Goal: Task Accomplishment & Management: Manage account settings

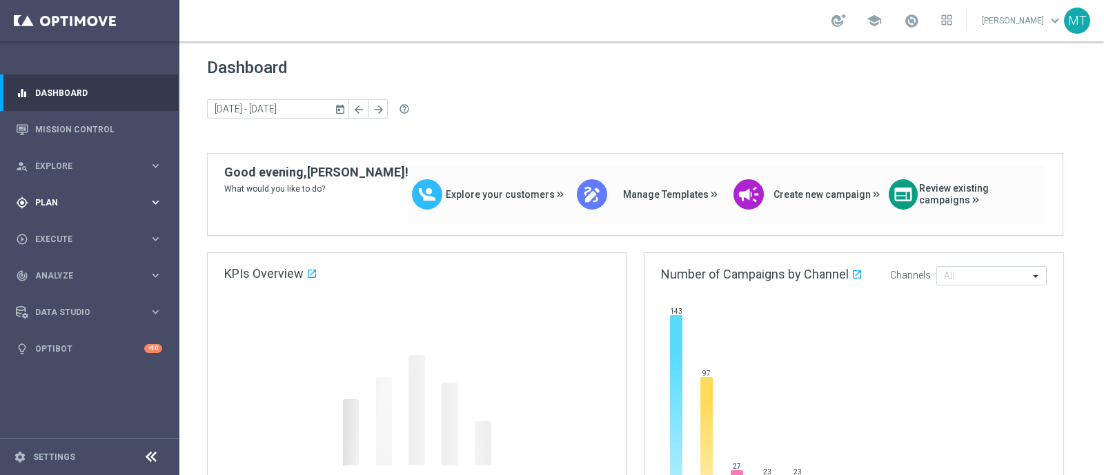
click at [117, 184] on div "gps_fixed Plan keyboard_arrow_right" at bounding box center [89, 202] width 178 height 37
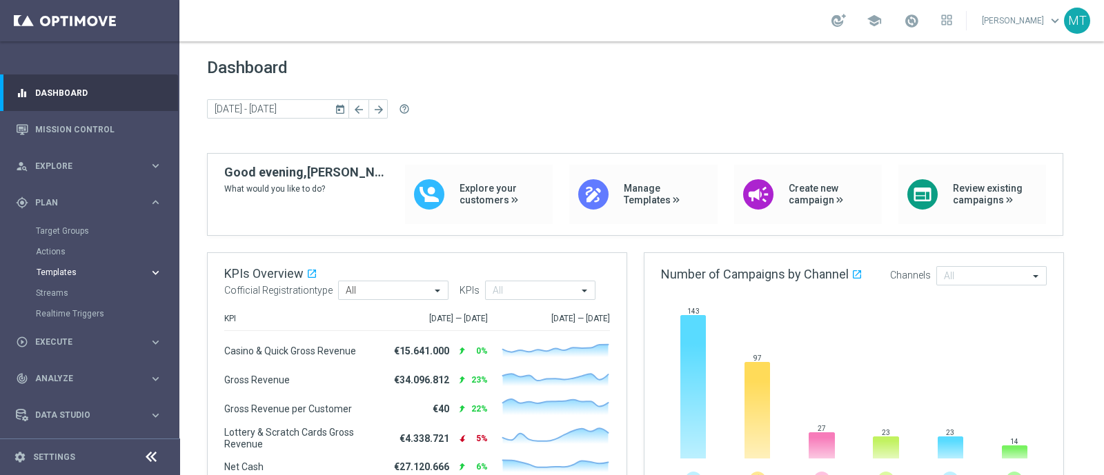
click at [61, 273] on span "Templates" at bounding box center [86, 272] width 99 height 8
click at [62, 290] on link "Optimail" at bounding box center [93, 293] width 101 height 11
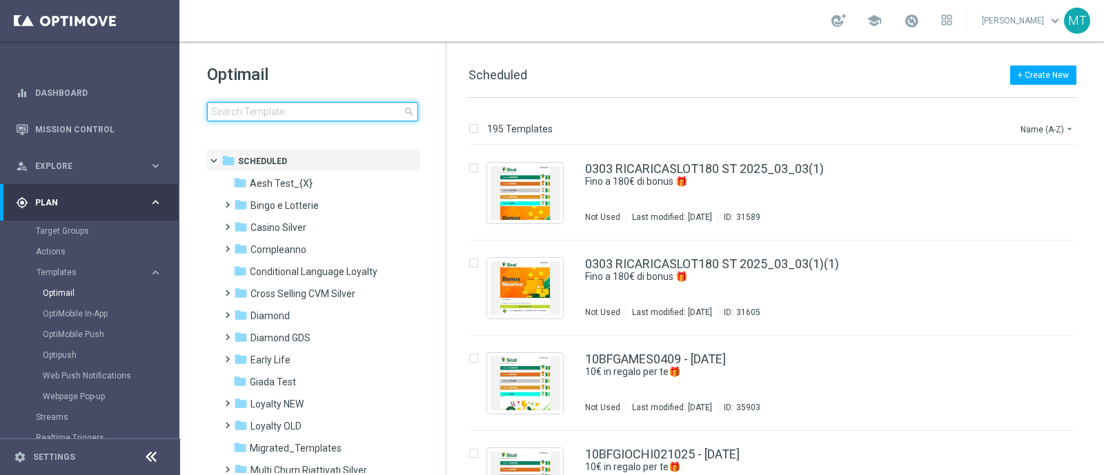
drag, startPoint x: 245, startPoint y: 115, endPoint x: 221, endPoint y: 112, distance: 23.7
click at [221, 112] on input at bounding box center [312, 111] width 211 height 19
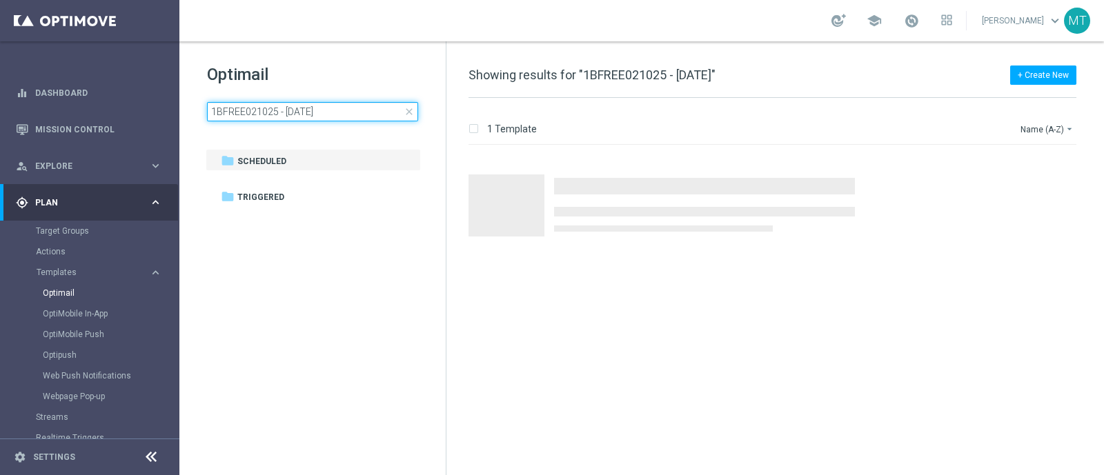
type input "1BFREE021025 - 2025-10-02"
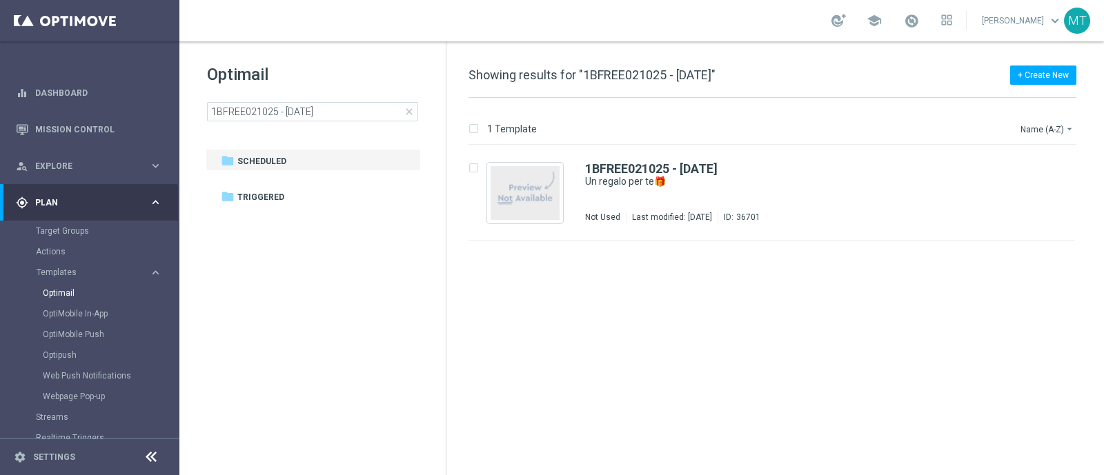
drag, startPoint x: 221, startPoint y: 112, endPoint x: 196, endPoint y: 127, distance: 29.7
click at [196, 127] on div "Optimail 1BFREE021025 - 2025-10-02 close folder 1 Folder folder Scheduled more_…" at bounding box center [312, 126] width 266 height 171
click at [1038, 169] on icon "file_copy" at bounding box center [1036, 165] width 11 height 11
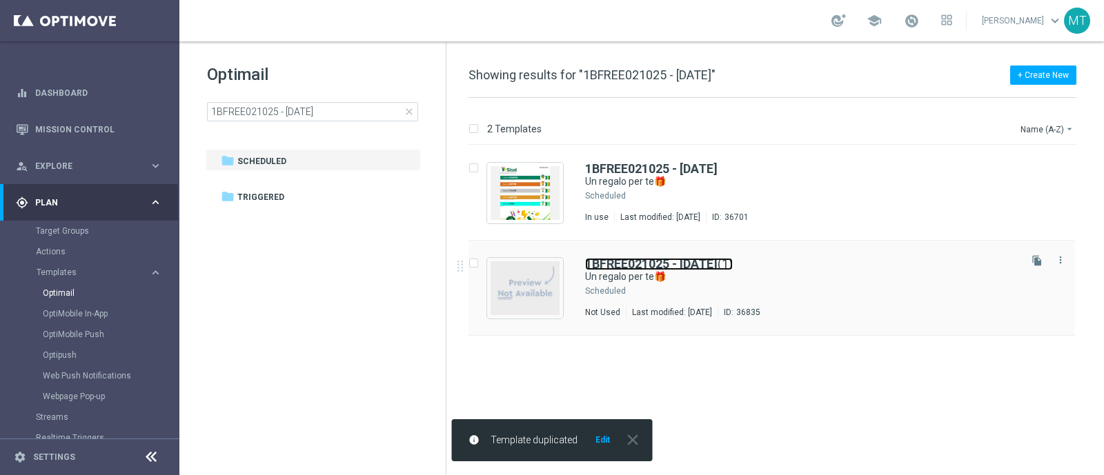
click at [718, 263] on b "1BFREE021025 - 2025-10-02" at bounding box center [651, 264] width 132 height 14
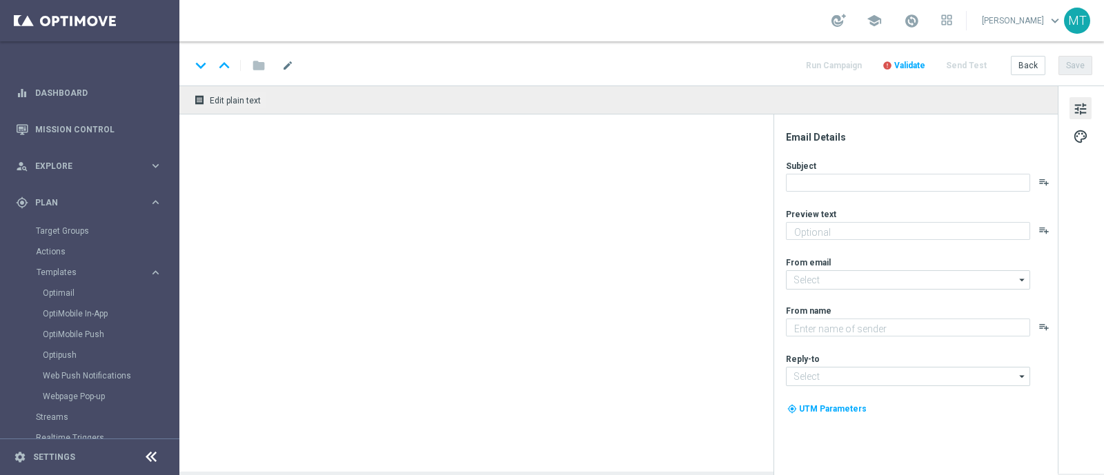
type input "1BFREE021025 - 2025-10-02(1)"
type textarea "da usare su qualsiasi gioco!"
type input "newsletter@comunicazioni.sisal.it"
type textarea "Sisal"
type input "info@sisal.it"
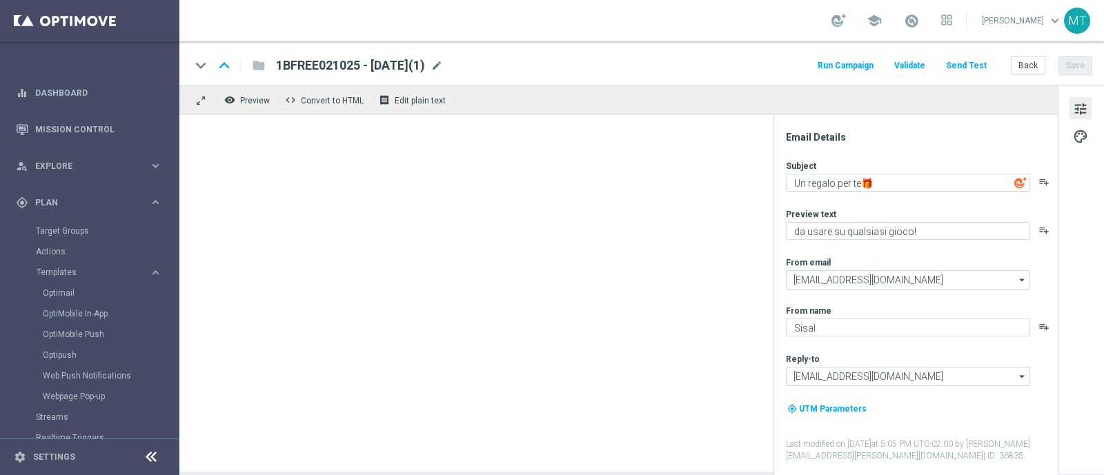
click at [443, 57] on div "1BFREE021025 - 2025-10-02(1) mode_edit" at bounding box center [359, 66] width 167 height 18
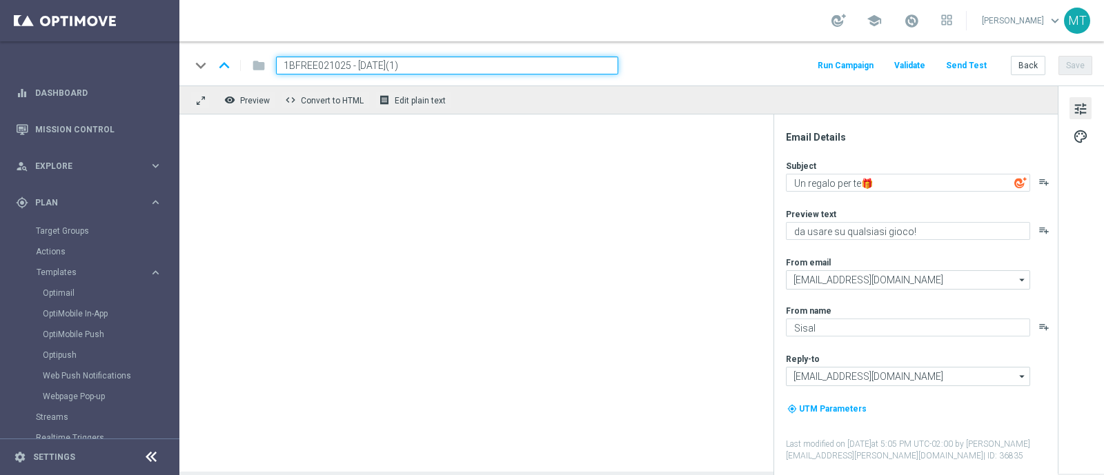
drag, startPoint x: 346, startPoint y: 59, endPoint x: 257, endPoint y: 66, distance: 89.9
click at [257, 66] on div "keyboard_arrow_down keyboard_arrow_up folder 1BFREE021025 - 2025-10-02(1)" at bounding box center [404, 66] width 428 height 18
paste input "1BFGAMES0810"
click at [475, 61] on input "1BFGAMES0810 - 2025-10-02(1)" at bounding box center [447, 66] width 342 height 18
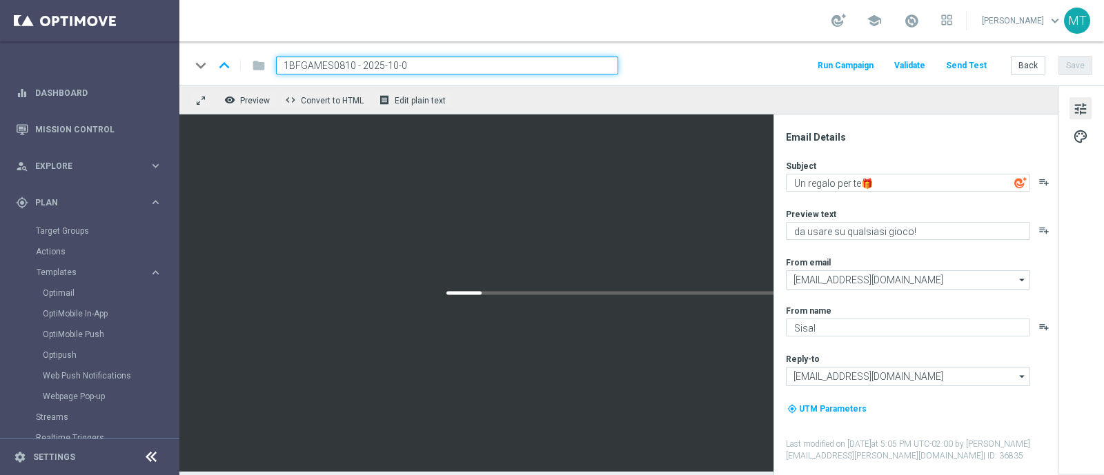
type input "1BFGAMES0810 - 2025-10-08"
click at [1068, 68] on button "Save" at bounding box center [1075, 65] width 34 height 19
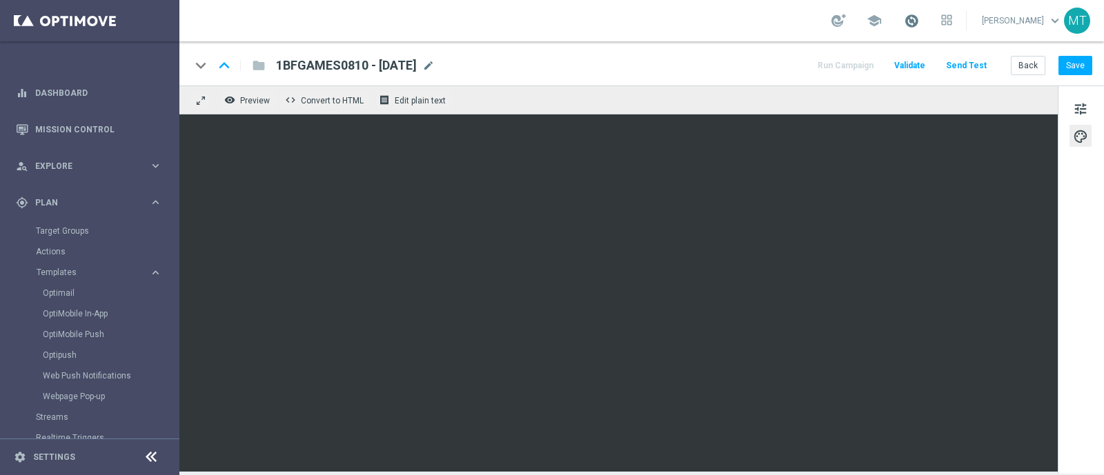
click at [919, 20] on span at bounding box center [911, 20] width 15 height 15
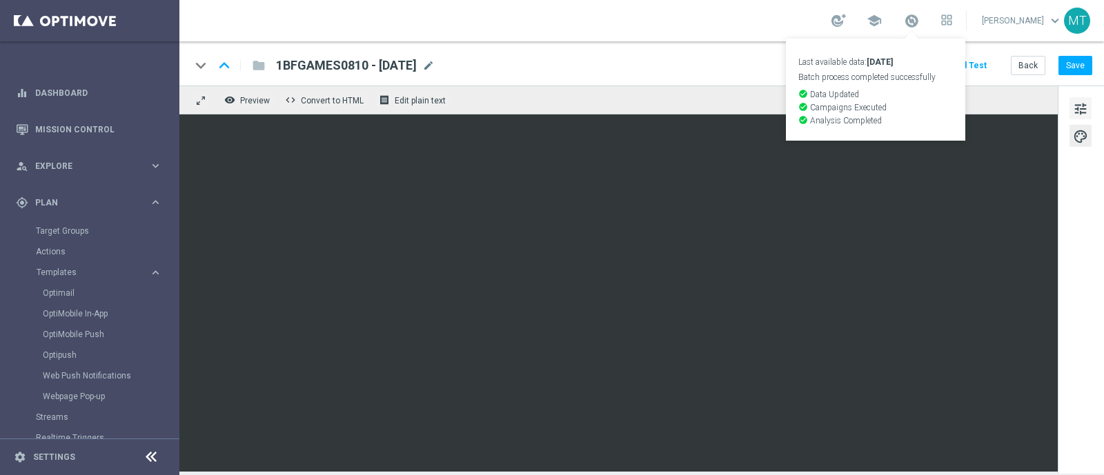
click at [1075, 106] on span "tune" at bounding box center [1080, 109] width 15 height 18
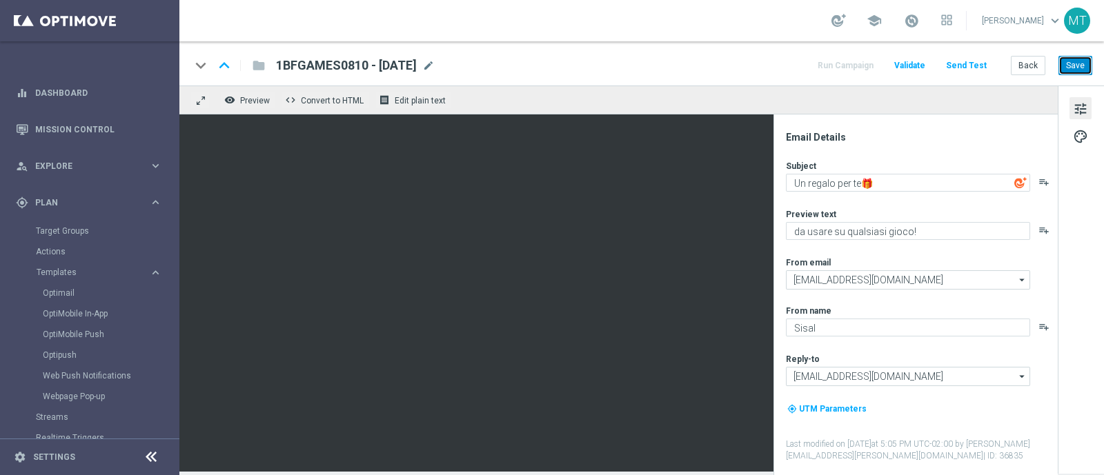
click at [1073, 67] on button "Save" at bounding box center [1075, 65] width 34 height 19
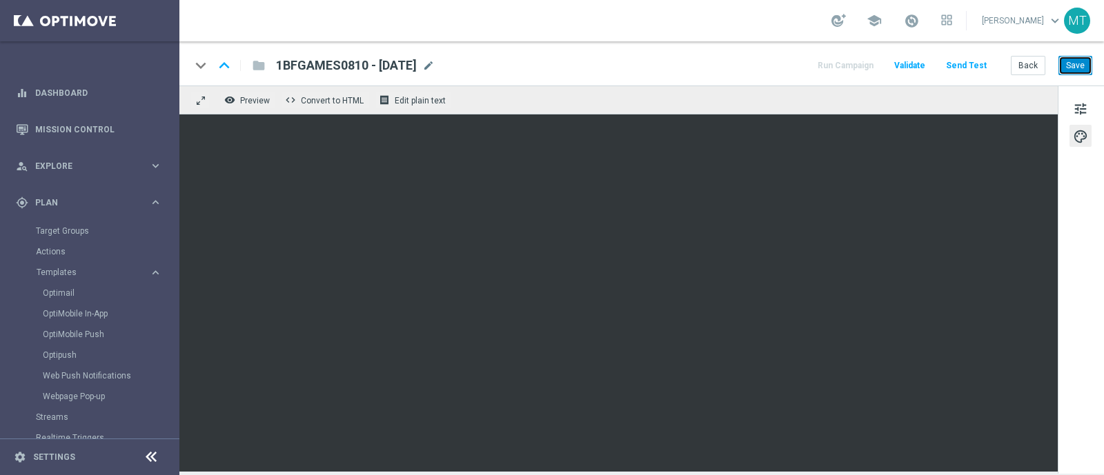
click at [1073, 63] on button "Save" at bounding box center [1075, 65] width 34 height 19
click at [1087, 60] on button "Save" at bounding box center [1075, 65] width 34 height 19
click at [1077, 71] on button "Save" at bounding box center [1075, 65] width 34 height 19
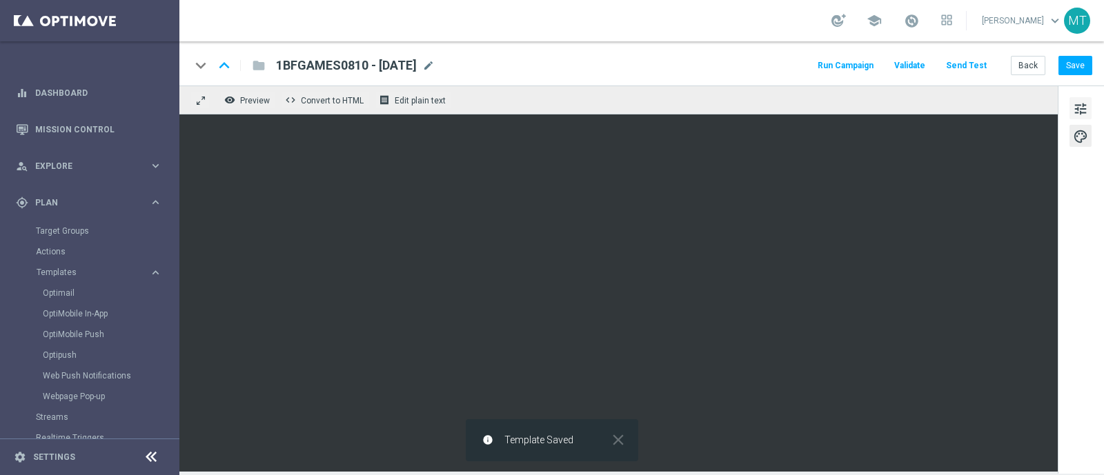
click at [1076, 104] on span "tune" at bounding box center [1080, 109] width 15 height 18
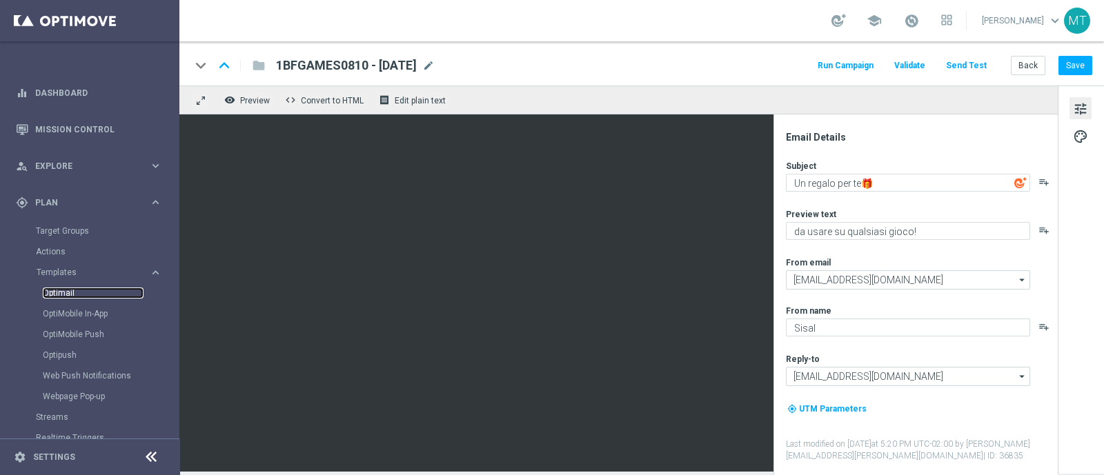
click at [65, 292] on link "Optimail" at bounding box center [93, 293] width 101 height 11
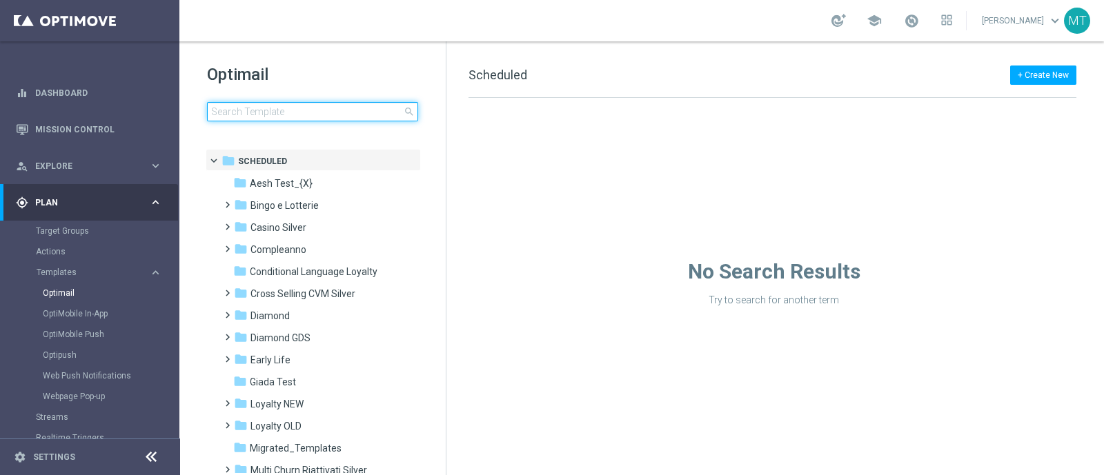
click at [276, 115] on input at bounding box center [312, 111] width 211 height 19
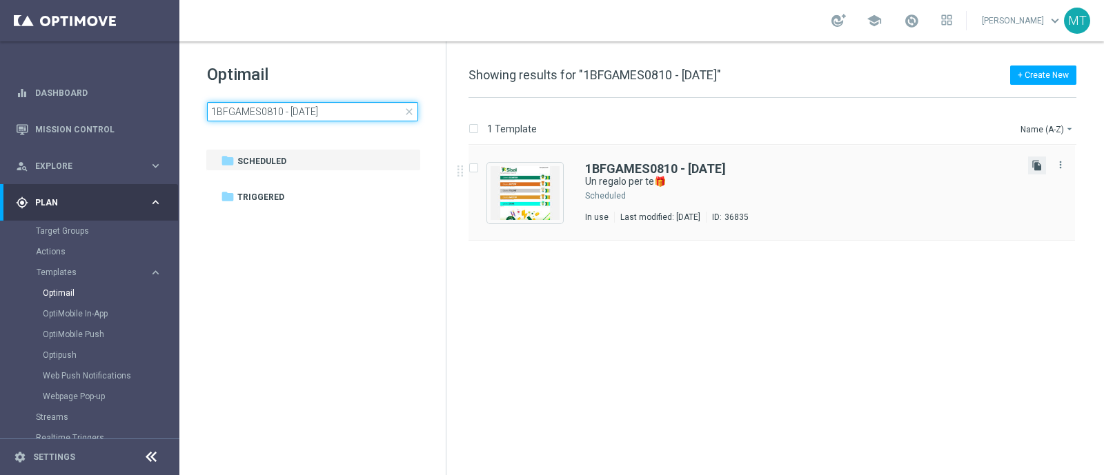
type input "1BFGAMES0810 - 2025-10-08"
click at [1035, 169] on icon "file_copy" at bounding box center [1036, 165] width 11 height 11
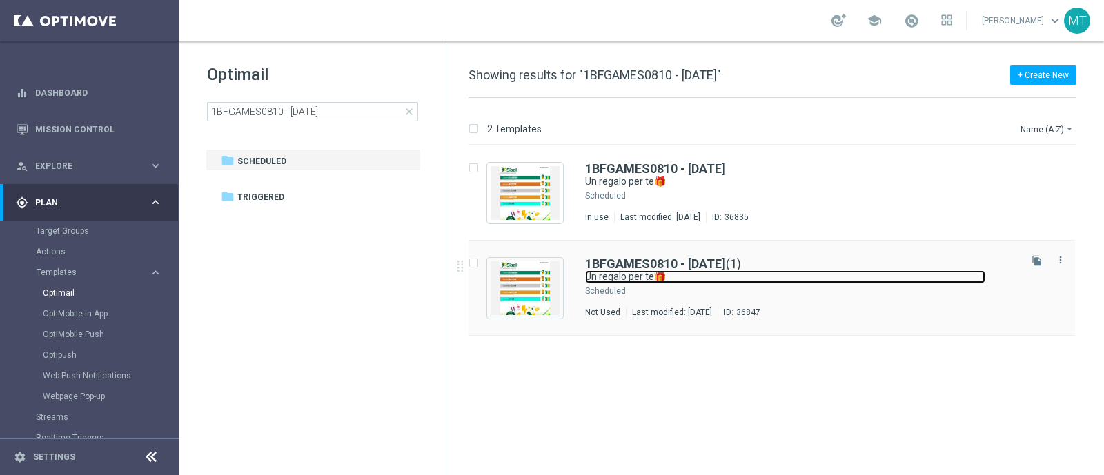
click at [655, 270] on link "Un regalo per te🎁" at bounding box center [785, 276] width 400 height 13
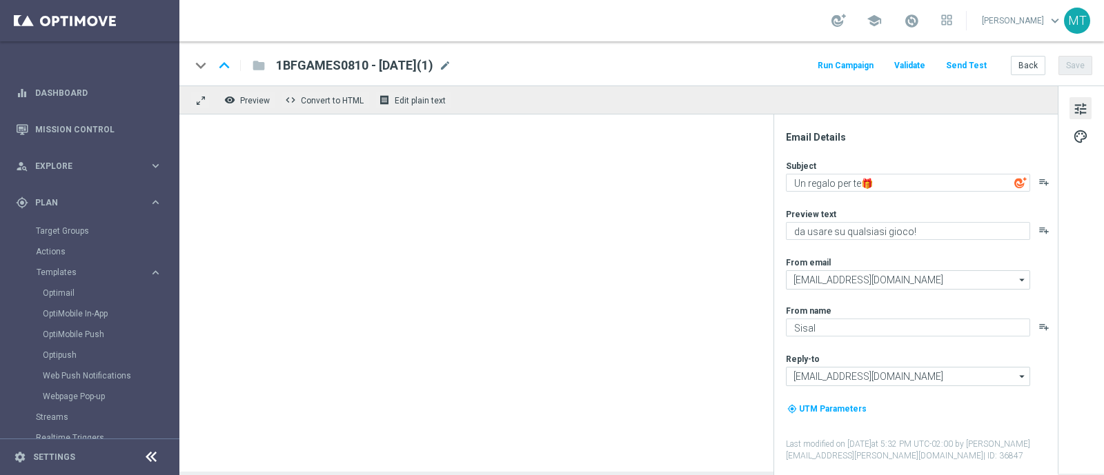
click at [433, 68] on span "1BFGAMES0810 - 2025-10-08(1)" at bounding box center [354, 65] width 157 height 17
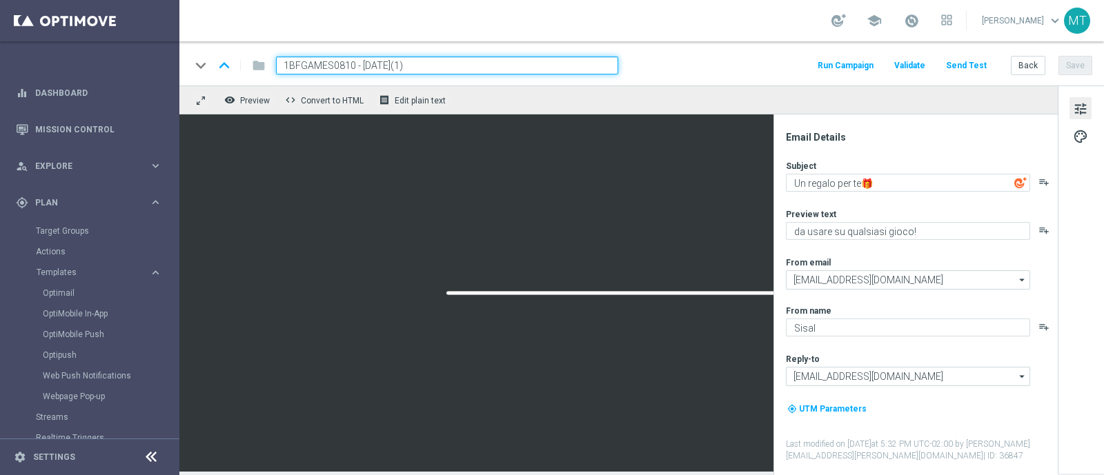
drag, startPoint x: 355, startPoint y: 68, endPoint x: 256, endPoint y: 59, distance: 99.1
click at [256, 59] on div "keyboard_arrow_down keyboard_arrow_up folder 1BFGAMES0810 - 2025-10-08(1)" at bounding box center [404, 66] width 428 height 18
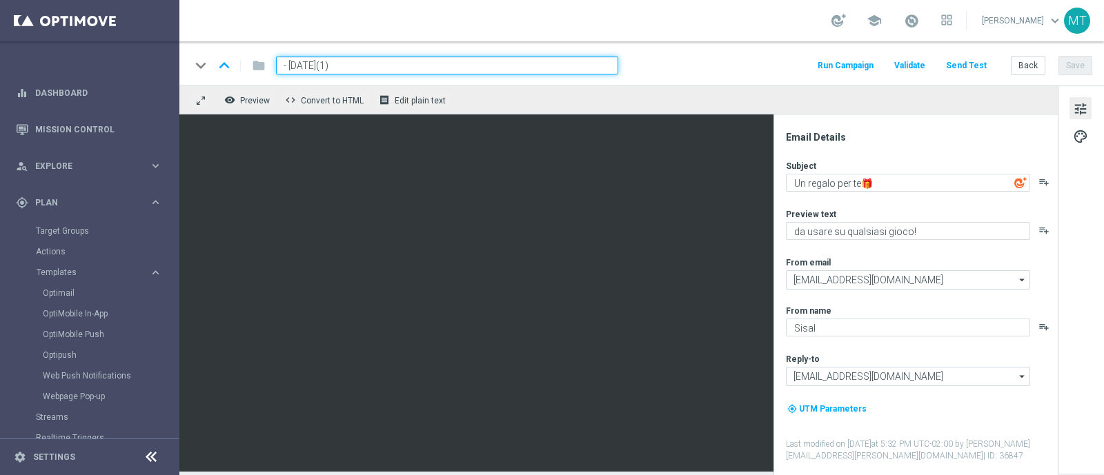
paste input "10BFGAMES0810"
click at [456, 55] on div "keyboard_arrow_down keyboard_arrow_up folder 10BFGAMES0810 - 2025-10-08(1) Run …" at bounding box center [641, 63] width 925 height 44
click at [459, 64] on input "10BFGAMES0810 - 2025-10-08(1)" at bounding box center [447, 66] width 342 height 18
type input "10BFGAMES0810 - 2025-10-08"
click at [1080, 60] on button "Save" at bounding box center [1075, 65] width 34 height 19
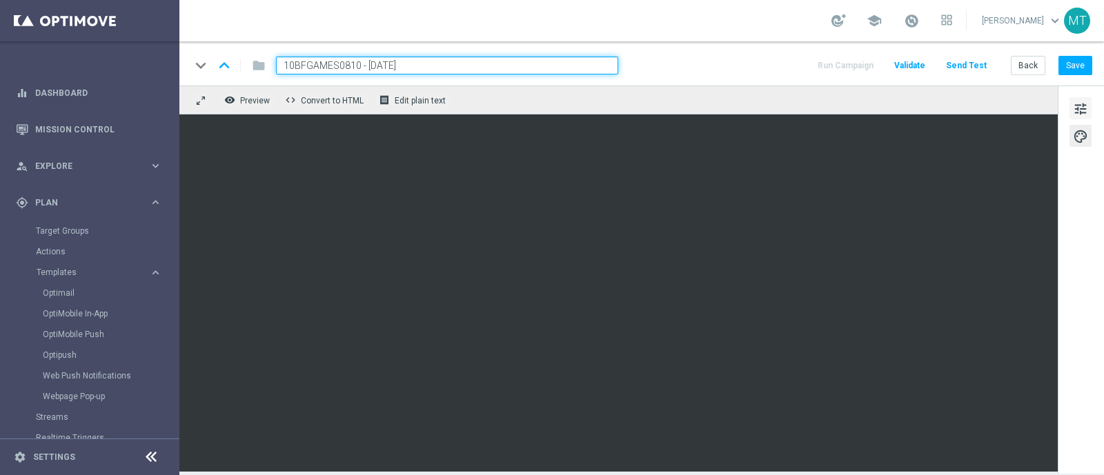
click at [1078, 100] on span "tune" at bounding box center [1080, 109] width 15 height 18
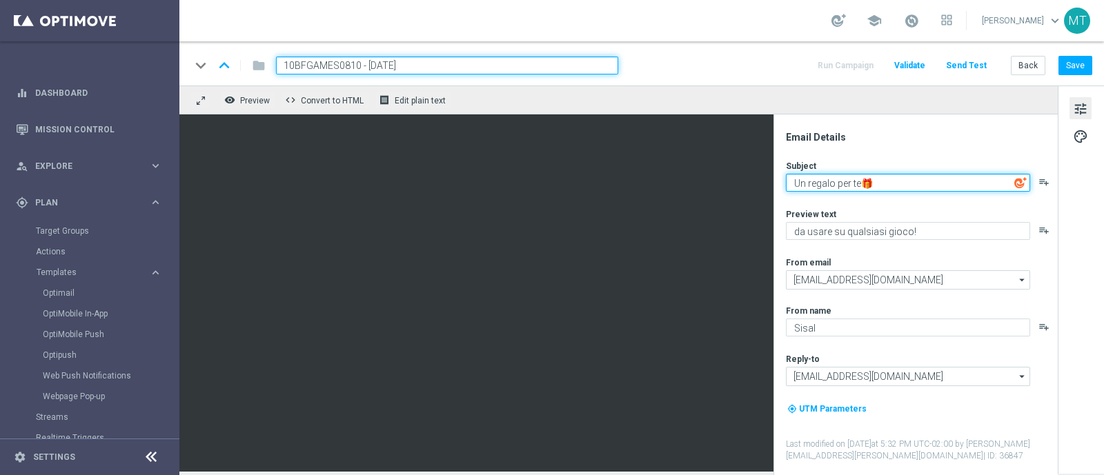
click at [797, 188] on textarea "Un regalo per te🎁" at bounding box center [908, 183] width 244 height 18
type textarea "10€ in n regalo per te🎁"
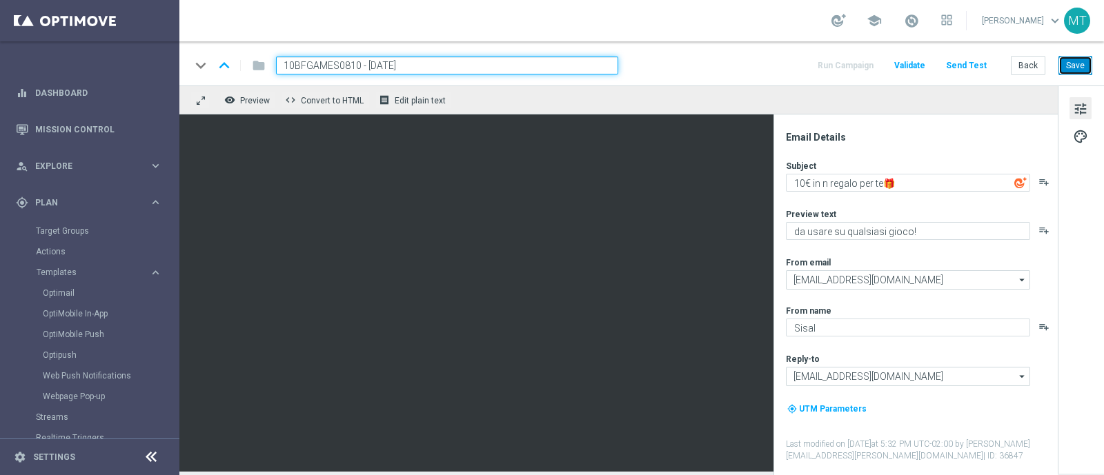
click at [1059, 62] on button "Save" at bounding box center [1075, 65] width 34 height 19
click at [66, 290] on link "Optimail" at bounding box center [93, 293] width 101 height 11
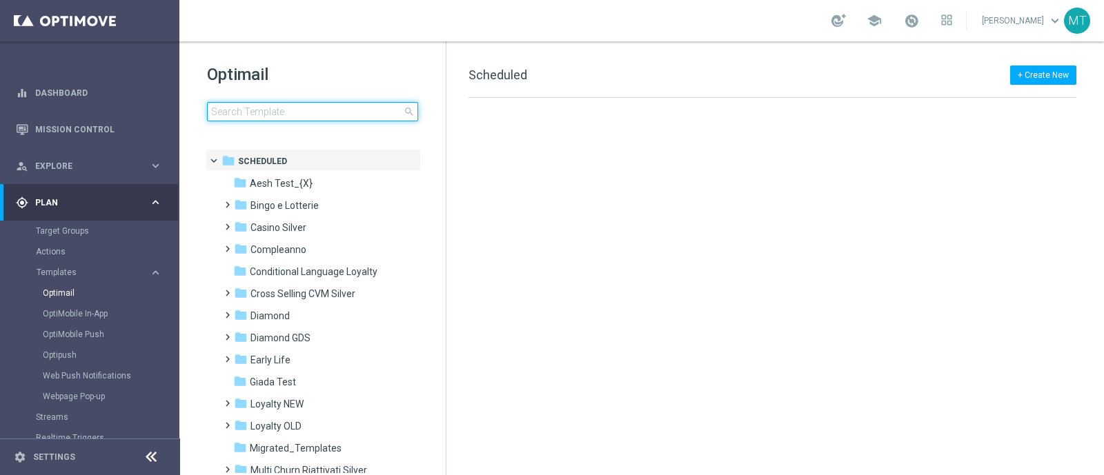
click at [272, 109] on input at bounding box center [312, 111] width 211 height 19
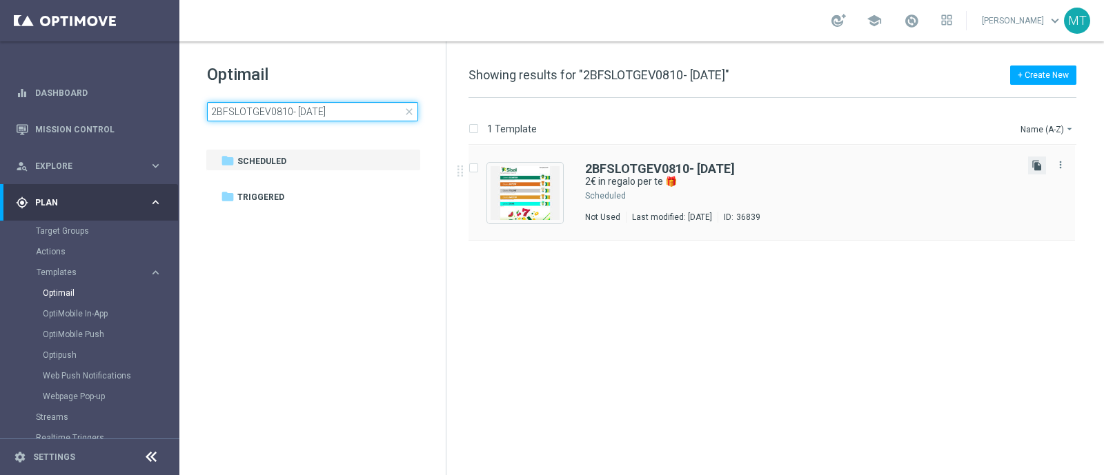
type input "2BFSLOTGEV0810- 2025-10- 08"
click at [1038, 167] on icon "file_copy" at bounding box center [1036, 165] width 11 height 11
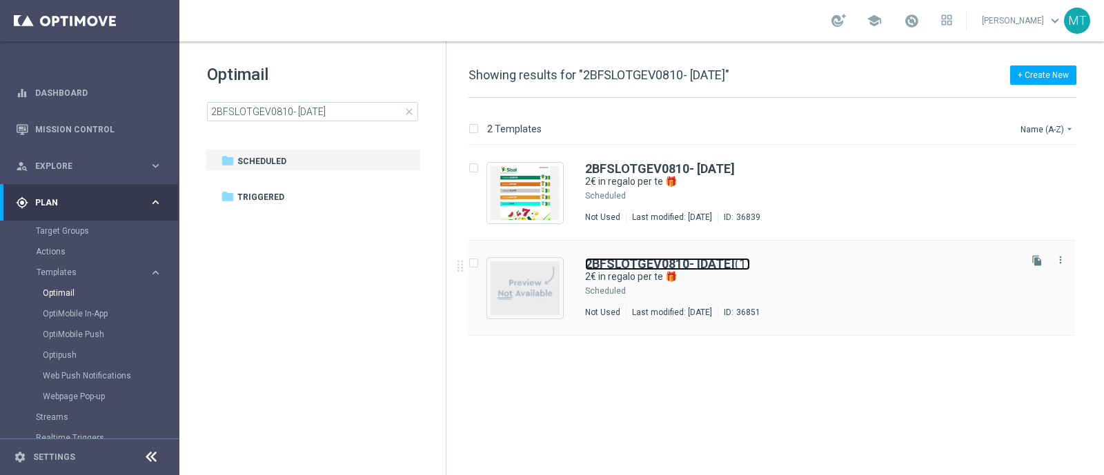
click at [735, 262] on b "2BFSLOTGEV0810- 2025-10- 08" at bounding box center [660, 264] width 150 height 14
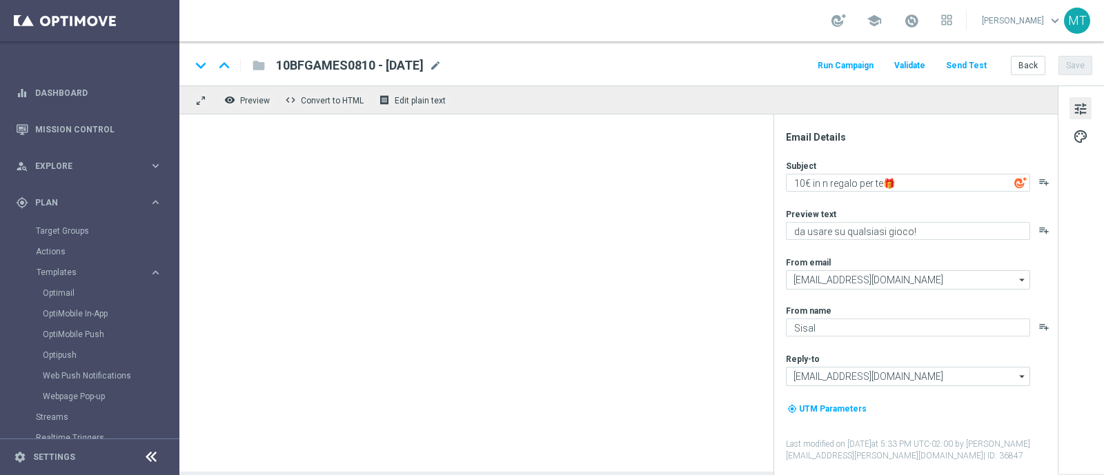
type input "2BFSLOTGEV0810- 2025-10- 08(1)"
type textarea "2€ in regalo per te 🎁"
type textarea "da usare su Slot e/o Gratta e Vinci!🎰🍀"
click at [442, 67] on span "2BFSLOTGEV0810- 2025-10- 08(1)" at bounding box center [359, 65] width 166 height 17
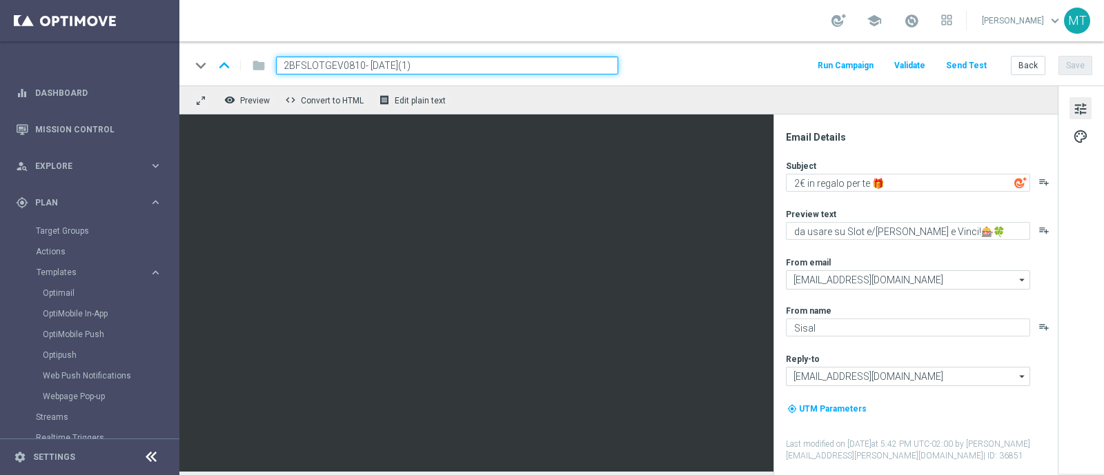
drag, startPoint x: 361, startPoint y: 61, endPoint x: 264, endPoint y: 63, distance: 97.3
click at [264, 63] on div "keyboard_arrow_down keyboard_arrow_up folder 2BFSLOTGEV0810- 2025-10- 08(1)" at bounding box center [404, 66] width 428 height 18
paste input
click at [438, 66] on input "2BFSLOTGV0810 - 2025-10- 08(1)" at bounding box center [447, 66] width 342 height 18
type input "2BFSLOTGV0810 - 2025-10- 08"
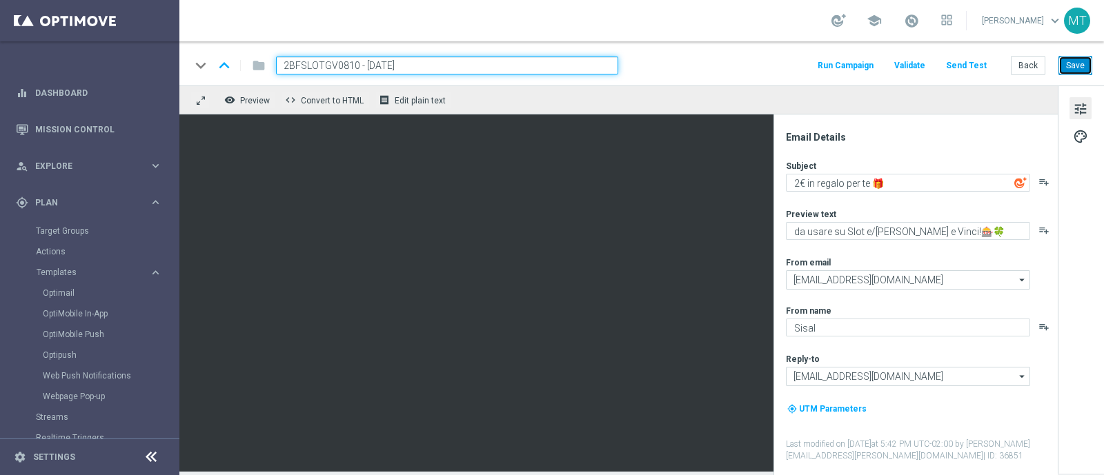
click at [1072, 66] on button "Save" at bounding box center [1075, 65] width 34 height 19
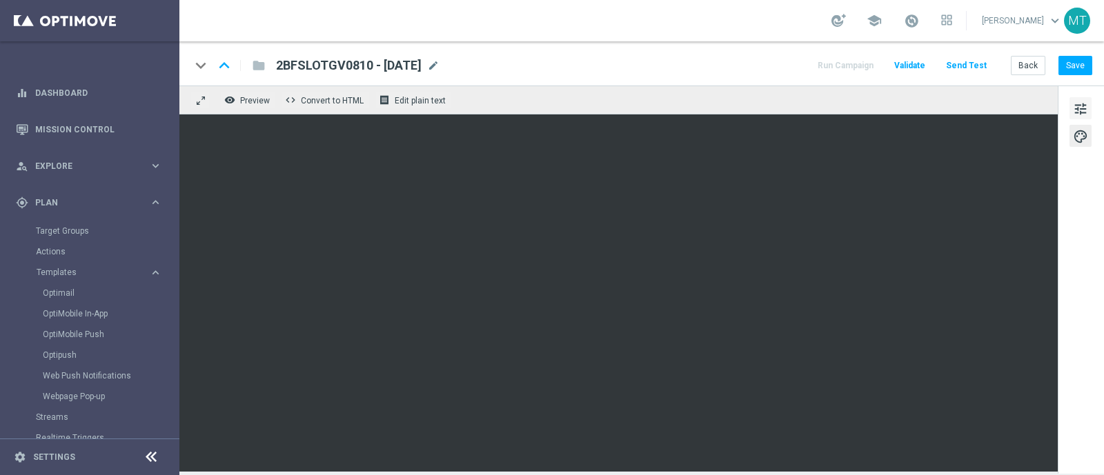
click at [1079, 108] on span "tune" at bounding box center [1080, 109] width 15 height 18
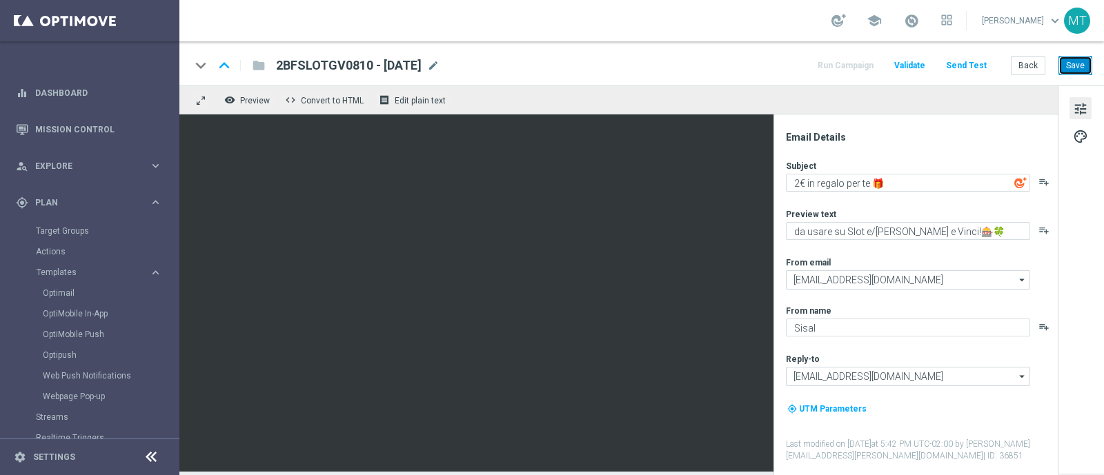
click at [1080, 59] on button "Save" at bounding box center [1075, 65] width 34 height 19
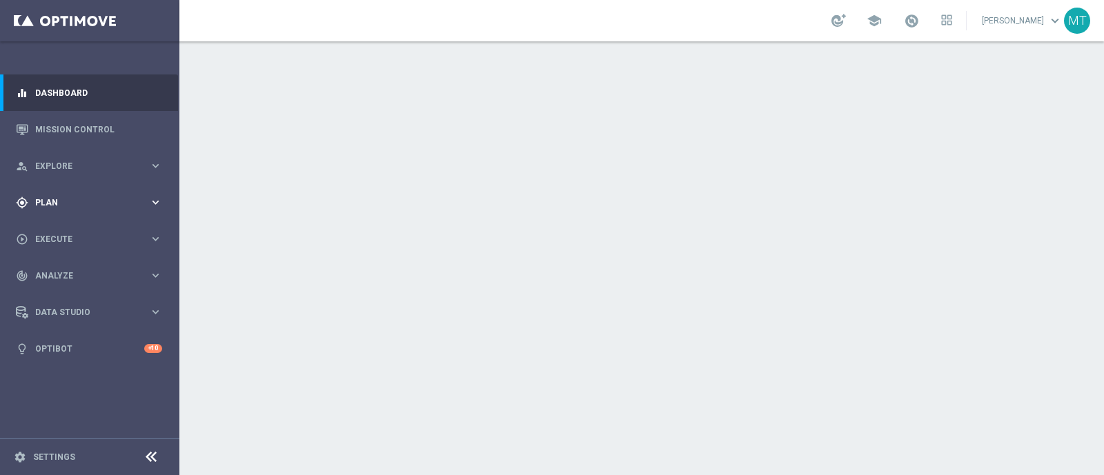
click at [103, 197] on div "gps_fixed Plan" at bounding box center [82, 203] width 133 height 12
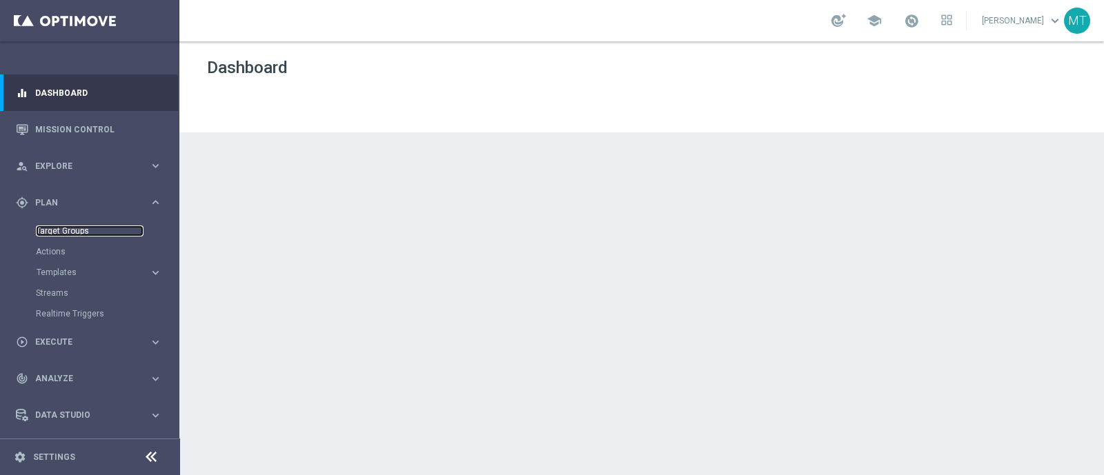
click at [45, 228] on link "Target Groups" at bounding box center [90, 231] width 108 height 11
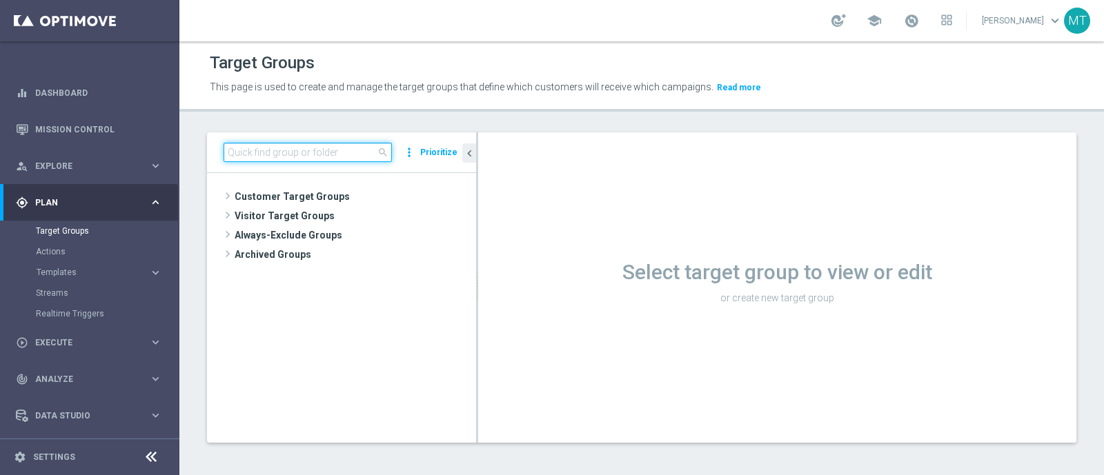
click at [317, 157] on input at bounding box center [308, 152] width 168 height 19
paste input "Churn 0-12M Talent ggr nb tra 0 e 30 1st NO Sport"
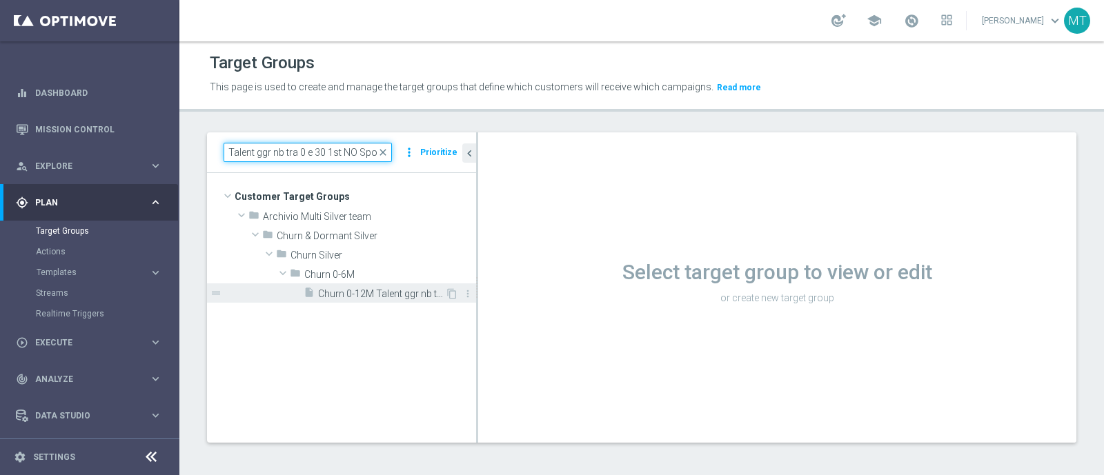
type input "Churn 0-12M Talent ggr nb tra 0 e 30 1st NO Sport"
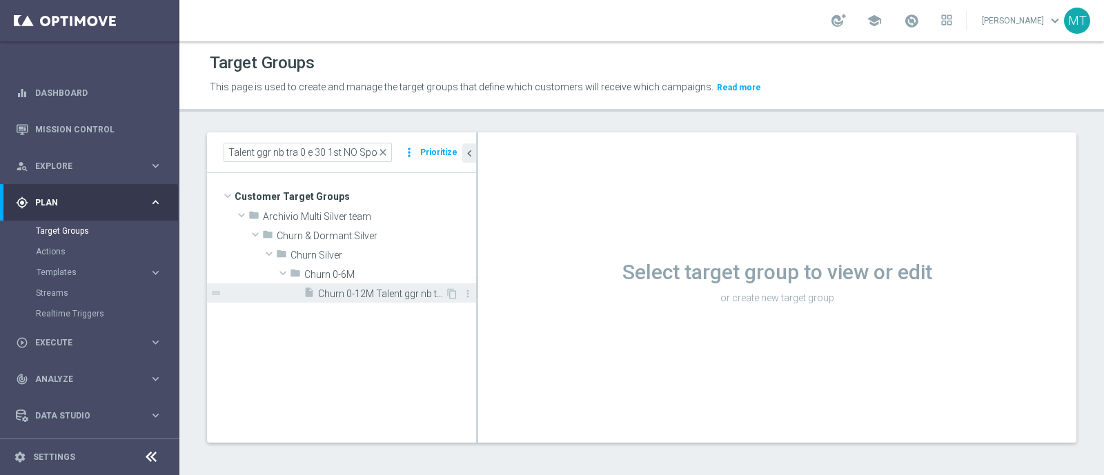
click at [377, 293] on span "Churn 0-12M Talent ggr nb tra 0 e 30 1st NO Sport" at bounding box center [381, 294] width 127 height 12
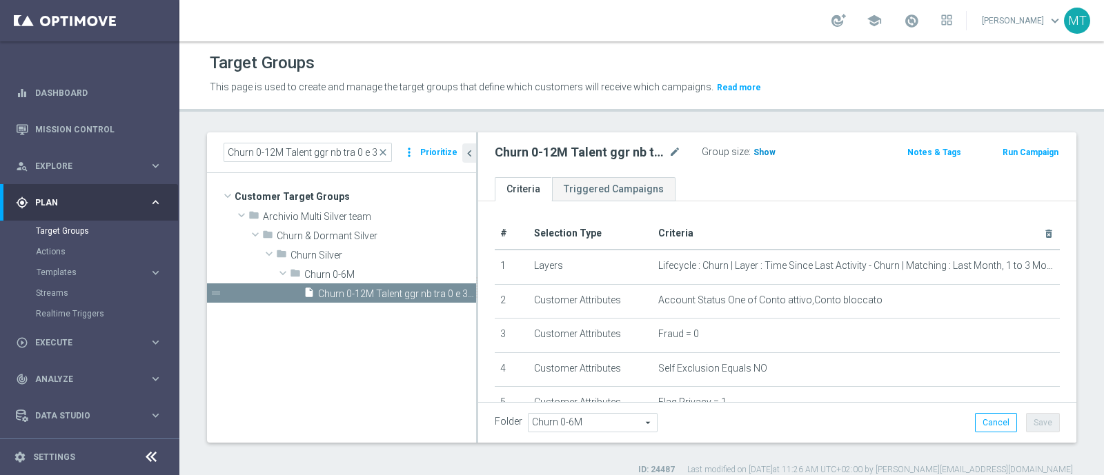
click at [769, 150] on span "Show" at bounding box center [764, 153] width 22 height 10
click at [669, 152] on icon "mode_edit" at bounding box center [675, 152] width 12 height 17
click at [773, 184] on ul "Criteria Triggered Campaigns" at bounding box center [777, 189] width 598 height 24
click at [386, 150] on span "close" at bounding box center [382, 152] width 11 height 11
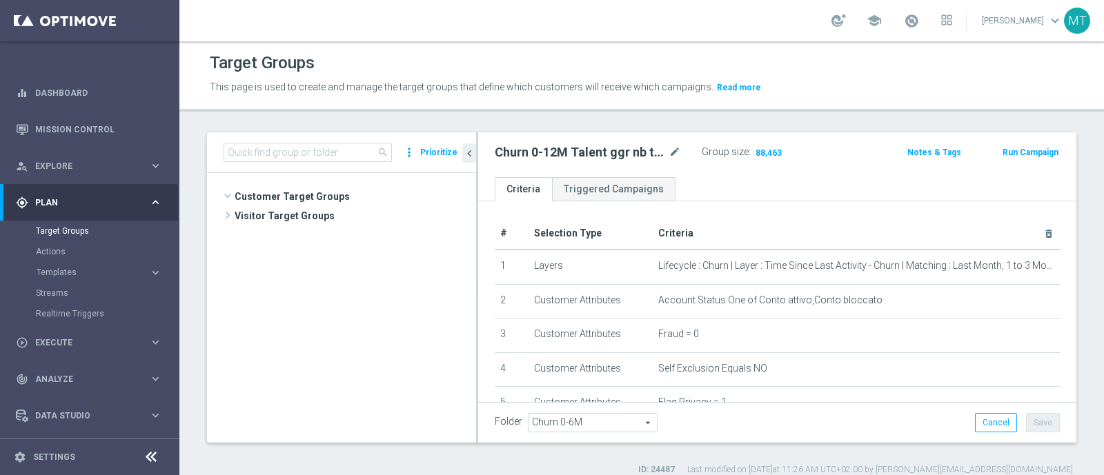
scroll to position [798, 0]
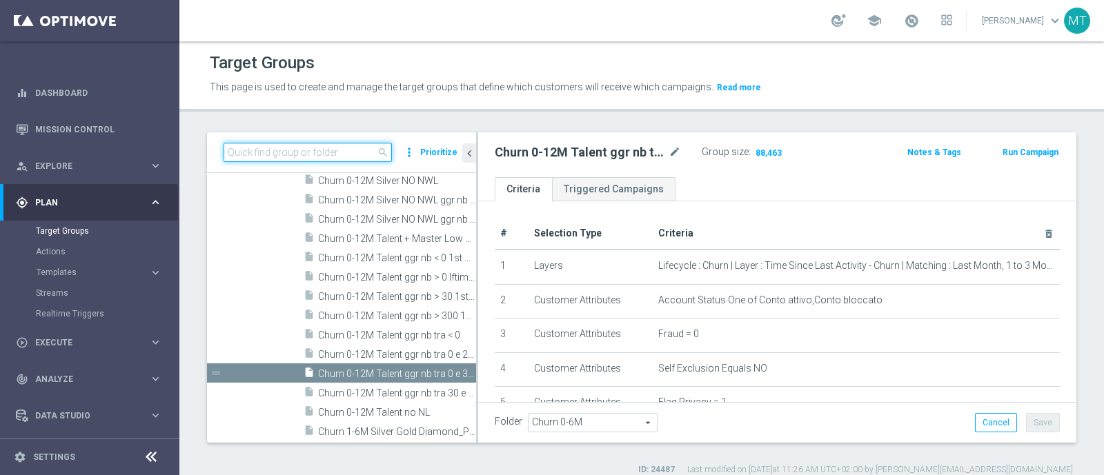
click at [326, 150] on input at bounding box center [308, 152] width 168 height 19
paste input "Churn 0-12M Talent ggr nb tra 0 e 30 1st NO Sport"
type input "Churn 0-12M Talent ggr nb tra 0 e 30 1st NO Sport"
drag, startPoint x: 386, startPoint y: 152, endPoint x: 366, endPoint y: 252, distance: 102.2
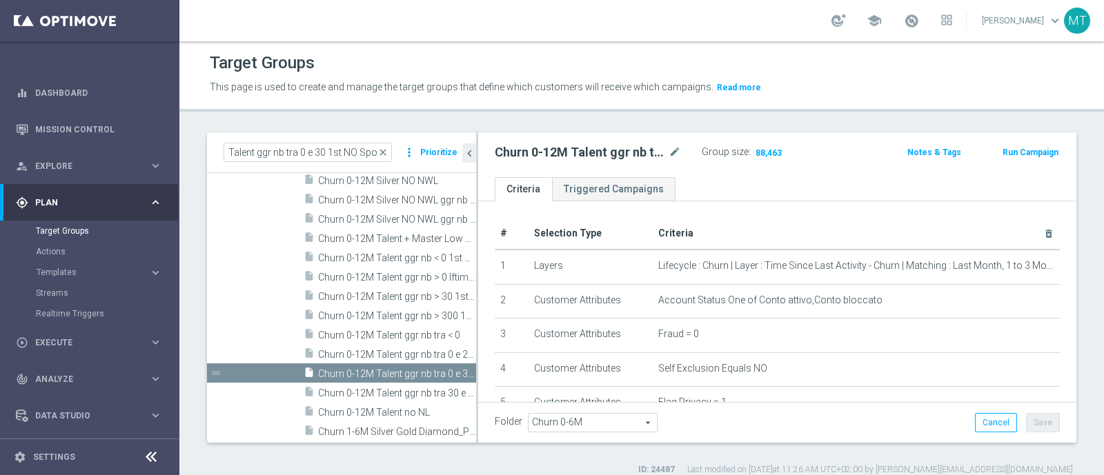
click at [386, 152] on span "close" at bounding box center [382, 152] width 11 height 11
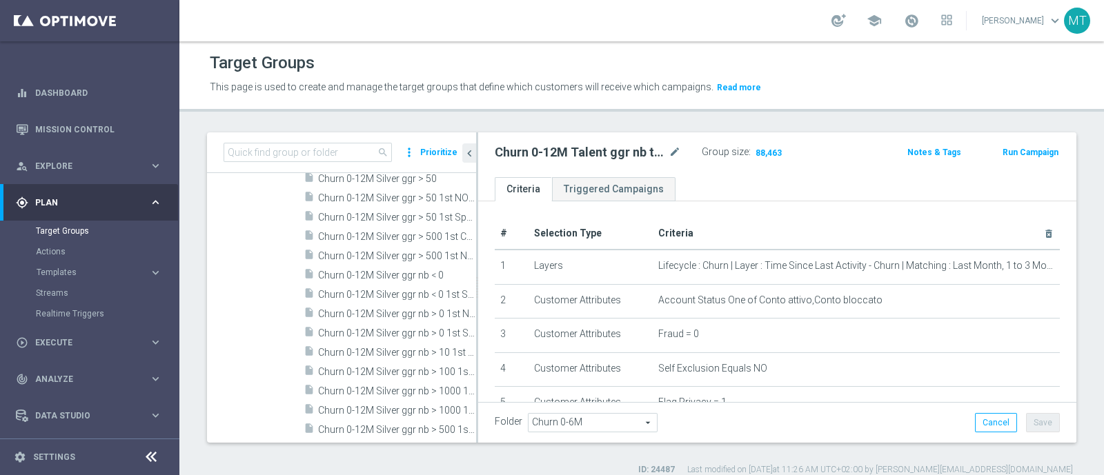
scroll to position [0, 0]
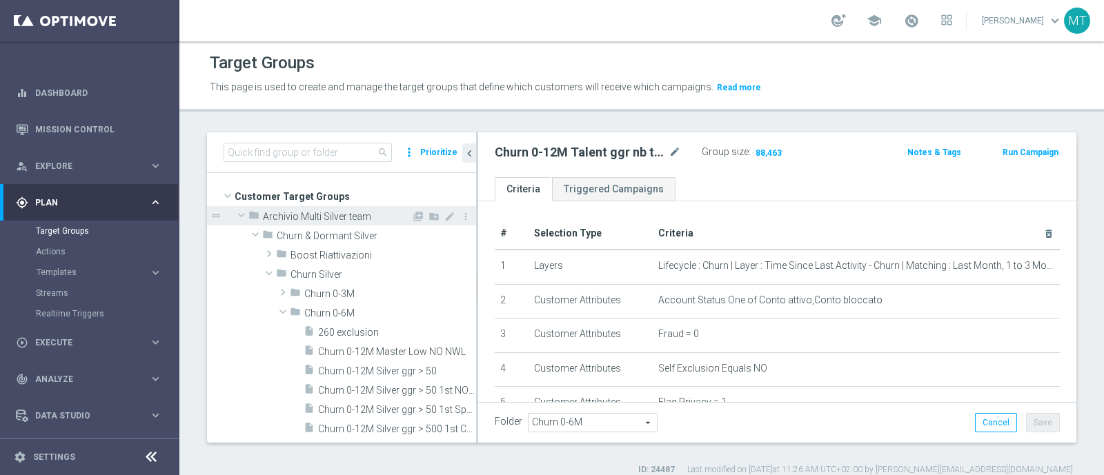
click at [331, 219] on span "Archivio Multi Silver team" at bounding box center [337, 217] width 148 height 12
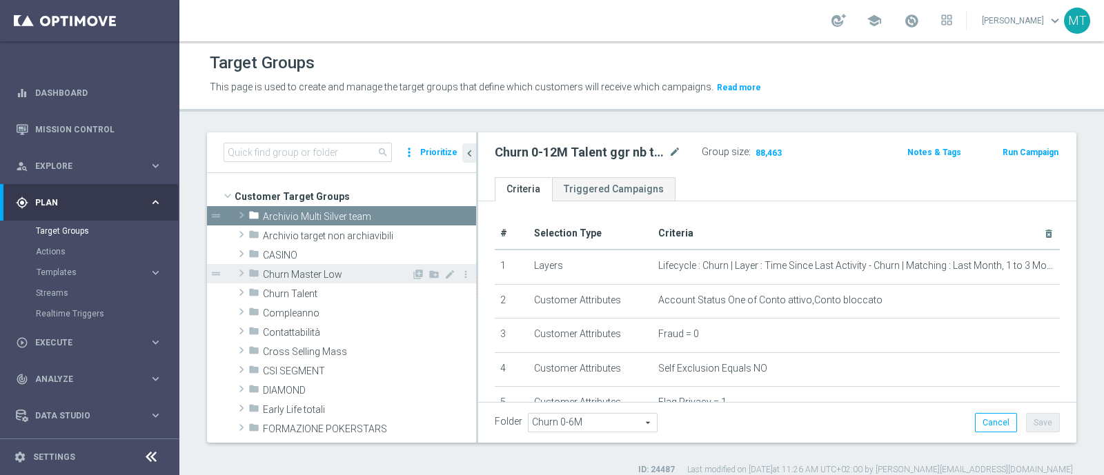
click at [331, 281] on div "folder Churn Master Low" at bounding box center [329, 273] width 163 height 19
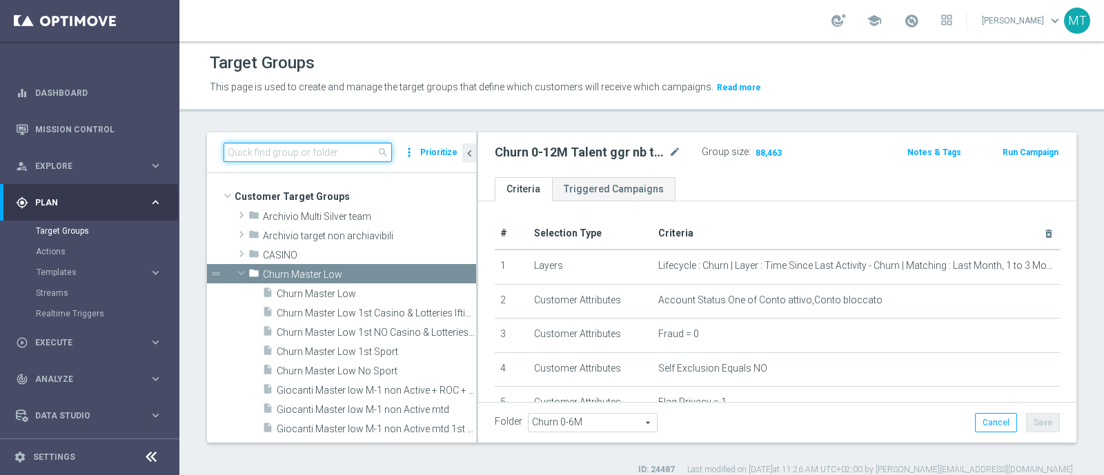
click at [317, 146] on input at bounding box center [308, 152] width 168 height 19
paste input "Churn 0-12M Talent ggr nb tra 0 e 30 1st NO Sport"
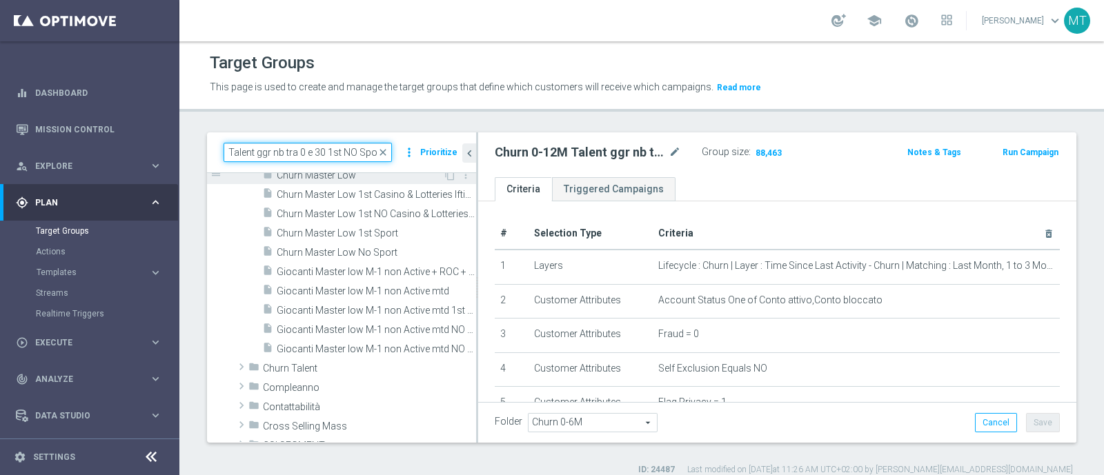
scroll to position [121, 0]
type input "Churn 0-12M Talent ggr nb tra 0 e 30 1st NO Sport"
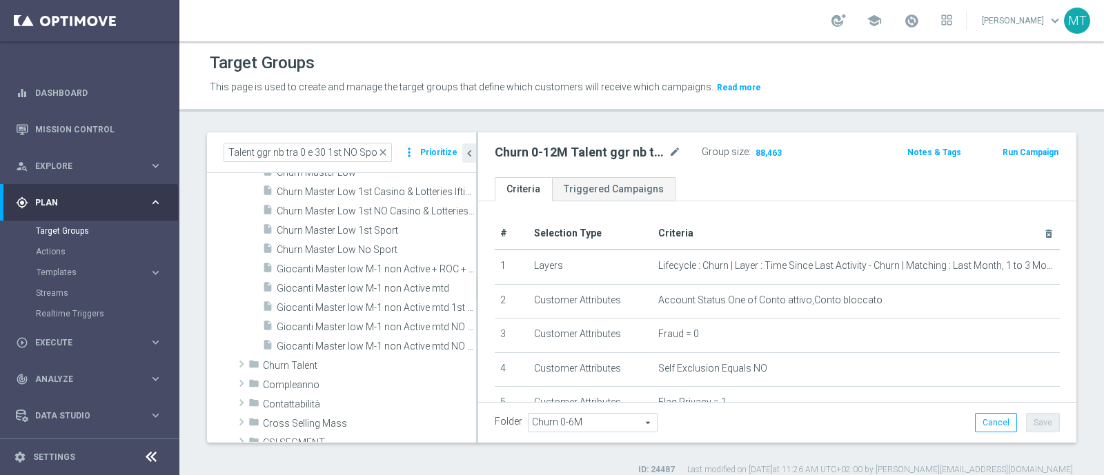
click at [473, 118] on div "Target Groups This page is used to create and manage the target groups that def…" at bounding box center [641, 258] width 925 height 434
click at [62, 233] on link "Target Groups" at bounding box center [90, 231] width 108 height 11
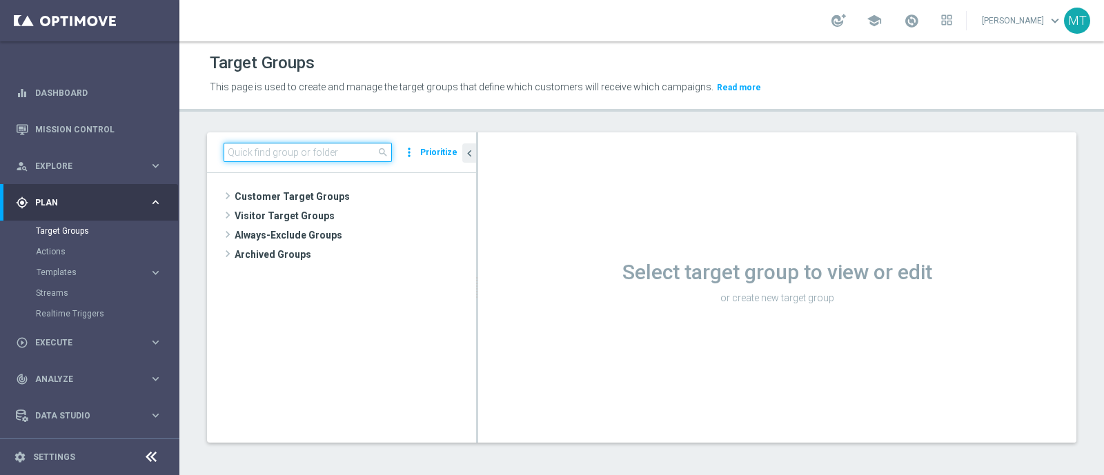
click at [256, 151] on input at bounding box center [308, 152] width 168 height 19
paste input "Churn 0-12M Talent ggr nb tra 0 e 30 1st NO Sport"
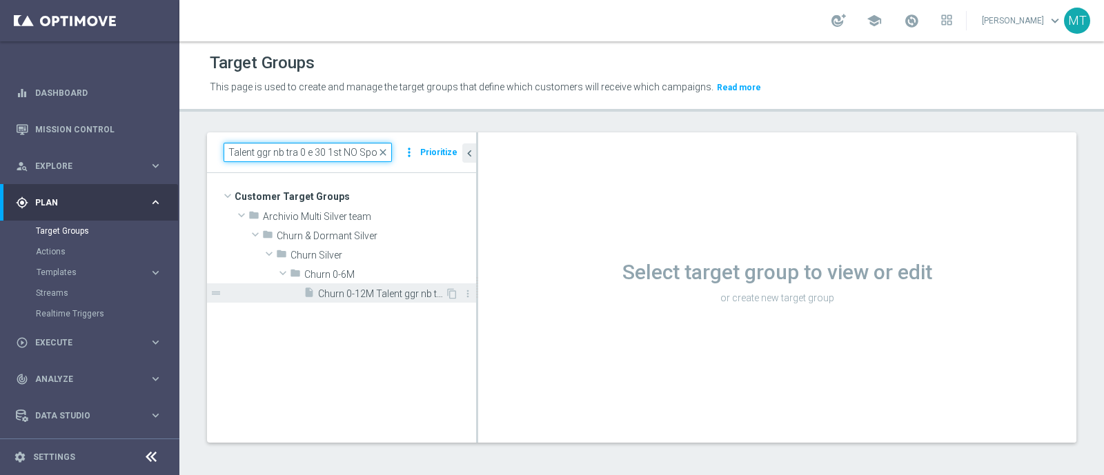
type input "Churn 0-12M Talent ggr nb tra 0 e 30 1st NO Sport"
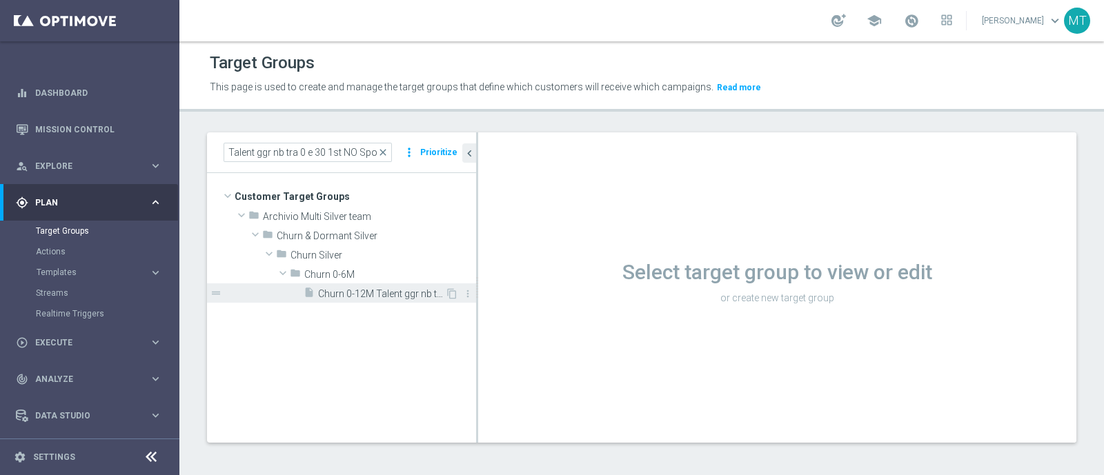
click at [371, 286] on div "insert_drive_file Churn 0-12M Talent ggr nb tra 0 e 30 1st NO Sport" at bounding box center [374, 293] width 141 height 19
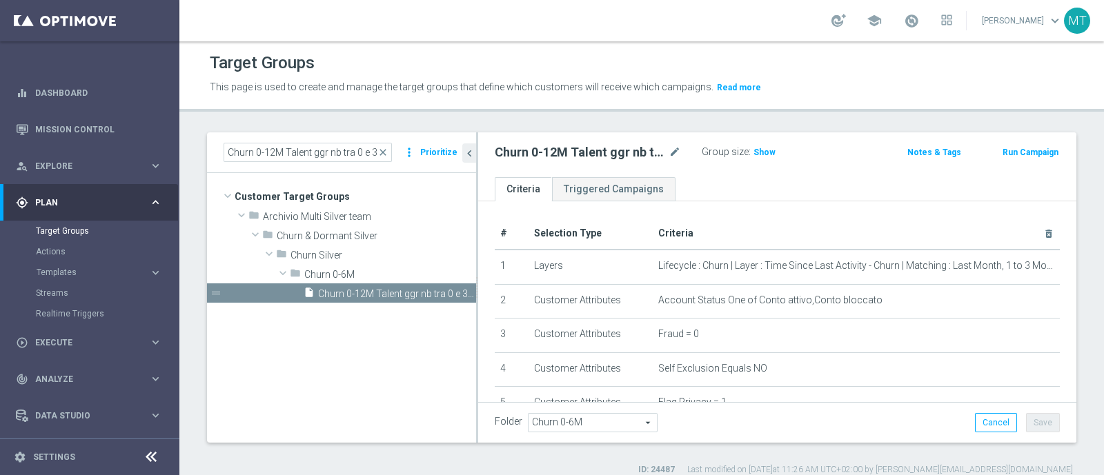
click at [1028, 148] on button "Run Campaign" at bounding box center [1030, 152] width 59 height 15
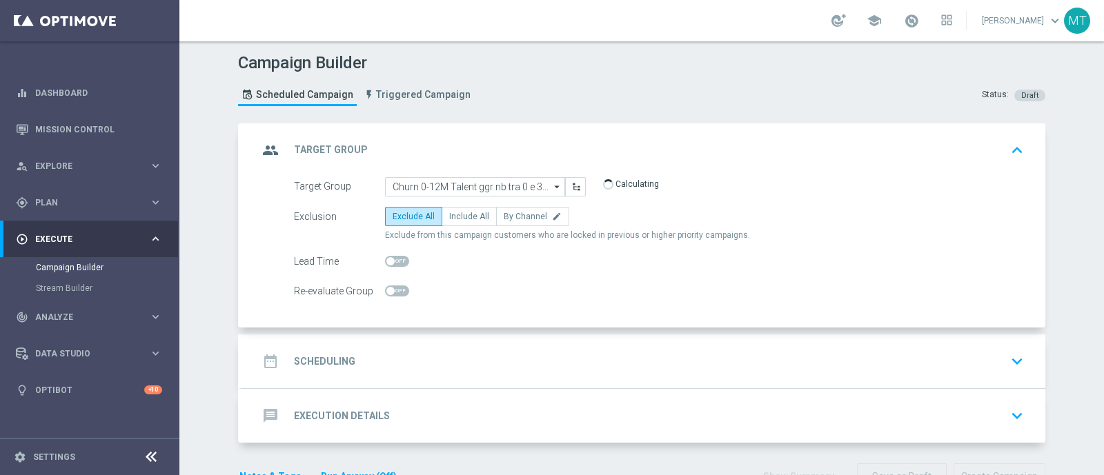
scroll to position [40, 0]
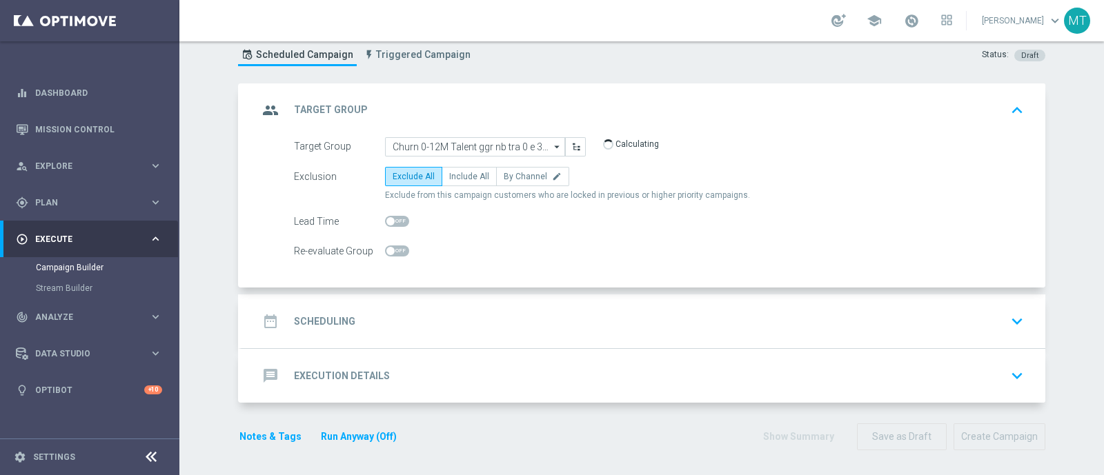
click at [442, 315] on div "date_range Scheduling keyboard_arrow_down" at bounding box center [643, 321] width 771 height 26
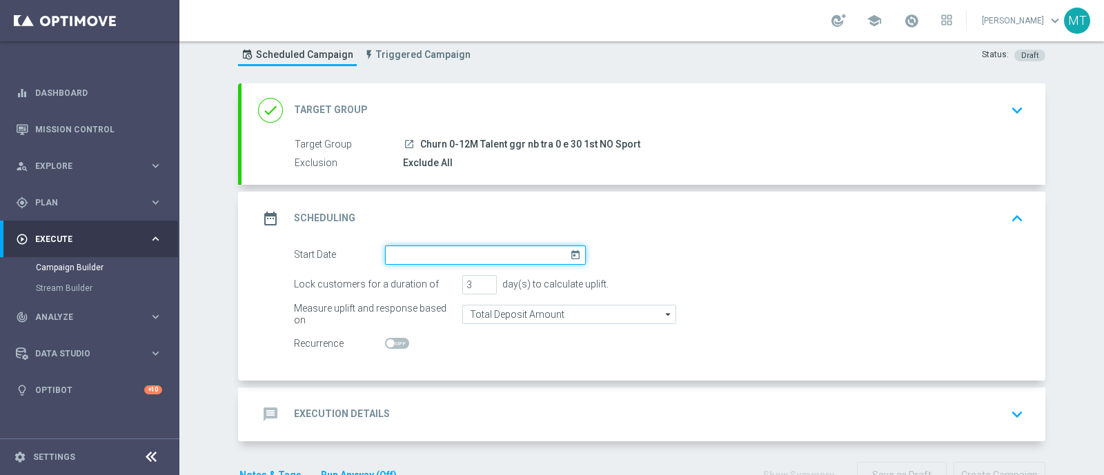
click at [469, 260] on input at bounding box center [485, 255] width 201 height 19
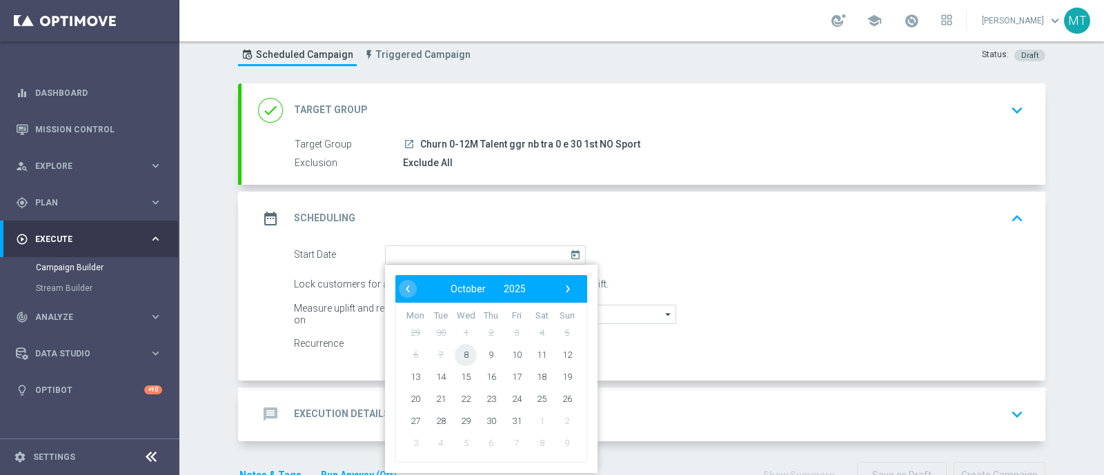
click at [460, 348] on span "8" at bounding box center [466, 355] width 22 height 22
type input "[DATE]"
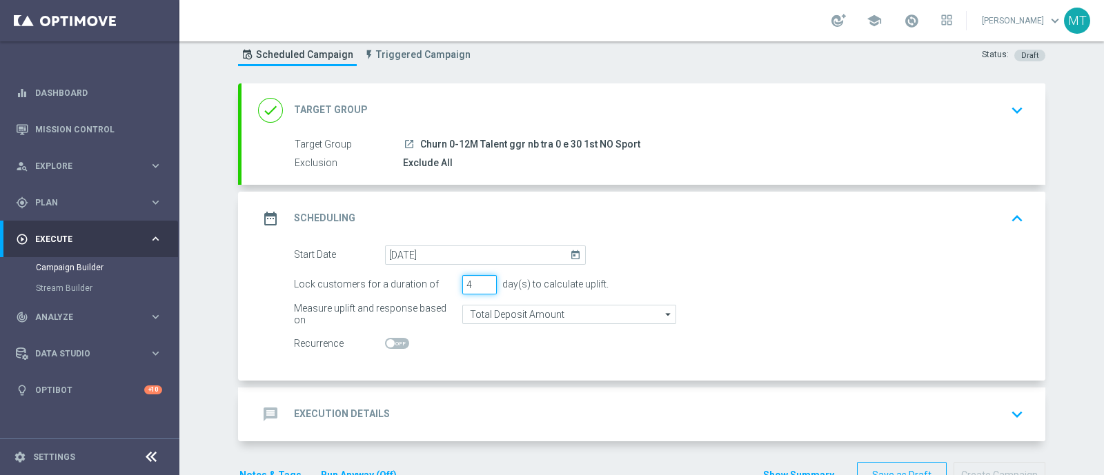
type input "4"
click at [480, 280] on input "4" at bounding box center [479, 284] width 34 height 19
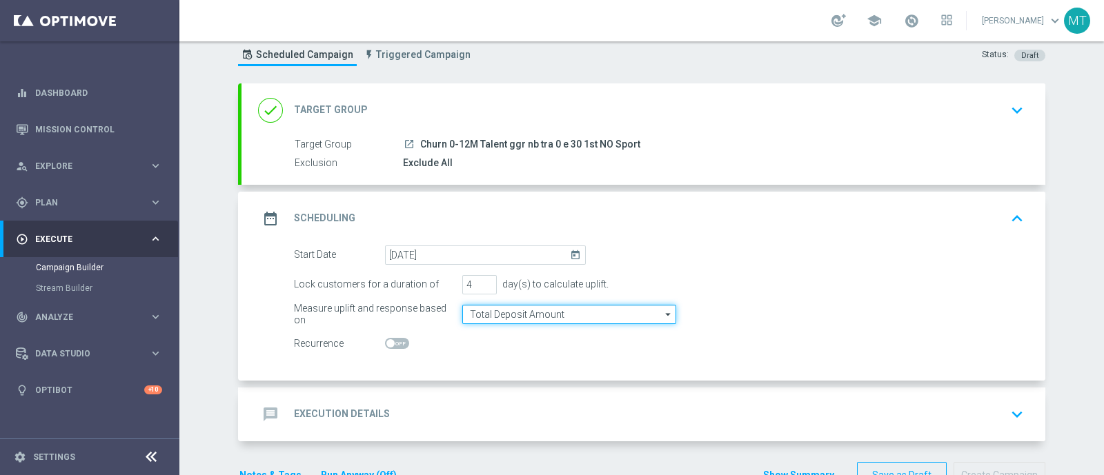
click at [484, 314] on input "Total Deposit Amount" at bounding box center [569, 314] width 214 height 19
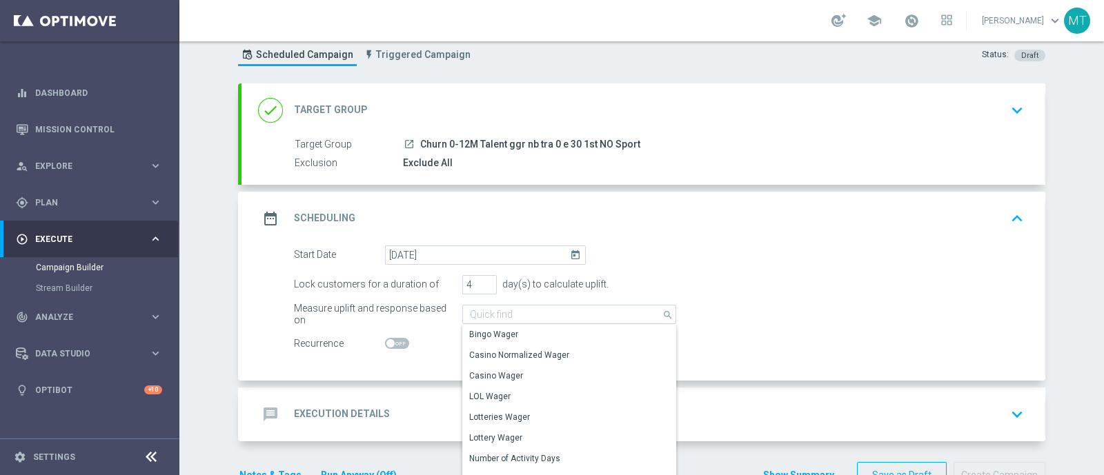
click at [415, 297] on form "Start Date 08 Oct 2025 today Lock customers for a duration of 4 day(s) to calcu…" at bounding box center [659, 300] width 730 height 108
type input "Total Deposit Amount"
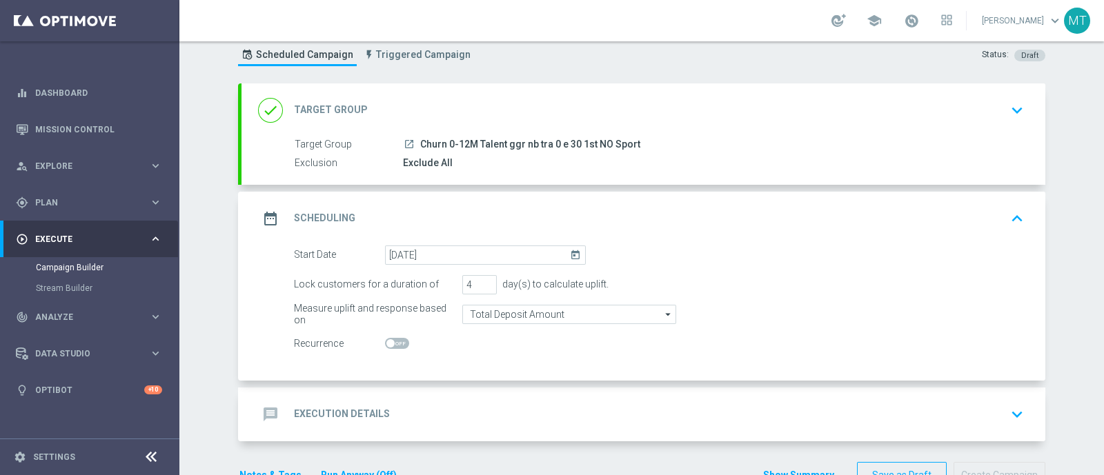
scroll to position [79, 0]
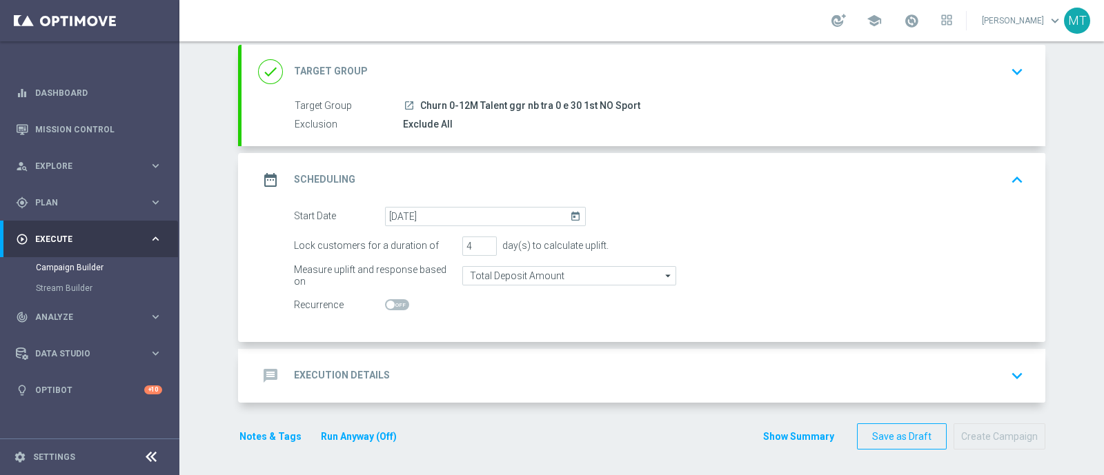
click at [421, 353] on div "message Execution Details keyboard_arrow_down" at bounding box center [643, 376] width 804 height 54
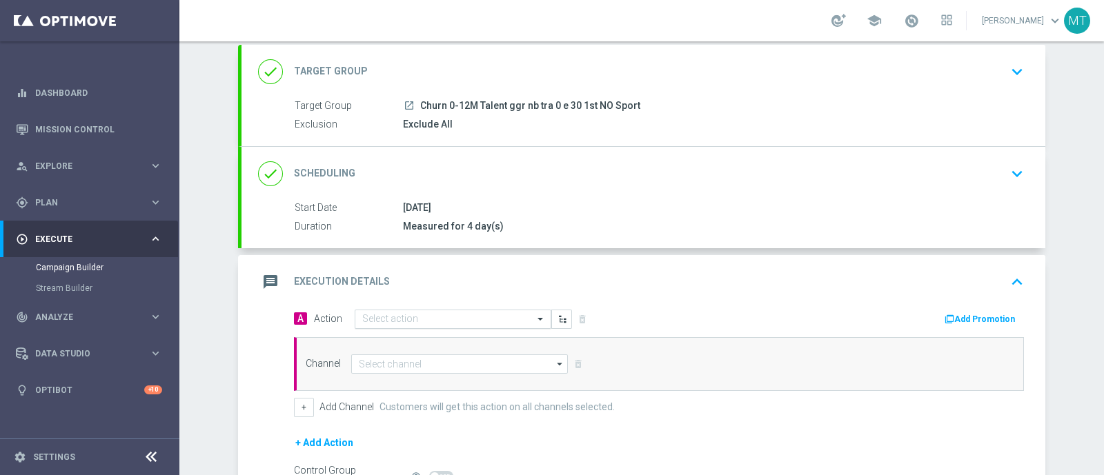
click at [401, 318] on input "text" at bounding box center [439, 320] width 154 height 12
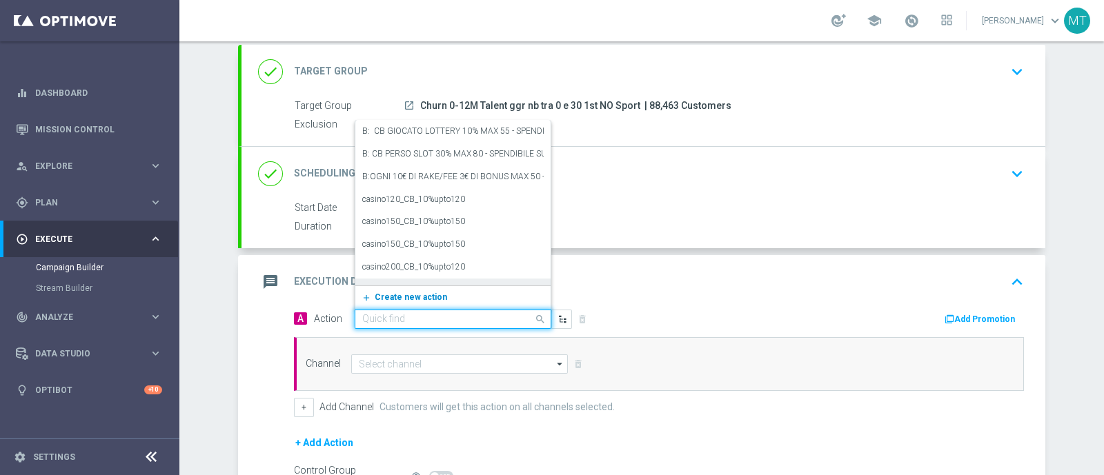
paste input "BF 1€ TUTTI I GIOCHI"
type input "BF 1€ TUTTI I GIOCHI"
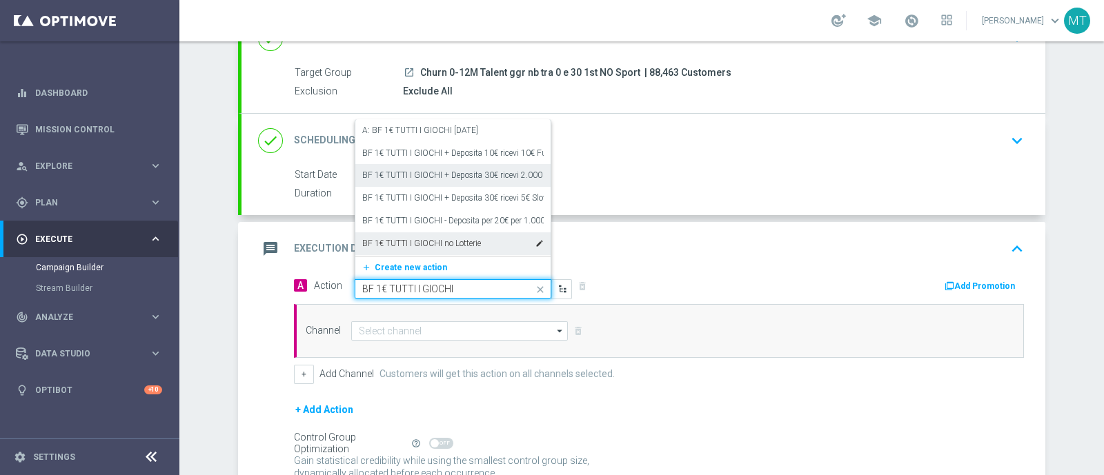
scroll to position [111, 0]
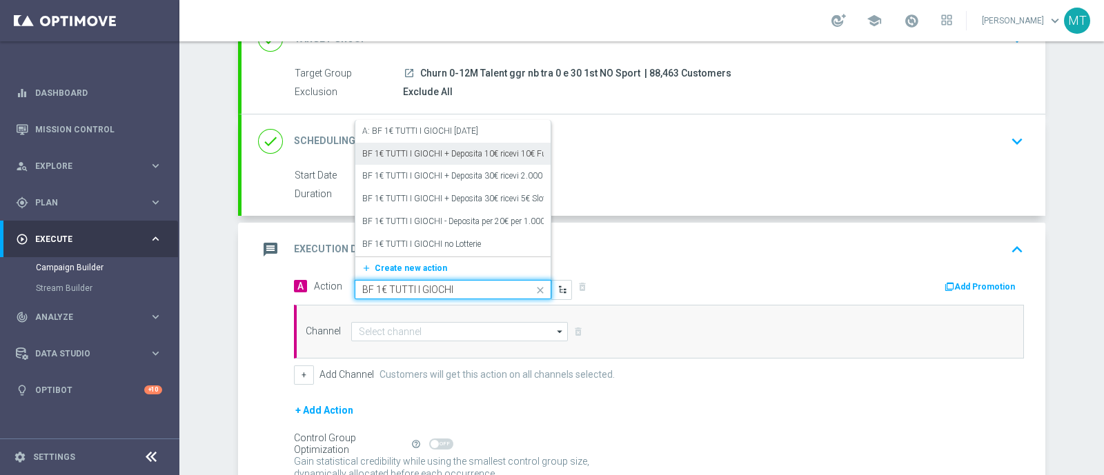
click at [440, 158] on div "BF 1€ TUTTI I GIOCHI + Deposita 10€ ricevi 10€ Fun Bonus wagering x15 cap 1 edit" at bounding box center [452, 154] width 181 height 23
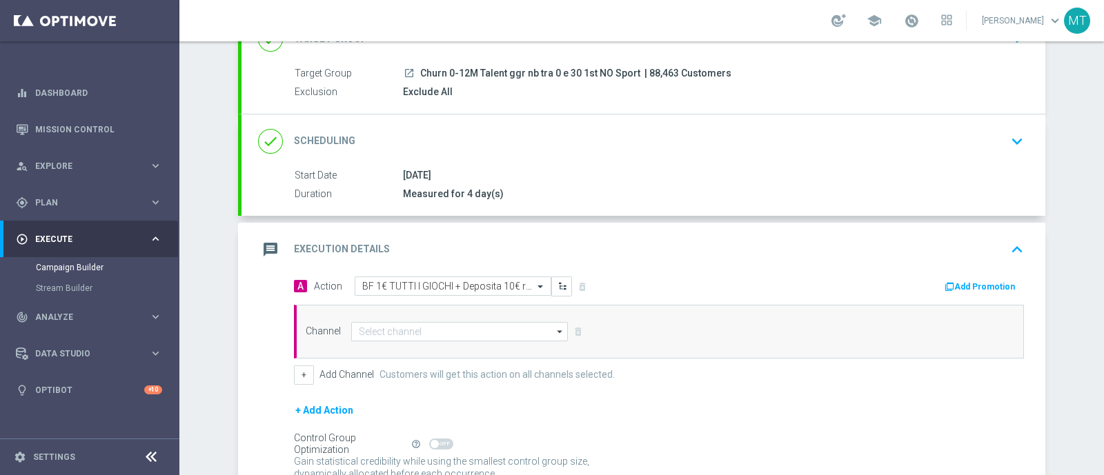
scroll to position [92, 0]
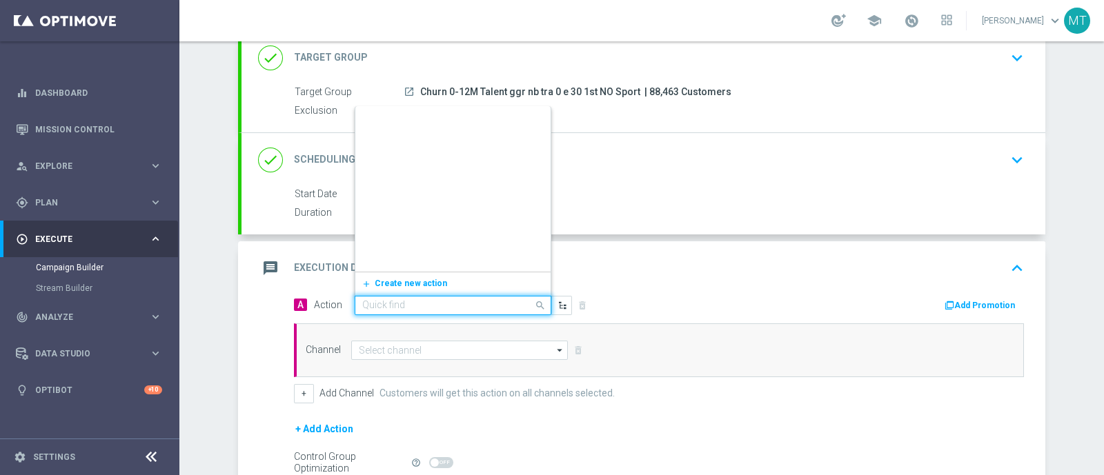
click at [519, 300] on div at bounding box center [452, 306] width 195 height 12
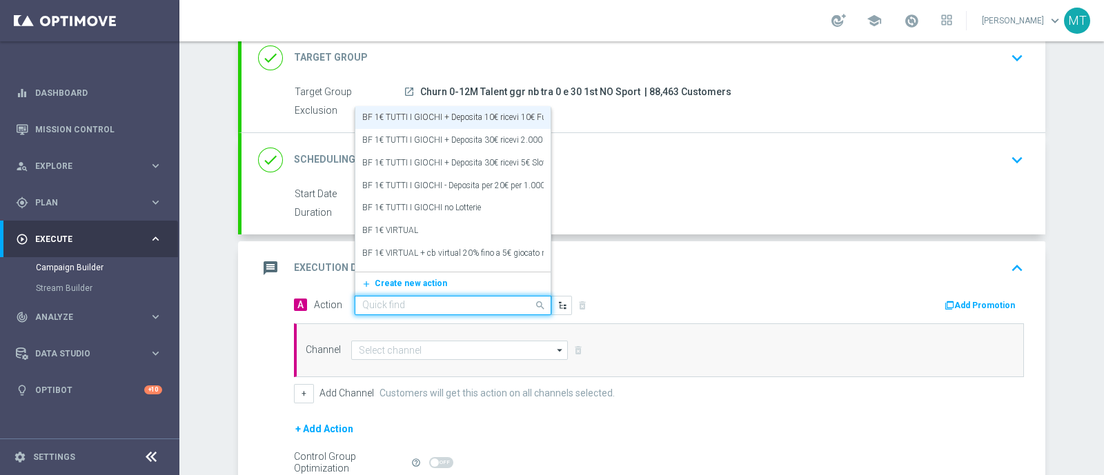
paste input "BF 1€ TUTTI I GIOCHI"
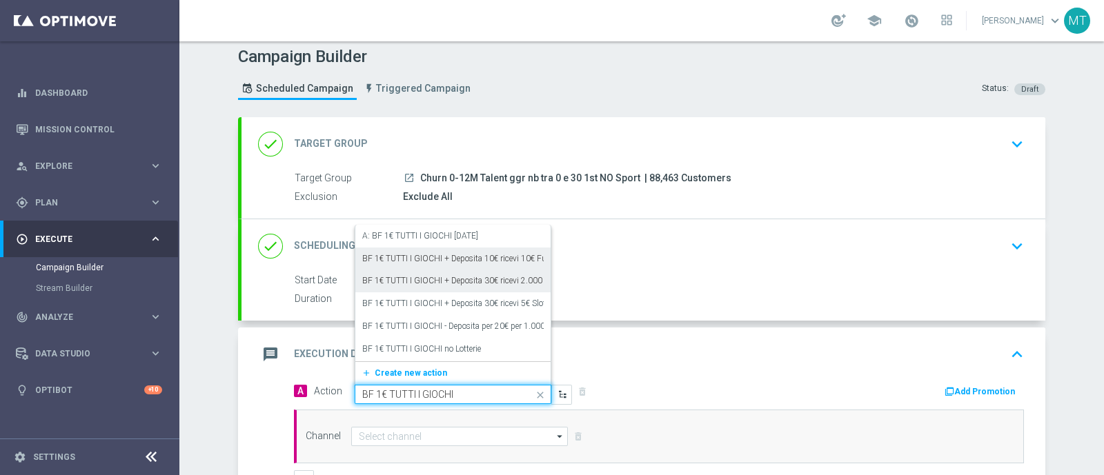
scroll to position [5, 0]
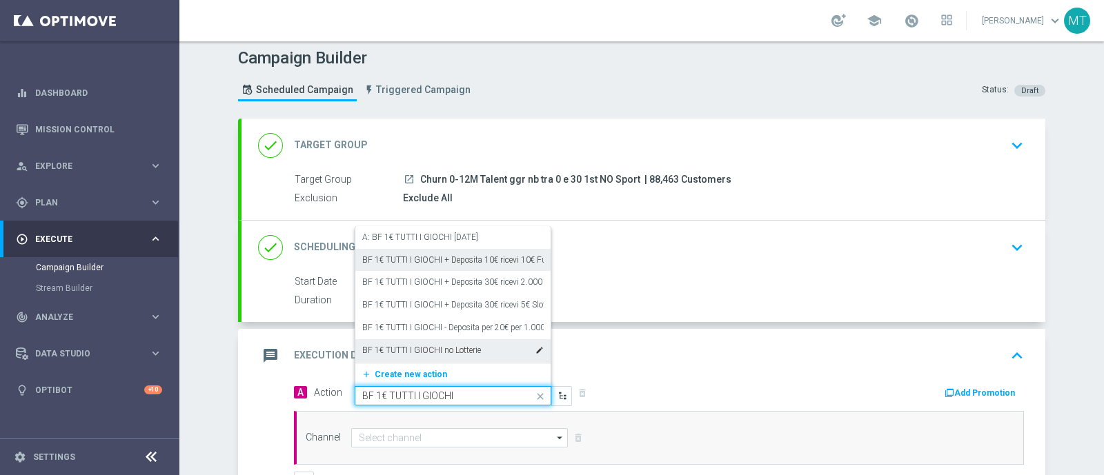
type input "BF 1€ TUTTI I GIOCHI"
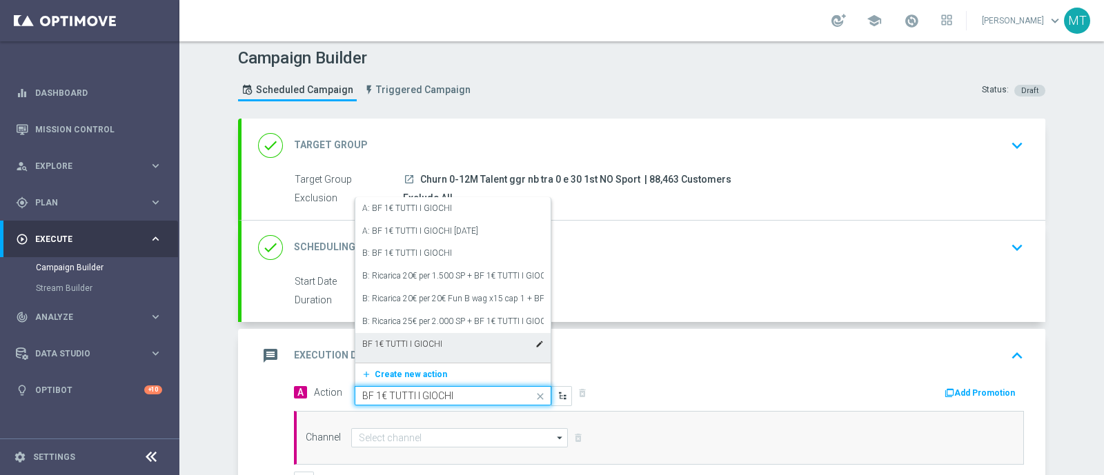
click at [468, 337] on div "BF 1€ TUTTI I GIOCHI edit" at bounding box center [452, 344] width 181 height 23
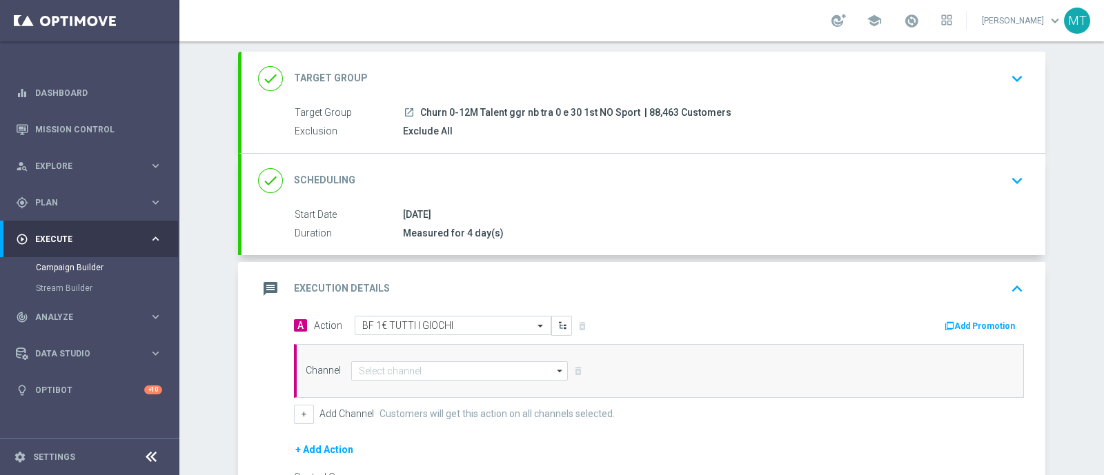
scroll to position [72, 0]
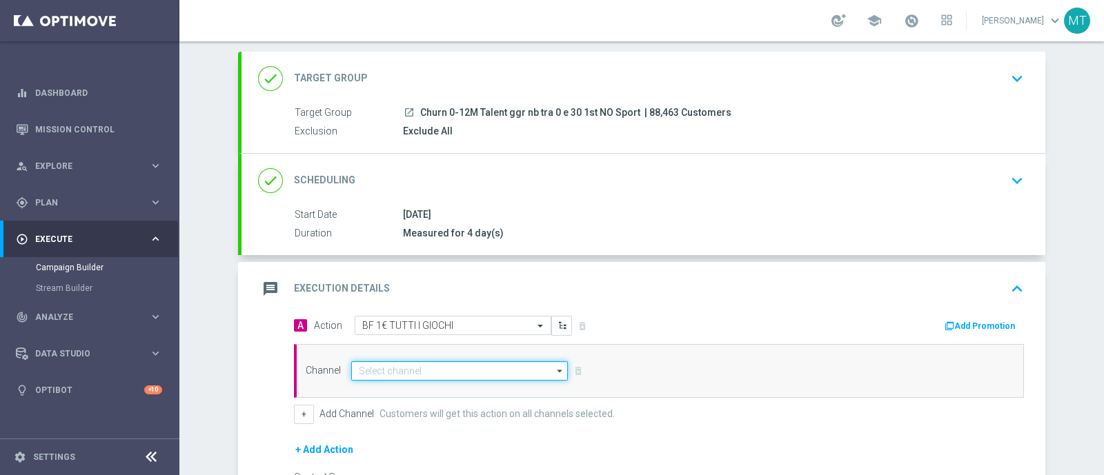
click at [449, 368] on input at bounding box center [459, 371] width 217 height 19
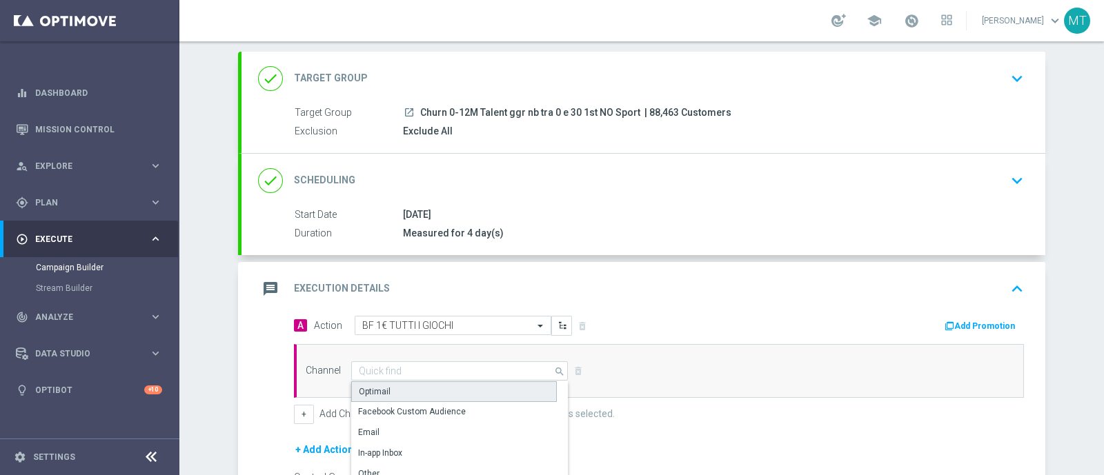
click at [466, 384] on div "Optimail" at bounding box center [454, 392] width 206 height 21
type input "Optimail"
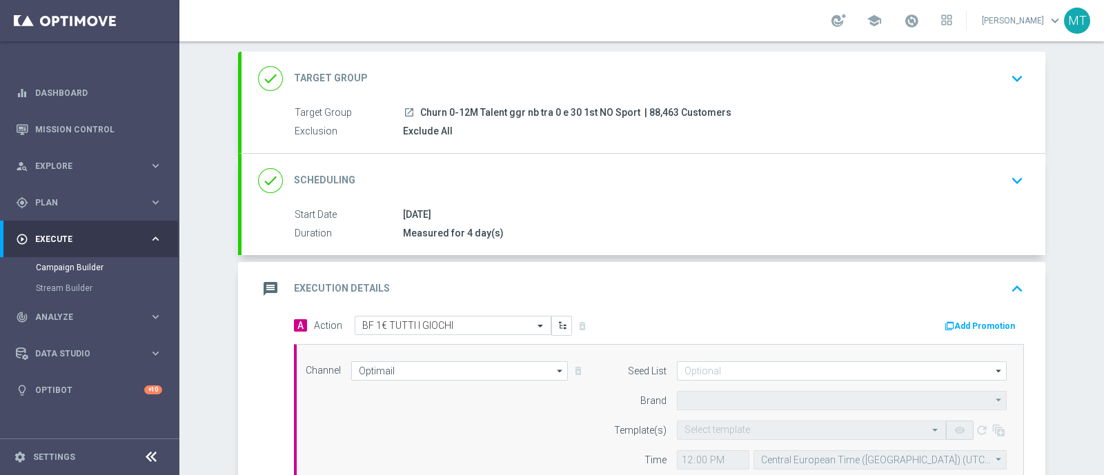
type input "Sisal Marketing"
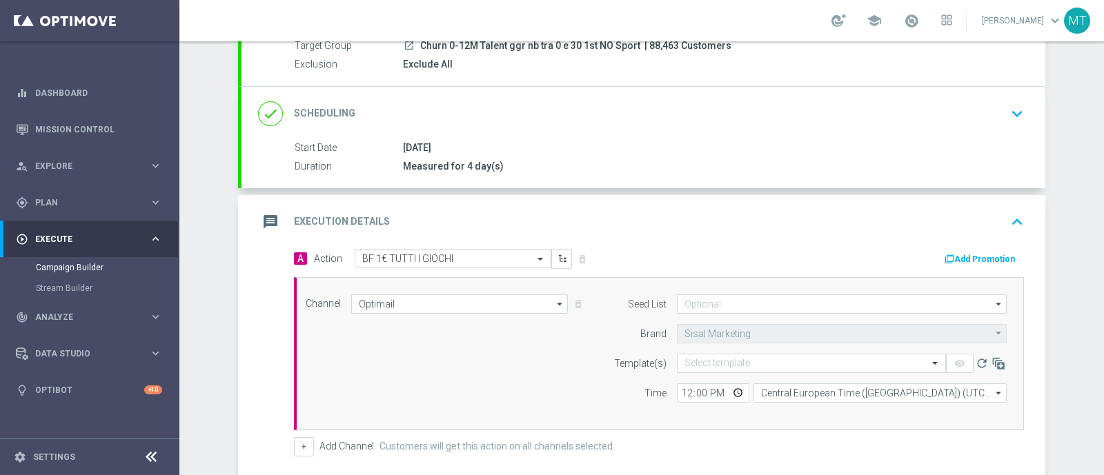
scroll to position [141, 0]
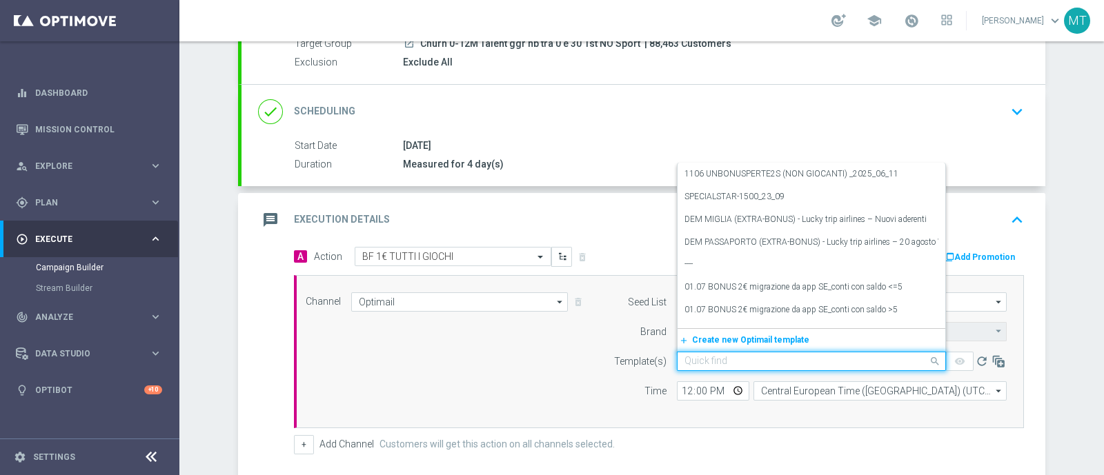
click at [686, 360] on input "text" at bounding box center [797, 362] width 226 height 12
paste input "1BFGAMES0810 - 2025-10-08"
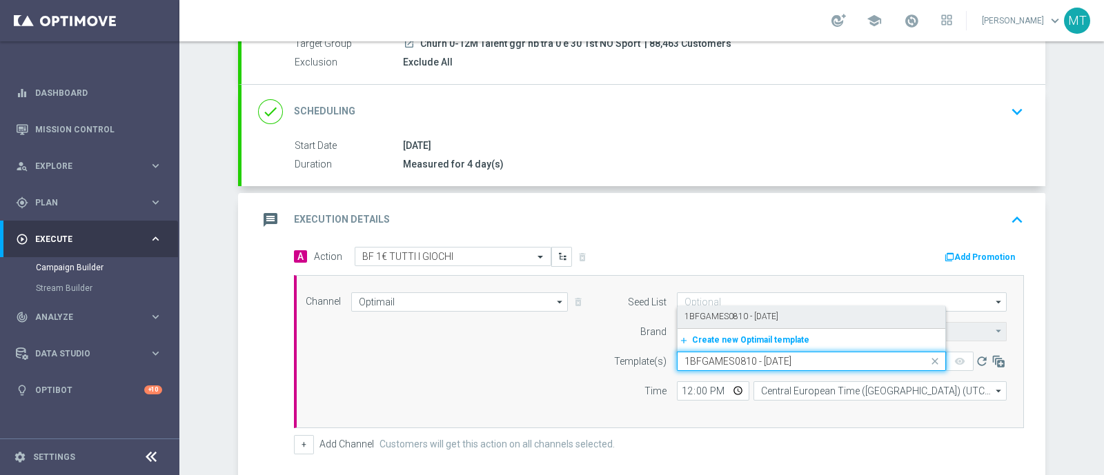
click at [684, 308] on div "1BFGAMES0810 - 2025-10-08" at bounding box center [811, 317] width 254 height 23
type input "1BFGAMES0810 - 2025-10-08"
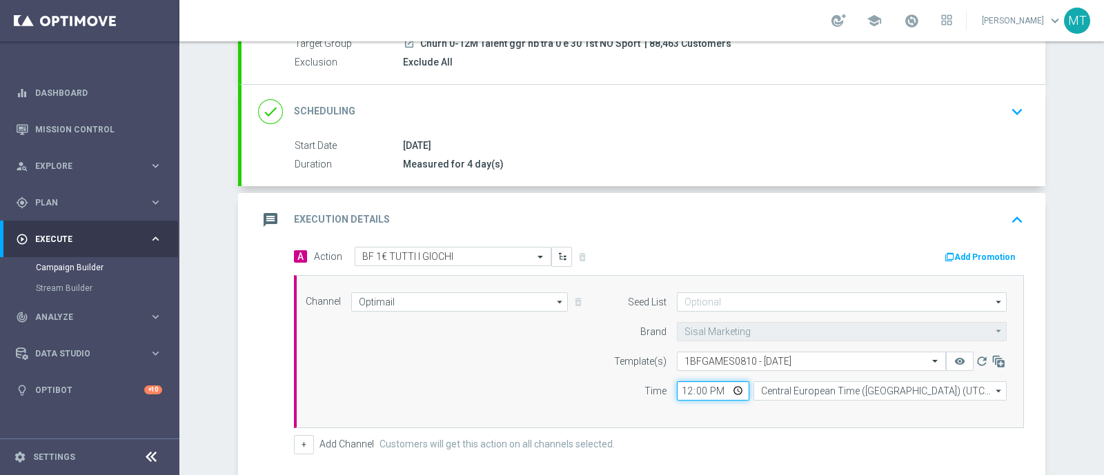
click at [677, 389] on input "12:00" at bounding box center [713, 391] width 72 height 19
type input "19:00"
click at [980, 259] on button "Add Promotion" at bounding box center [981, 257] width 77 height 15
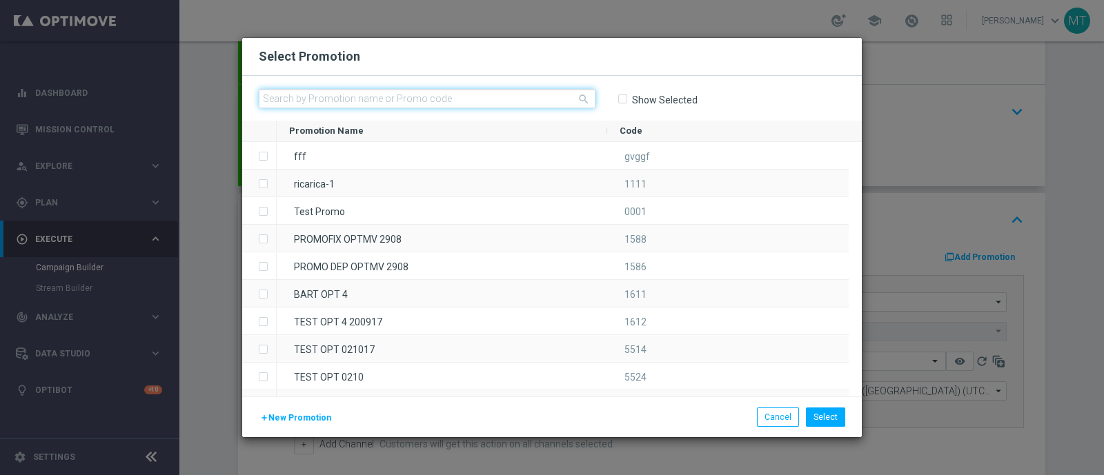
click at [288, 103] on input "text" at bounding box center [427, 98] width 337 height 19
paste input "240371"
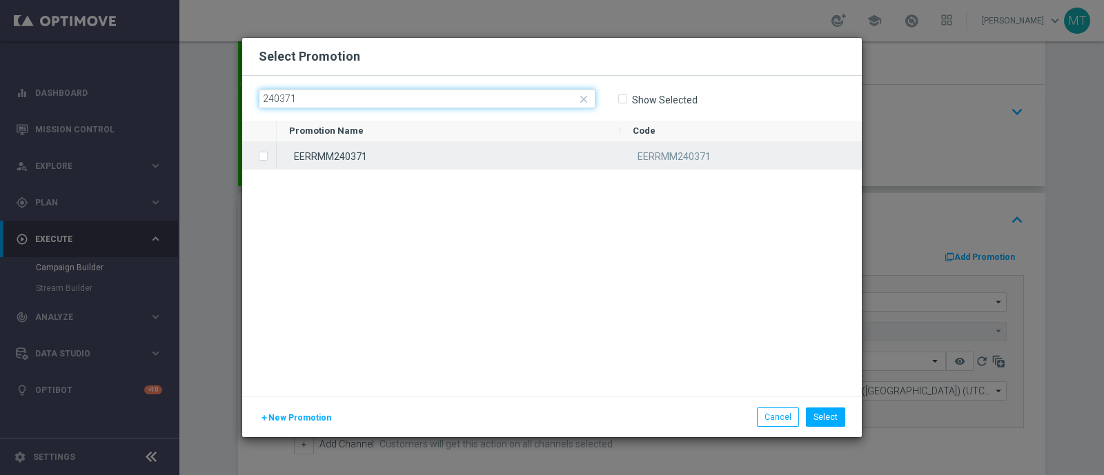
type input "240371"
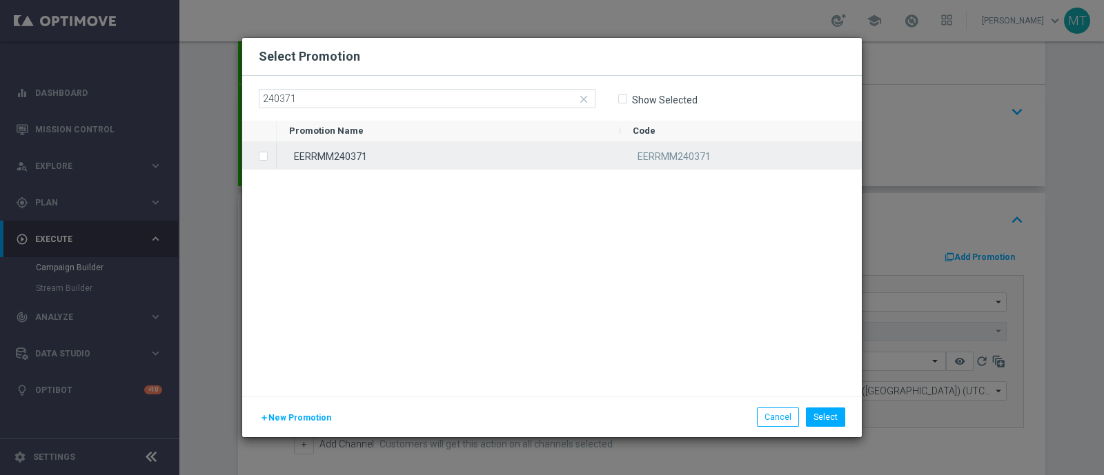
click at [260, 146] on input "Press SPACE to select this row." at bounding box center [262, 150] width 8 height 8
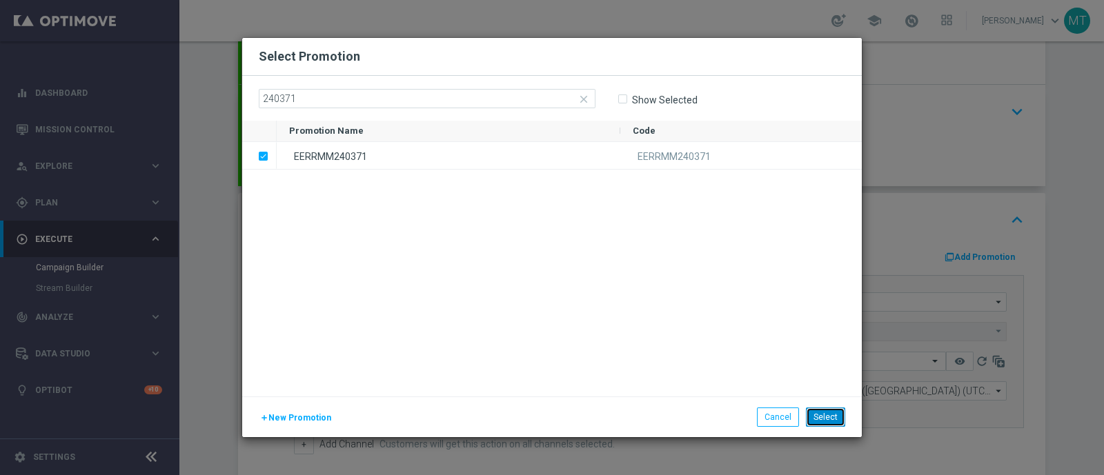
click at [833, 419] on button "Select" at bounding box center [825, 417] width 39 height 19
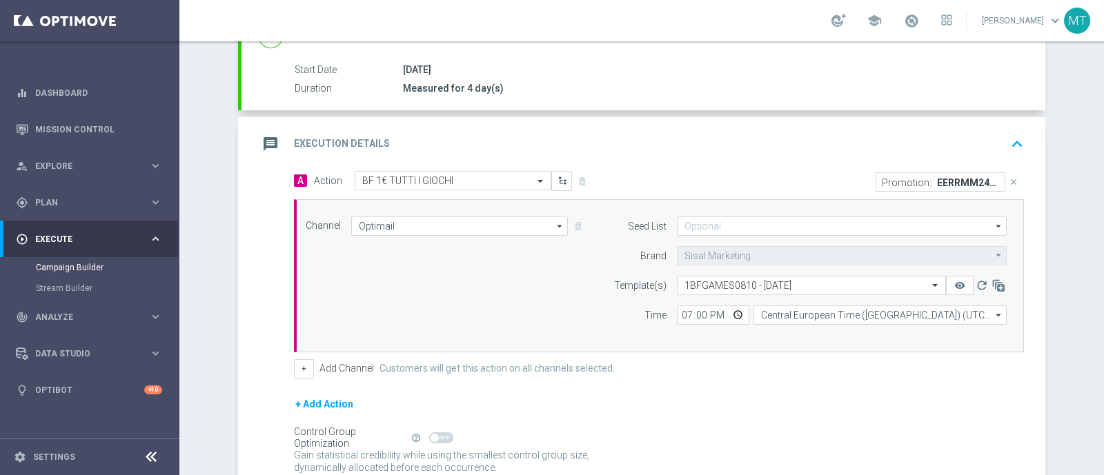
scroll to position [335, 0]
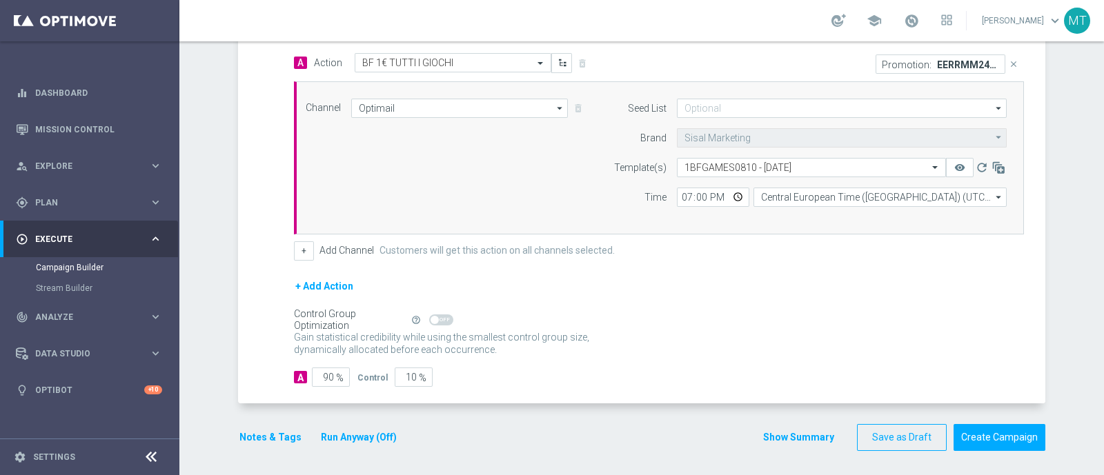
click at [269, 433] on button "Notes & Tags" at bounding box center [270, 437] width 65 height 17
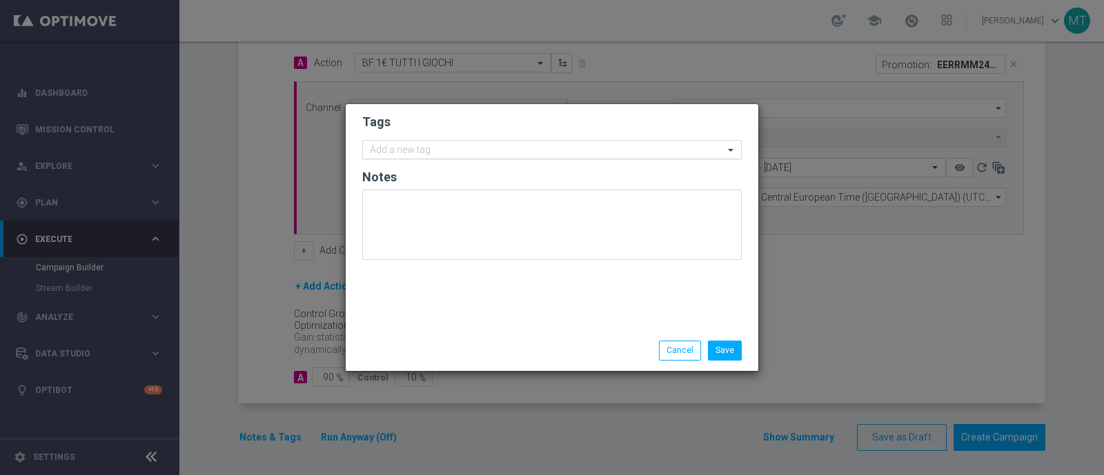
click at [417, 147] on input "text" at bounding box center [547, 151] width 354 height 12
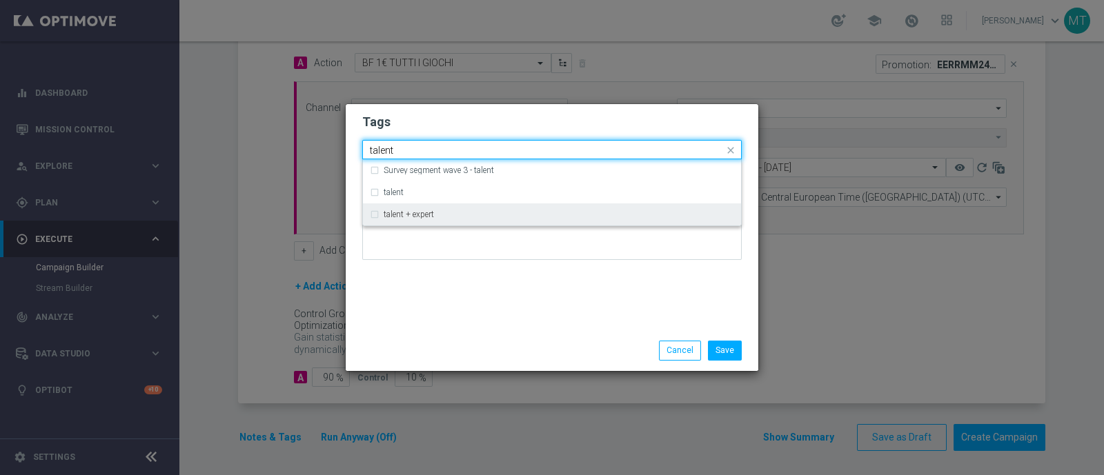
click at [421, 208] on div "talent + expert" at bounding box center [552, 215] width 364 height 22
type input "talent"
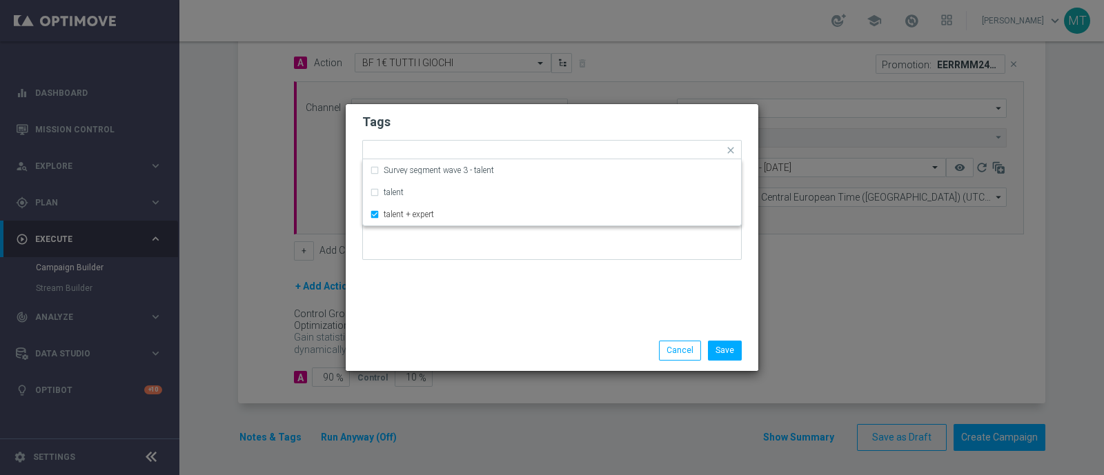
click at [437, 288] on div "Tags Quick find × talent + expert Survey segment wave 3 - talent talent talent …" at bounding box center [552, 217] width 413 height 226
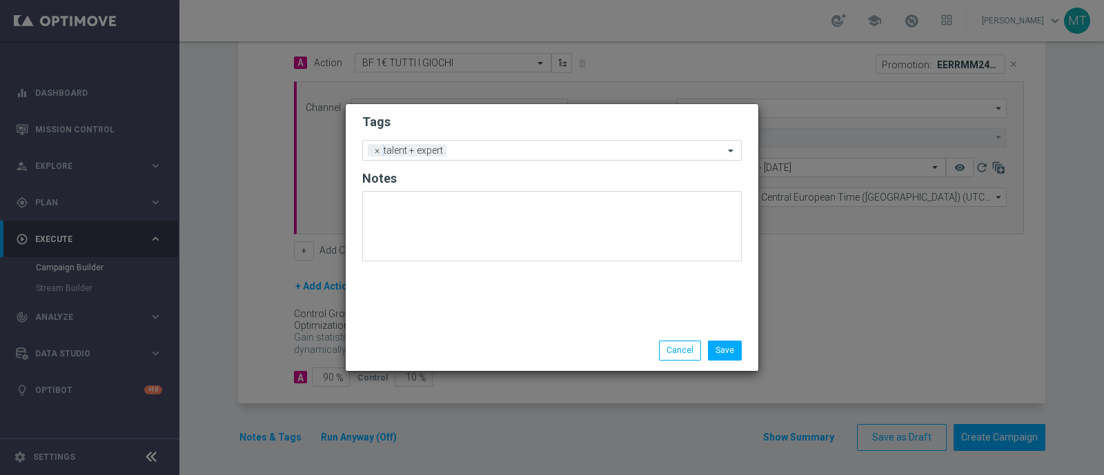
click at [521, 139] on form "Tags Add a new tag × talent + expert Notes" at bounding box center [551, 190] width 379 height 161
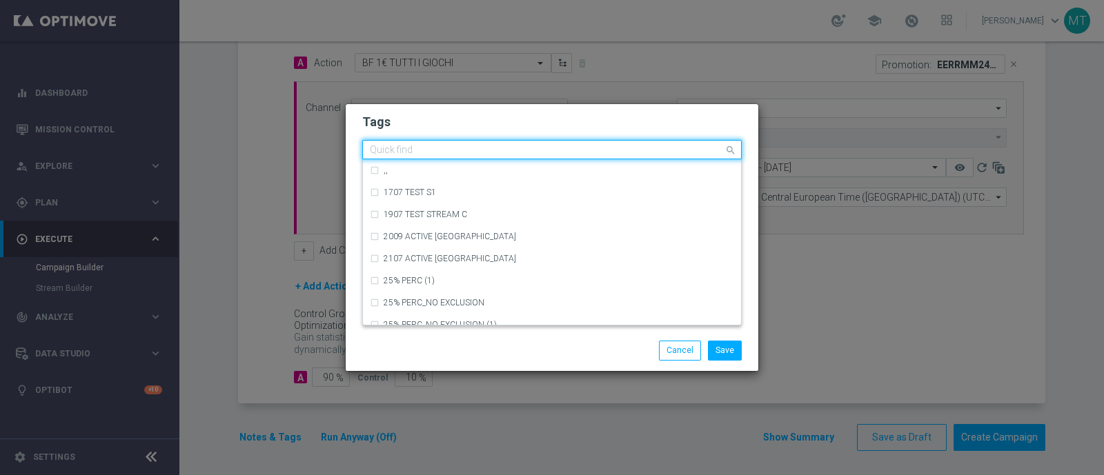
click at [521, 140] on div "Quick find × talent + expert" at bounding box center [551, 149] width 379 height 19
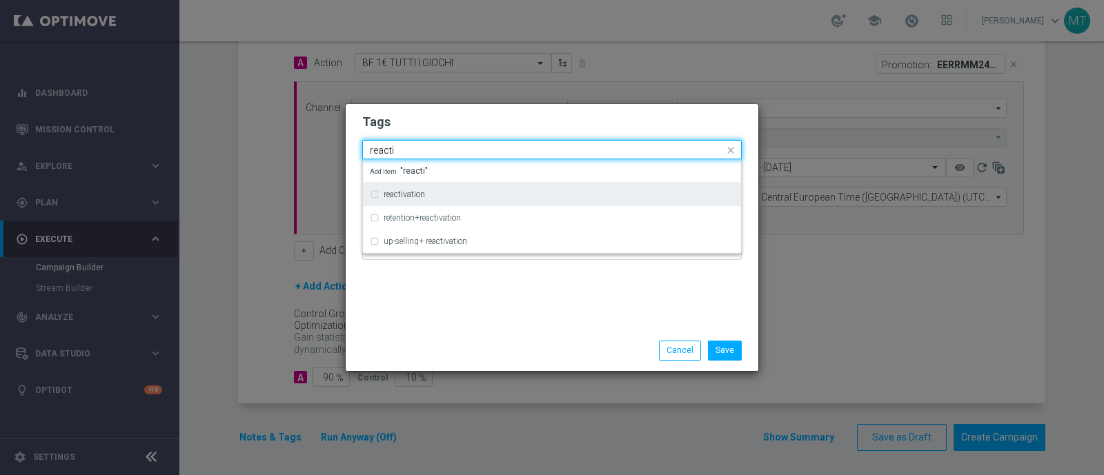
click at [507, 199] on div "reactivation" at bounding box center [552, 195] width 364 height 22
type input "reacti"
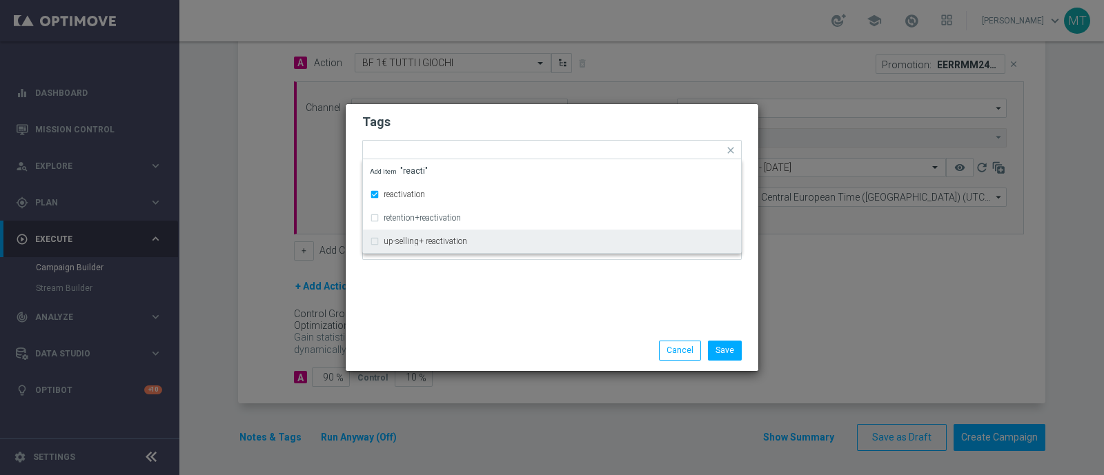
click at [507, 298] on div "Tags Quick find × talent + expert × reactivation reactivation retention+reactiv…" at bounding box center [552, 217] width 413 height 226
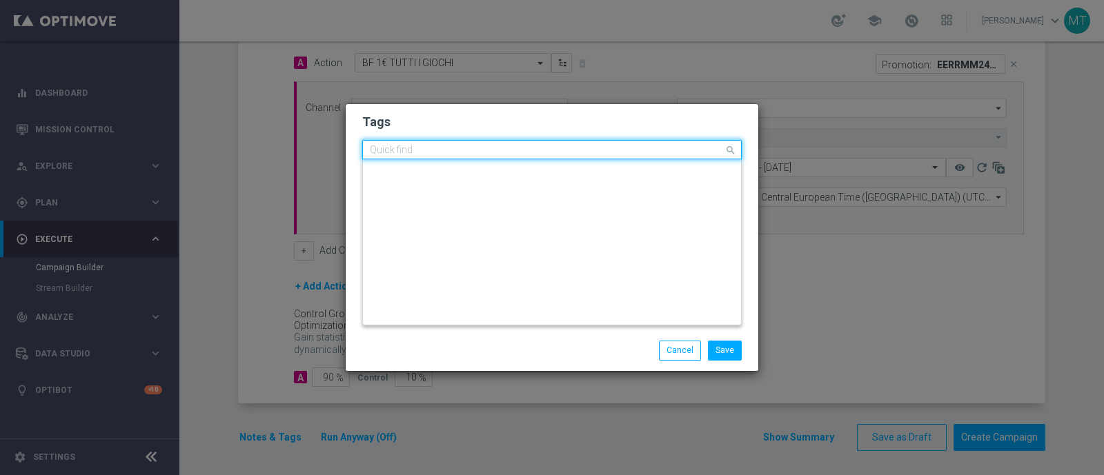
click at [538, 150] on input "text" at bounding box center [547, 151] width 354 height 12
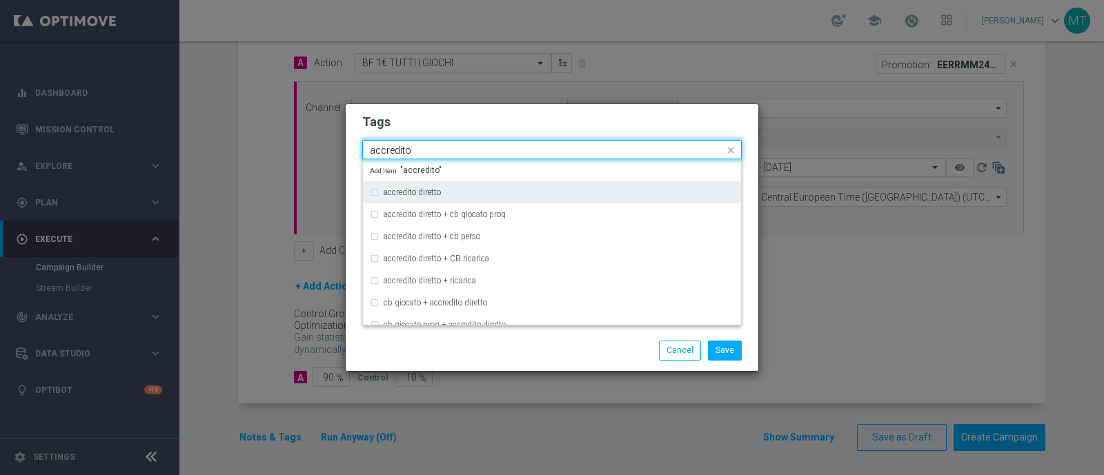
click at [541, 188] on div "accredito diretto" at bounding box center [559, 192] width 350 height 8
type input "accredito"
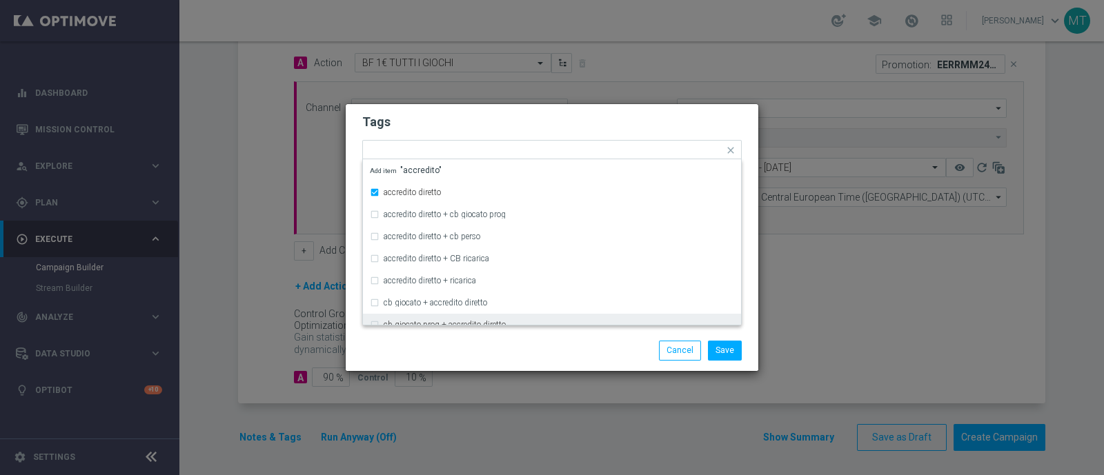
click at [544, 339] on div "Save Cancel" at bounding box center [552, 350] width 413 height 40
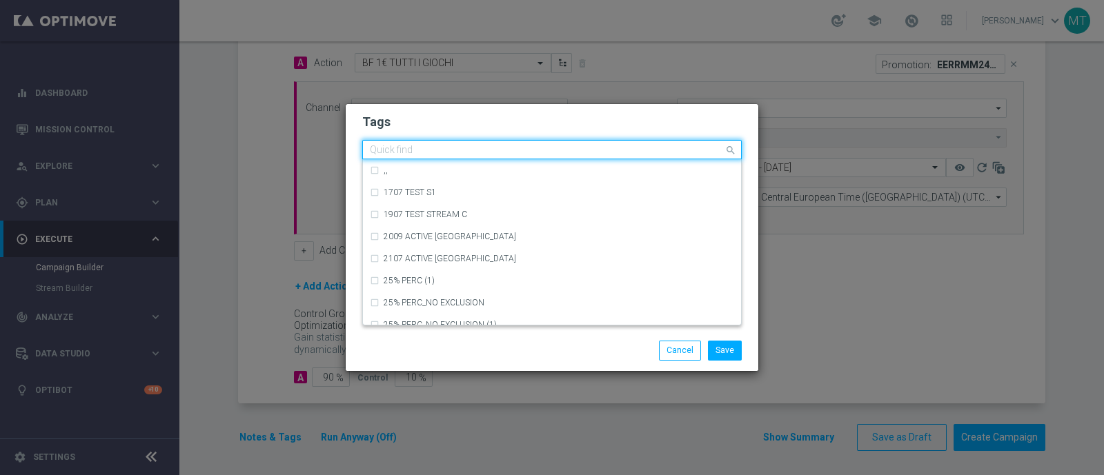
click at [627, 157] on div at bounding box center [546, 152] width 356 height 14
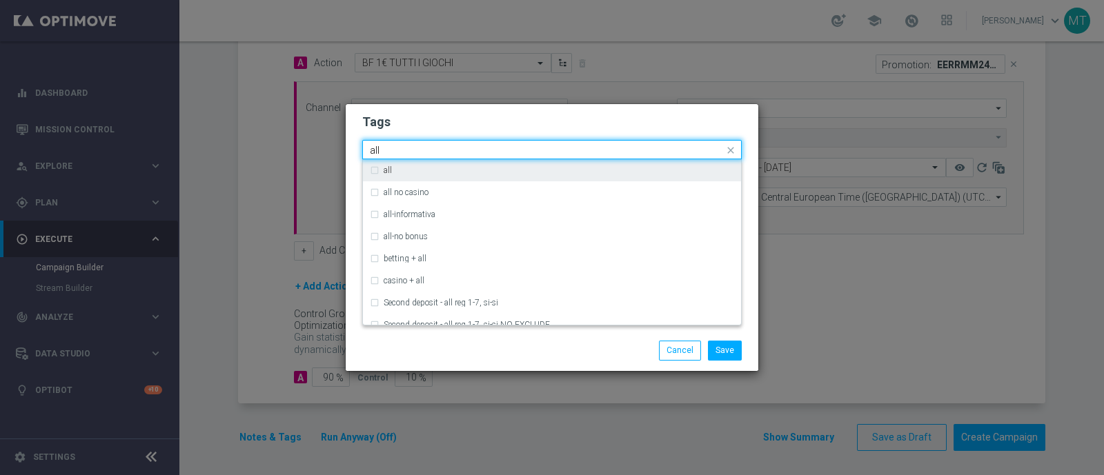
click at [634, 166] on div "all" at bounding box center [552, 170] width 364 height 22
type input "all"
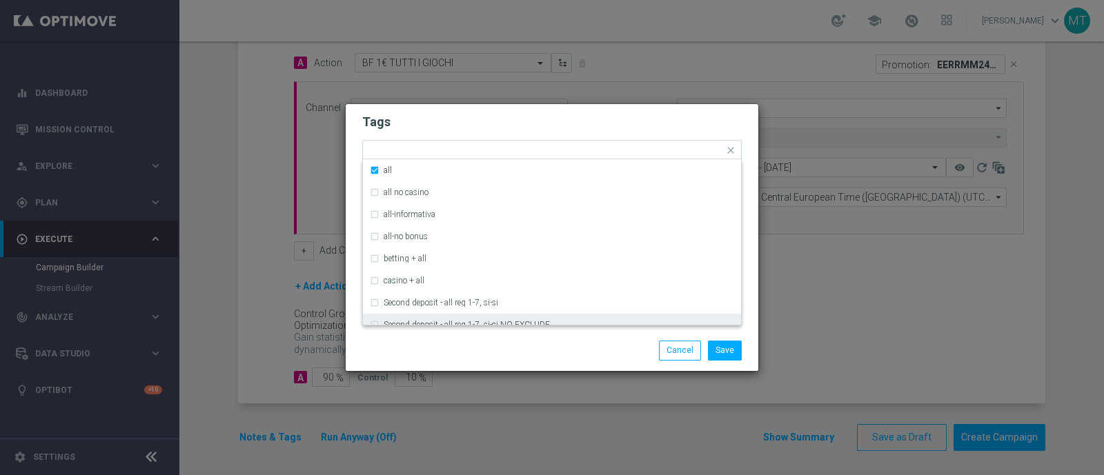
click at [602, 355] on div "Save Cancel" at bounding box center [618, 350] width 267 height 19
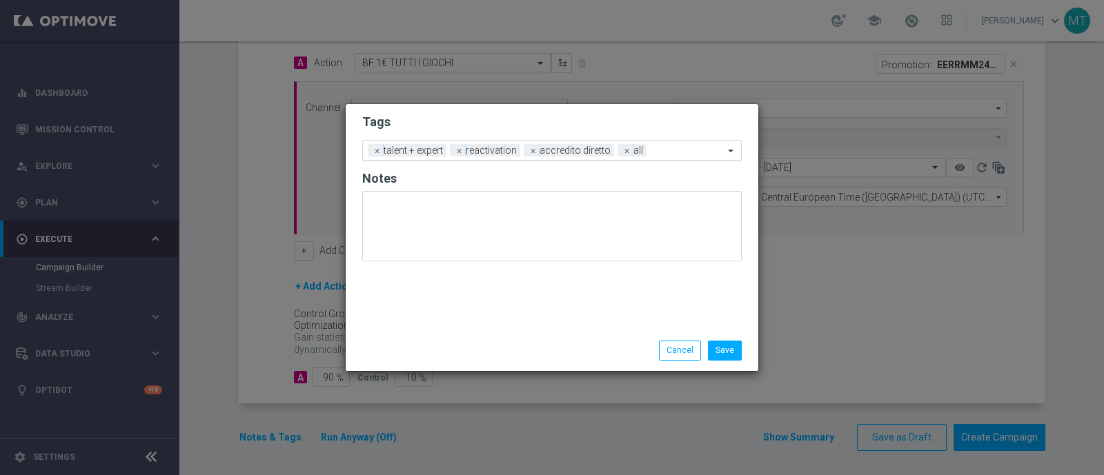
click at [659, 152] on input "text" at bounding box center [688, 152] width 72 height 12
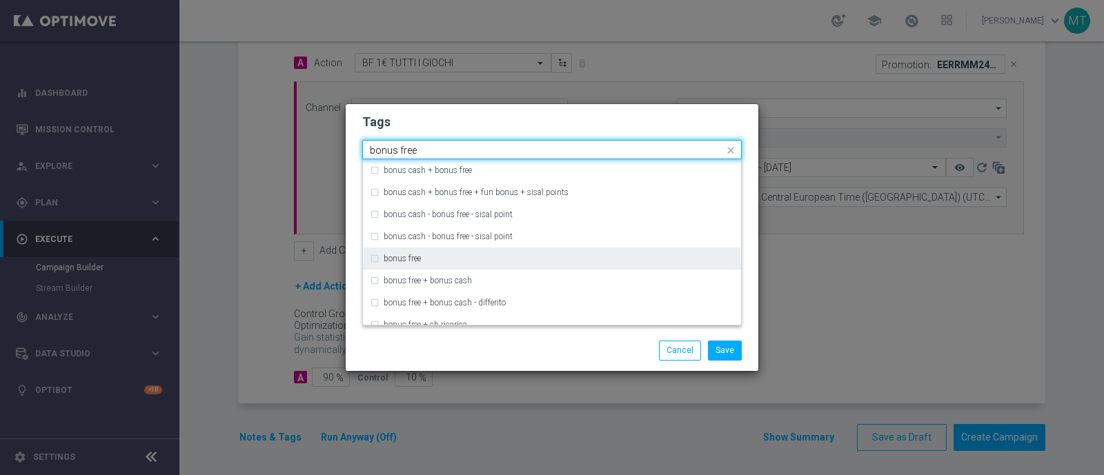
click at [504, 267] on div "bonus free" at bounding box center [552, 259] width 364 height 22
type input "bonus free"
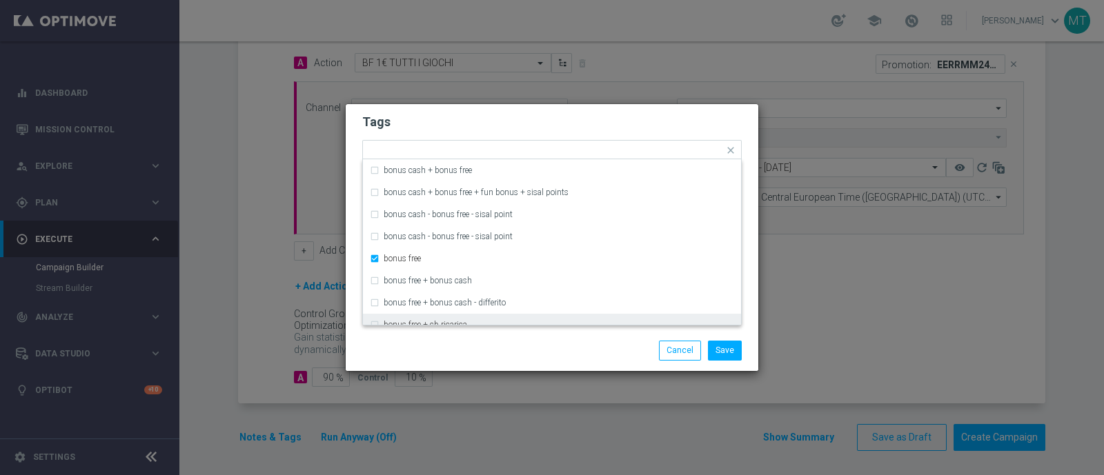
click at [535, 335] on div "Save Cancel" at bounding box center [552, 350] width 413 height 40
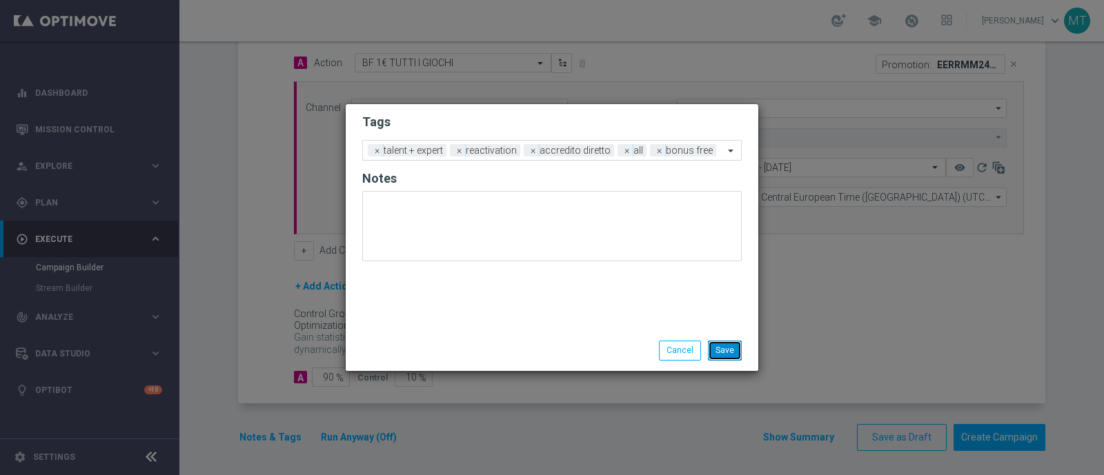
click at [727, 348] on button "Save" at bounding box center [725, 350] width 34 height 19
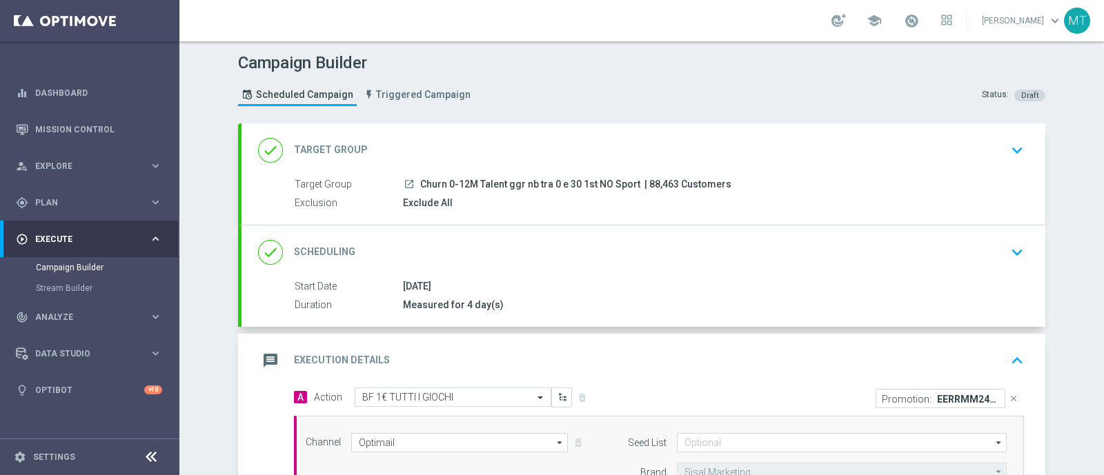
click at [551, 188] on span "Churn 0-12M Talent ggr nb tra 0 e 30 1st NO Sport" at bounding box center [530, 185] width 220 height 12
click at [735, 139] on div "done Target Group keyboard_arrow_down" at bounding box center [643, 150] width 771 height 26
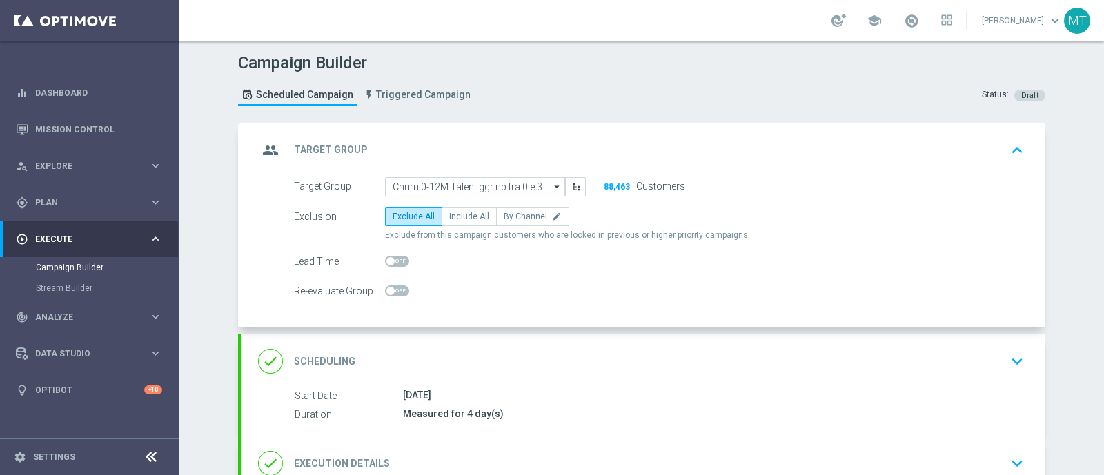
click at [620, 350] on div "done Scheduling keyboard_arrow_down" at bounding box center [643, 361] width 771 height 26
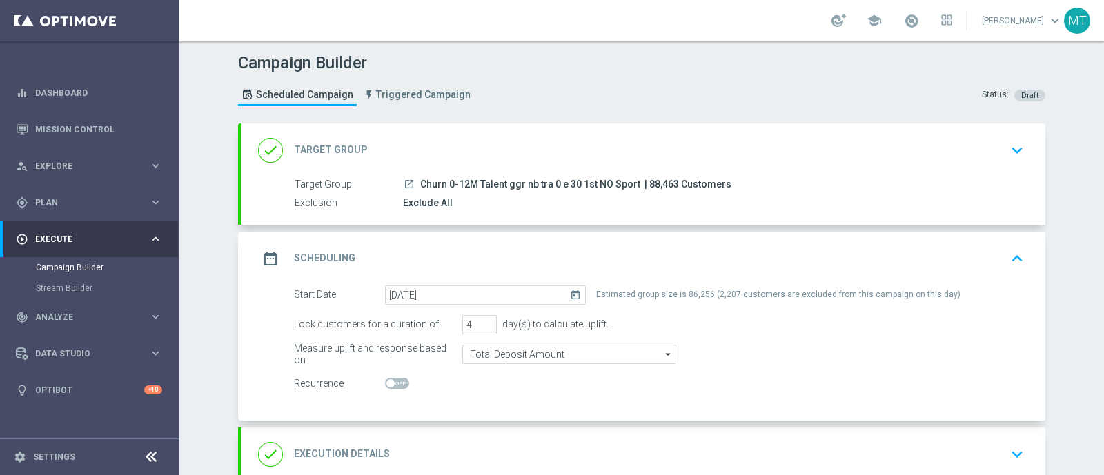
click at [583, 170] on div "done Target Group keyboard_arrow_down" at bounding box center [643, 151] width 804 height 54
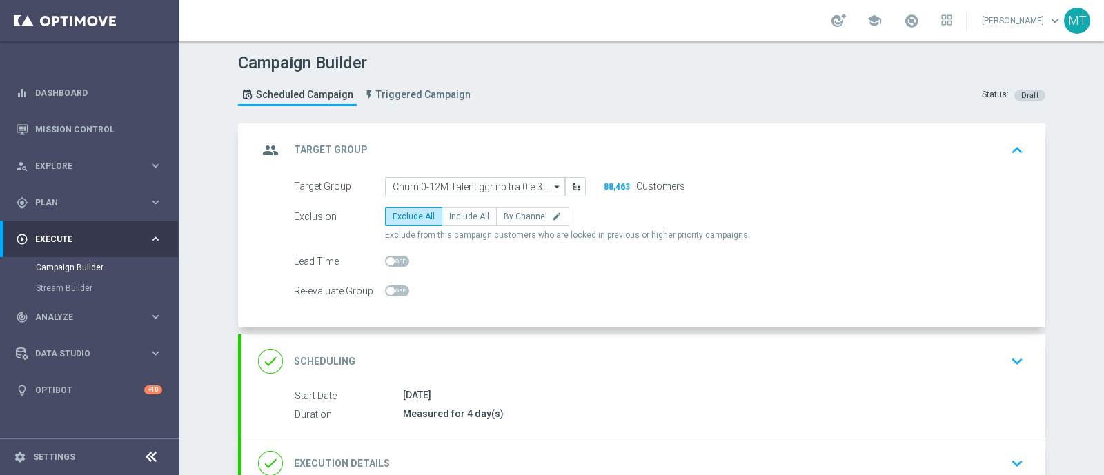
click at [601, 160] on div "group Target Group keyboard_arrow_up" at bounding box center [643, 150] width 771 height 26
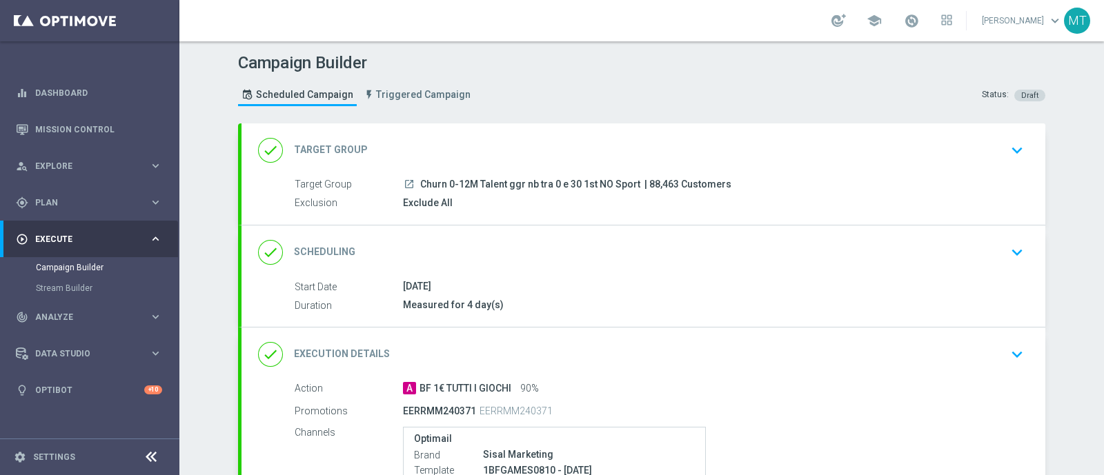
click at [515, 279] on div "08 Oct 2025" at bounding box center [710, 286] width 615 height 14
click at [508, 280] on div "08 Oct 2025" at bounding box center [710, 286] width 615 height 14
click at [463, 289] on div "08 Oct 2025" at bounding box center [710, 286] width 615 height 14
click at [982, 252] on div "done Scheduling keyboard_arrow_down" at bounding box center [643, 252] width 771 height 26
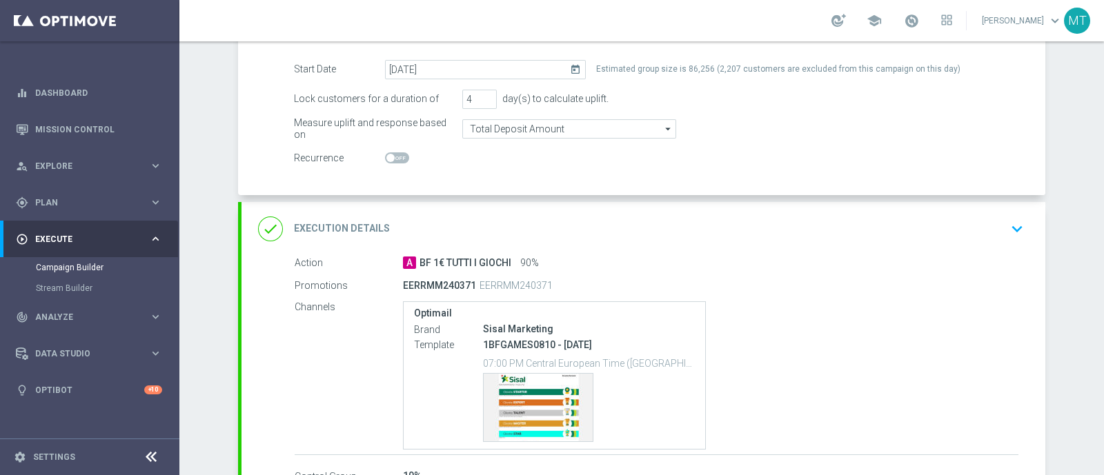
scroll to position [230, 0]
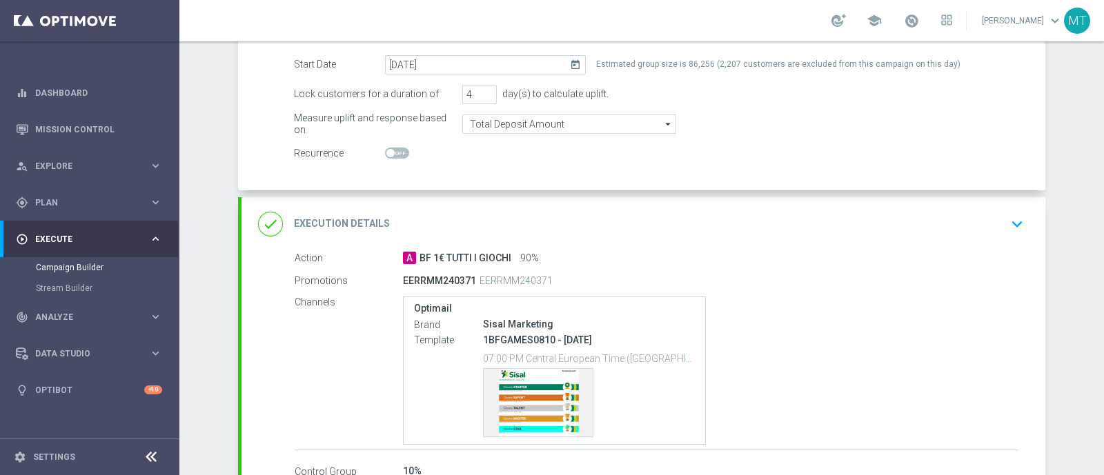
click at [514, 248] on div "done Execution Details keyboard_arrow_down" at bounding box center [643, 224] width 804 height 54
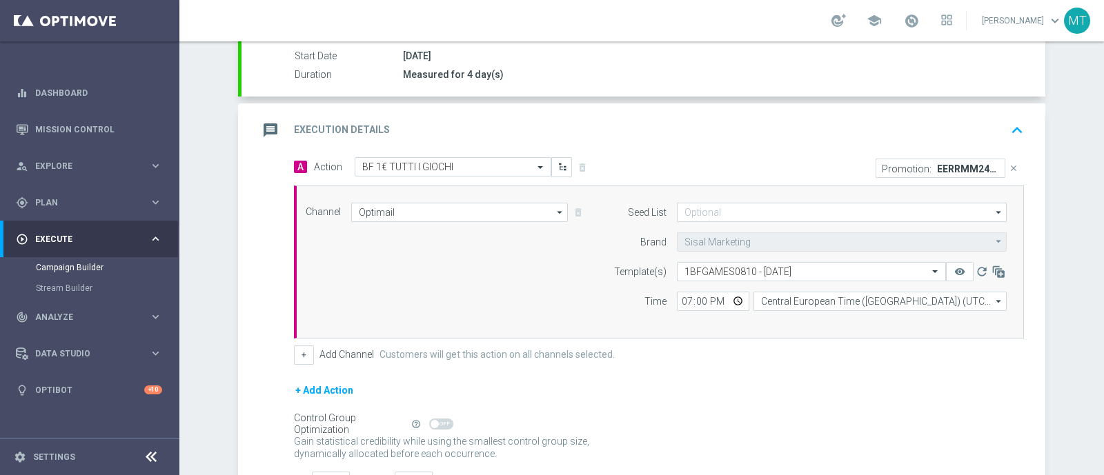
click at [691, 135] on div "message Execution Details keyboard_arrow_up" at bounding box center [643, 130] width 771 height 26
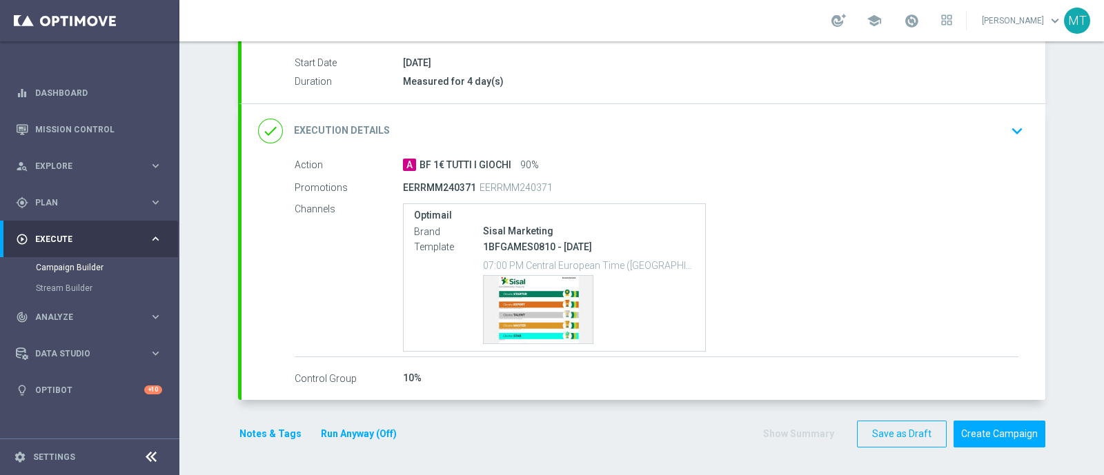
scroll to position [221, 0]
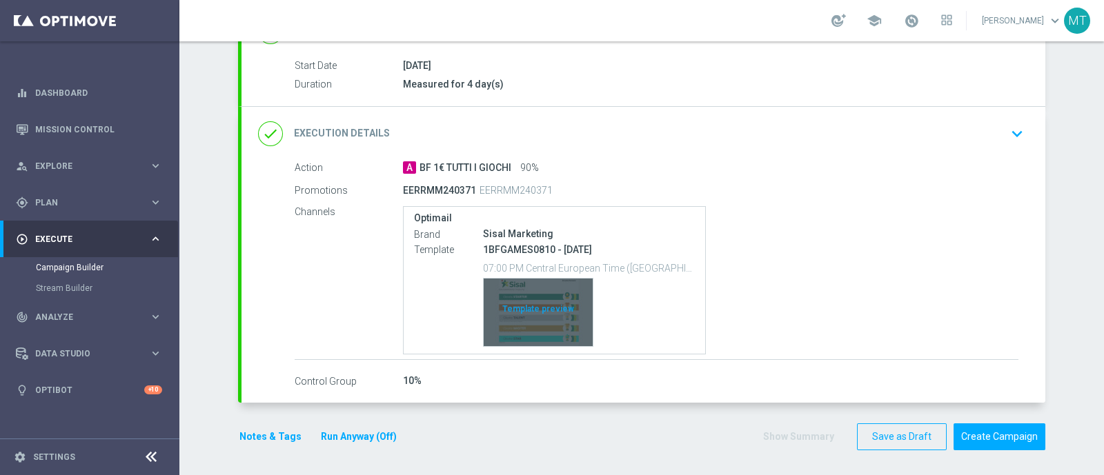
click at [548, 290] on div "Template preview" at bounding box center [538, 313] width 109 height 68
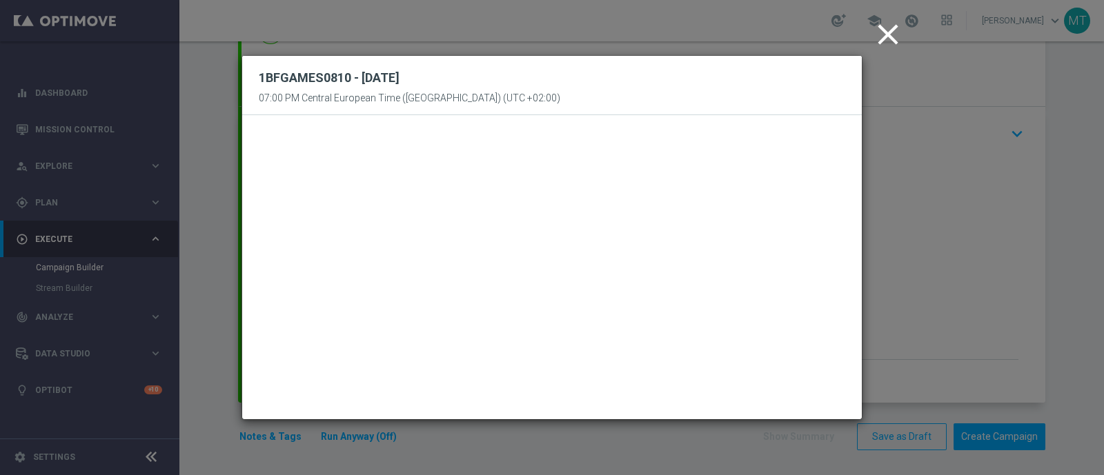
click at [878, 39] on icon "close" at bounding box center [888, 34] width 34 height 34
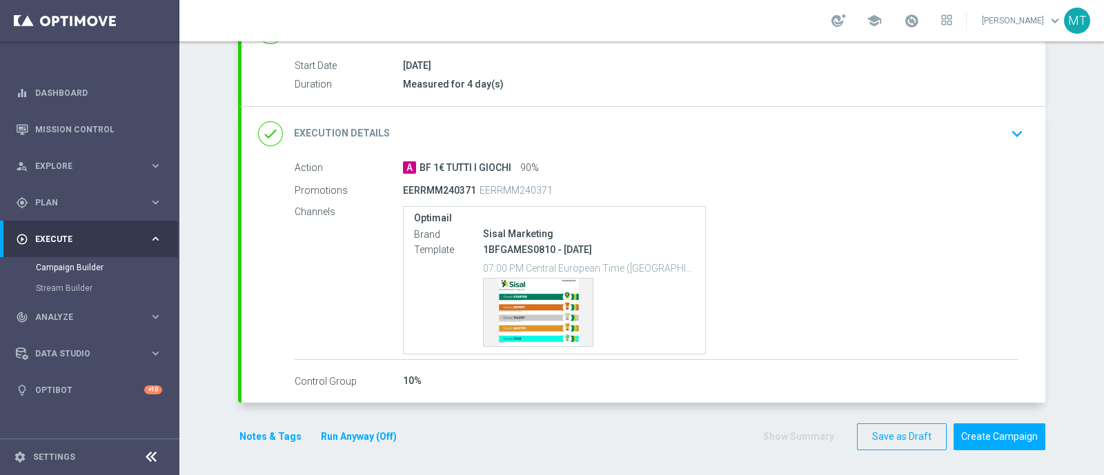
click at [624, 112] on div "done Execution Details keyboard_arrow_down" at bounding box center [643, 134] width 804 height 54
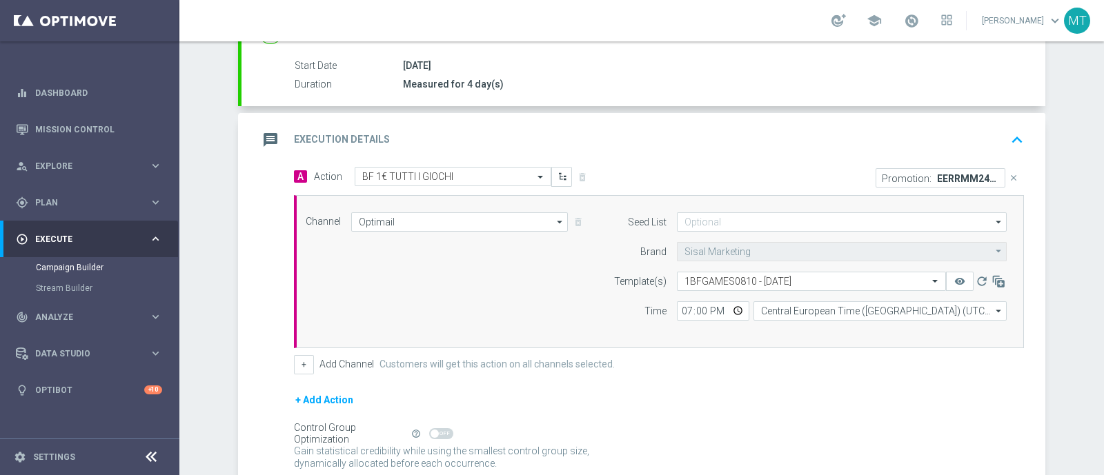
click at [842, 148] on div "message Execution Details keyboard_arrow_up" at bounding box center [643, 140] width 771 height 26
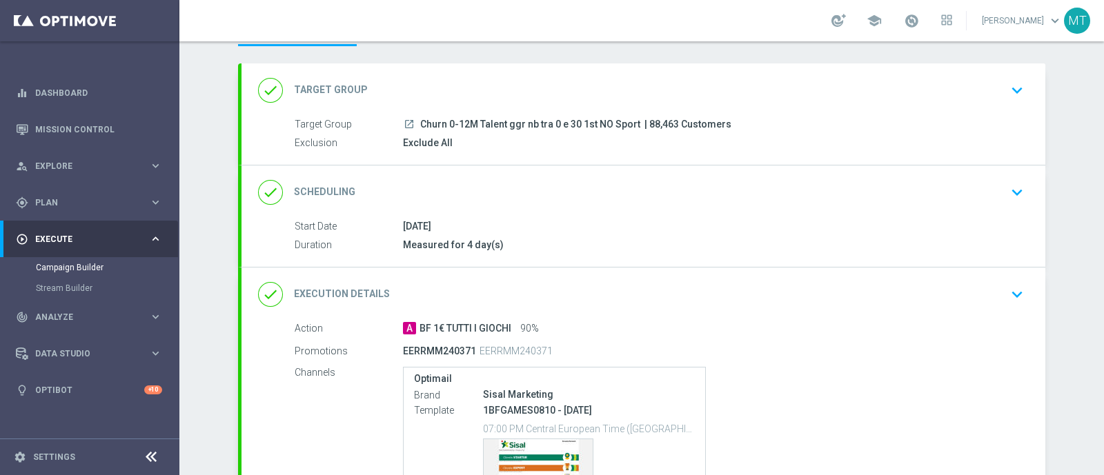
scroll to position [55, 0]
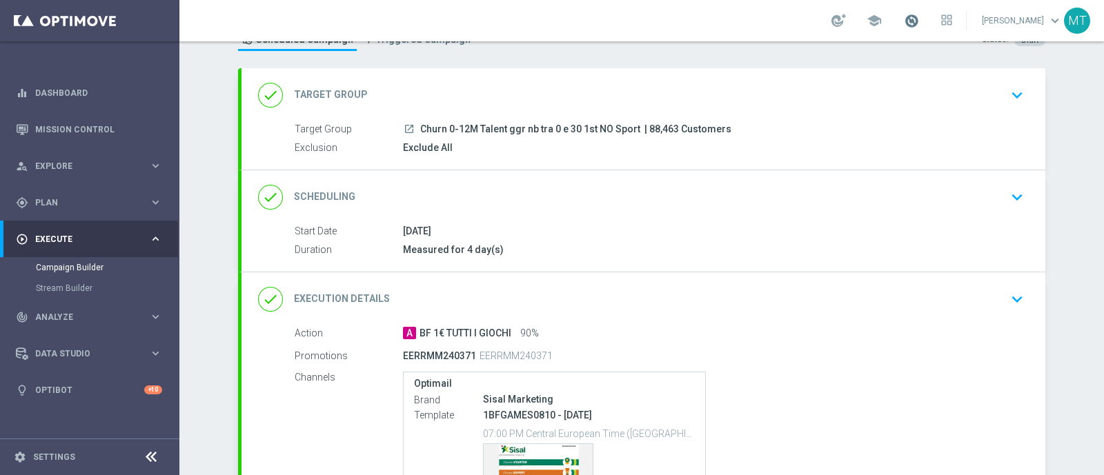
click at [919, 18] on span at bounding box center [911, 20] width 15 height 15
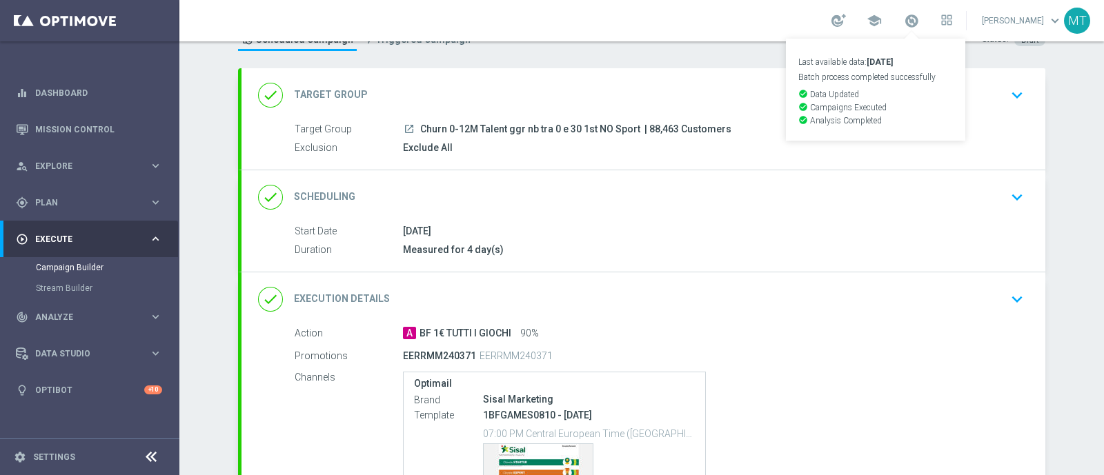
click at [823, 305] on div "done Execution Details keyboard_arrow_down" at bounding box center [643, 299] width 771 height 26
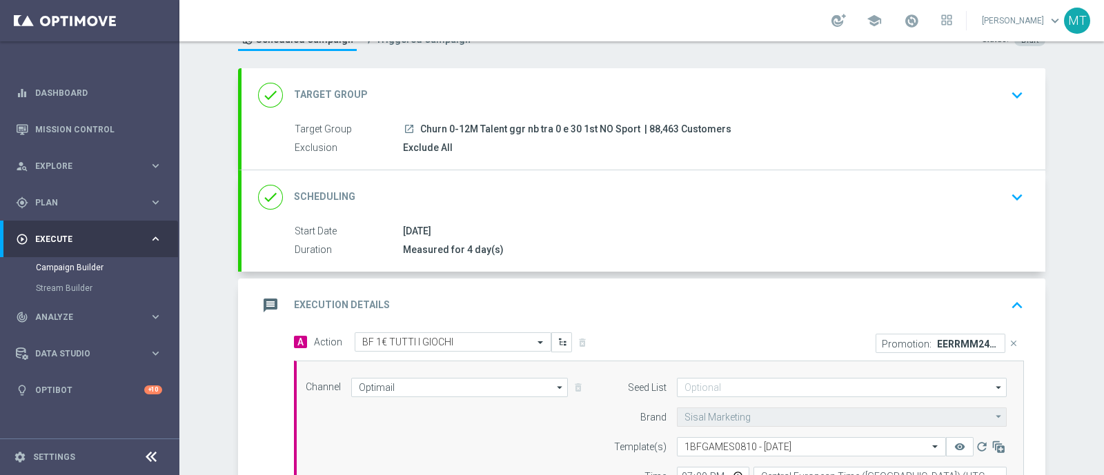
click at [759, 310] on div "message Execution Details keyboard_arrow_up Action A BF 1€ TUTTI I GIOCHI 90% P…" at bounding box center [643, 481] width 804 height 404
click at [725, 295] on div "message Execution Details keyboard_arrow_up" at bounding box center [643, 306] width 771 height 26
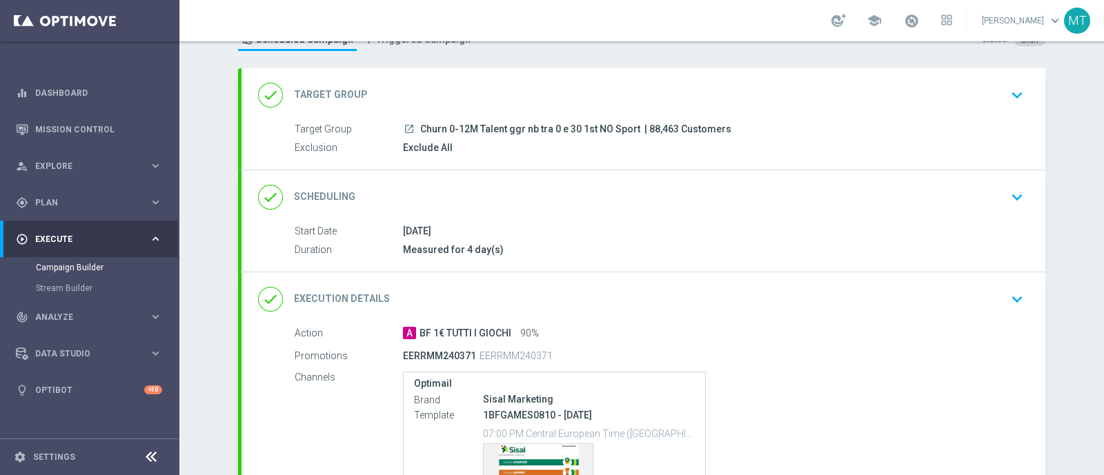
scroll to position [221, 0]
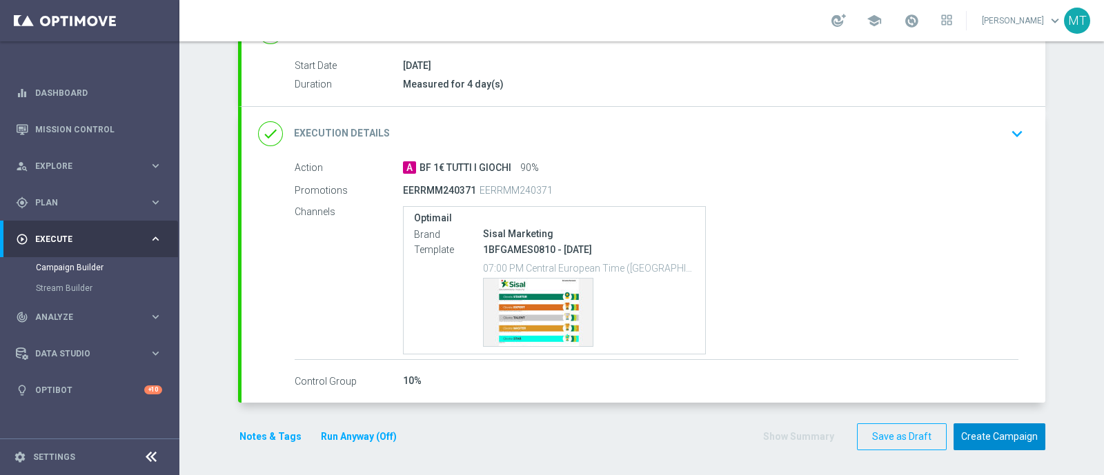
click at [1004, 433] on button "Create Campaign" at bounding box center [1000, 437] width 92 height 27
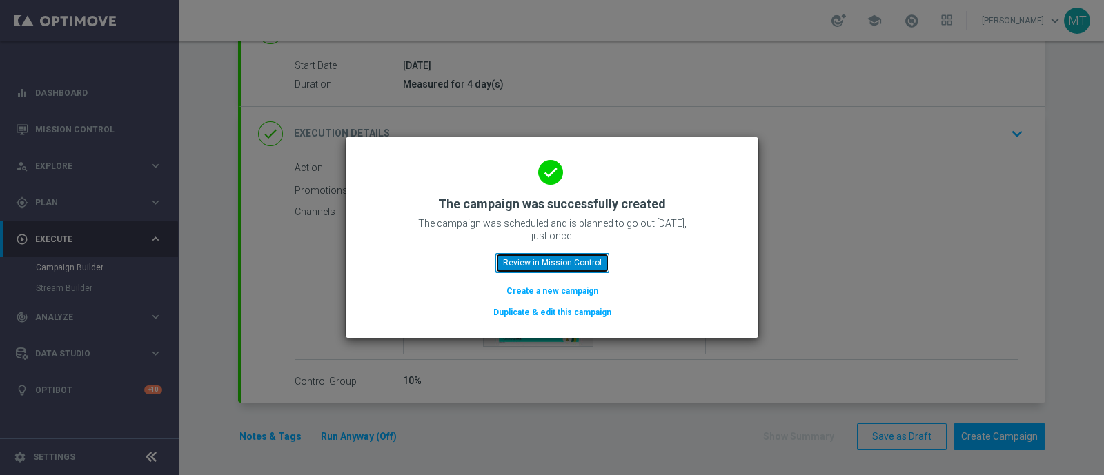
click at [602, 258] on button "Review in Mission Control" at bounding box center [552, 262] width 114 height 19
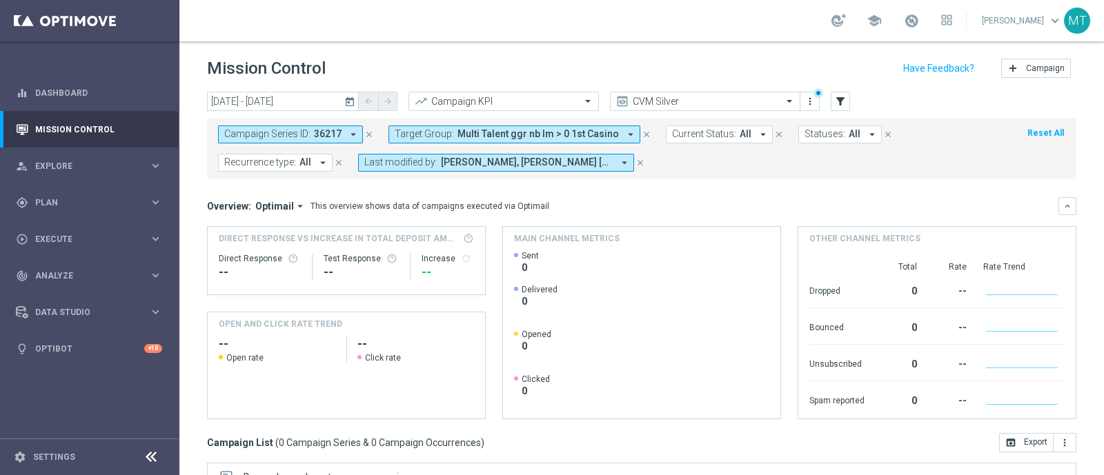
click at [370, 136] on icon "close" at bounding box center [369, 135] width 10 height 10
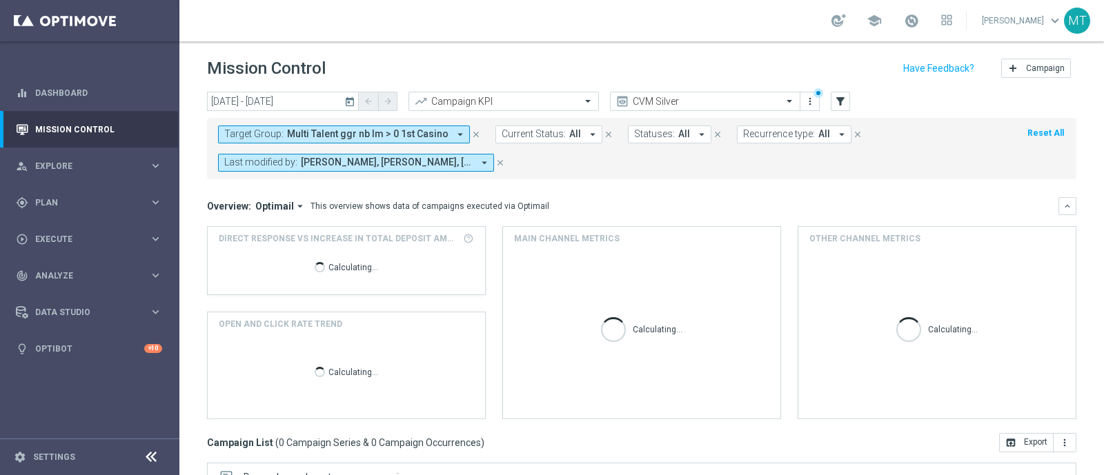
click at [342, 137] on span "Multi Talent ggr nb lm > 0 1st Casino" at bounding box center [367, 134] width 161 height 12
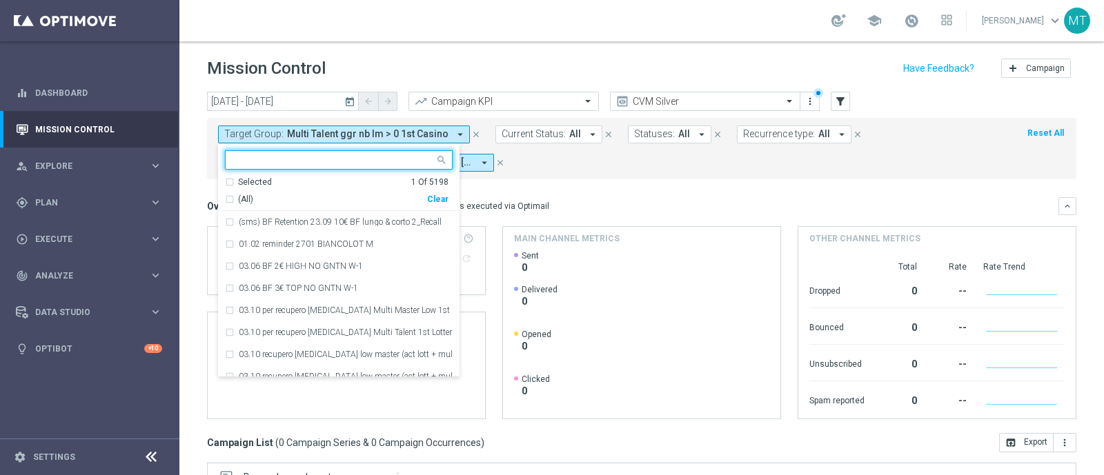
click at [236, 181] on div "Selected 1 Of 5198" at bounding box center [337, 183] width 224 height 12
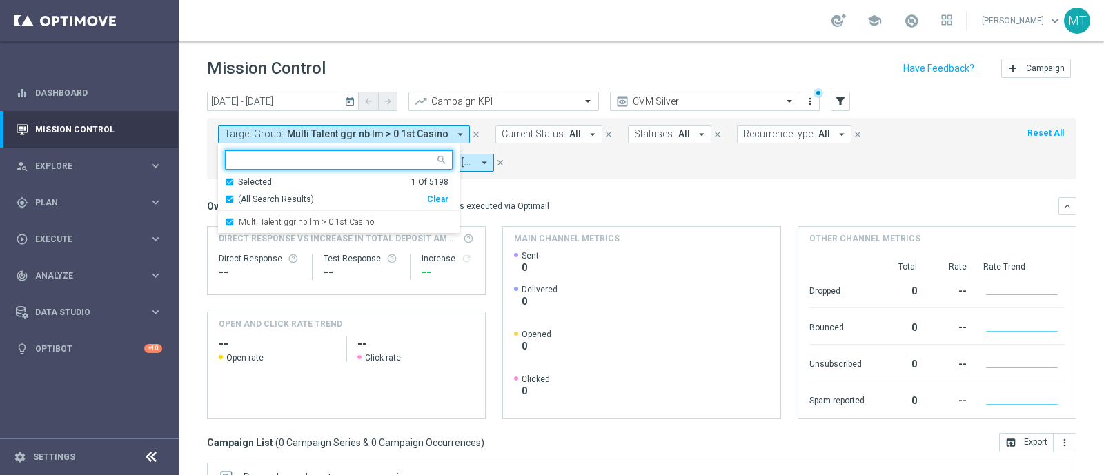
click at [236, 180] on div "Selected 1 Of 5198" at bounding box center [337, 183] width 224 height 12
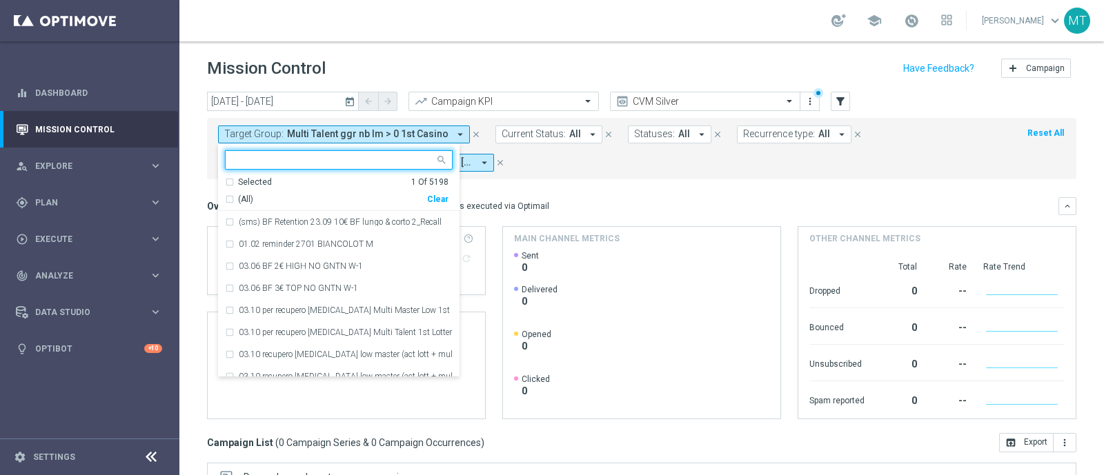
click at [564, 195] on mini-dashboard "Overview: Optimail arrow_drop_down This overview shows data of campaigns execut…" at bounding box center [641, 306] width 869 height 254
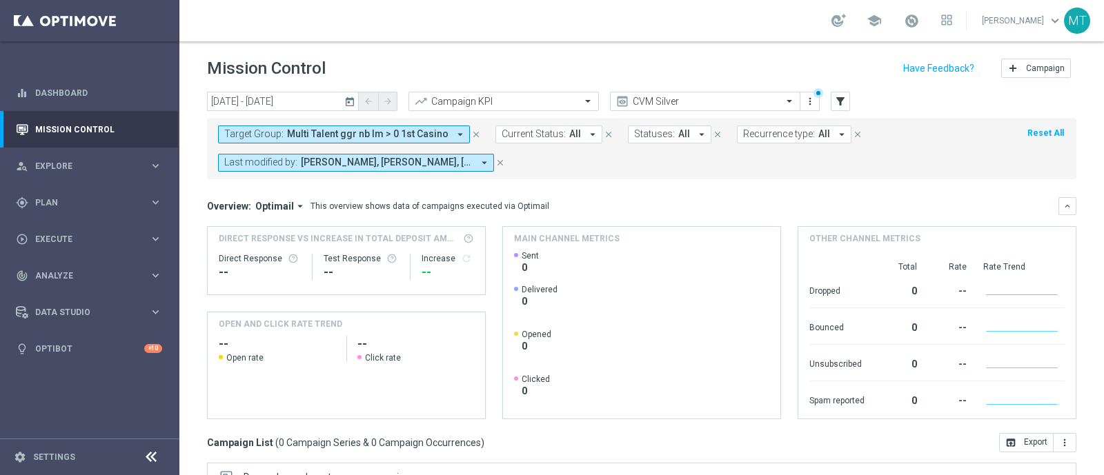
click at [380, 132] on span "Multi Talent ggr nb lm > 0 1st Casino" at bounding box center [367, 134] width 161 height 12
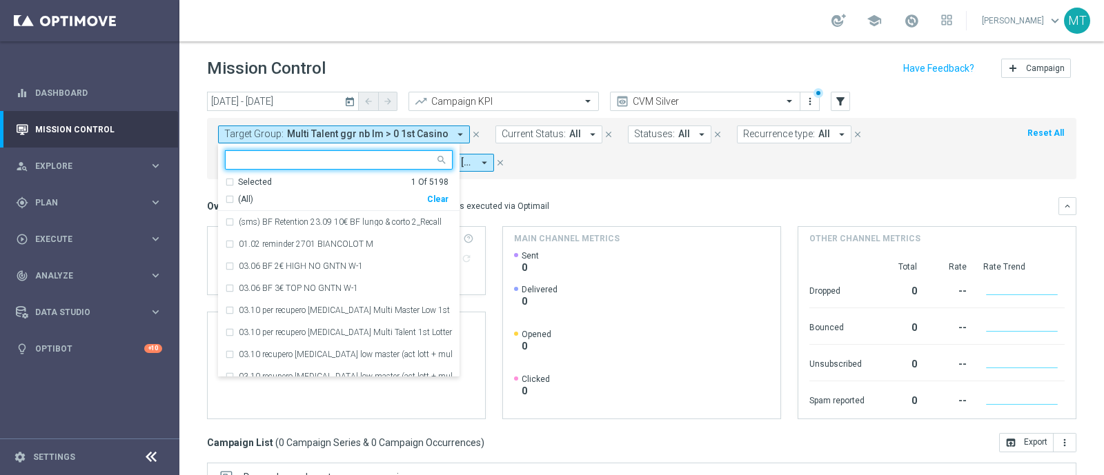
click at [224, 201] on div "Selected 1 Of 5198 (All) Clear" at bounding box center [338, 194] width 241 height 35
click at [226, 199] on div "(All)" at bounding box center [326, 200] width 202 height 12
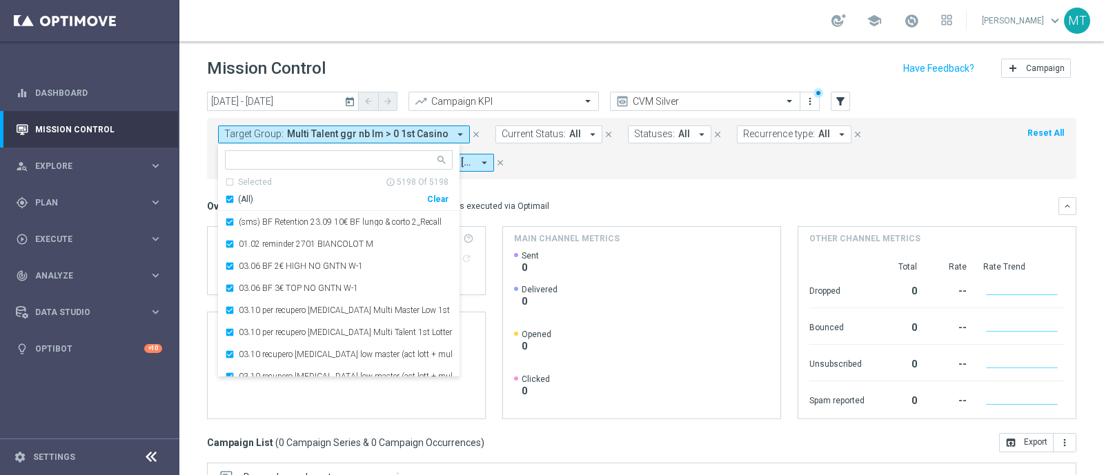
click at [233, 199] on div "(All)" at bounding box center [326, 200] width 202 height 12
click at [197, 187] on div "today 08 Oct 2025 - 08 Oct 2025 arrow_back arrow_forward Campaign KPI trending_…" at bounding box center [641, 277] width 925 height 371
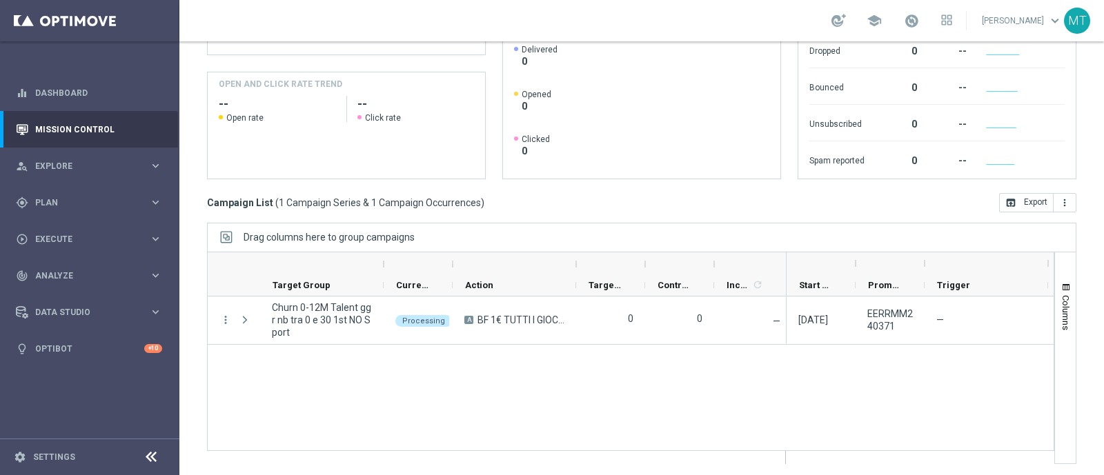
scroll to position [241, 0]
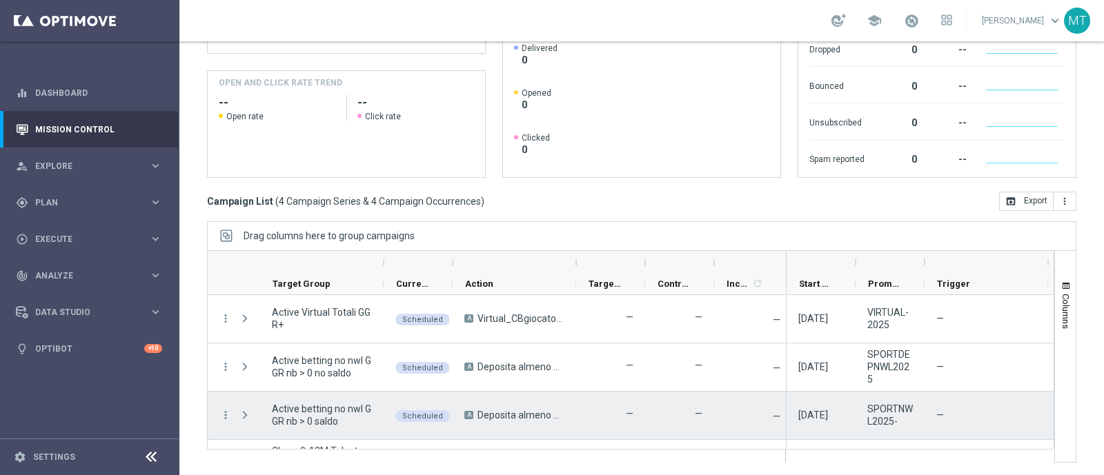
scroll to position [39, 0]
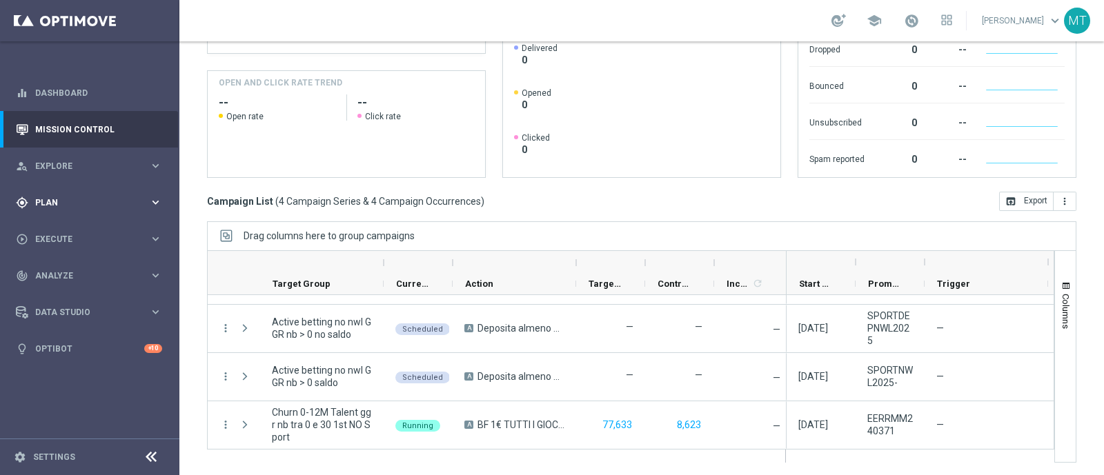
click at [75, 201] on span "Plan" at bounding box center [92, 203] width 114 height 8
click at [69, 230] on link "Target Groups" at bounding box center [90, 231] width 108 height 11
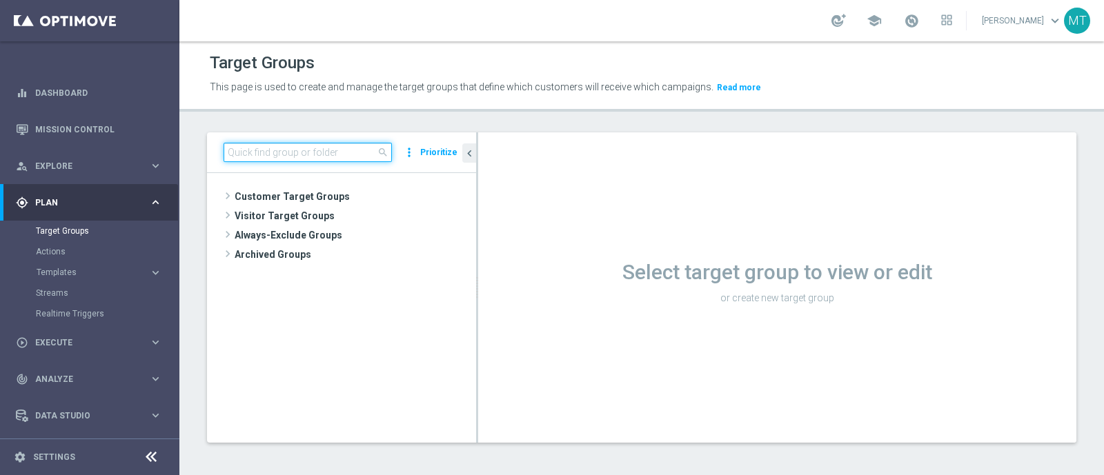
click at [237, 146] on input at bounding box center [308, 152] width 168 height 19
paste input "Churn Master Low"
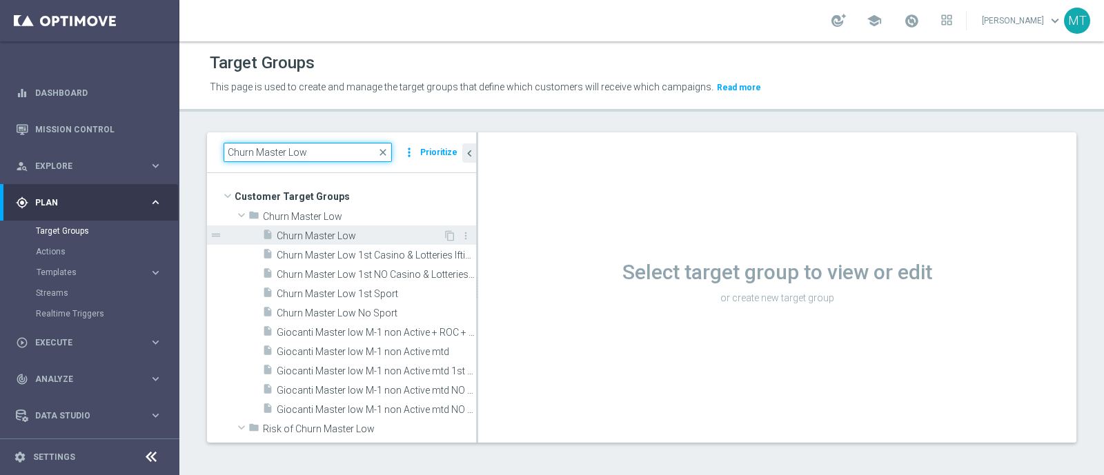
type input "Churn Master Low"
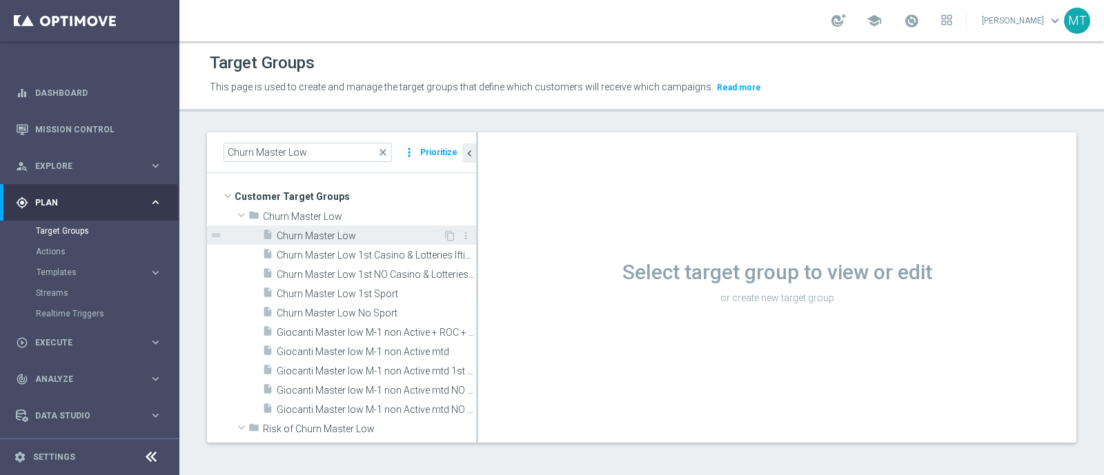
click at [357, 237] on span "Churn Master Low" at bounding box center [360, 236] width 166 height 12
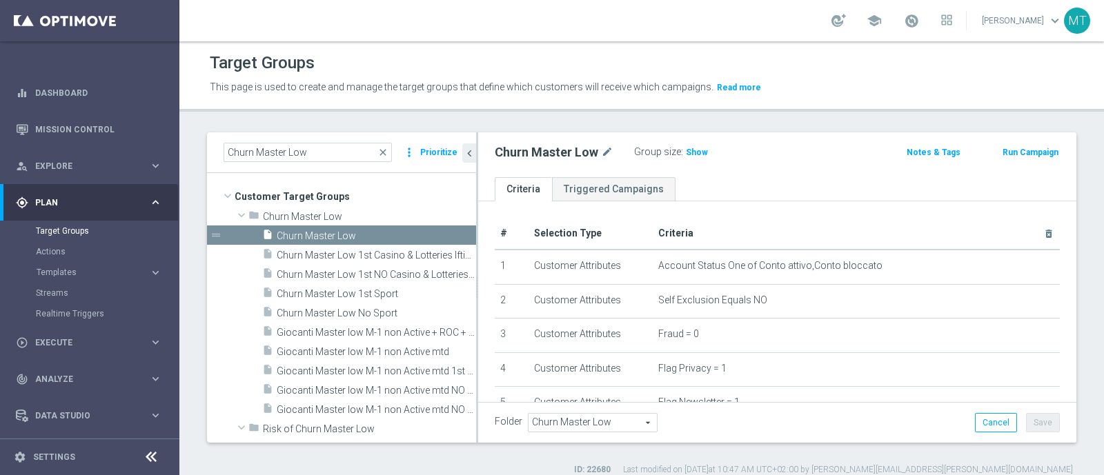
click at [1021, 153] on button "Run Campaign" at bounding box center [1030, 152] width 59 height 15
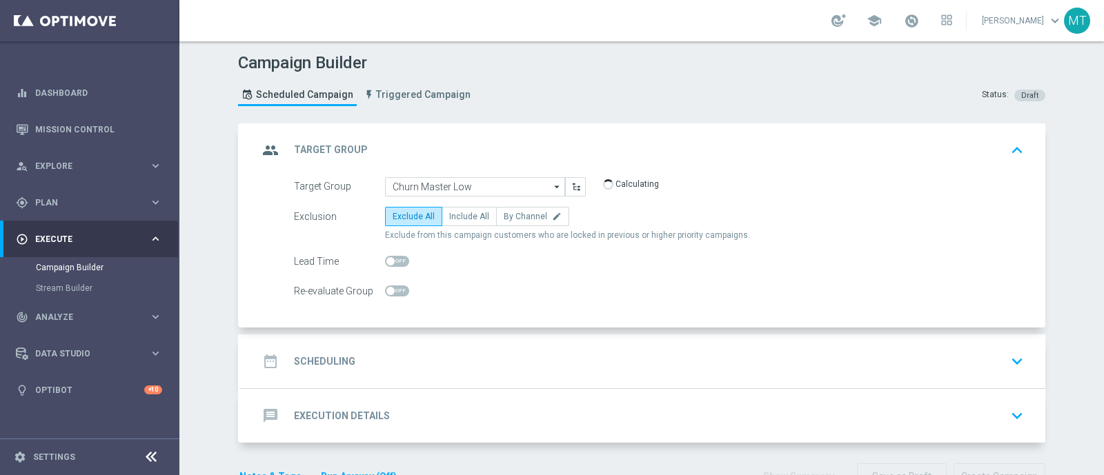
click at [525, 377] on div "date_range Scheduling keyboard_arrow_down" at bounding box center [643, 362] width 804 height 54
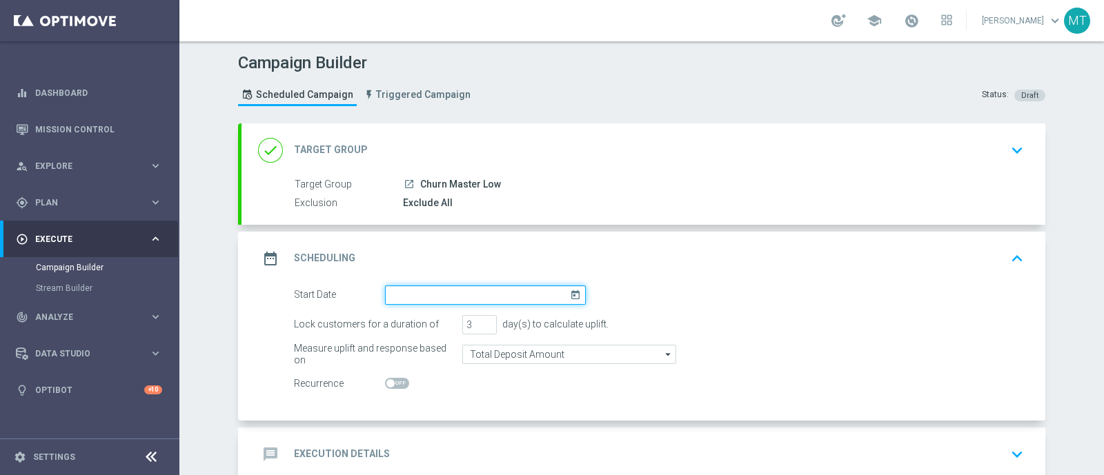
click at [522, 295] on input at bounding box center [485, 295] width 201 height 19
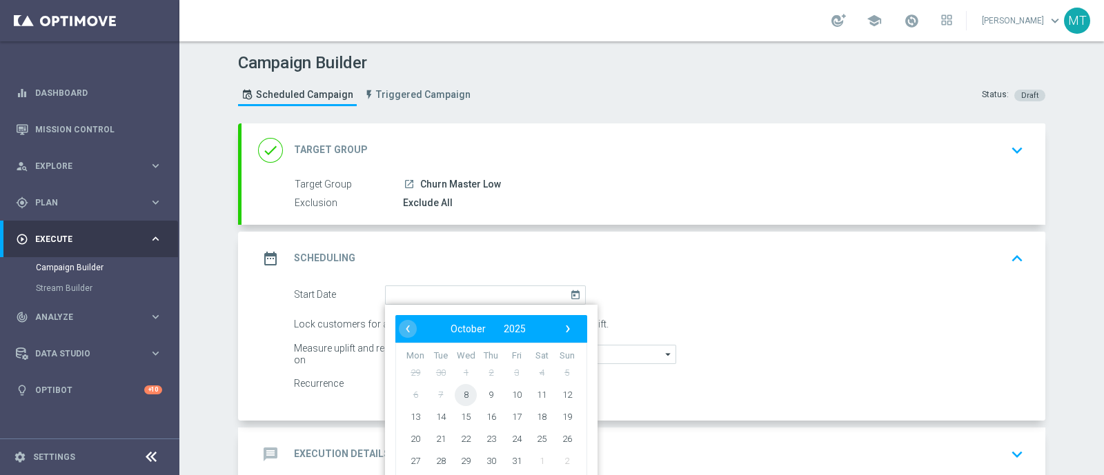
click at [456, 394] on span "8" at bounding box center [466, 395] width 22 height 22
type input "[DATE]"
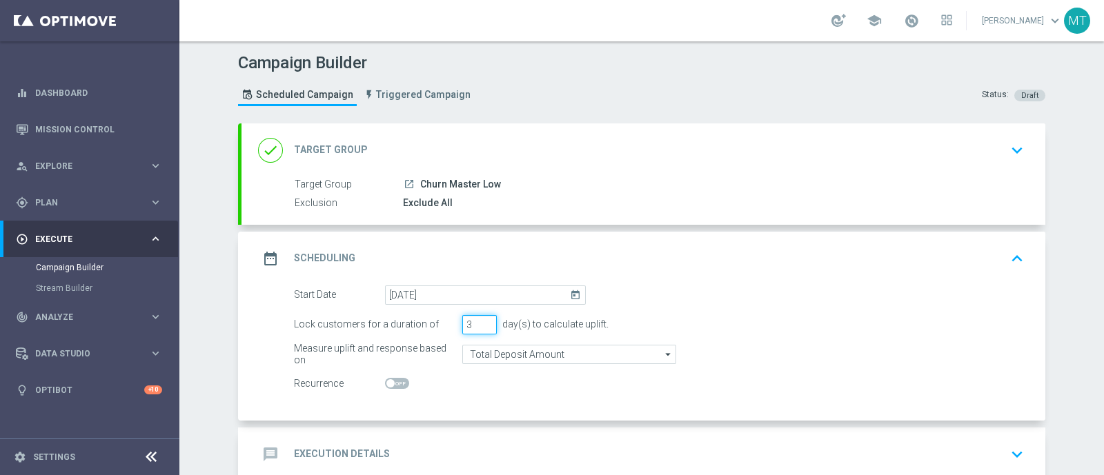
click at [480, 317] on input "3" at bounding box center [479, 324] width 34 height 19
type input "4"
click at [480, 319] on input "4" at bounding box center [479, 324] width 34 height 19
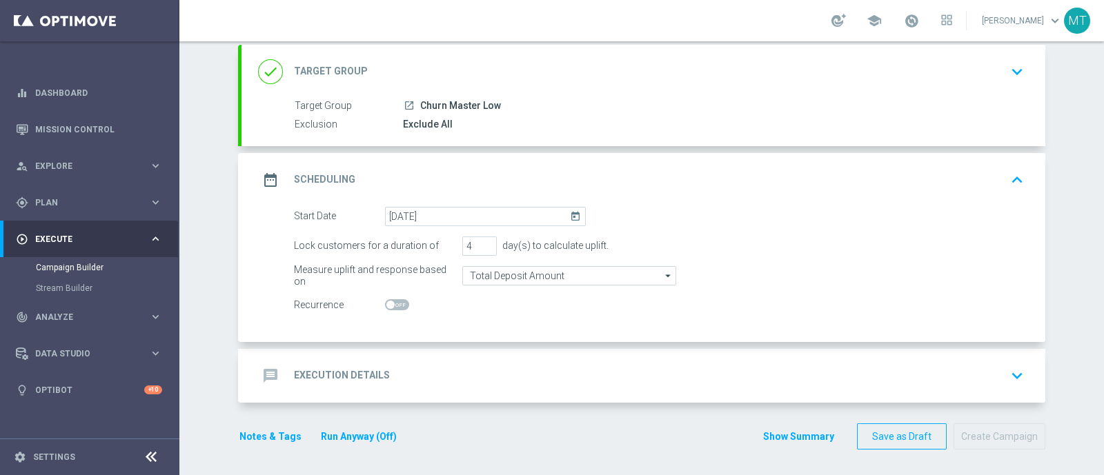
click at [495, 351] on div "message Execution Details keyboard_arrow_down" at bounding box center [643, 376] width 804 height 54
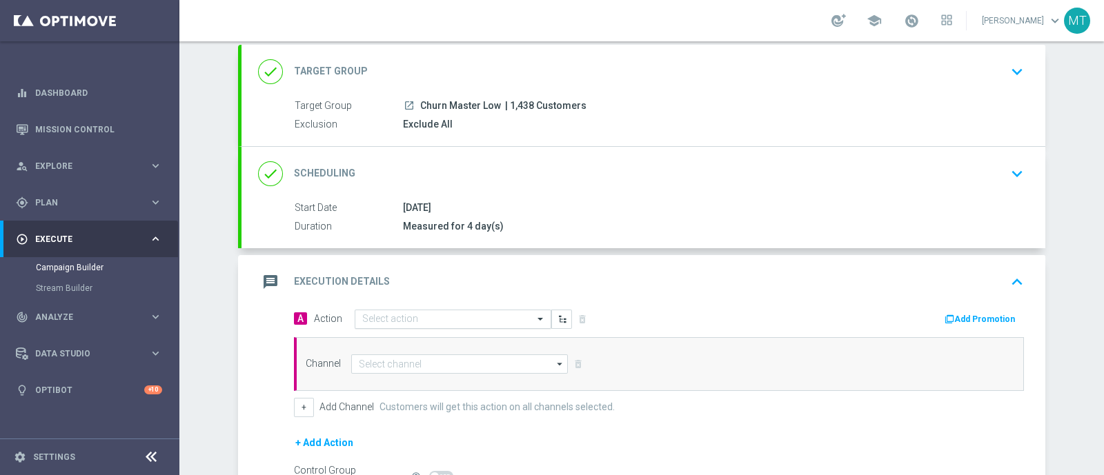
click at [402, 321] on input "text" at bounding box center [439, 320] width 154 height 12
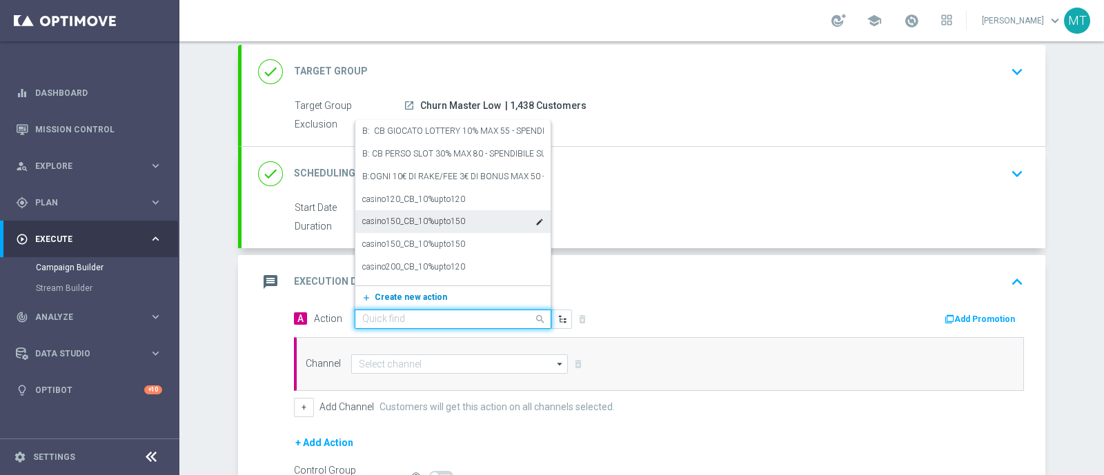
paste input "BF 10€ TUTTI I GIOCHI QeL 3"
type input "BF 10€ TUTTI I GIOCHI QeL 3"
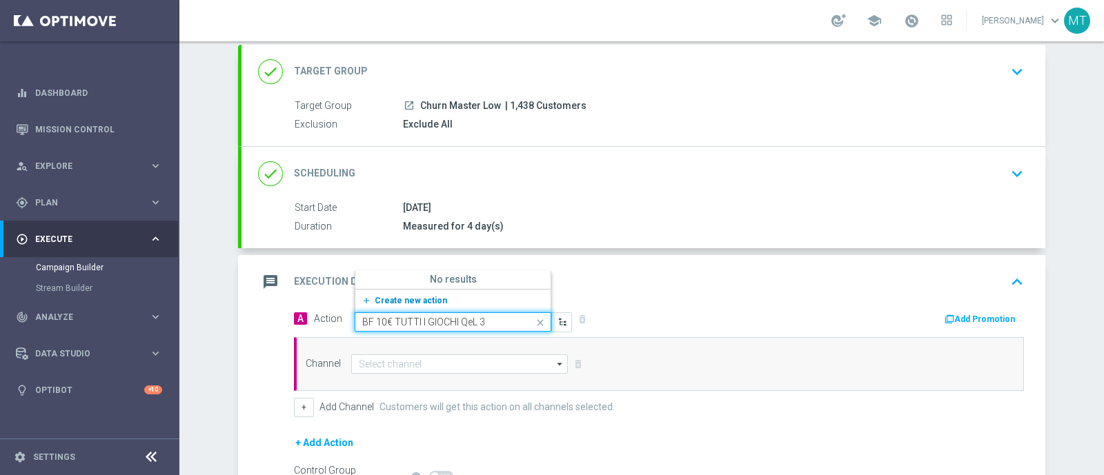
click at [435, 300] on button "add_new Create new action" at bounding box center [450, 301] width 190 height 16
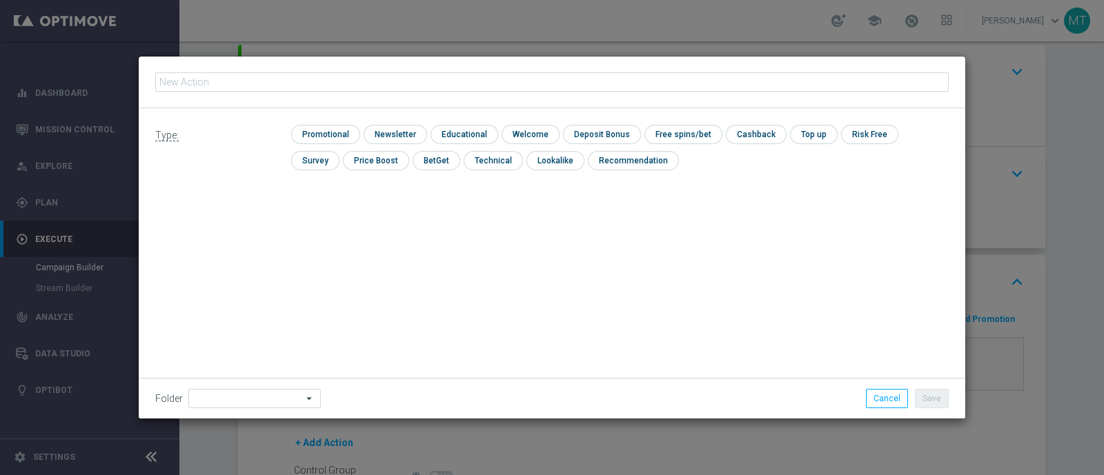
type input "BF 10€ TUTTI I GIOCHI QeL 3"
click at [348, 133] on input "checkbox" at bounding box center [324, 134] width 66 height 19
checkbox input "true"
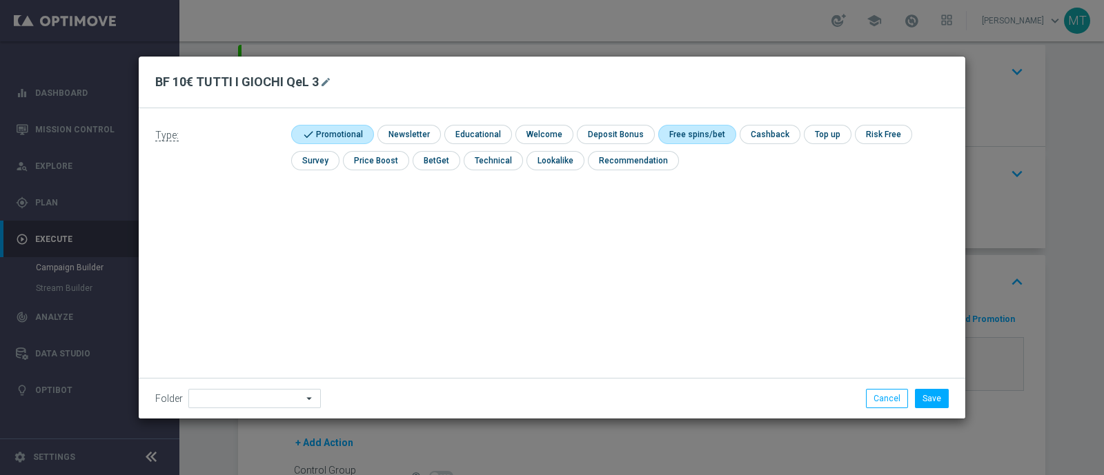
click at [683, 135] on input "checkbox" at bounding box center [695, 134] width 74 height 19
checkbox input "true"
click at [937, 406] on button "Save" at bounding box center [932, 398] width 34 height 19
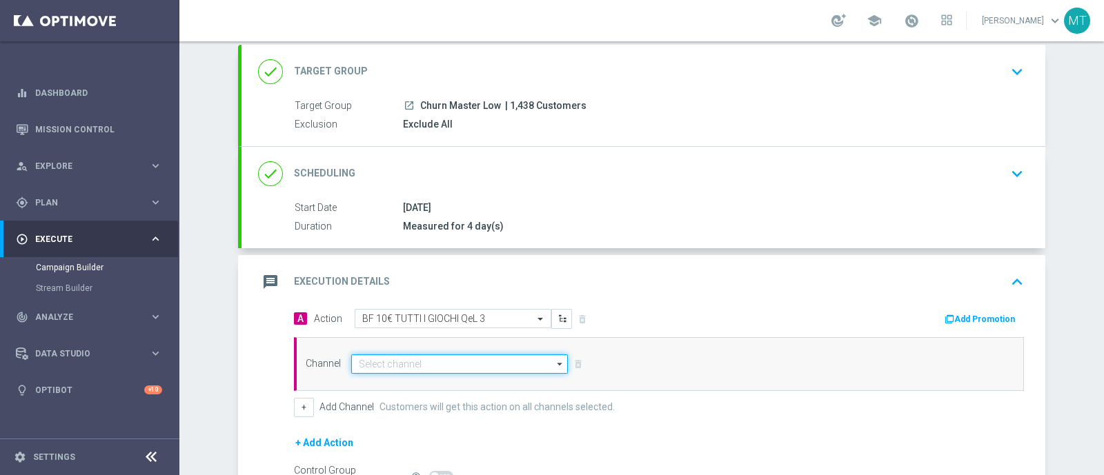
click at [445, 360] on input at bounding box center [459, 364] width 217 height 19
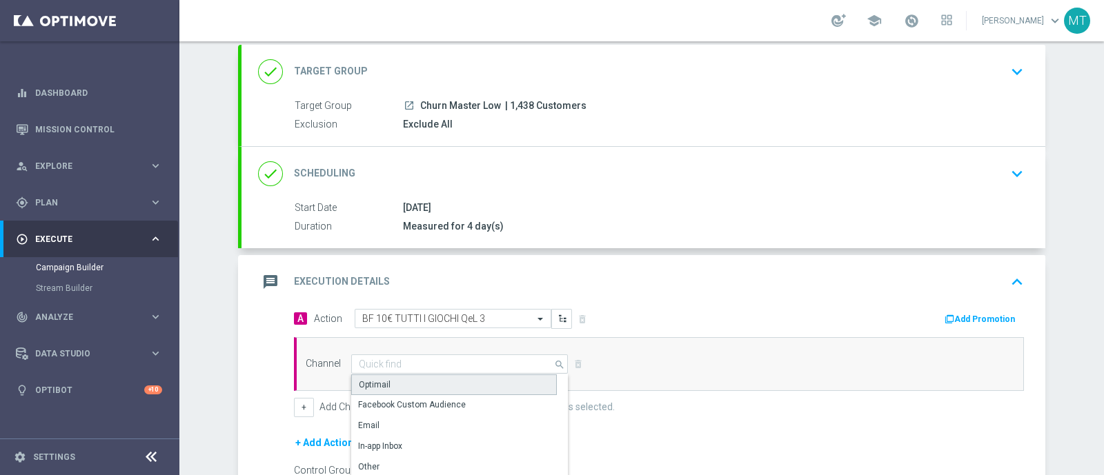
click at [428, 382] on div "Optimail" at bounding box center [454, 385] width 206 height 21
type input "Optimail"
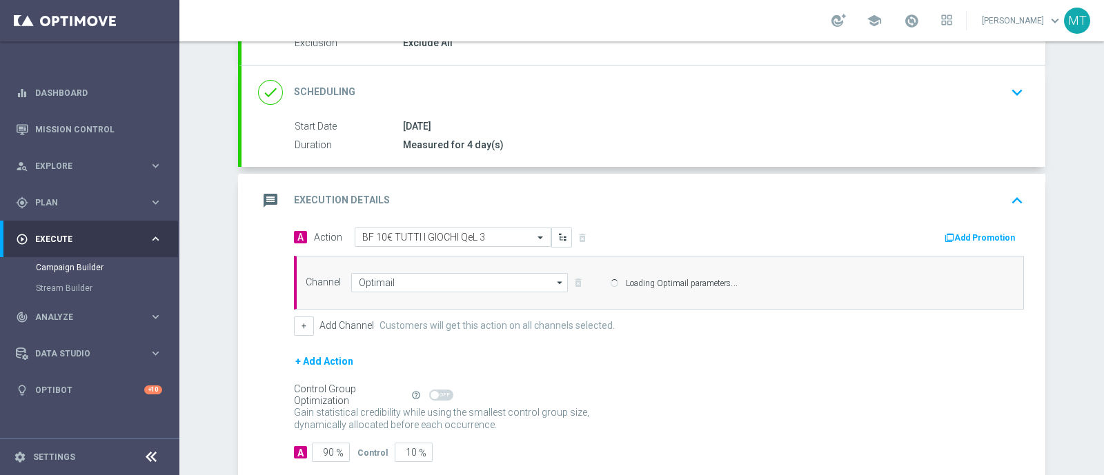
scroll to position [188, 0]
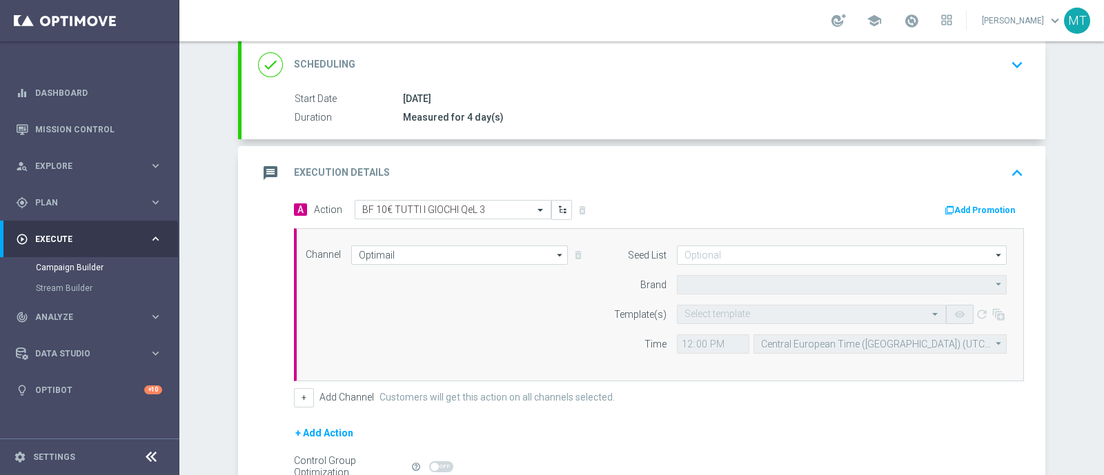
type input "Sisal Marketing"
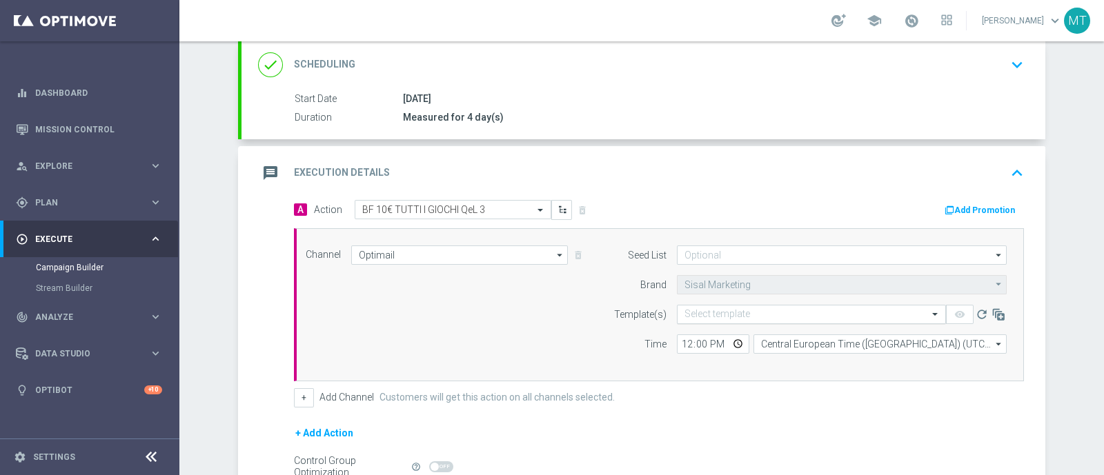
click at [766, 319] on div "Select template" at bounding box center [811, 314] width 269 height 19
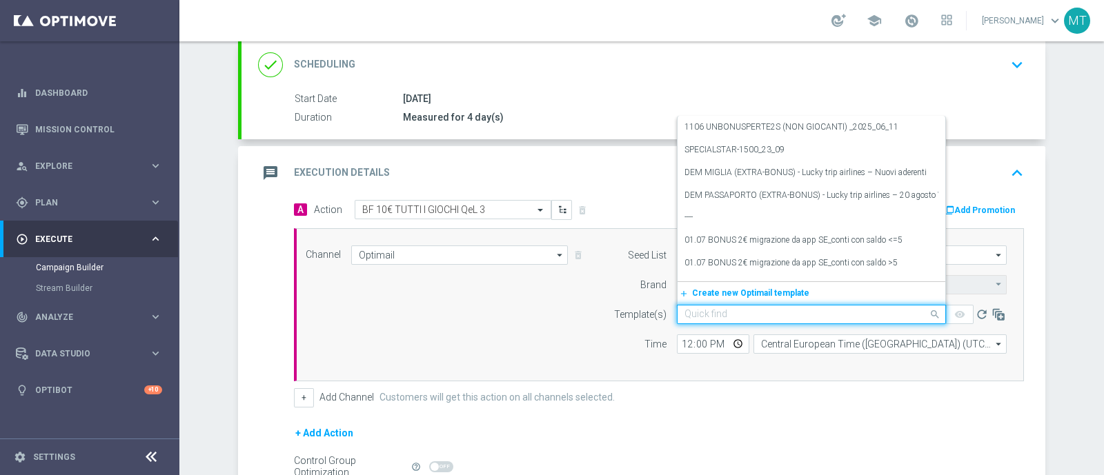
paste input "10BFGAMES0810 - 2025-10-08"
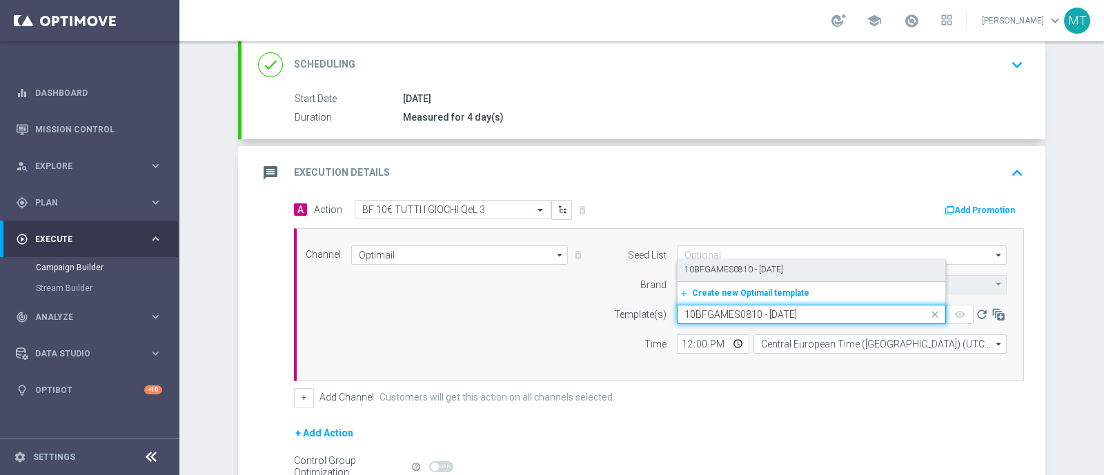
click at [714, 265] on label "10BFGAMES0810 - 2025-10-08" at bounding box center [733, 270] width 99 height 12
type input "10BFGAMES0810 - 2025-10-08"
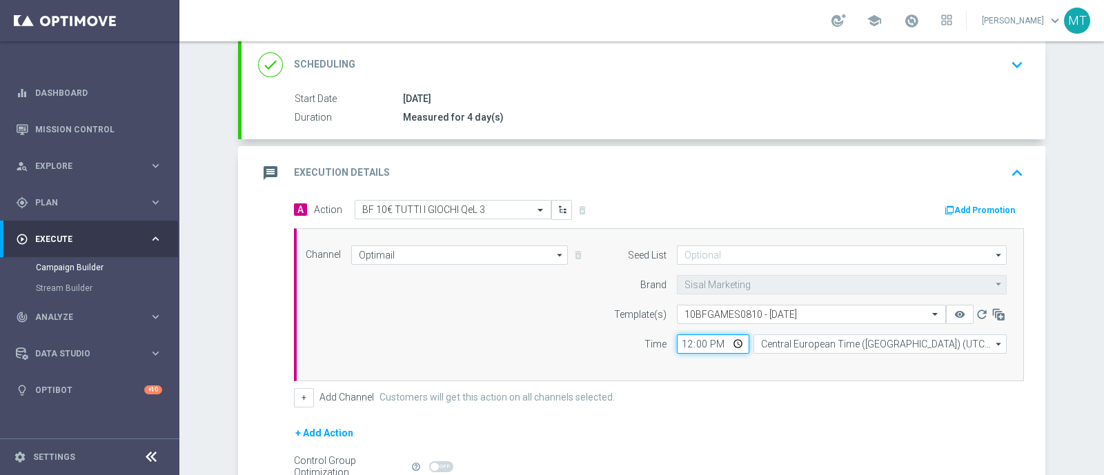
click at [680, 344] on input "12:00" at bounding box center [713, 344] width 72 height 19
type input "19:00"
click at [966, 203] on button "Add Promotion" at bounding box center [981, 210] width 77 height 15
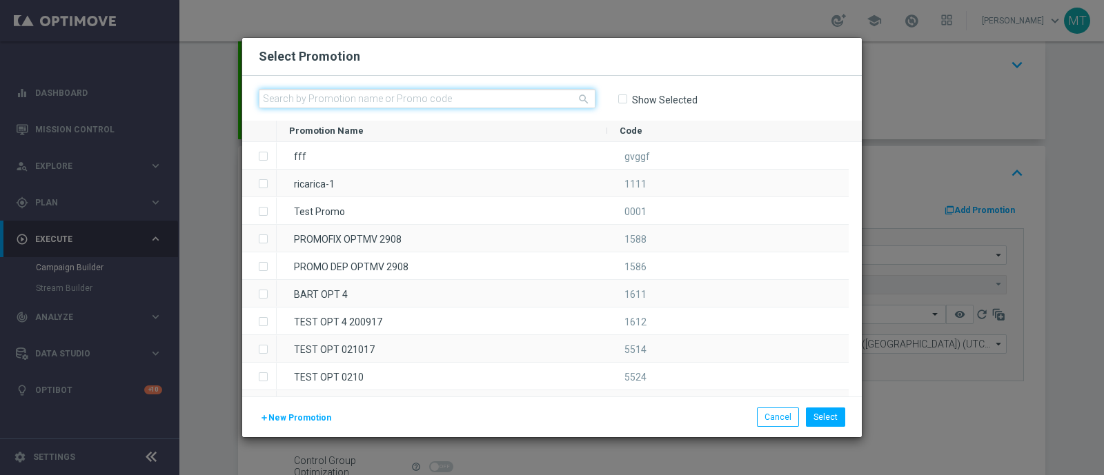
click at [526, 103] on input "text" at bounding box center [427, 98] width 337 height 19
paste input "240388"
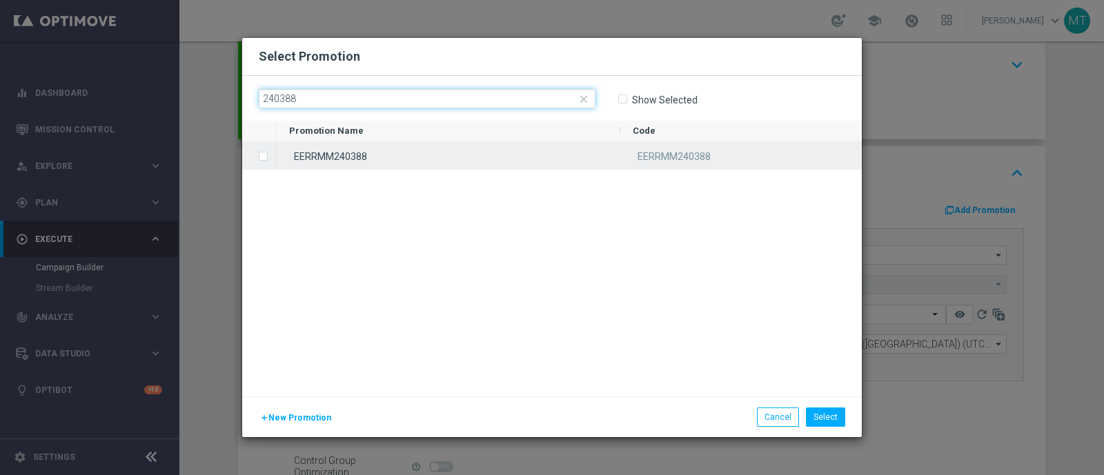
type input "240388"
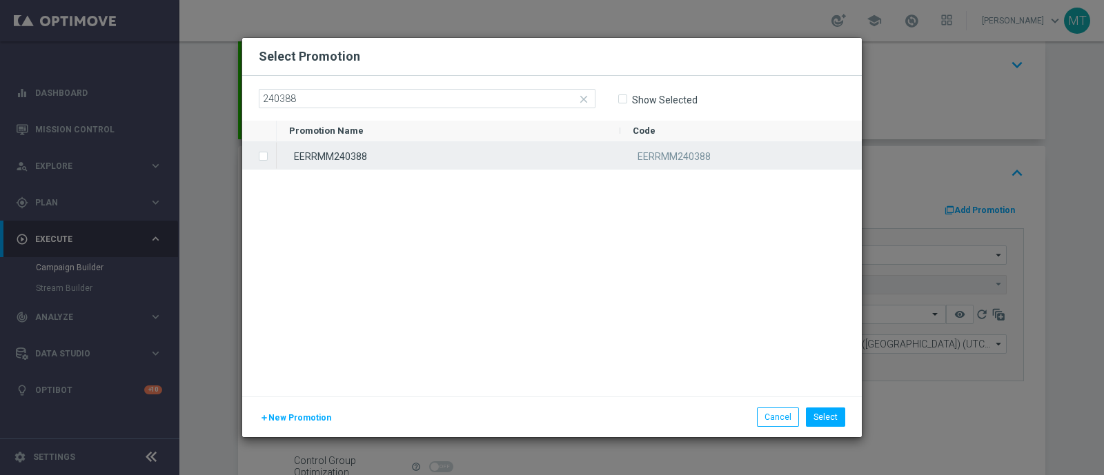
click at [533, 159] on div "EERRMM240388" at bounding box center [449, 155] width 344 height 27
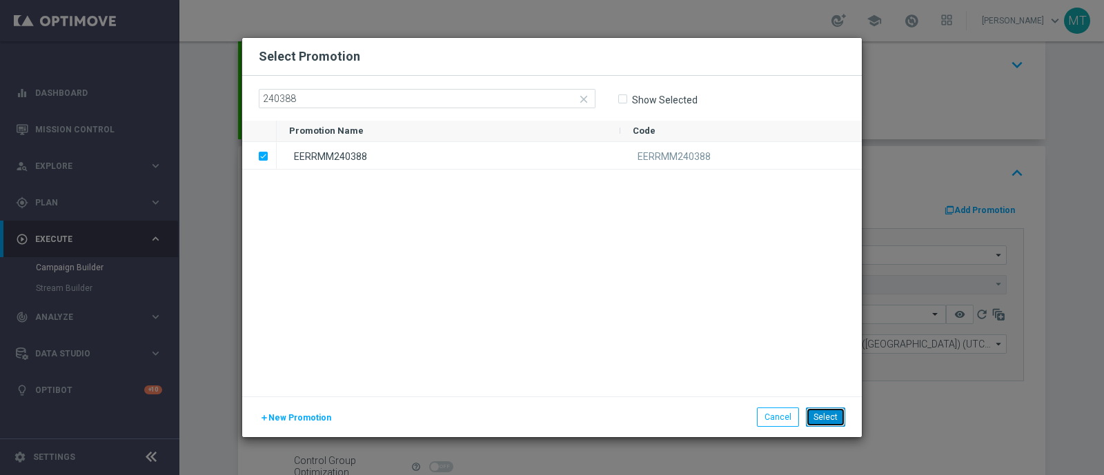
drag, startPoint x: 817, startPoint y: 416, endPoint x: 829, endPoint y: 423, distance: 13.6
click at [829, 423] on button "Select" at bounding box center [825, 417] width 39 height 19
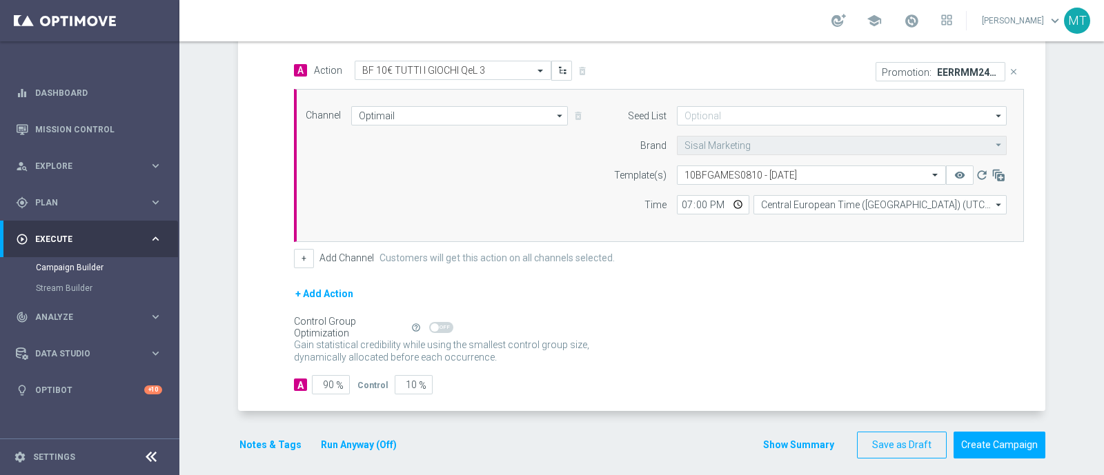
scroll to position [328, 0]
click at [262, 446] on button "Notes & Tags" at bounding box center [270, 443] width 65 height 17
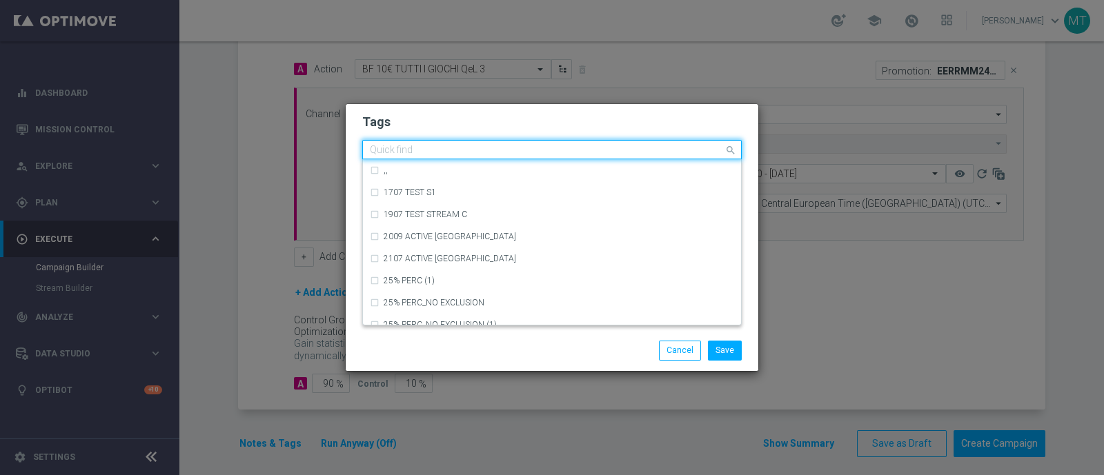
click at [437, 154] on input "text" at bounding box center [547, 151] width 354 height 12
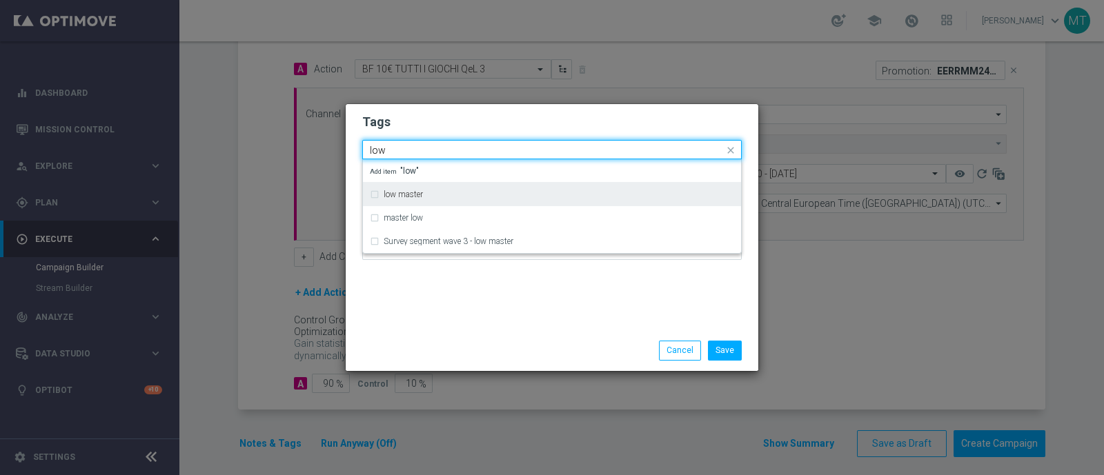
click at [432, 195] on div "low master" at bounding box center [559, 194] width 350 height 8
type input "low"
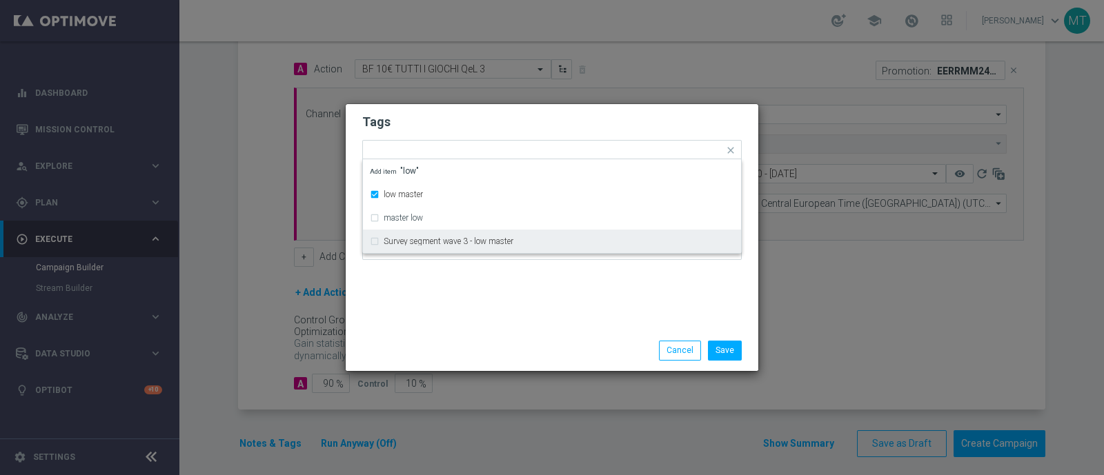
click at [462, 313] on div "Tags Quick find × low master low master master low Survey segment wave 3 - low …" at bounding box center [552, 217] width 413 height 226
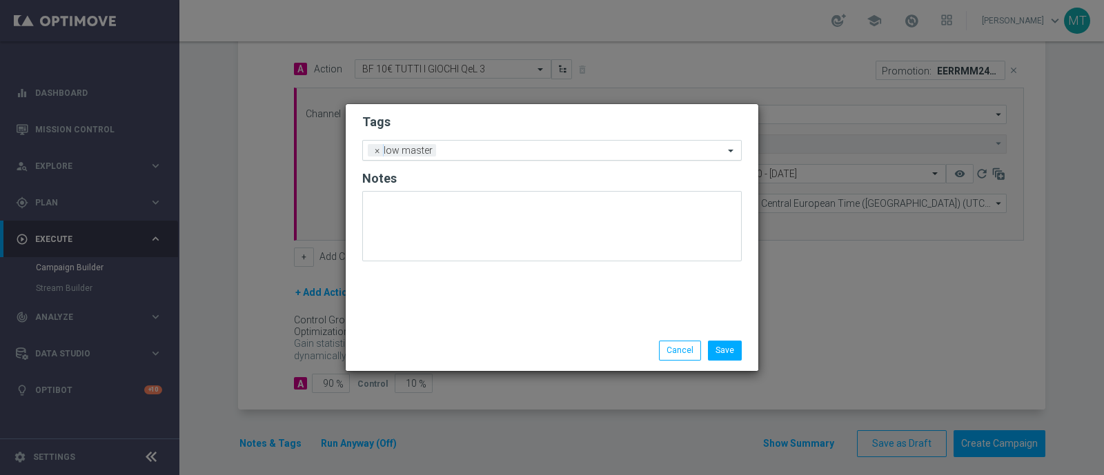
click at [487, 153] on input "text" at bounding box center [583, 152] width 282 height 12
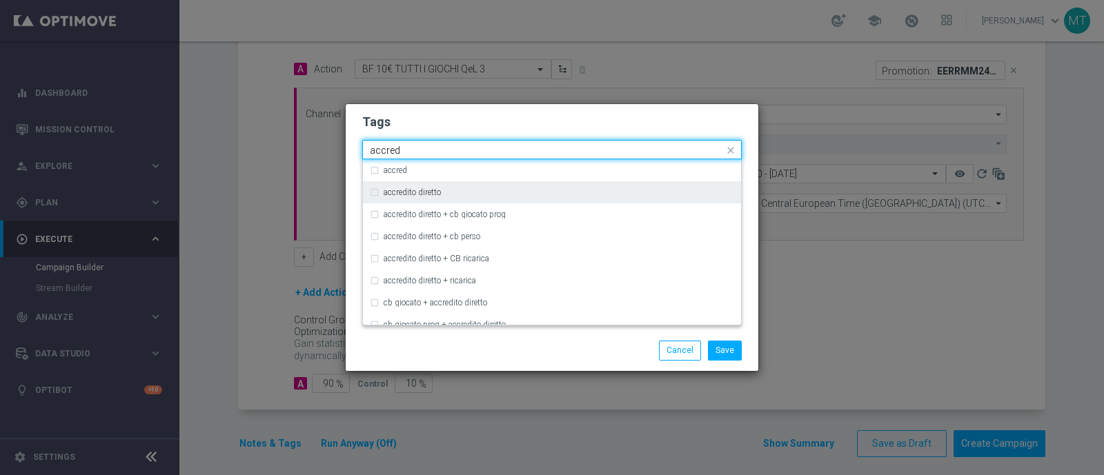
click at [493, 189] on div "accredito diretto" at bounding box center [559, 192] width 350 height 8
type input "accred"
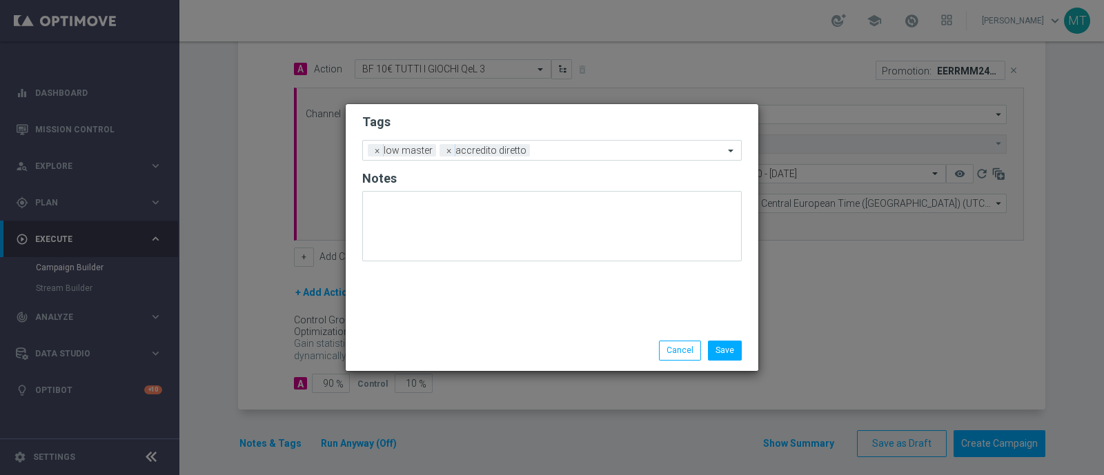
click at [457, 342] on div "Save Cancel" at bounding box center [552, 350] width 400 height 19
click at [553, 156] on input "text" at bounding box center [629, 152] width 188 height 12
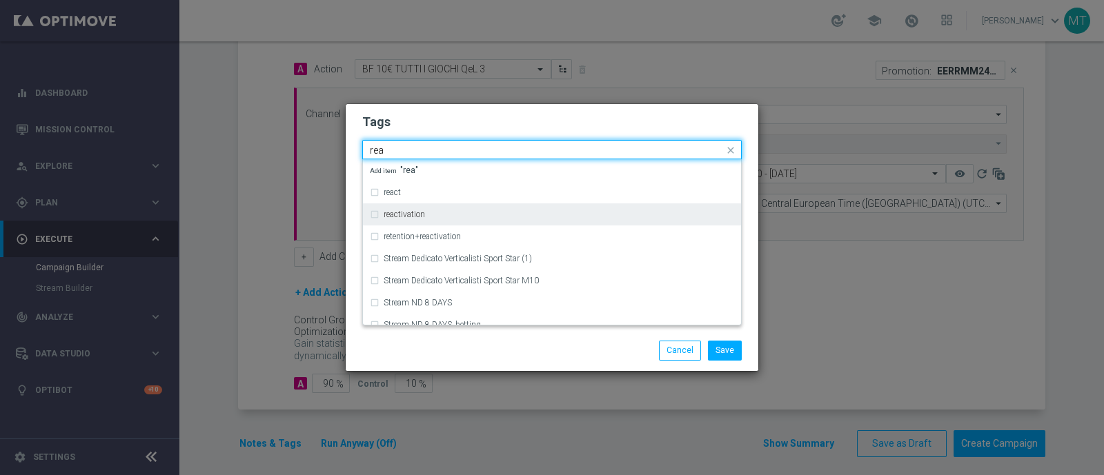
click at [511, 215] on div "reactivation" at bounding box center [559, 214] width 350 height 8
type input "rea"
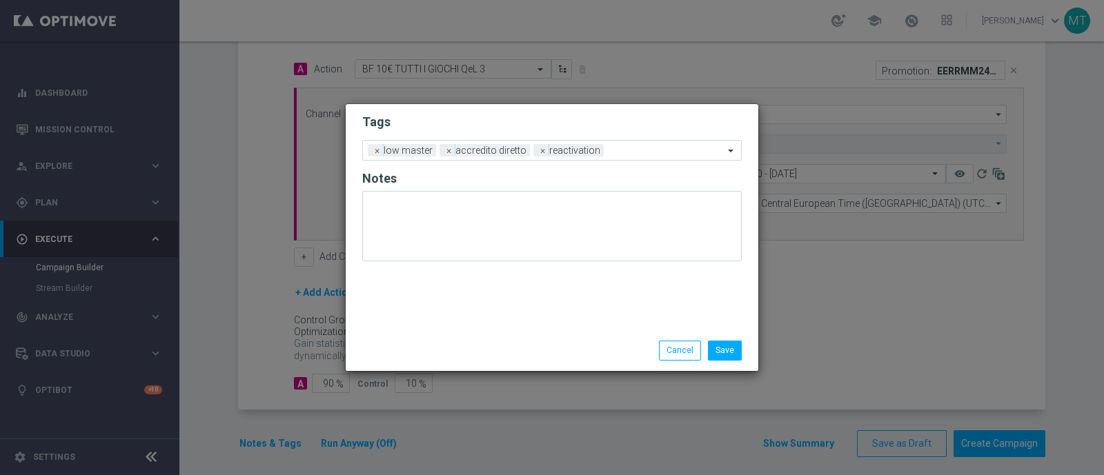
click at [582, 357] on div "Save Cancel" at bounding box center [618, 350] width 267 height 19
click at [643, 143] on div "Add a new tag × low master × accredito diretto × reactivation" at bounding box center [543, 150] width 361 height 19
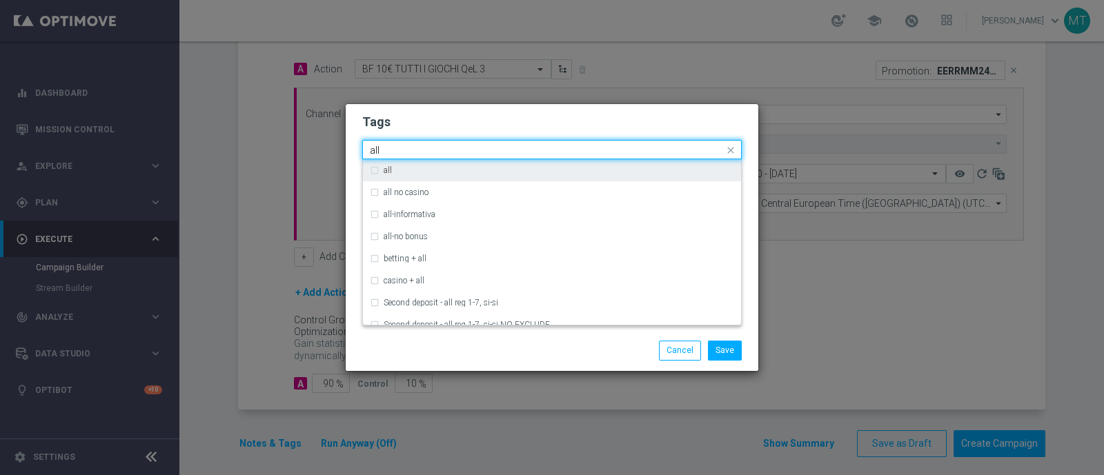
click at [653, 172] on div "all" at bounding box center [559, 170] width 350 height 8
type input "all"
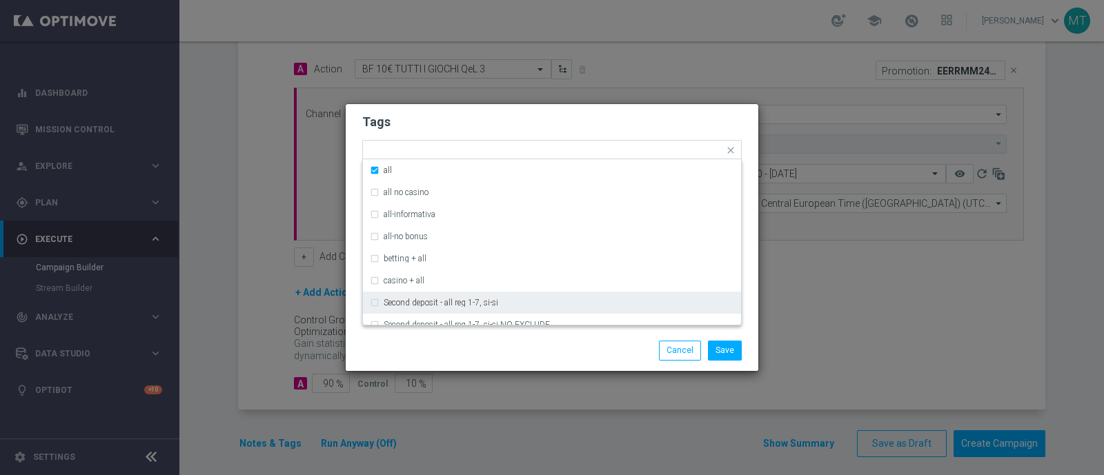
click at [574, 338] on div "Save Cancel" at bounding box center [552, 350] width 413 height 40
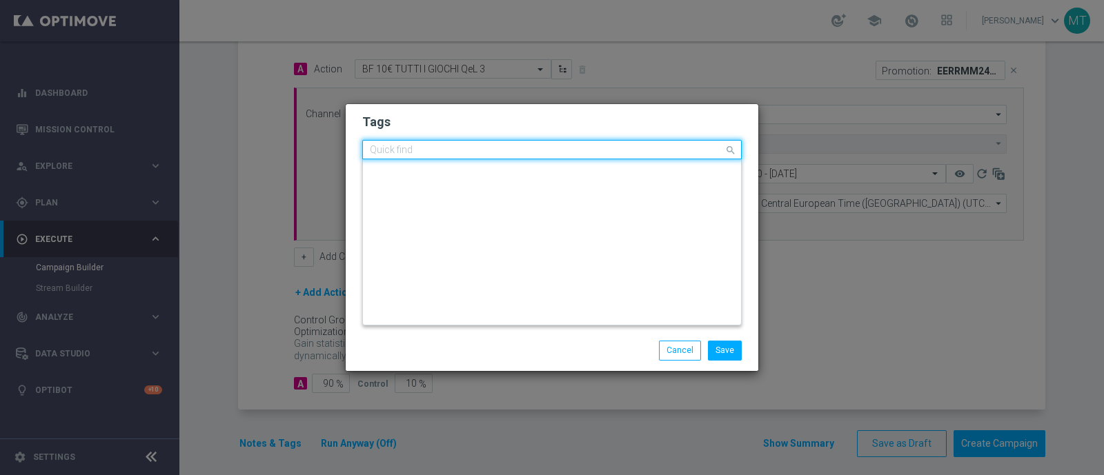
click at [653, 156] on input "text" at bounding box center [547, 151] width 354 height 12
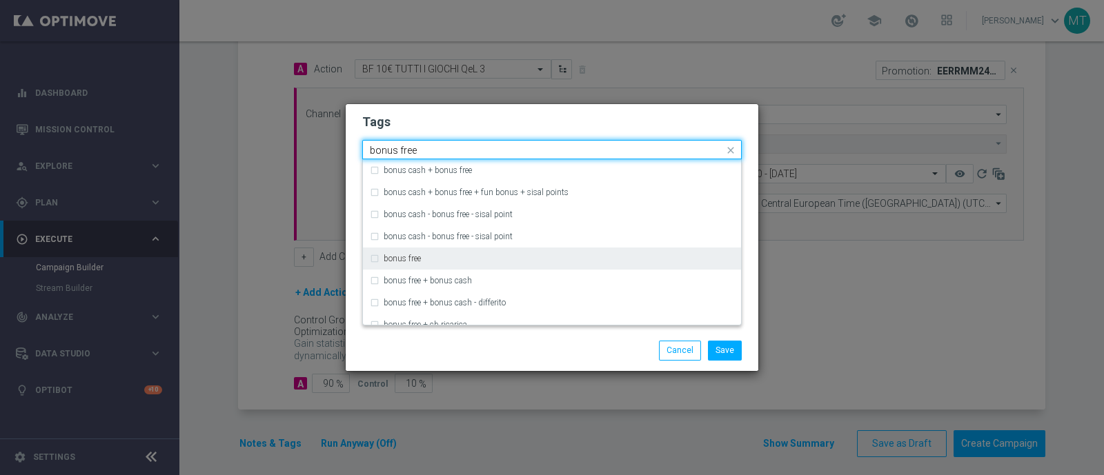
click at [574, 262] on div "bonus free" at bounding box center [559, 259] width 350 height 8
type input "bonus free"
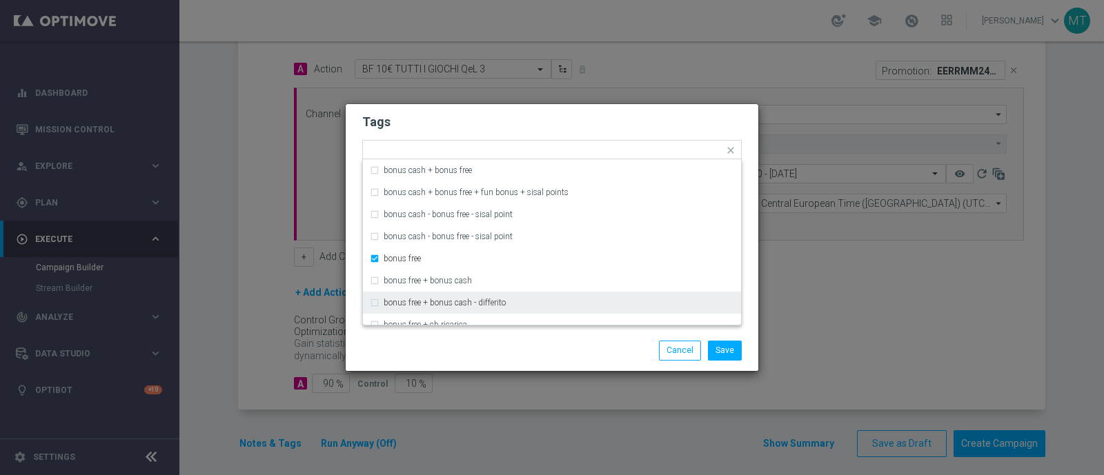
click at [560, 357] on div "Save Cancel" at bounding box center [618, 350] width 267 height 19
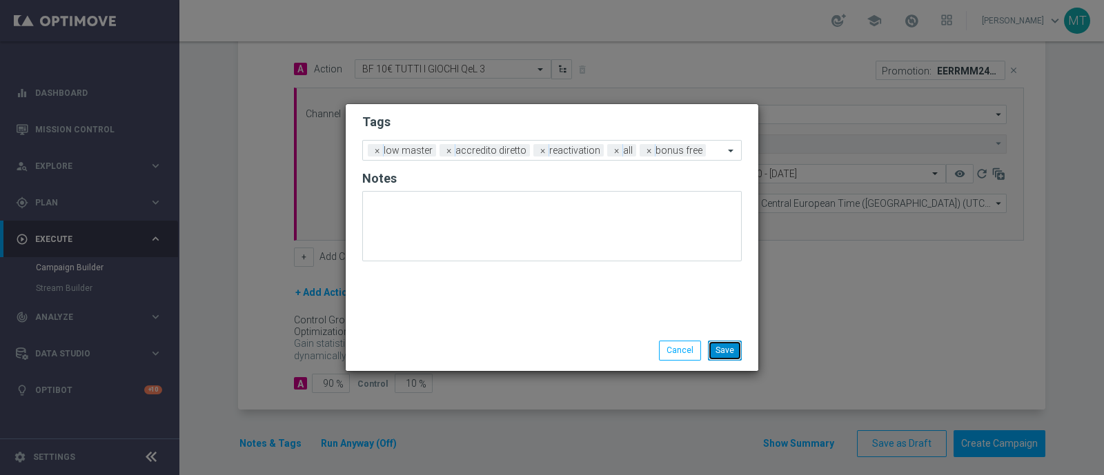
click at [724, 355] on button "Save" at bounding box center [725, 350] width 34 height 19
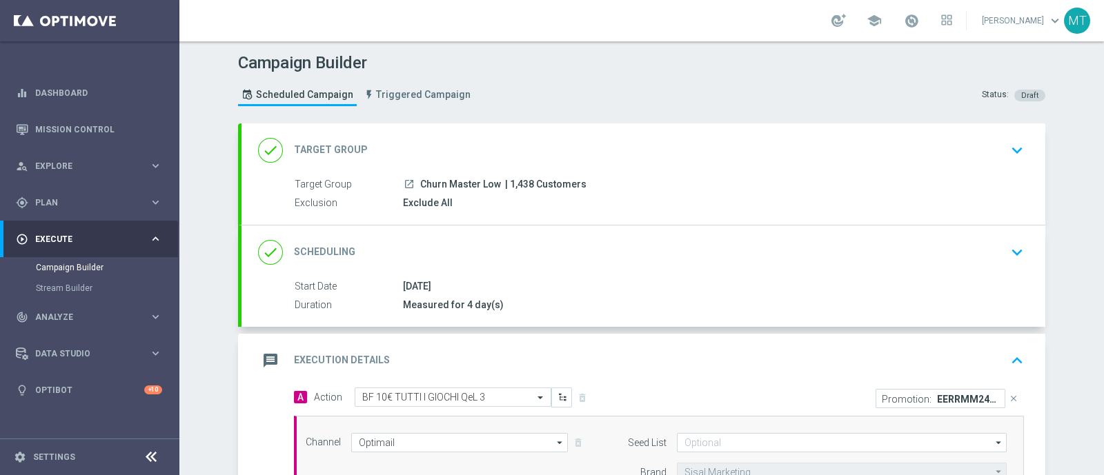
click at [549, 183] on span "| 1,438 Customers" at bounding box center [545, 185] width 81 height 12
click at [607, 161] on div "done Target Group keyboard_arrow_down" at bounding box center [643, 150] width 771 height 26
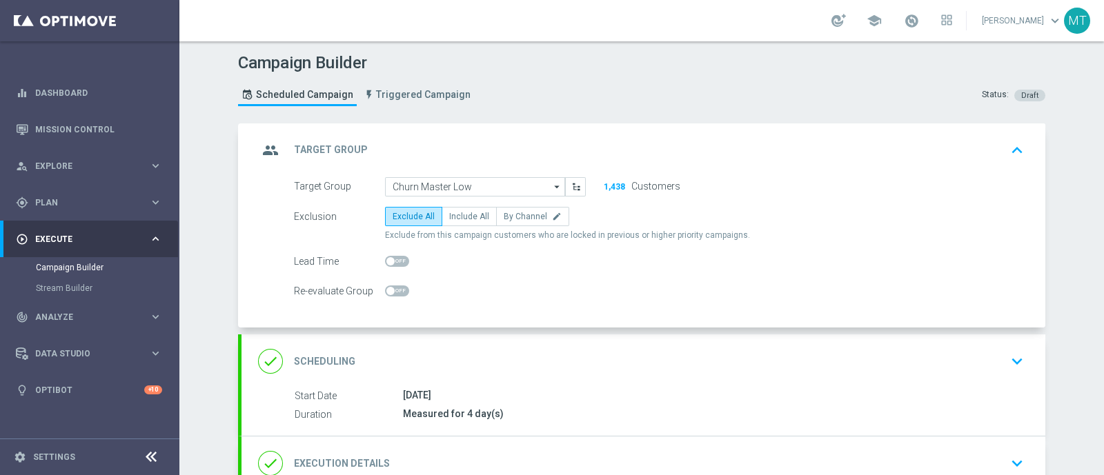
scroll to position [110, 0]
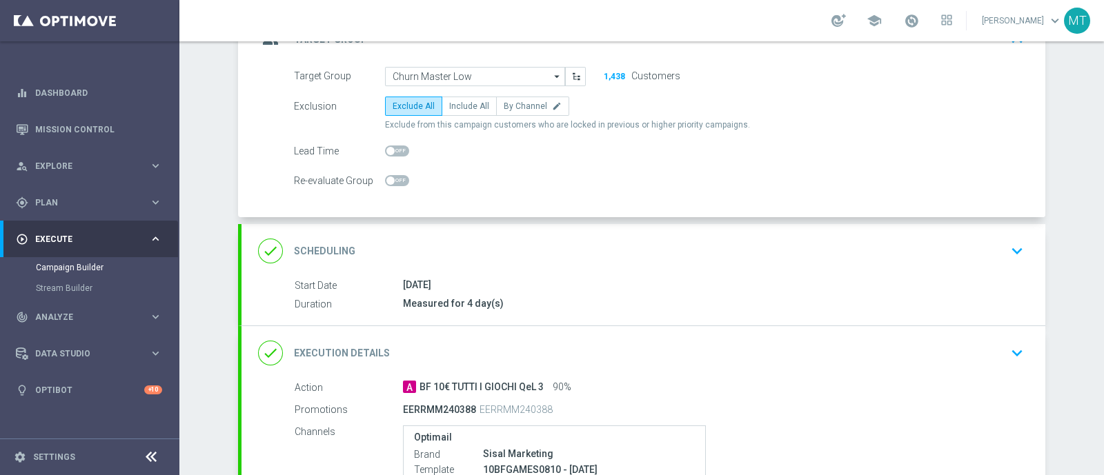
click at [541, 257] on div "done Scheduling keyboard_arrow_down" at bounding box center [643, 251] width 771 height 26
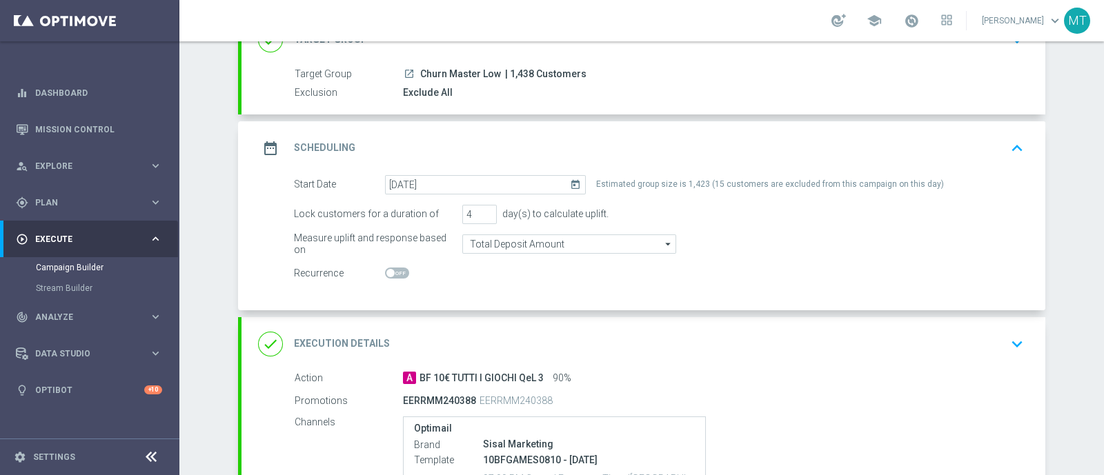
scroll to position [134, 0]
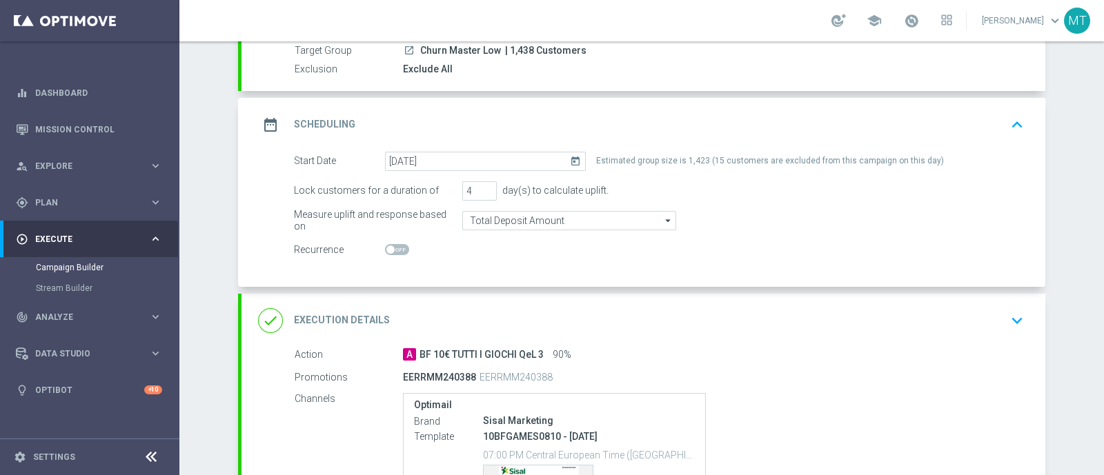
click at [606, 310] on div "done Execution Details keyboard_arrow_down" at bounding box center [643, 321] width 771 height 26
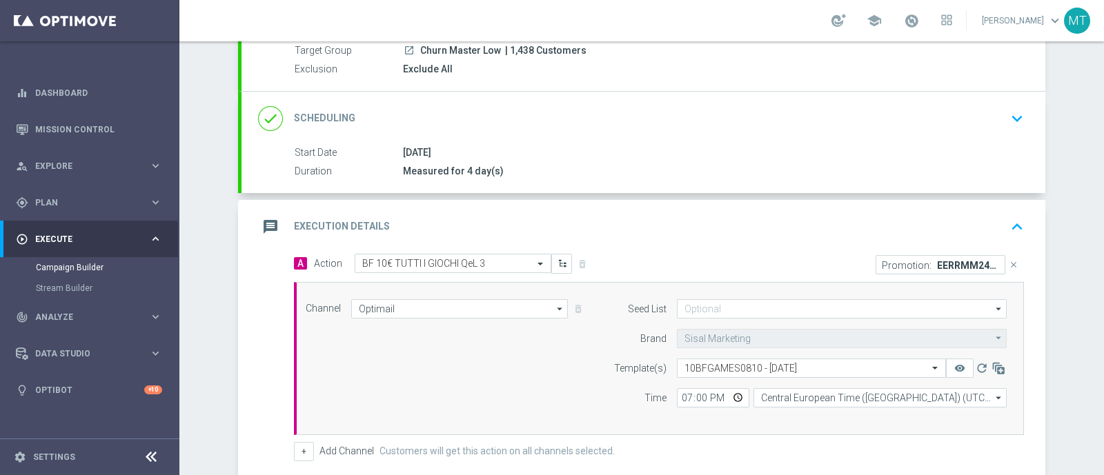
click at [634, 223] on div "message Execution Details keyboard_arrow_up" at bounding box center [643, 227] width 771 height 26
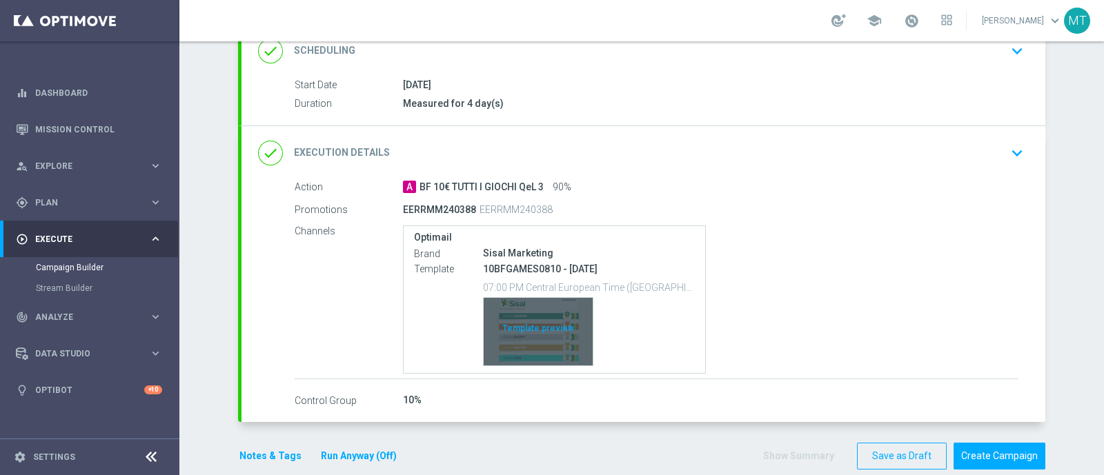
scroll to position [204, 0]
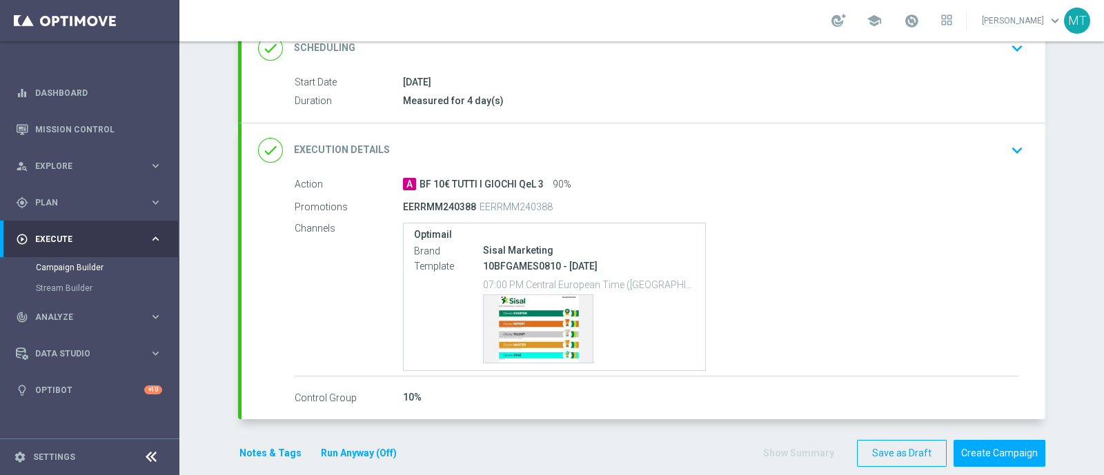
click at [604, 142] on div "done Execution Details keyboard_arrow_down" at bounding box center [643, 150] width 771 height 26
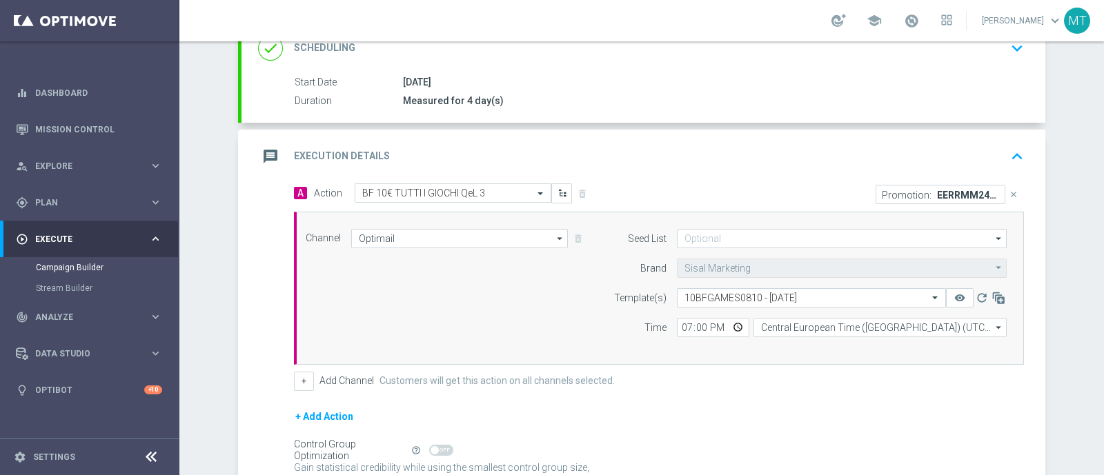
click at [680, 139] on div "message Execution Details keyboard_arrow_up" at bounding box center [643, 157] width 804 height 54
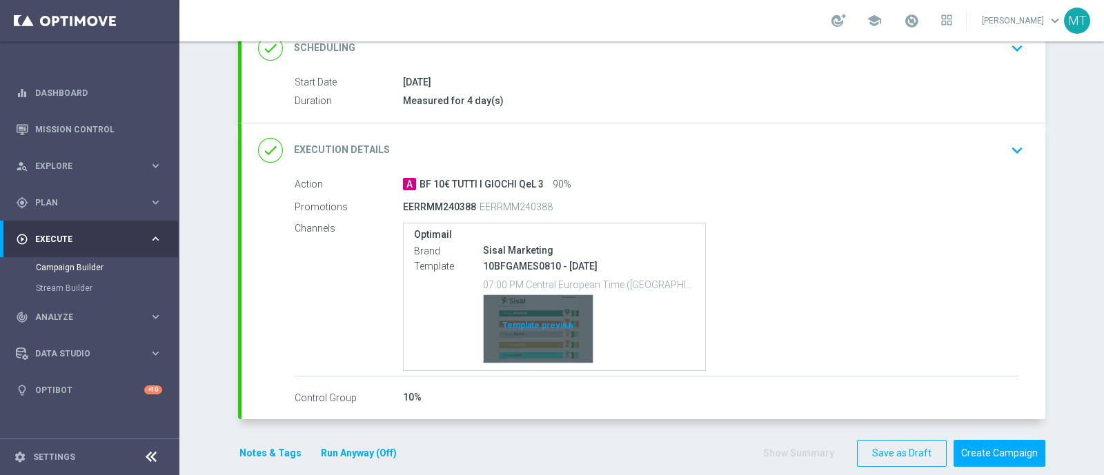
click at [526, 326] on div "Template preview" at bounding box center [538, 329] width 109 height 68
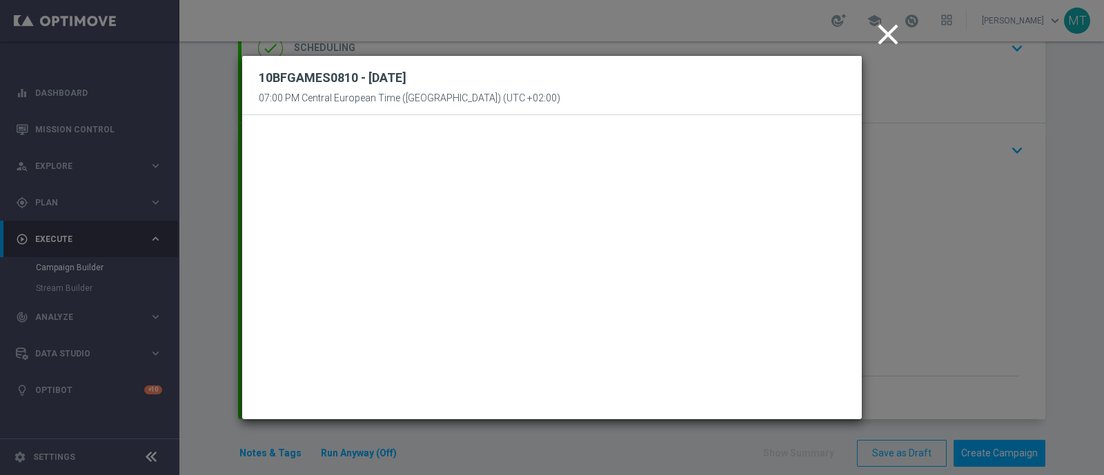
click at [879, 38] on icon "close" at bounding box center [888, 34] width 34 height 34
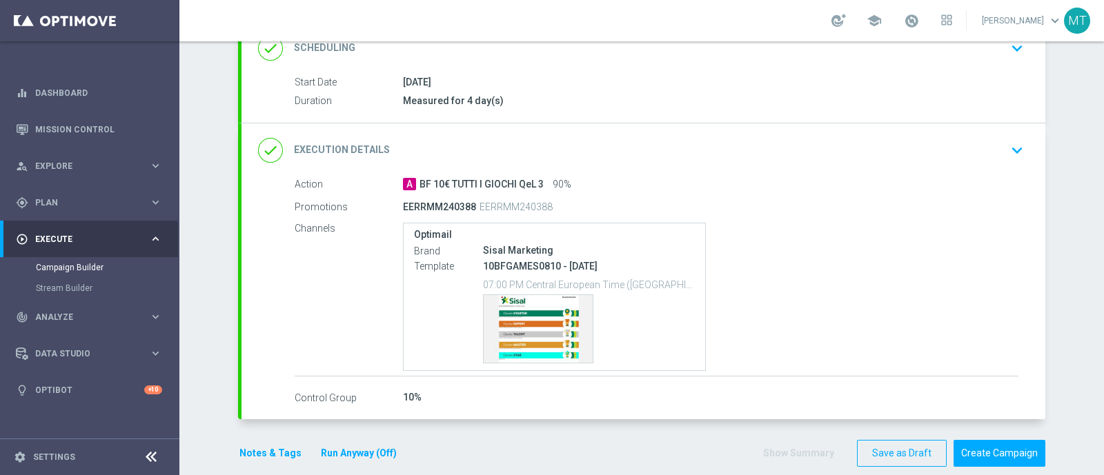
click at [918, 34] on div "school Martina Troia keyboard_arrow_down MT" at bounding box center [641, 20] width 925 height 41
click at [869, 137] on div "done Execution Details keyboard_arrow_down" at bounding box center [643, 150] width 771 height 26
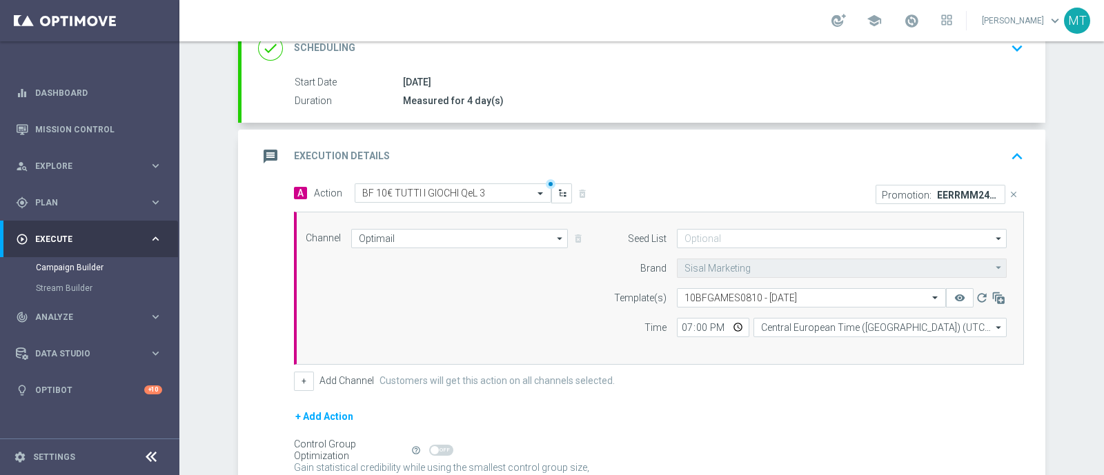
click at [866, 136] on div "message Execution Details keyboard_arrow_up" at bounding box center [643, 157] width 804 height 54
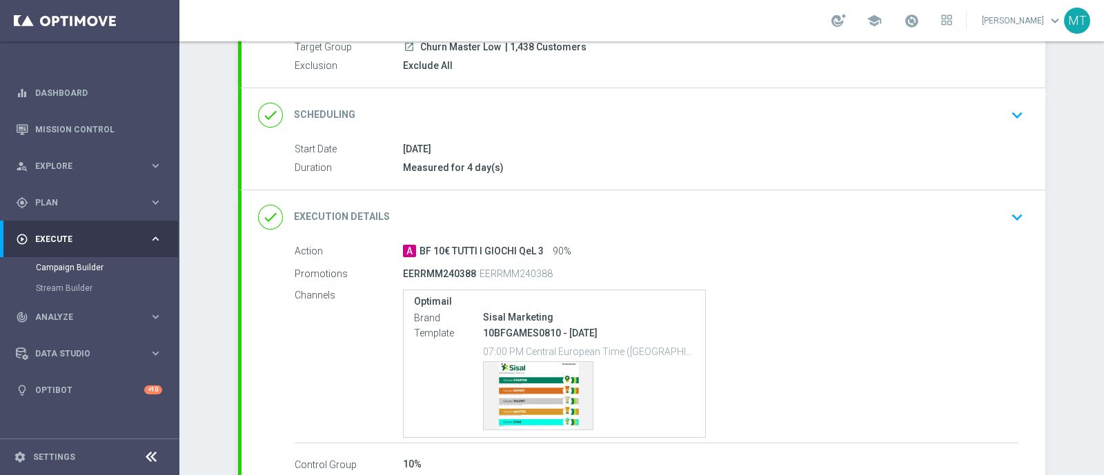
scroll to position [221, 0]
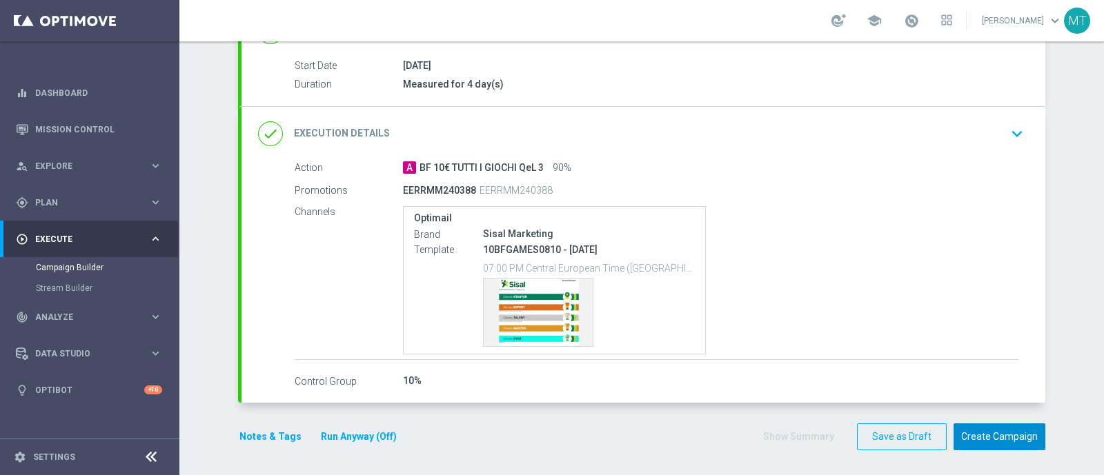
click at [987, 426] on button "Create Campaign" at bounding box center [1000, 437] width 92 height 27
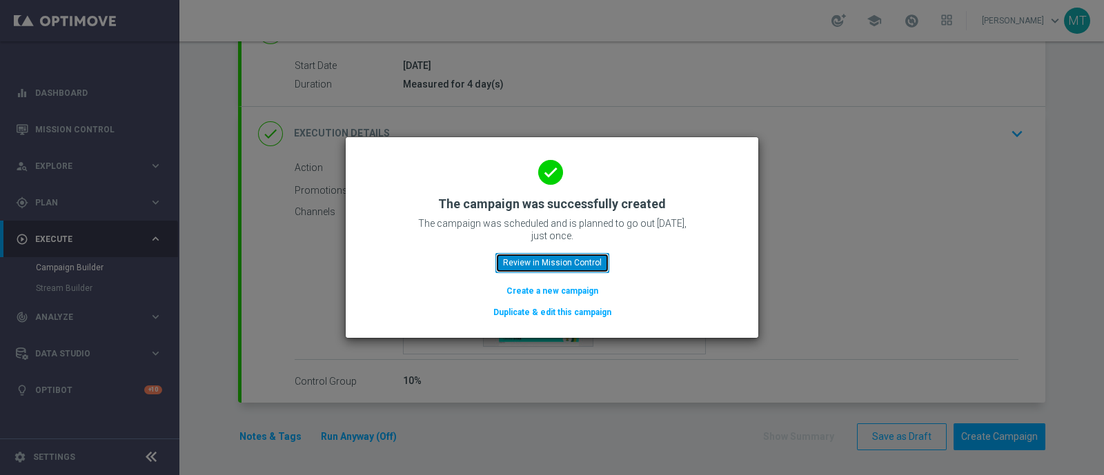
click at [562, 260] on button "Review in Mission Control" at bounding box center [552, 262] width 114 height 19
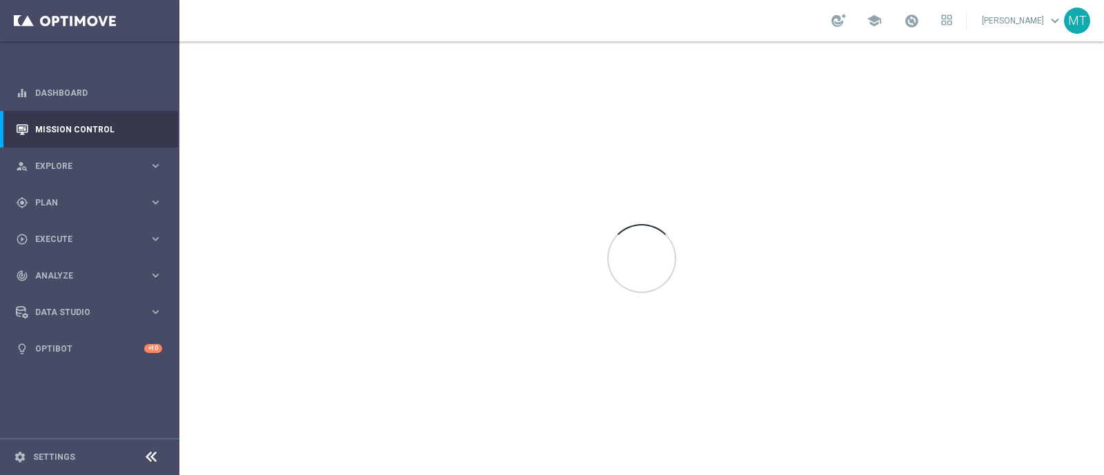
click at [562, 260] on div at bounding box center [641, 258] width 925 height 434
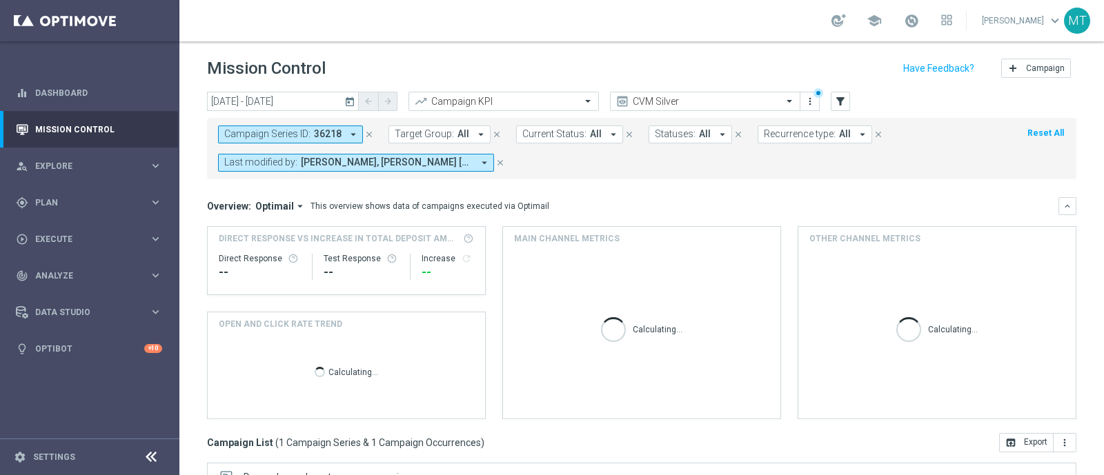
click at [366, 133] on icon "close" at bounding box center [369, 135] width 10 height 10
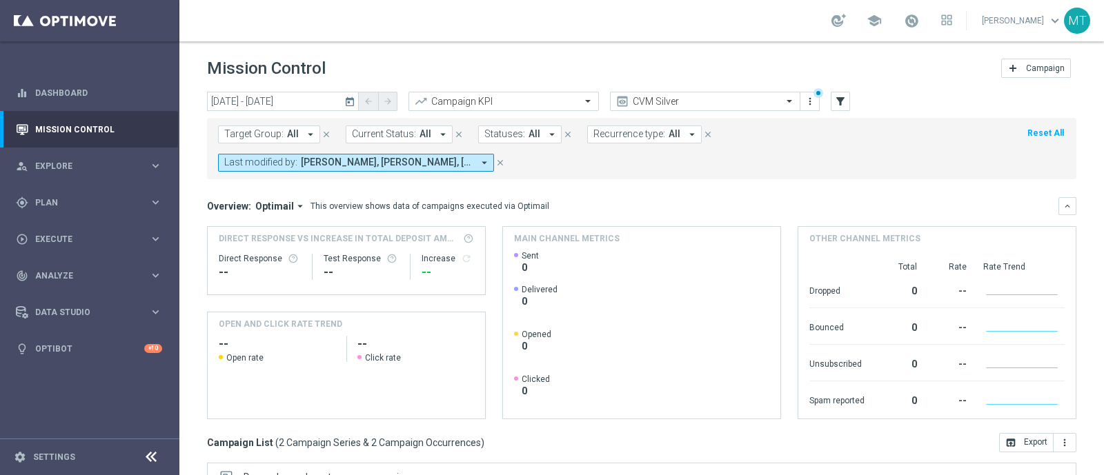
scroll to position [241, 0]
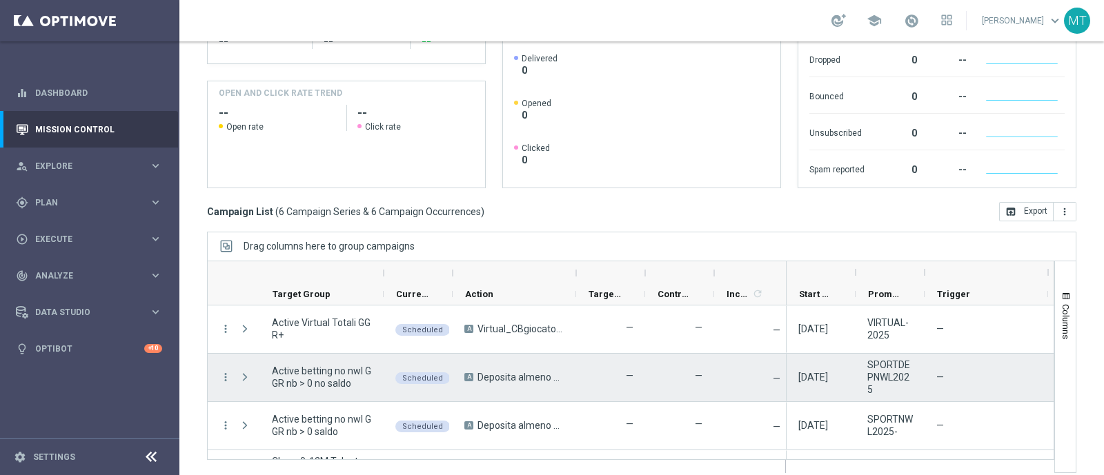
scroll to position [135, 0]
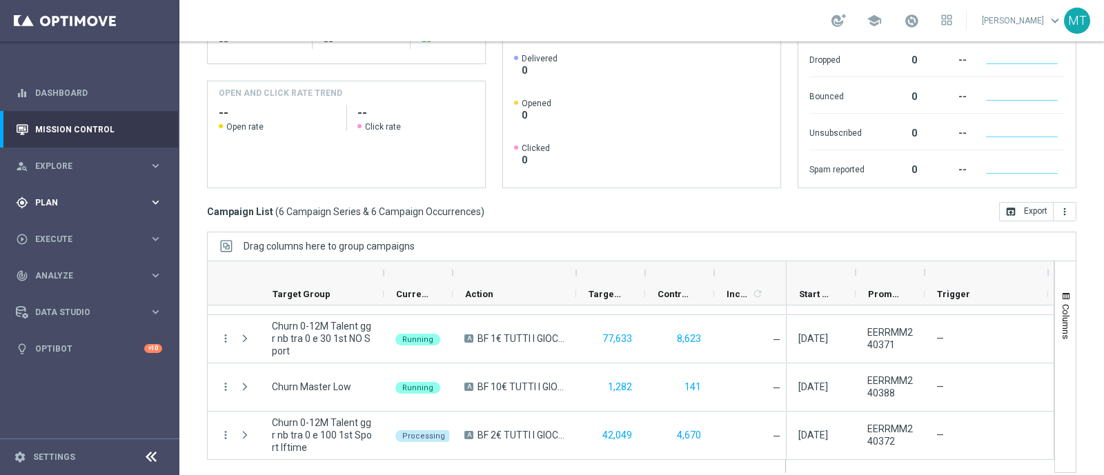
click at [50, 205] on span "Plan" at bounding box center [92, 203] width 114 height 8
click at [57, 229] on link "Target Groups" at bounding box center [90, 231] width 108 height 11
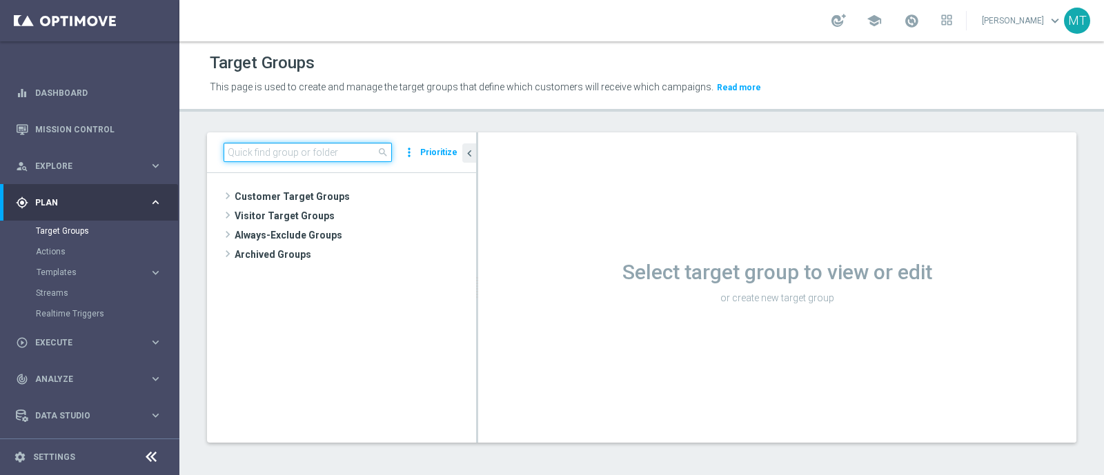
click at [268, 146] on input at bounding box center [308, 152] width 168 height 19
paste input "Giocanti Talent M-1 non Active mtd ggr lm > 0 1st NO Sport lm"
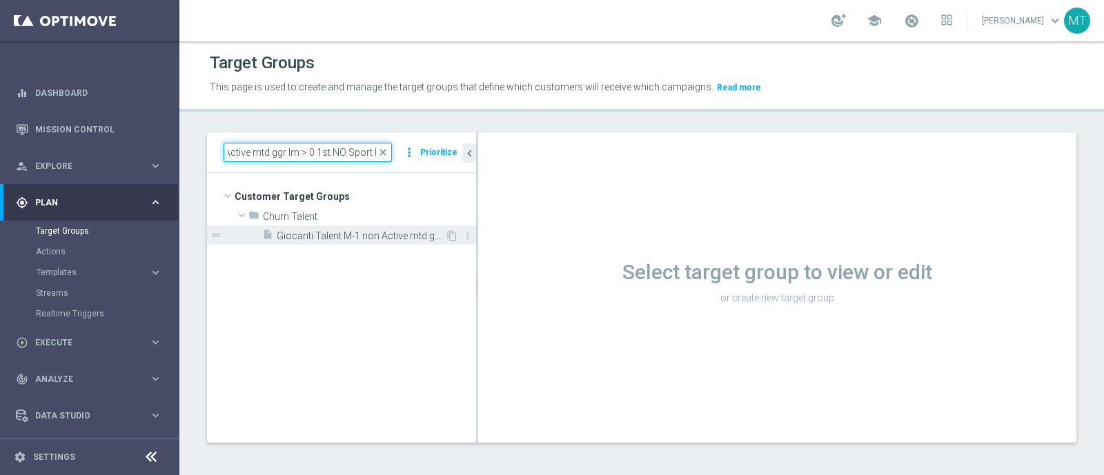
type input "Giocanti Talent M-1 non Active mtd ggr lm > 0 1st NO Sport lm"
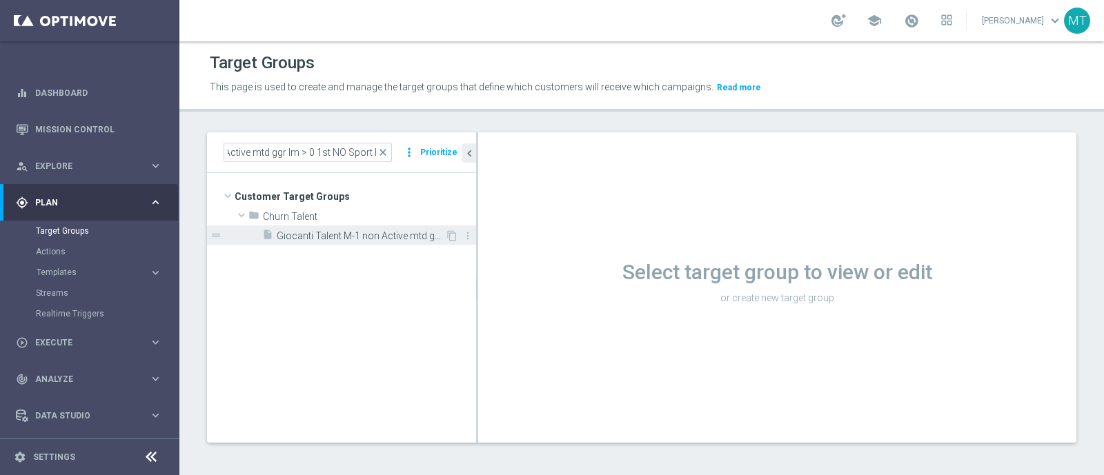
click at [302, 242] on div "insert_drive_file Giocanti Talent M-1 non Active mtd ggr lm > 0 1st NO Sport lm" at bounding box center [353, 235] width 183 height 19
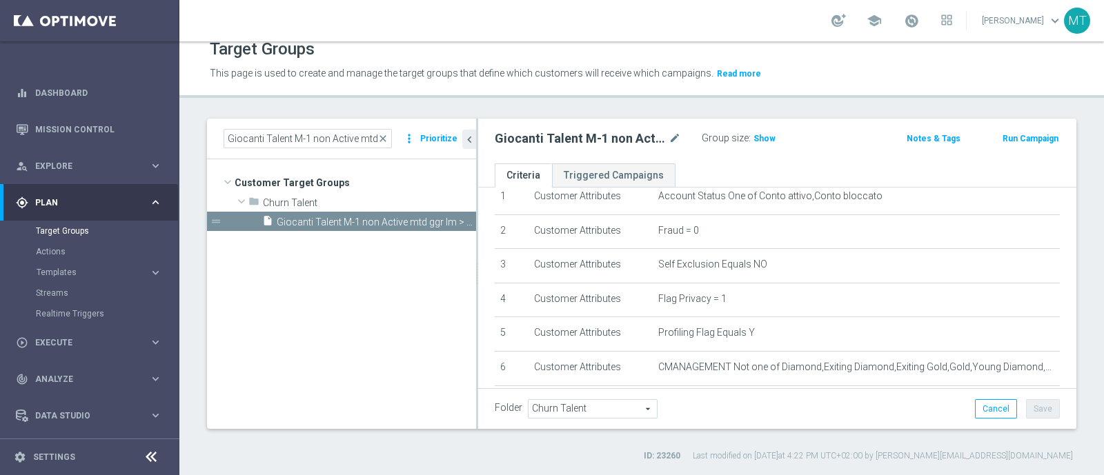
scroll to position [44, 0]
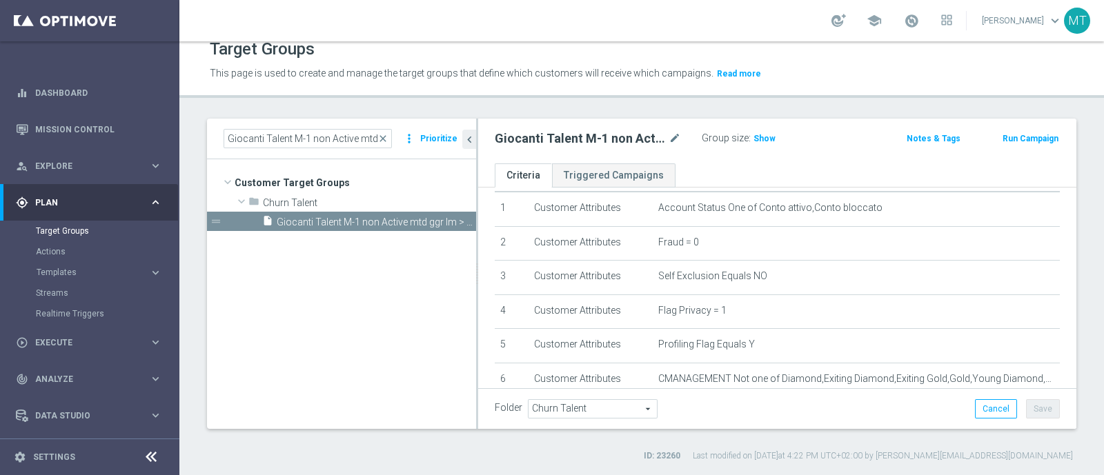
click at [1001, 142] on button "Run Campaign" at bounding box center [1030, 138] width 59 height 15
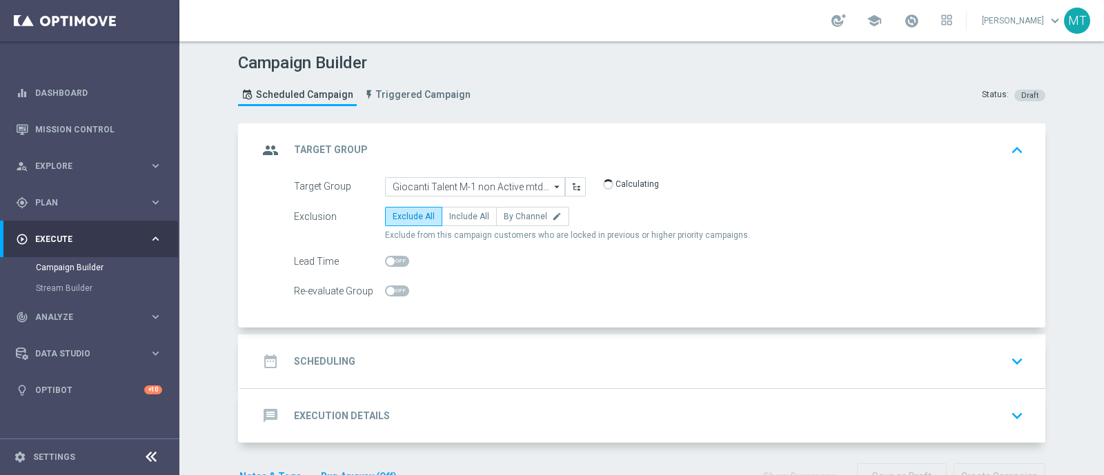
click at [509, 350] on div "date_range Scheduling keyboard_arrow_down" at bounding box center [643, 361] width 771 height 26
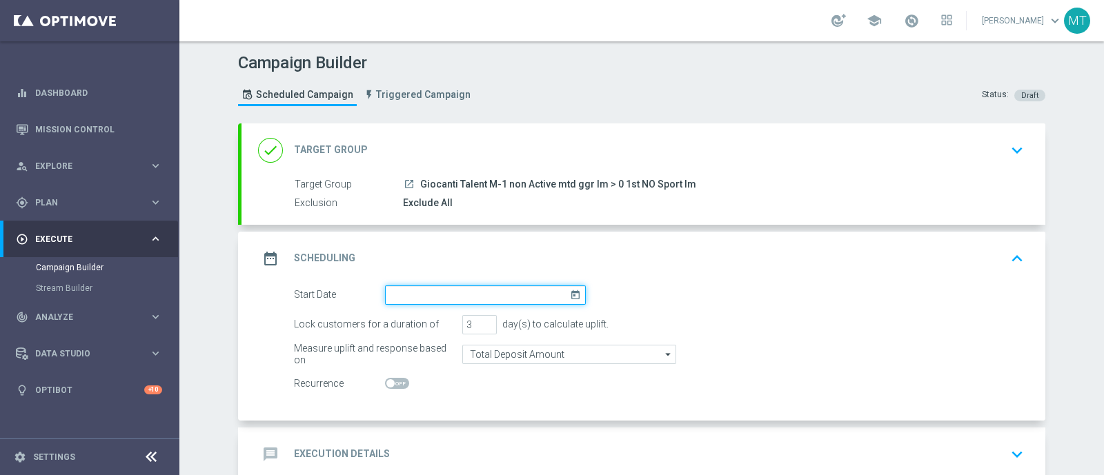
click at [453, 295] on input at bounding box center [485, 295] width 201 height 19
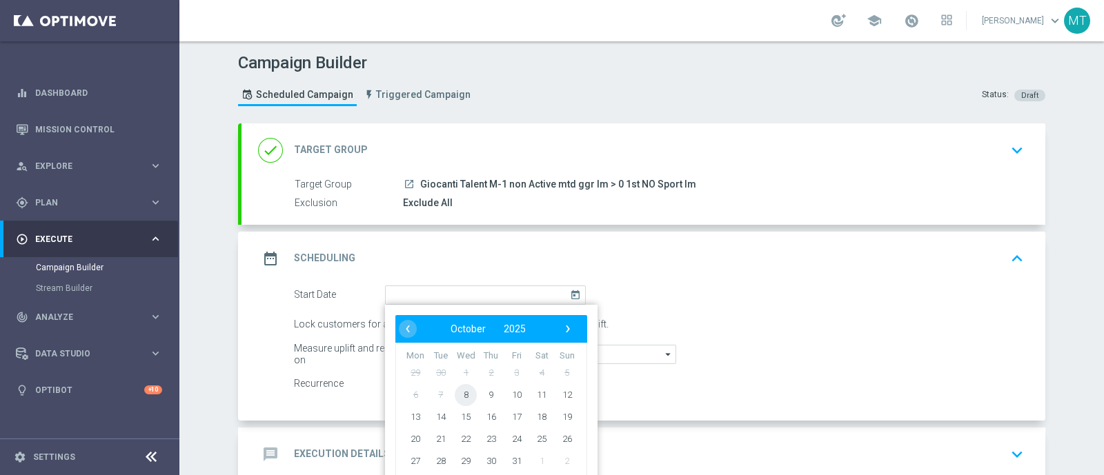
click at [462, 387] on span "8" at bounding box center [466, 395] width 22 height 22
type input "[DATE]"
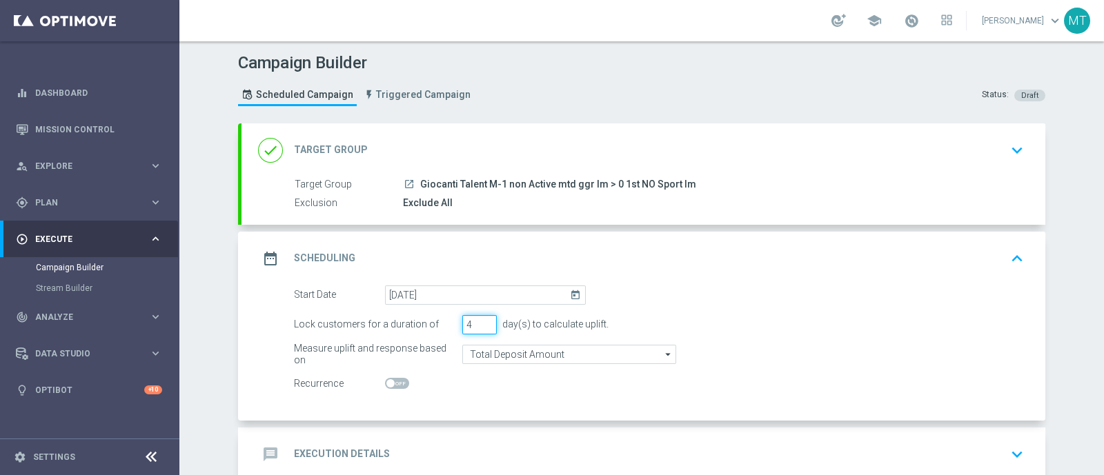
type input "4"
click at [480, 318] on input "4" at bounding box center [479, 324] width 34 height 19
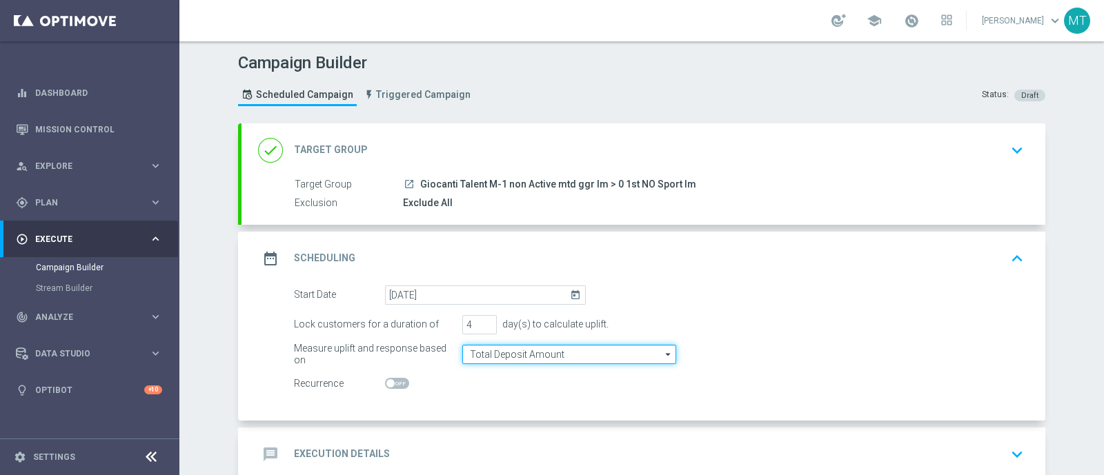
click at [490, 347] on input "Total Deposit Amount" at bounding box center [569, 354] width 214 height 19
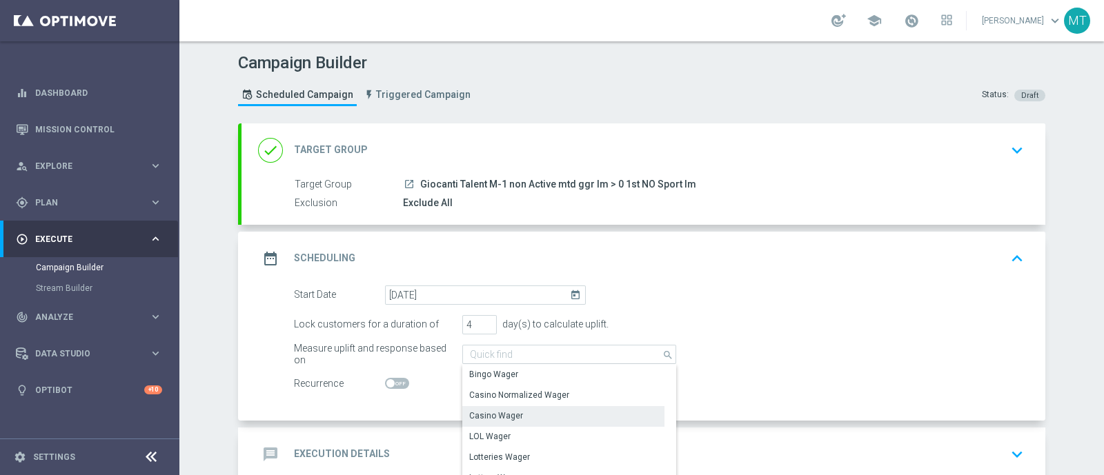
click at [528, 410] on div "Casino Wager" at bounding box center [563, 415] width 202 height 19
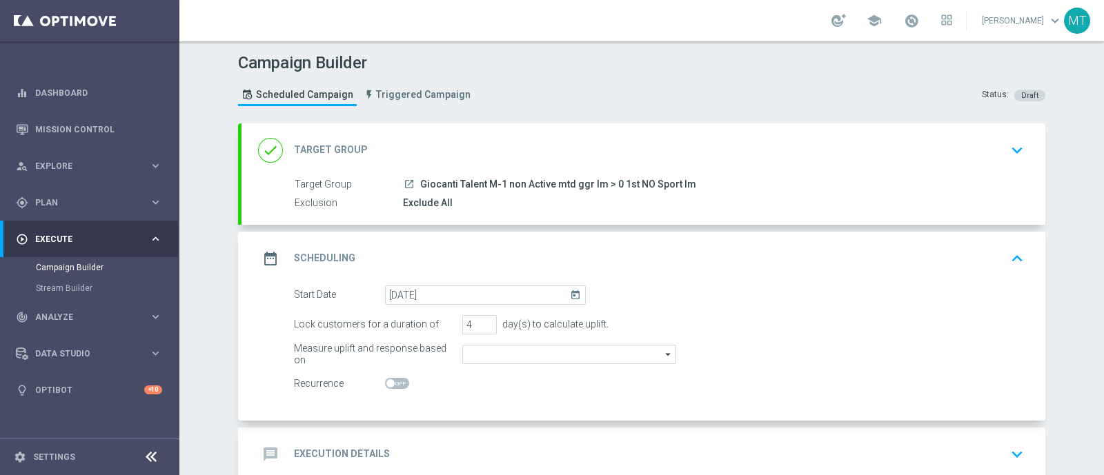
type input "Casino Wager"
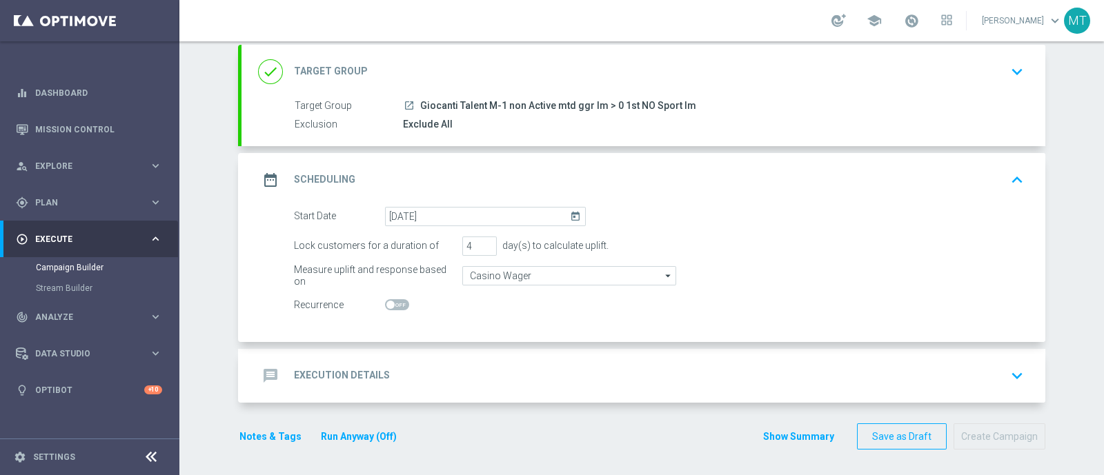
click at [433, 366] on div "message Execution Details keyboard_arrow_down" at bounding box center [643, 376] width 771 height 26
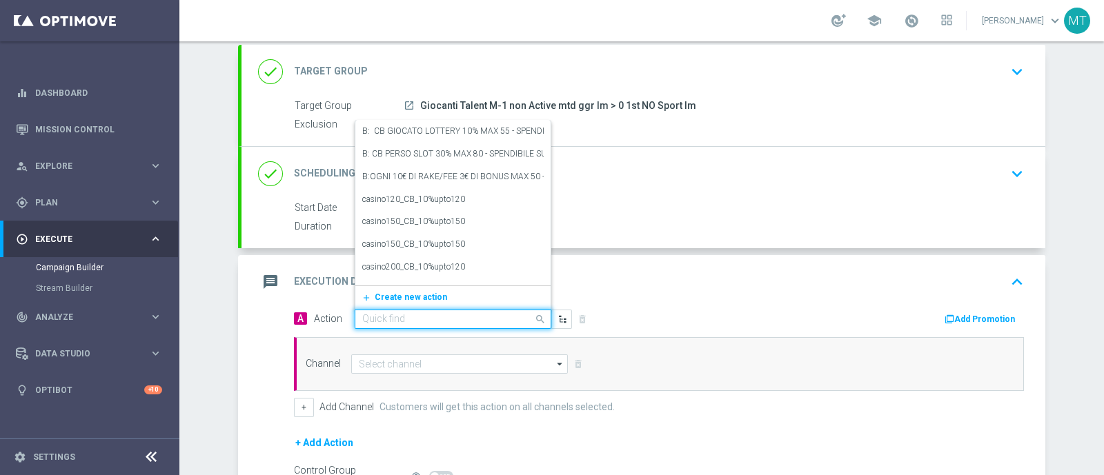
click at [382, 310] on div "Quick find" at bounding box center [453, 319] width 197 height 19
paste input "BF 2€ SLOT GEV"
type input "BF 2€ SLOT GEV"
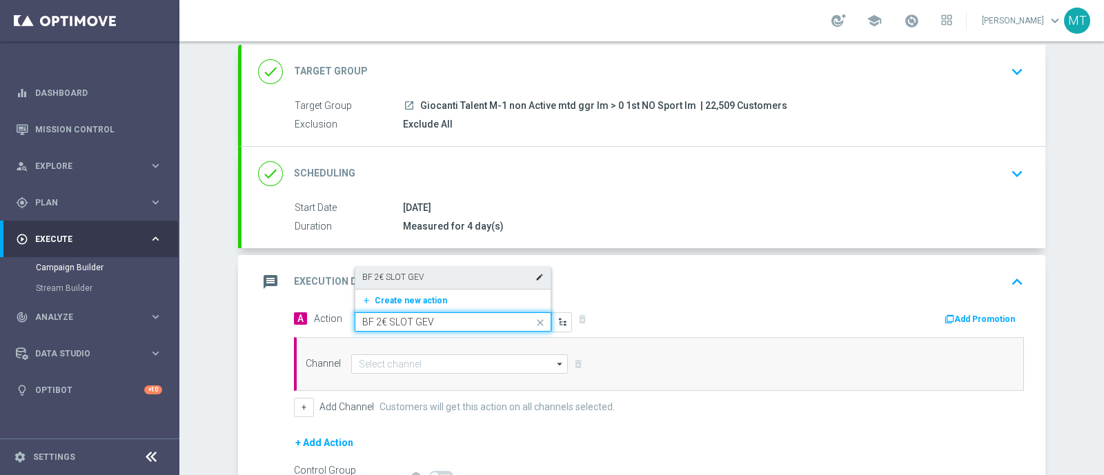
click at [431, 277] on div "BF 2€ SLOT GEV edit" at bounding box center [452, 277] width 181 height 23
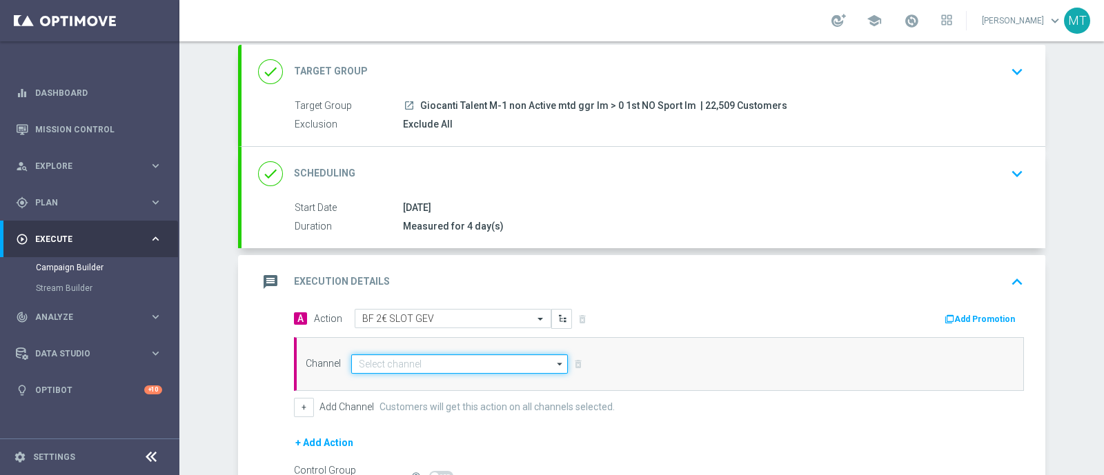
click at [490, 359] on input at bounding box center [459, 364] width 217 height 19
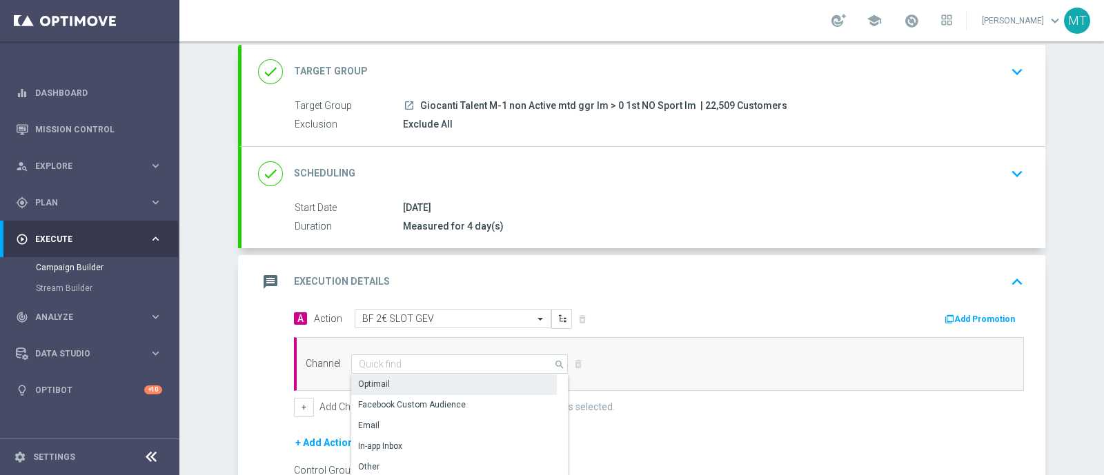
click at [437, 378] on div "Optimail" at bounding box center [454, 384] width 206 height 19
type input "Optimail"
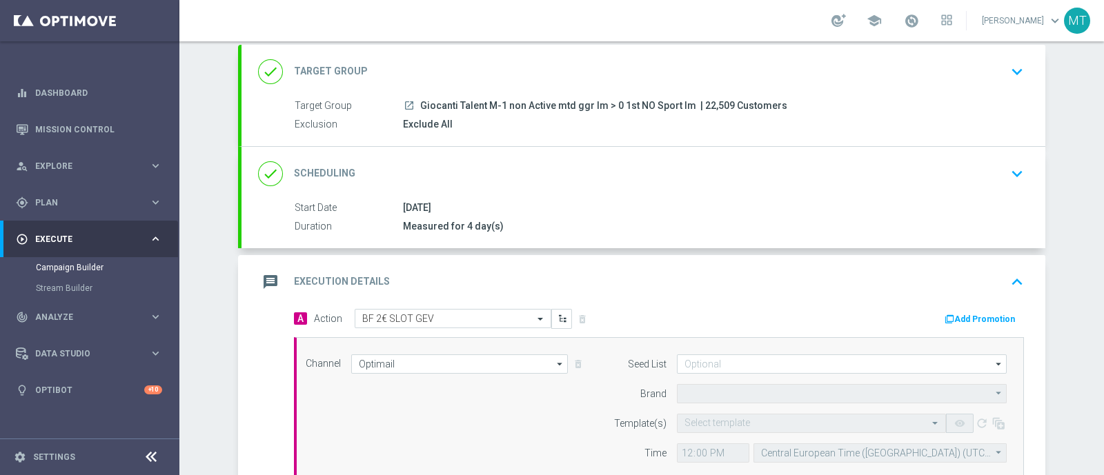
type input "Sisal Marketing"
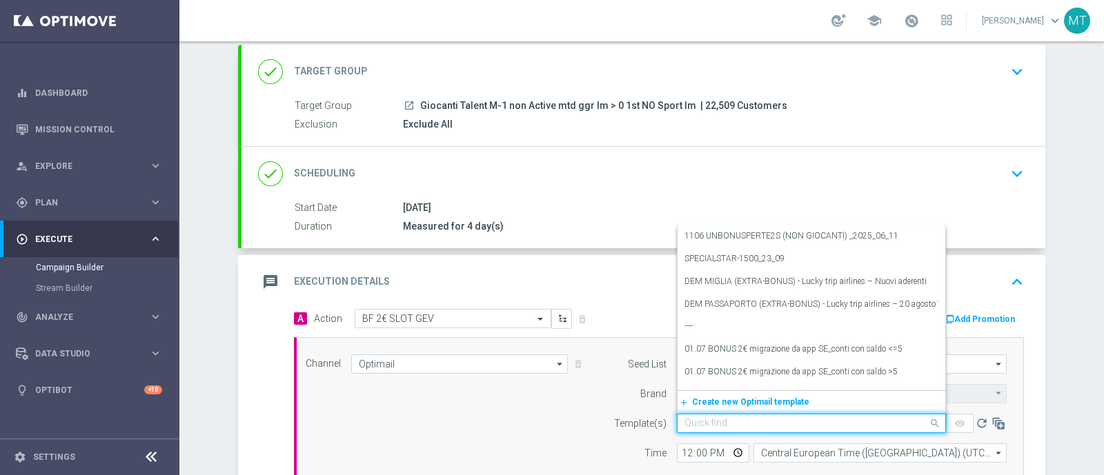
drag, startPoint x: 711, startPoint y: 424, endPoint x: 688, endPoint y: 423, distance: 23.5
click at [688, 423] on input "text" at bounding box center [797, 424] width 226 height 12
paste input "2BFSLOTGV0810 - 2025-10- 08"
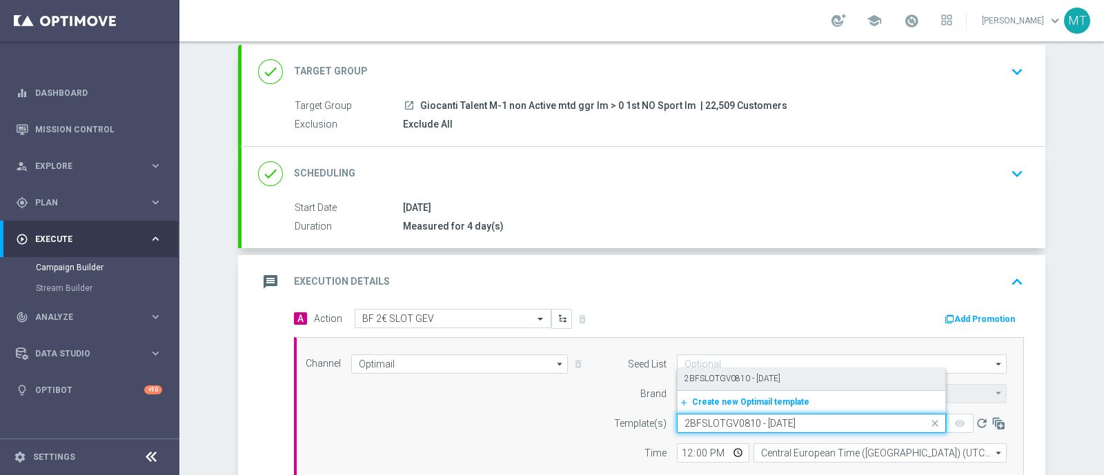
click at [704, 375] on label "2BFSLOTGV0810 - 2025-10- 08" at bounding box center [732, 379] width 96 height 12
type input "2BFSLOTGV0810 - 2025-10- 08"
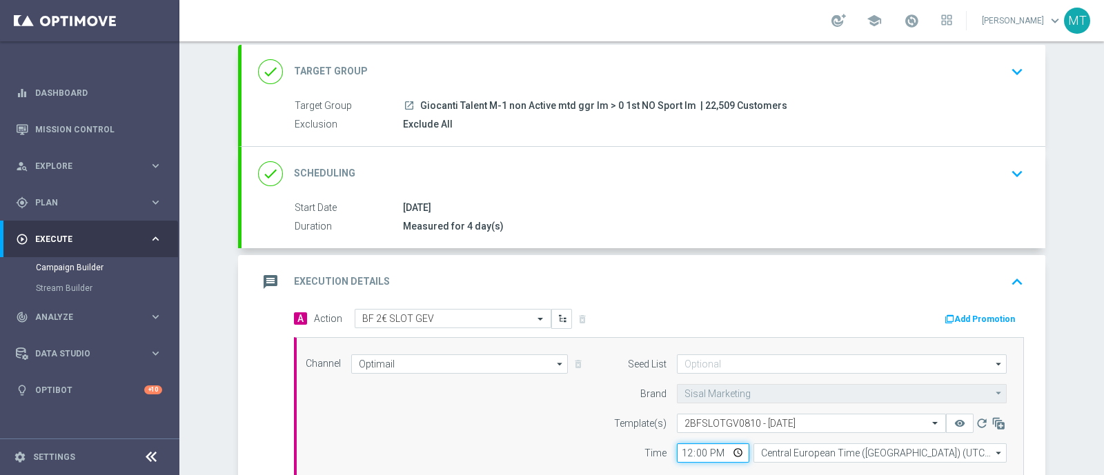
click at [682, 450] on input "12:00" at bounding box center [713, 453] width 72 height 19
type input "19:30"
click at [653, 284] on div "message Execution Details keyboard_arrow_up" at bounding box center [643, 282] width 771 height 26
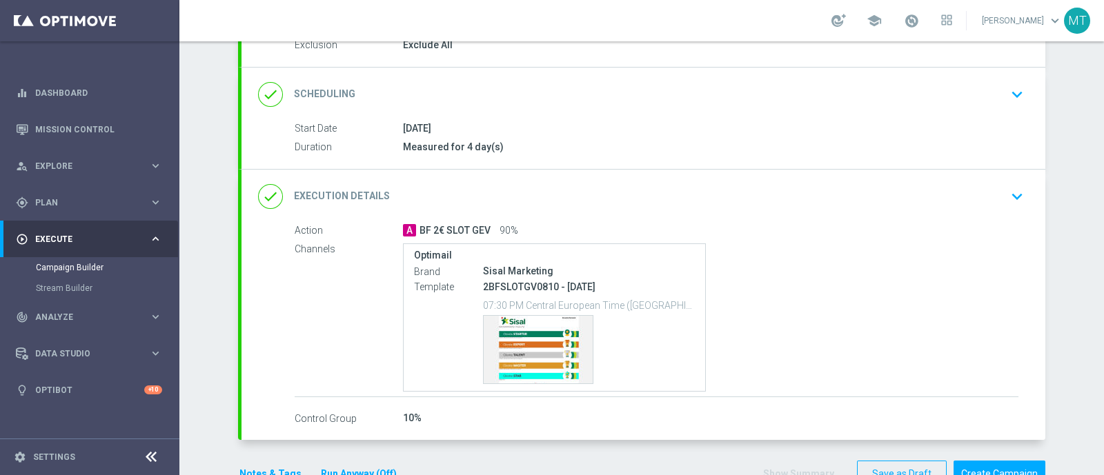
scroll to position [160, 0]
click at [635, 173] on div "done Execution Details keyboard_arrow_down" at bounding box center [643, 195] width 804 height 54
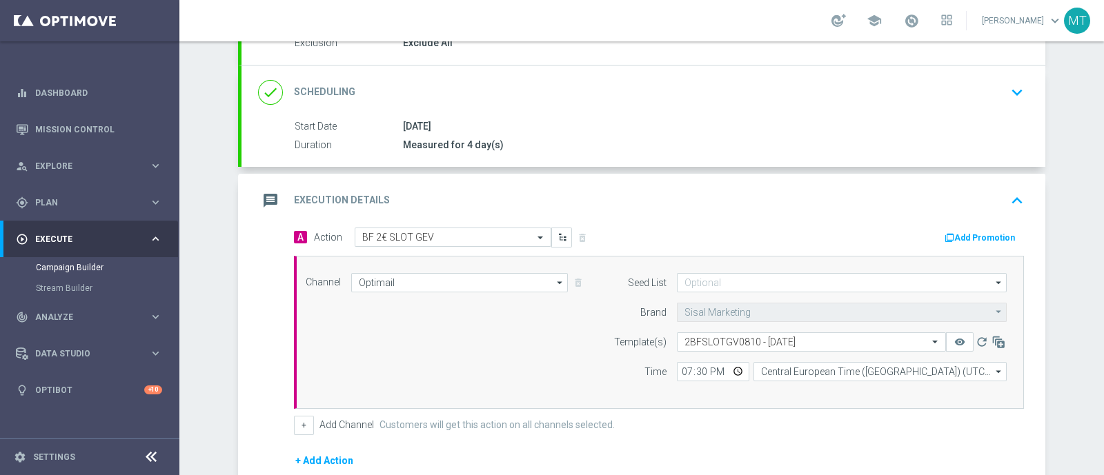
click at [969, 230] on button "Add Promotion" at bounding box center [981, 237] width 77 height 15
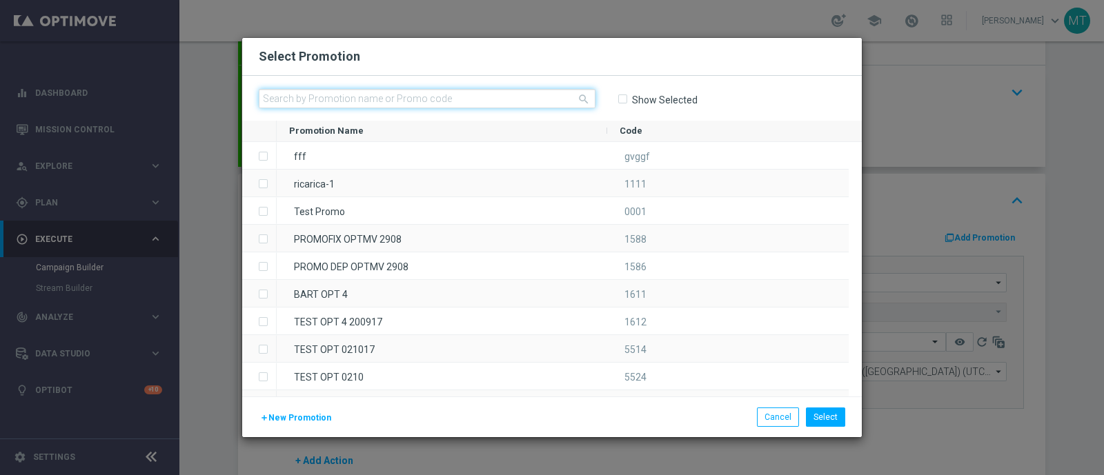
click at [350, 107] on input "text" at bounding box center [427, 98] width 337 height 19
paste input "240396"
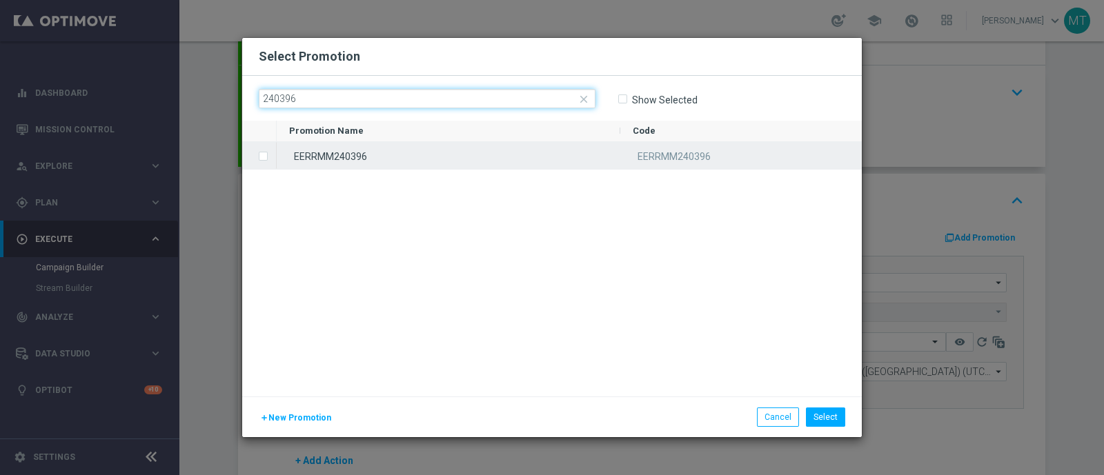
type input "240396"
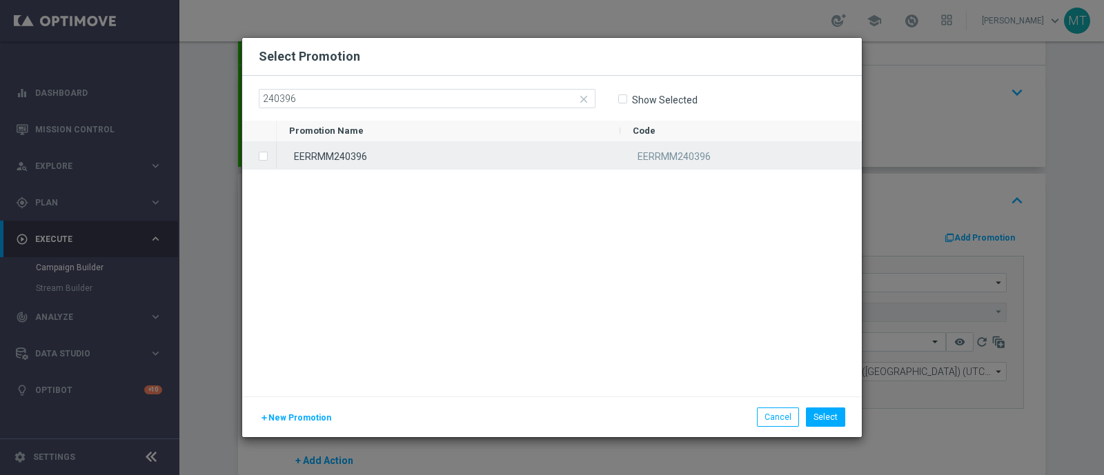
click at [262, 161] on span "Press SPACE to select this row." at bounding box center [265, 157] width 14 height 28
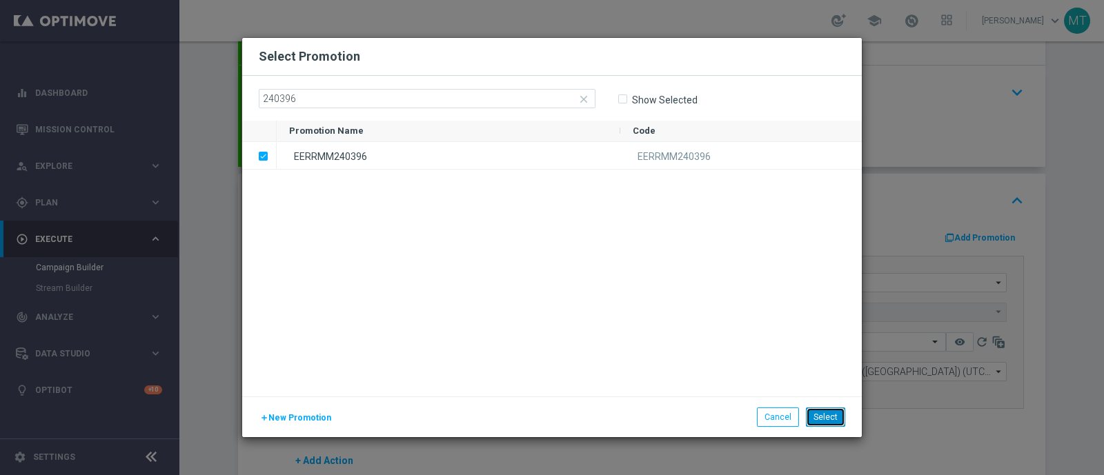
click at [828, 417] on button "Select" at bounding box center [825, 417] width 39 height 19
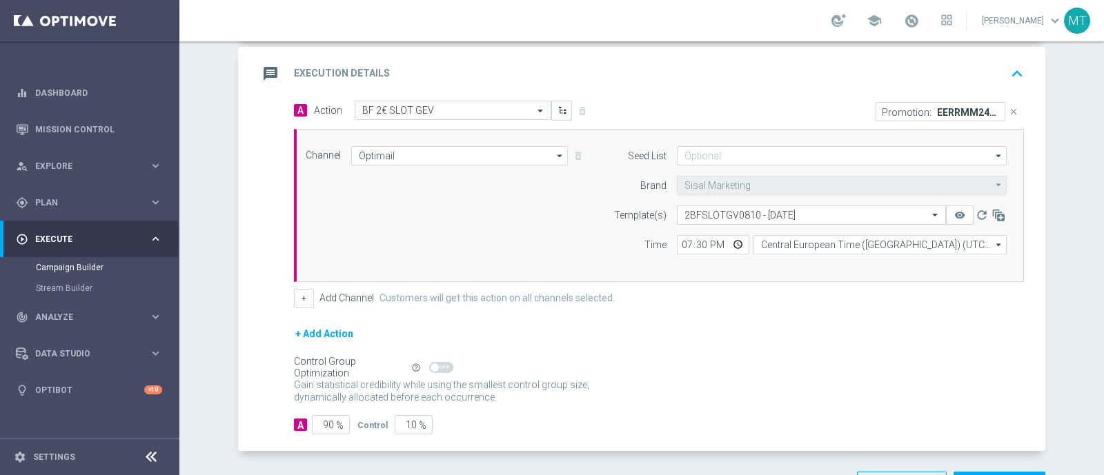
scroll to position [335, 0]
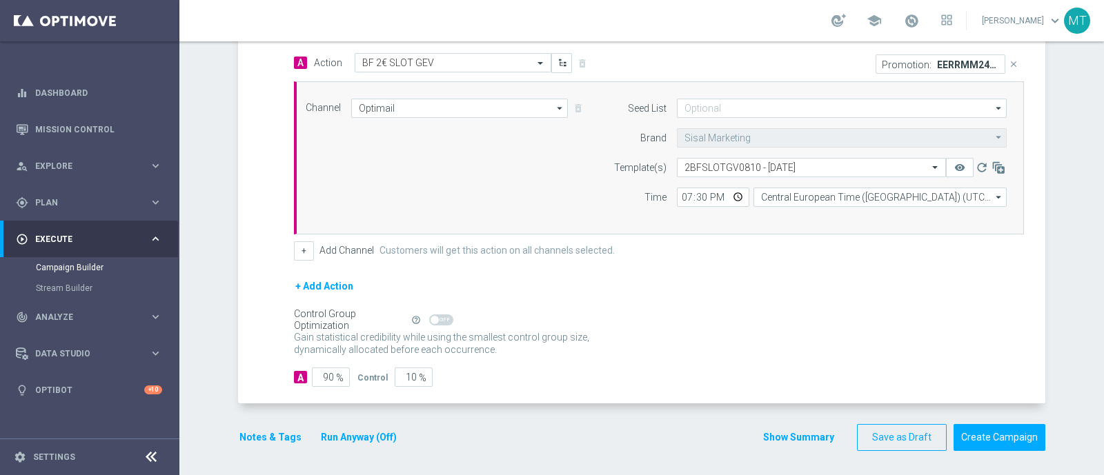
click at [283, 433] on button "Notes & Tags" at bounding box center [270, 437] width 65 height 17
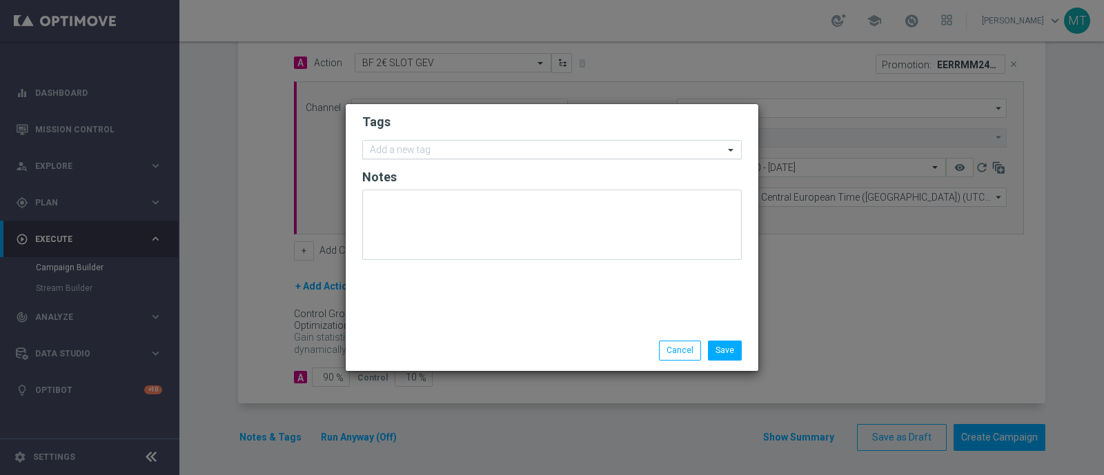
click at [399, 150] on input "text" at bounding box center [547, 151] width 354 height 12
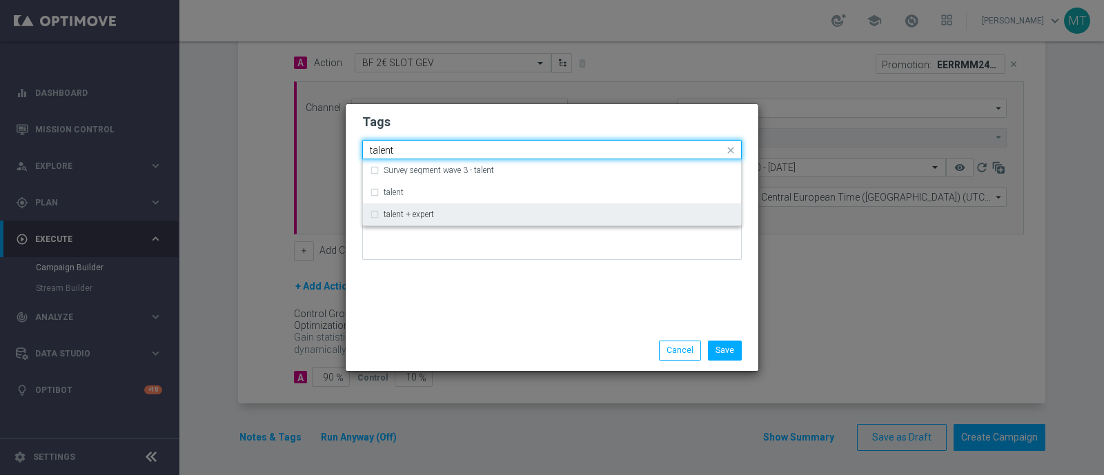
click at [404, 219] on div "talent + expert" at bounding box center [552, 215] width 364 height 22
type input "talent"
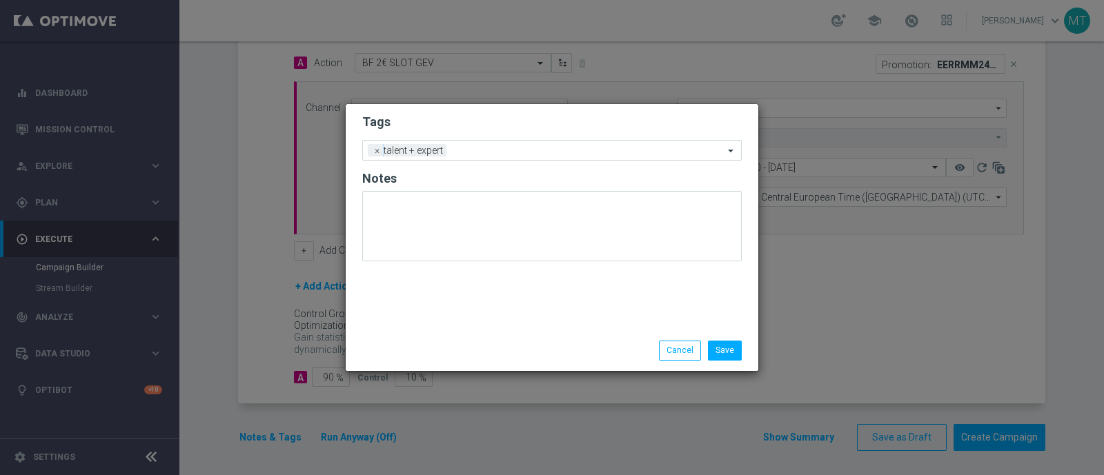
drag, startPoint x: 411, startPoint y: 264, endPoint x: 376, endPoint y: 349, distance: 91.6
click at [376, 349] on div "Save Cancel" at bounding box center [552, 350] width 400 height 19
click at [466, 146] on input "text" at bounding box center [588, 152] width 272 height 12
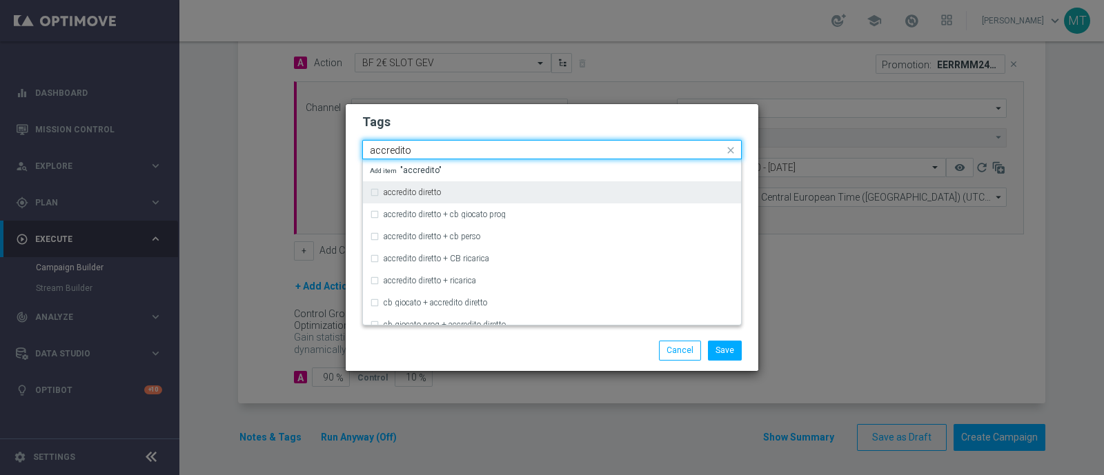
click at [473, 189] on div "accredito diretto" at bounding box center [559, 192] width 350 height 8
type input "accredito"
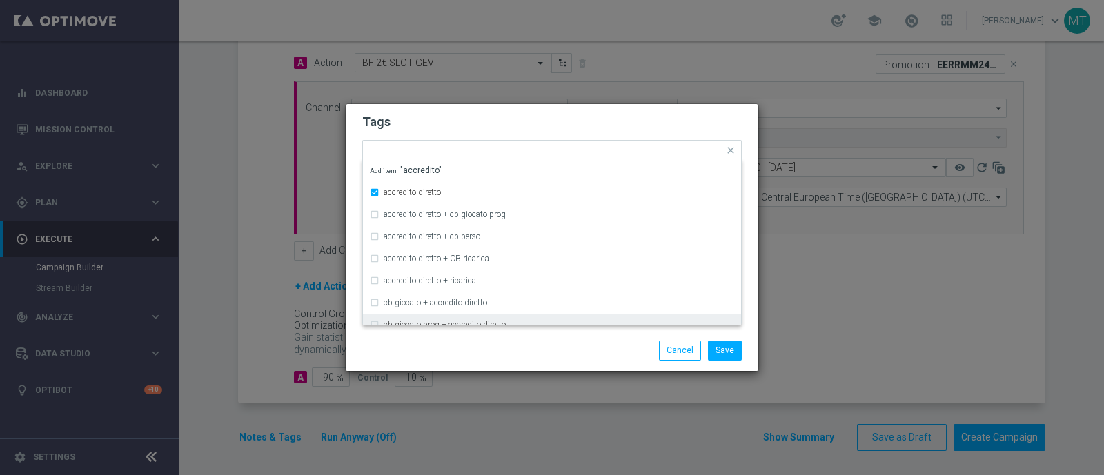
click at [419, 353] on div "Save Cancel" at bounding box center [552, 350] width 400 height 19
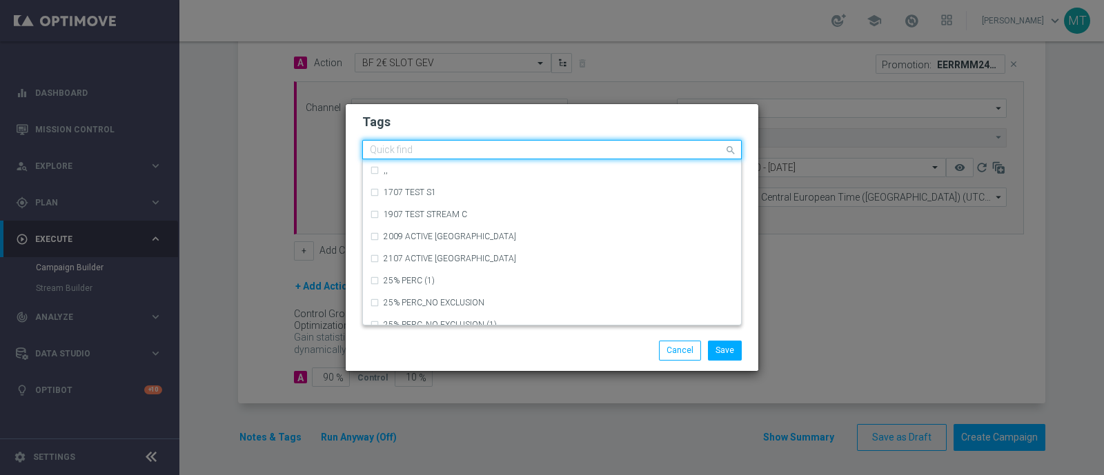
click at [549, 148] on input "text" at bounding box center [547, 151] width 354 height 12
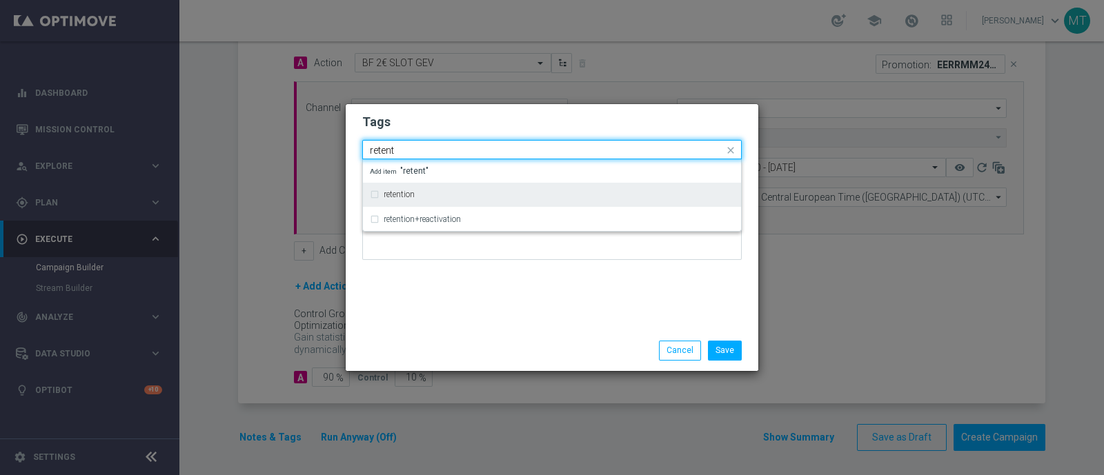
click at [524, 194] on div "retention" at bounding box center [559, 194] width 350 height 8
type input "retent"
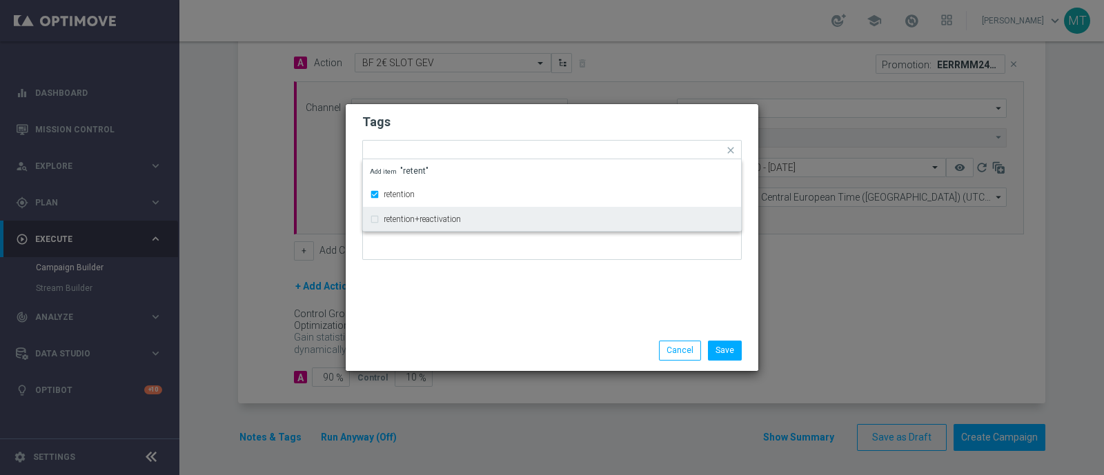
click at [522, 306] on div "Tags Quick find × talent + expert × accredito diretto × retention retention ret…" at bounding box center [552, 217] width 413 height 226
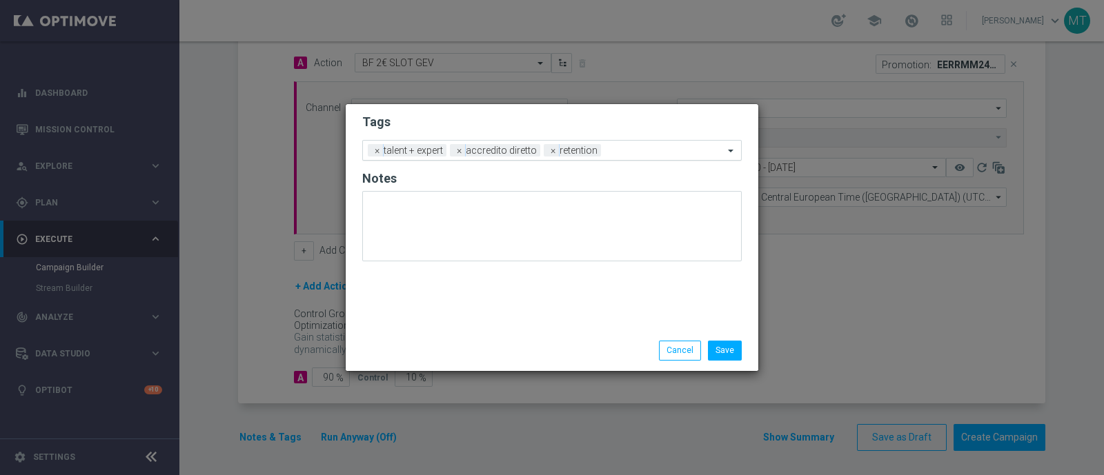
click at [607, 151] on input "text" at bounding box center [664, 152] width 117 height 12
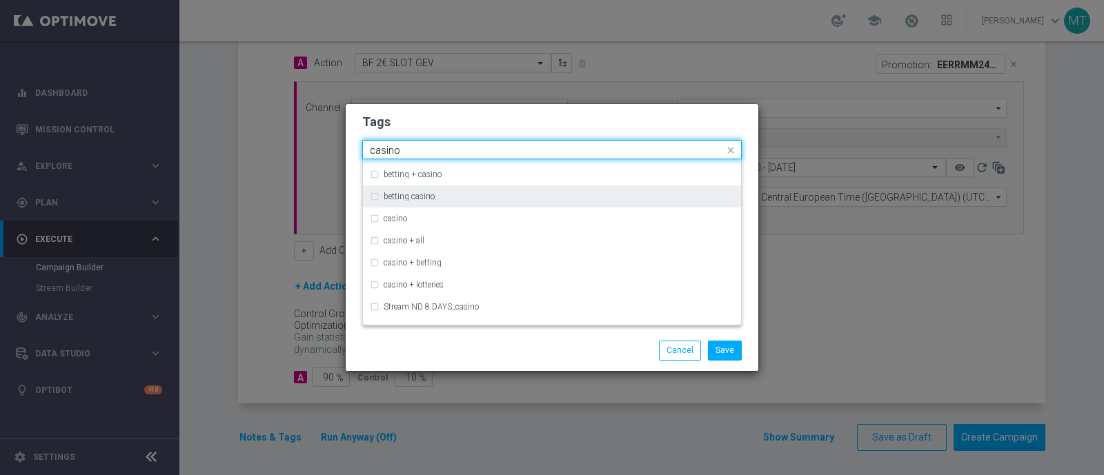
scroll to position [33, 0]
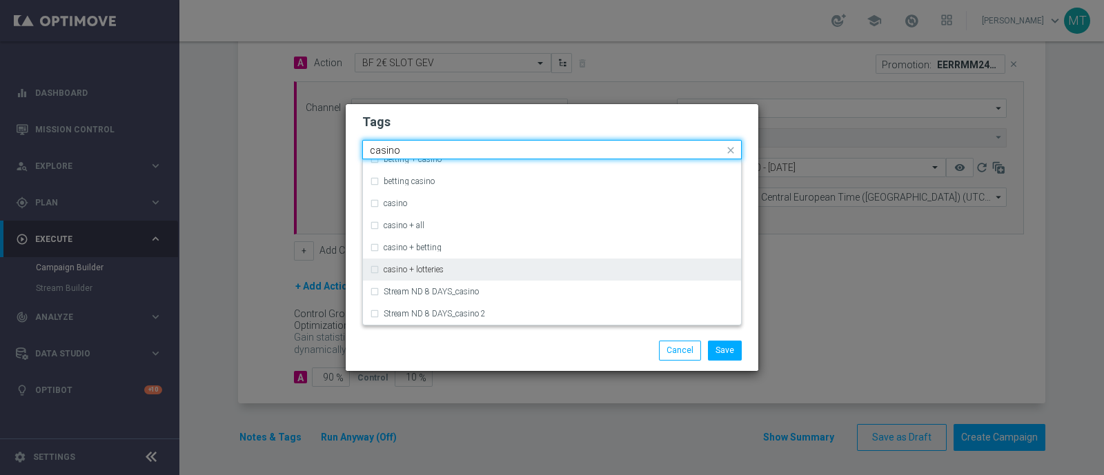
click at [513, 273] on div "casino + lotteries" at bounding box center [559, 270] width 350 height 8
type input "casino"
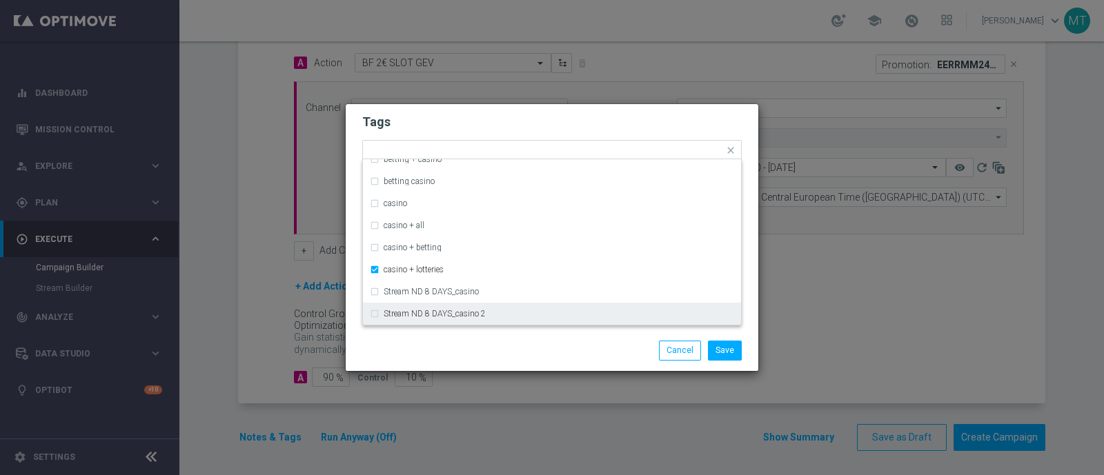
click at [549, 353] on div "Save Cancel" at bounding box center [618, 350] width 267 height 19
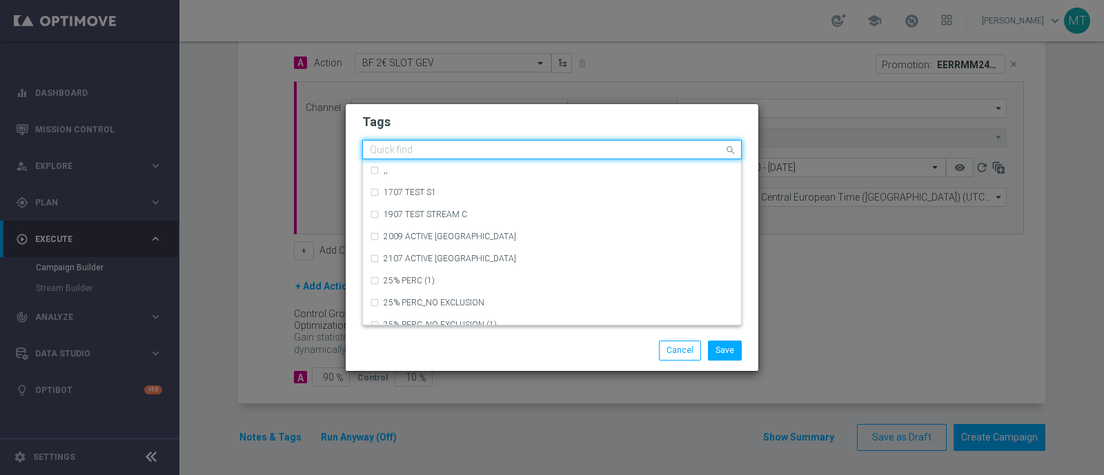
click at [700, 155] on input "text" at bounding box center [547, 151] width 354 height 12
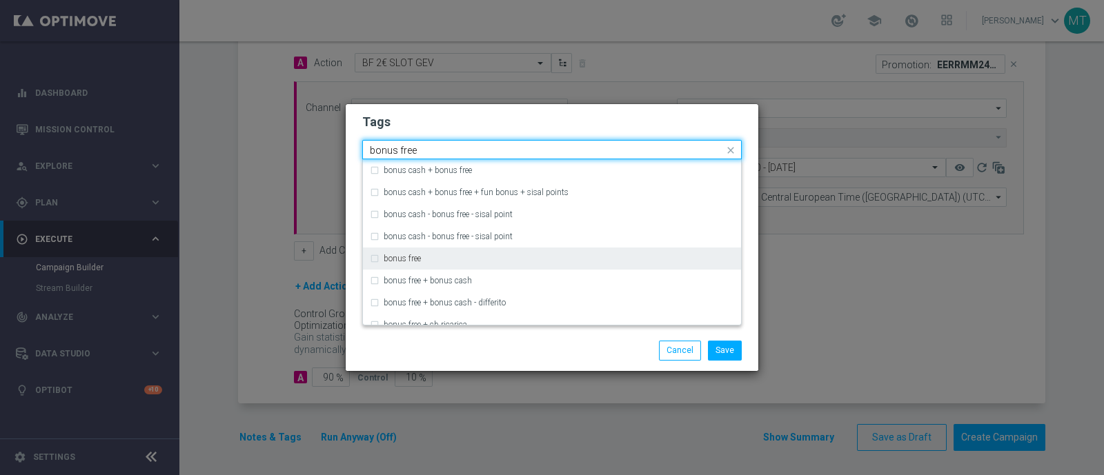
click at [503, 261] on div "bonus free" at bounding box center [559, 259] width 350 height 8
type input "bonus free"
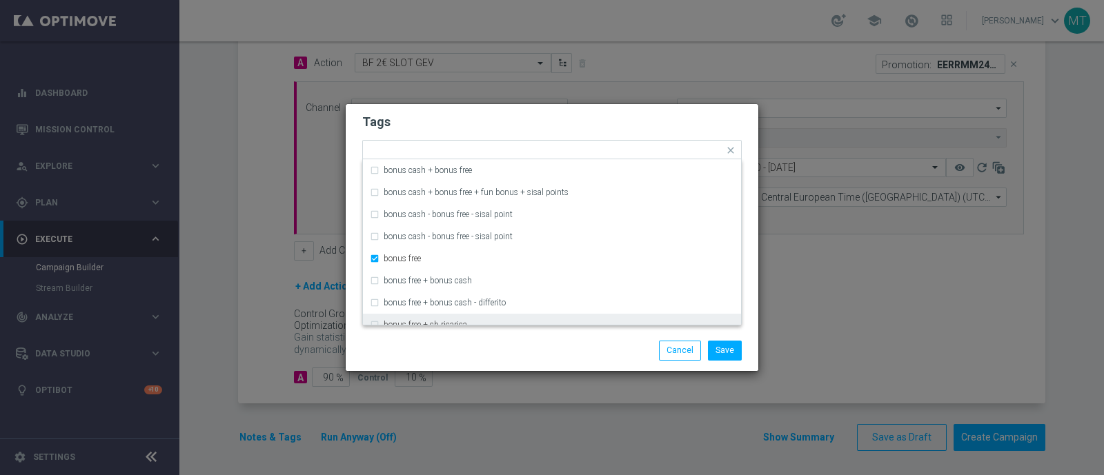
click at [620, 344] on div "Save Cancel" at bounding box center [618, 350] width 267 height 19
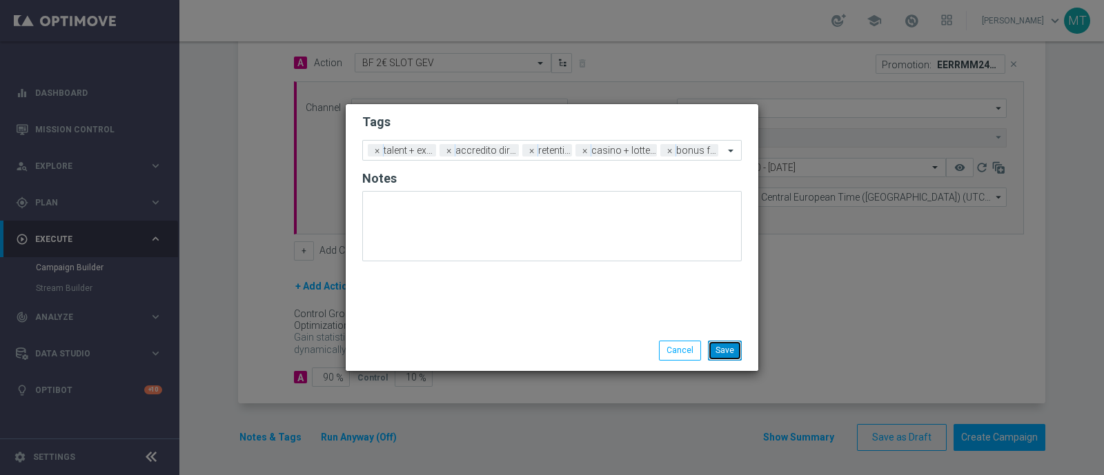
click at [731, 352] on button "Save" at bounding box center [725, 350] width 34 height 19
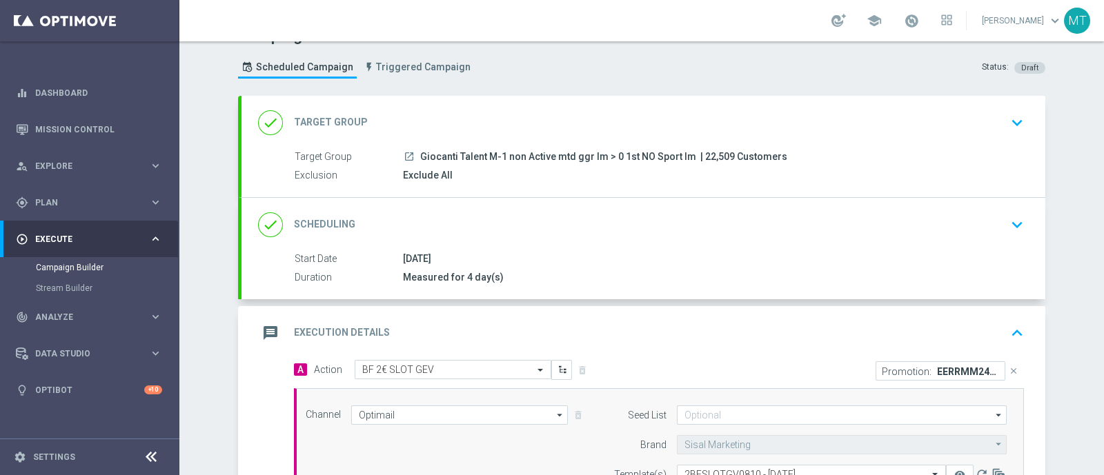
scroll to position [23, 0]
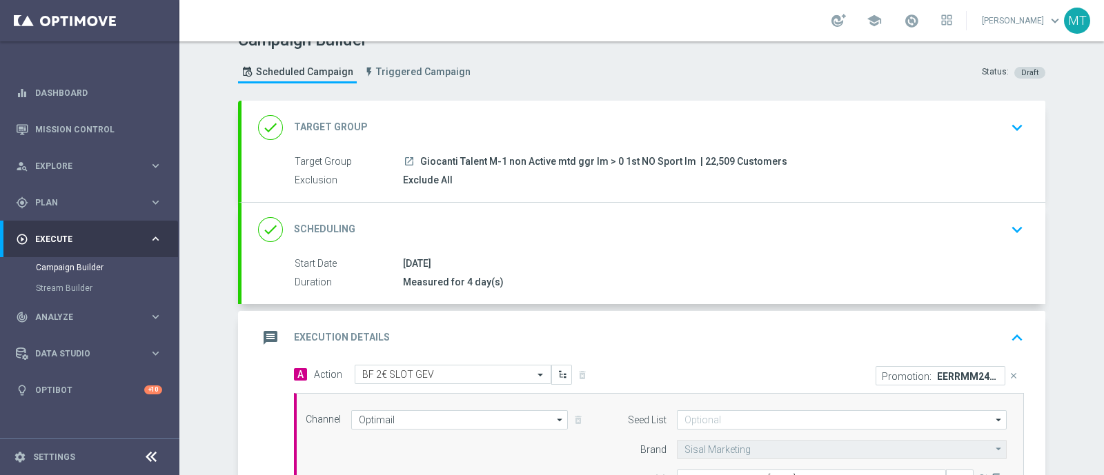
click at [672, 127] on div "done Target Group keyboard_arrow_down" at bounding box center [643, 128] width 771 height 26
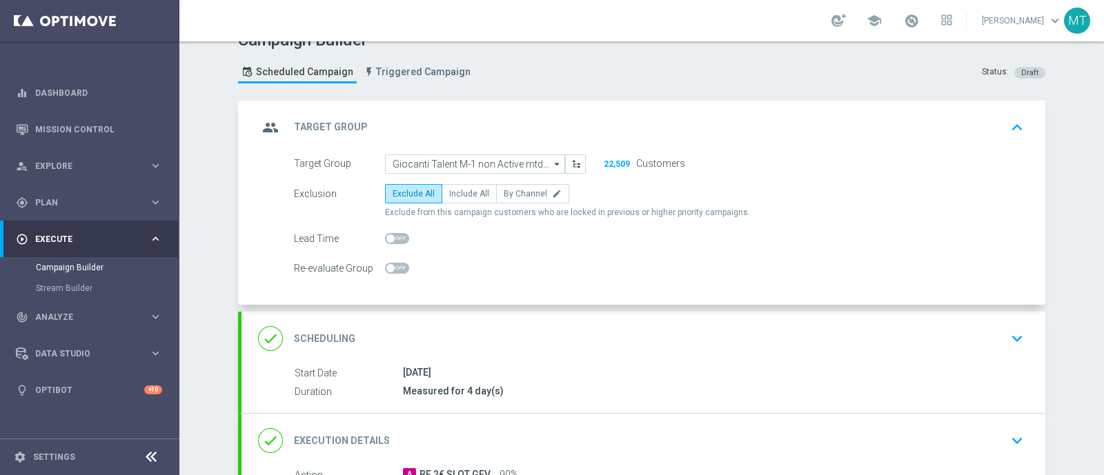
click at [549, 322] on div "done Scheduling keyboard_arrow_down" at bounding box center [643, 339] width 804 height 54
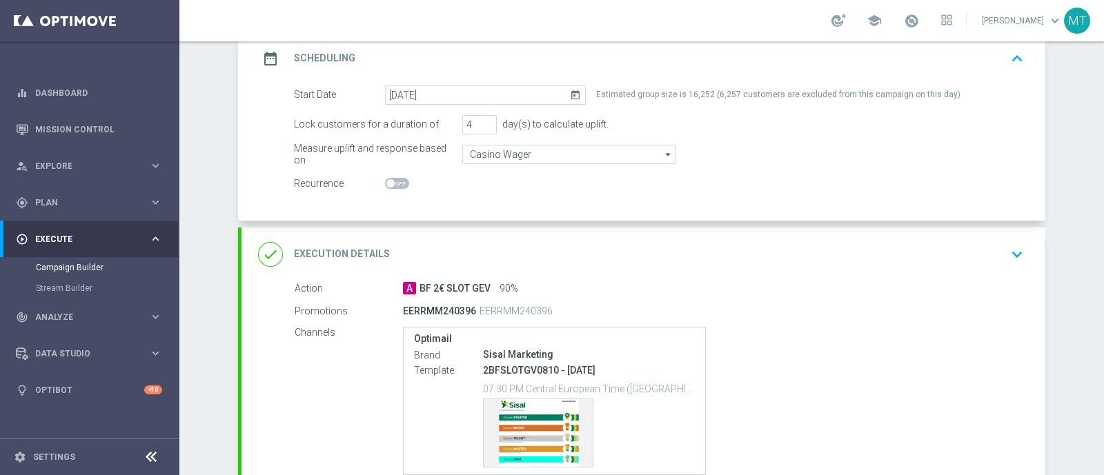
scroll to position [200, 0]
click at [602, 281] on div "A BF 2€ SLOT GEV 90%" at bounding box center [710, 288] width 615 height 14
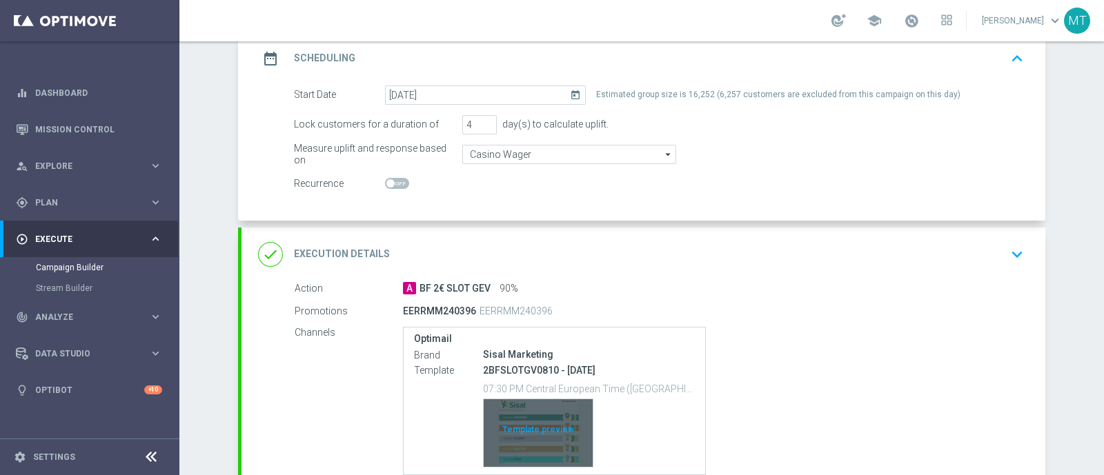
click at [537, 408] on div "Template preview" at bounding box center [538, 433] width 109 height 68
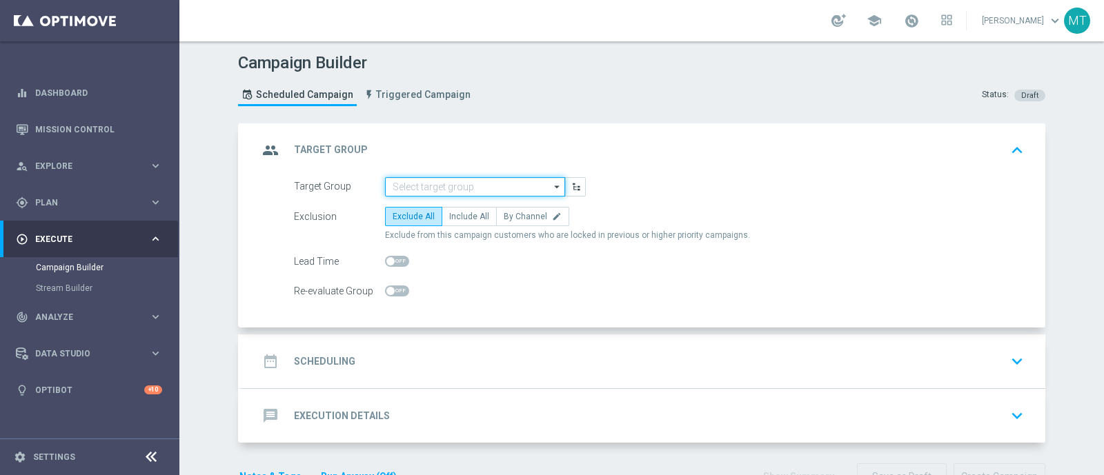
click at [396, 188] on input at bounding box center [475, 186] width 180 height 19
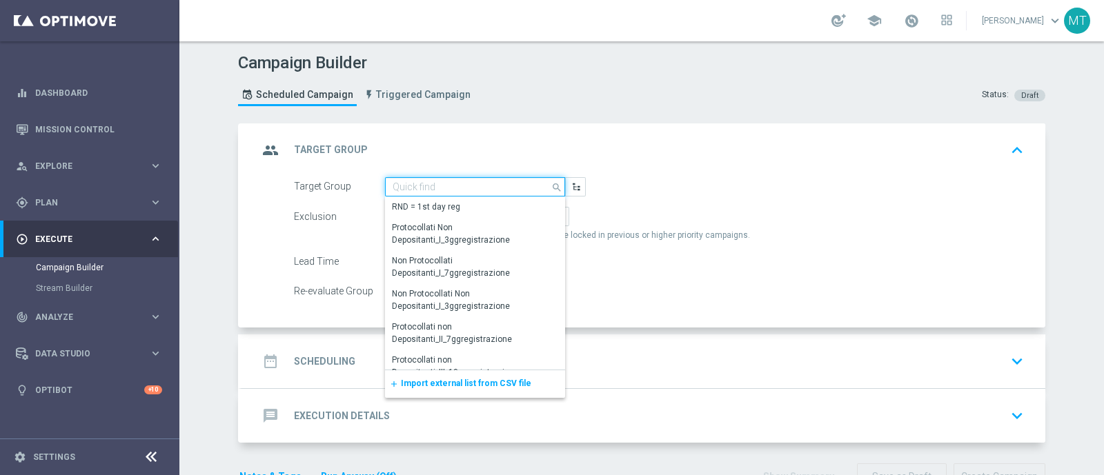
paste input "Giocanti Talent M-1 non Active mtd ggr lm > 0 1st NO Sport lm"
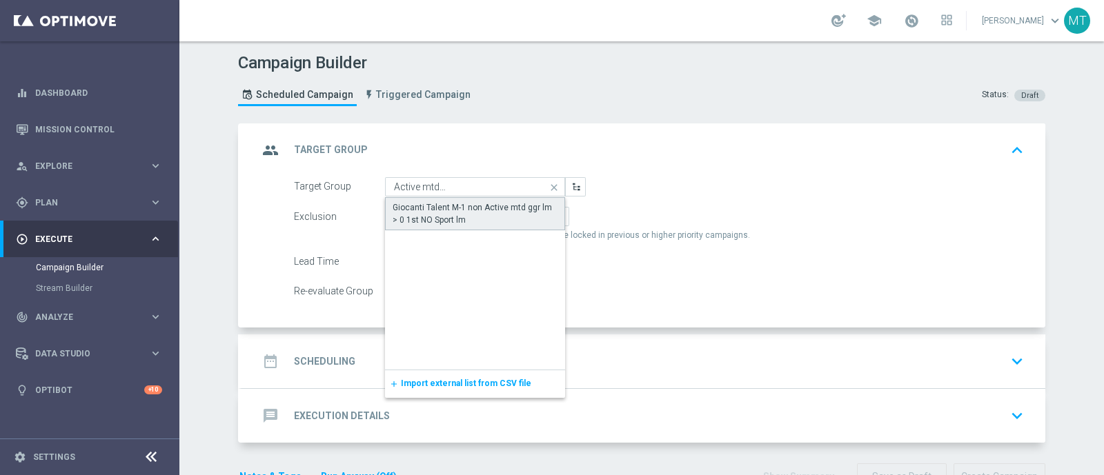
click at [417, 212] on div "Giocanti Talent M-1 non Active mtd ggr lm > 0 1st NO Sport lm" at bounding box center [475, 213] width 165 height 25
type input "Giocanti Talent M-1 non Active mtd ggr lm > 0 1st NO Sport lm"
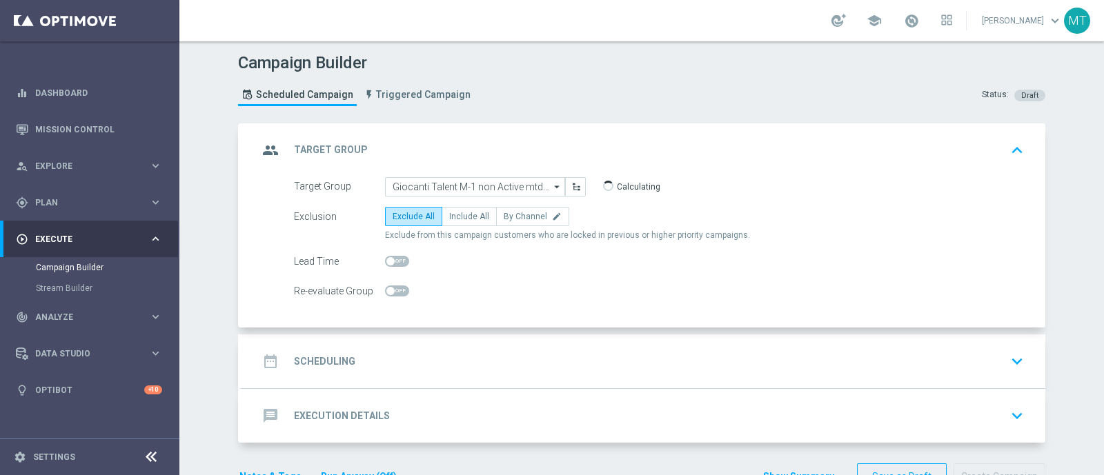
scroll to position [0, 0]
click at [430, 390] on div "message Execution Details keyboard_arrow_down" at bounding box center [643, 416] width 804 height 54
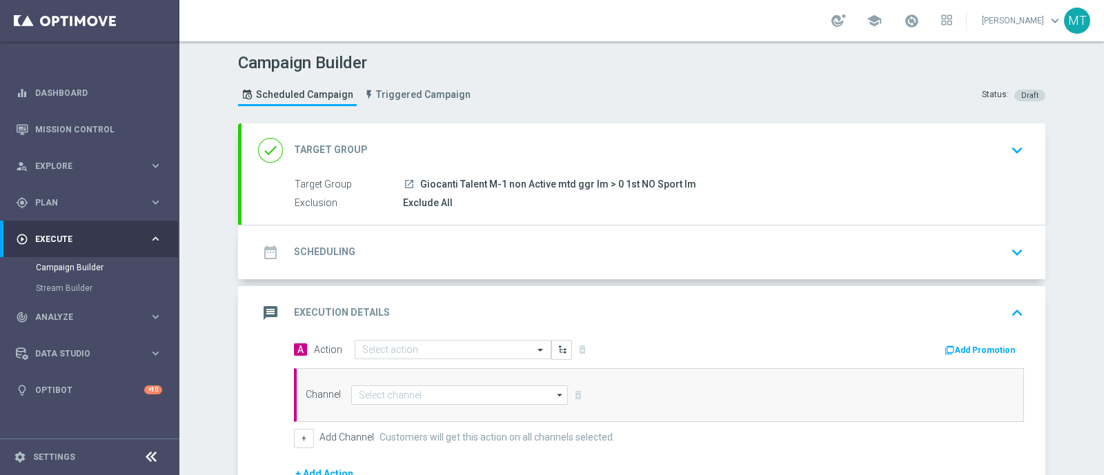
click at [407, 263] on div "date_range Scheduling keyboard_arrow_down" at bounding box center [643, 252] width 771 height 26
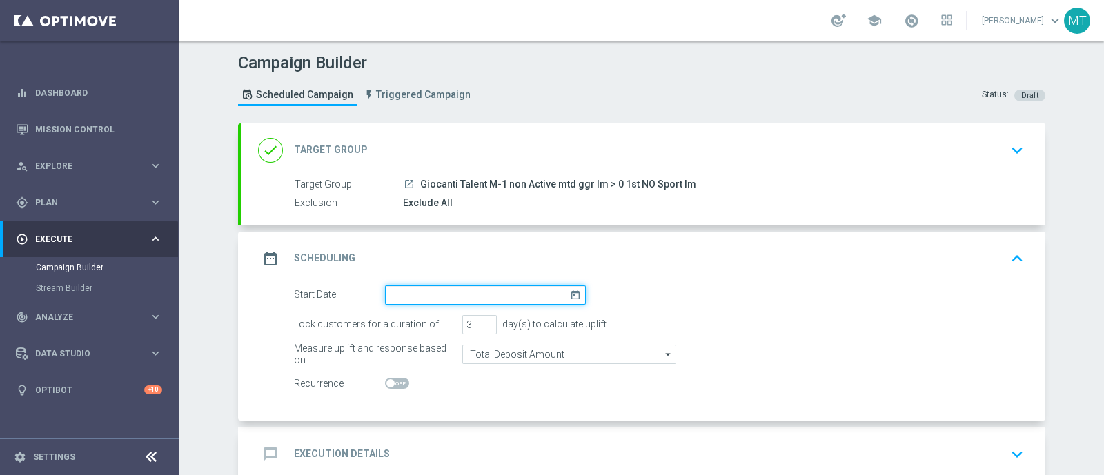
click at [417, 302] on input at bounding box center [485, 295] width 201 height 19
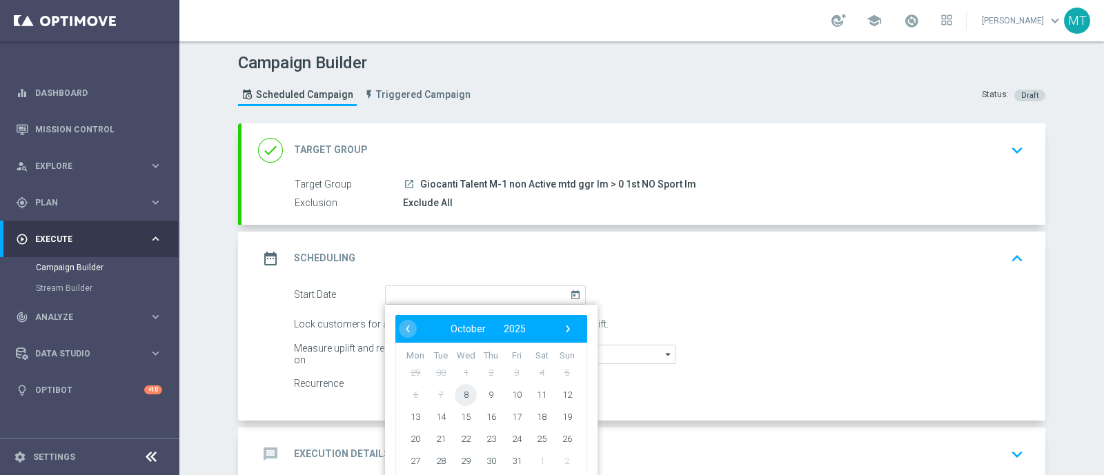
click at [462, 391] on span "8" at bounding box center [466, 395] width 22 height 22
type input "[DATE]"
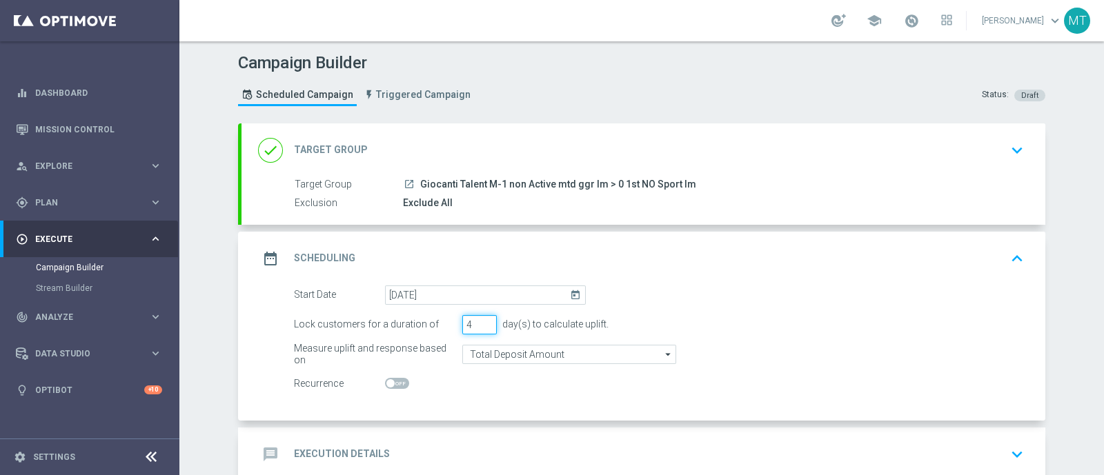
type input "4"
click at [478, 318] on input "4" at bounding box center [479, 324] width 34 height 19
click at [489, 342] on form "Start Date [DATE] [DATE] Lock customers for a duration of 4 day(s) to calculate…" at bounding box center [659, 340] width 730 height 108
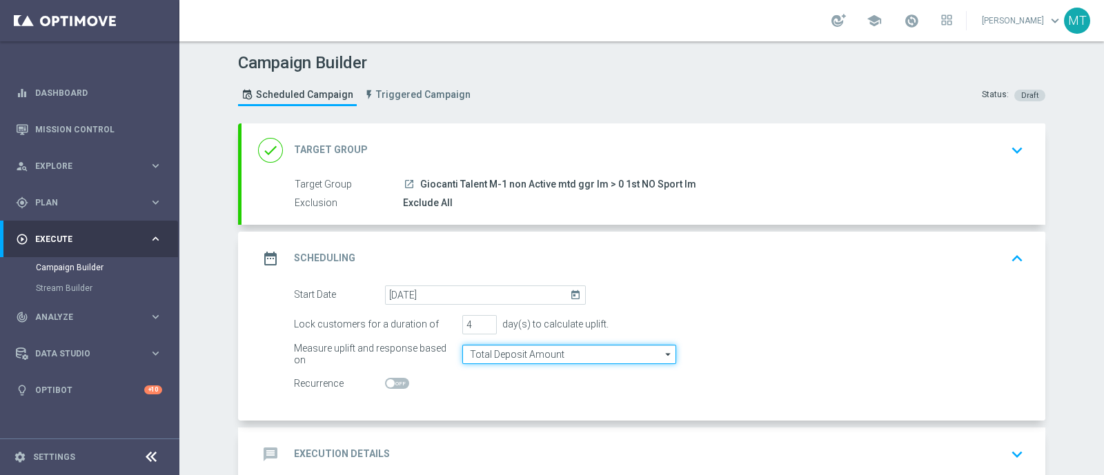
click at [492, 346] on input "Total Deposit Amount" at bounding box center [569, 354] width 214 height 19
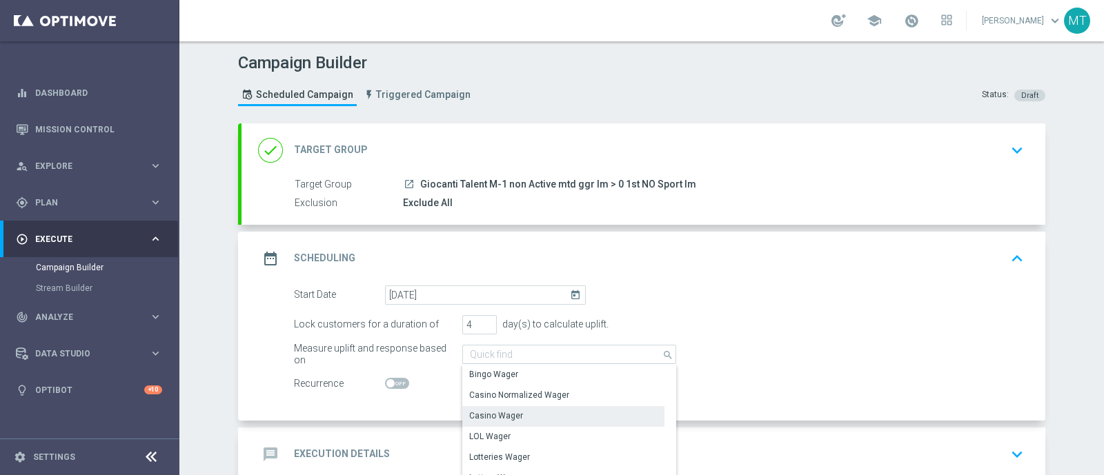
click at [495, 408] on div "Casino Wager" at bounding box center [563, 415] width 202 height 19
type input "Casino Wager"
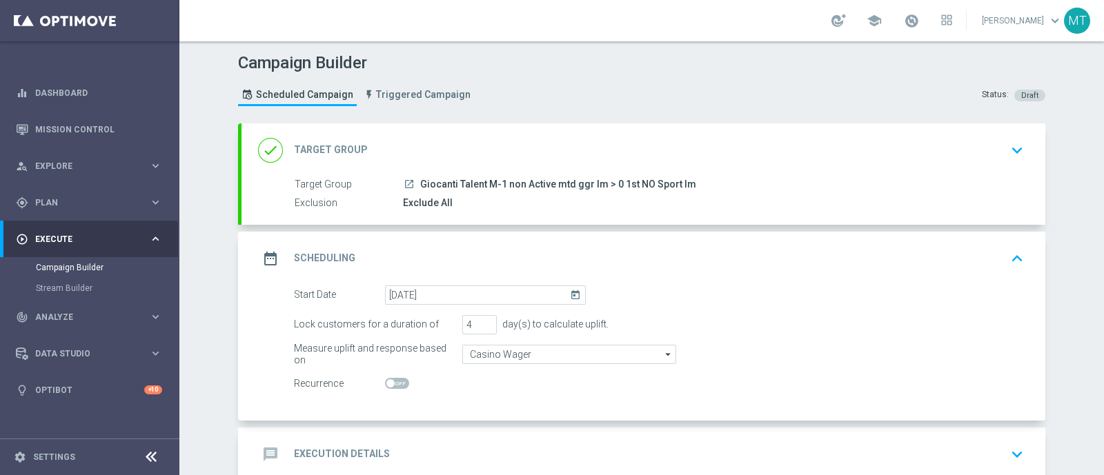
scroll to position [79, 0]
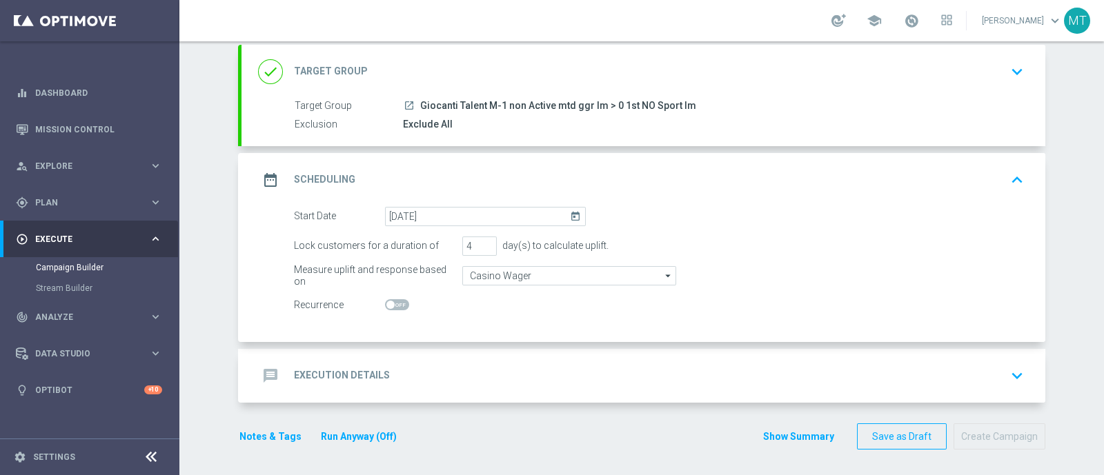
click at [403, 364] on div "message Execution Details keyboard_arrow_down" at bounding box center [643, 376] width 771 height 26
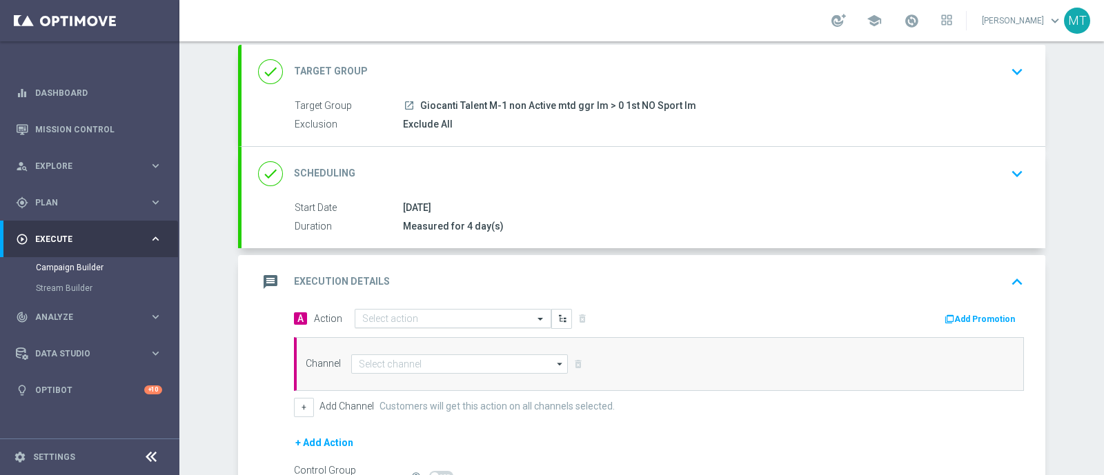
click at [400, 318] on input "text" at bounding box center [439, 319] width 154 height 12
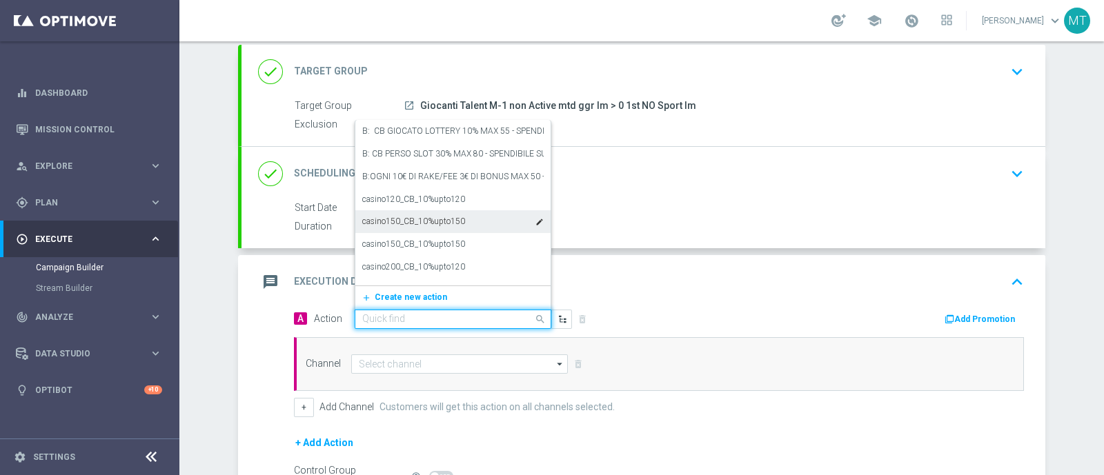
paste input "BF 2€ SLOT GEV"
type input "BF 2€ SLOT GEV"
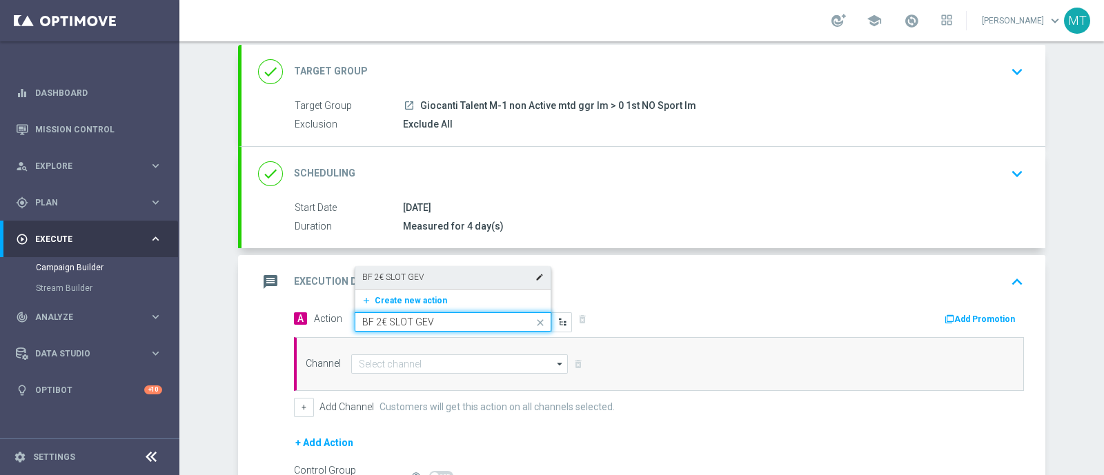
click at [419, 271] on div "BF 2€ SLOT GEV edit" at bounding box center [452, 277] width 181 height 23
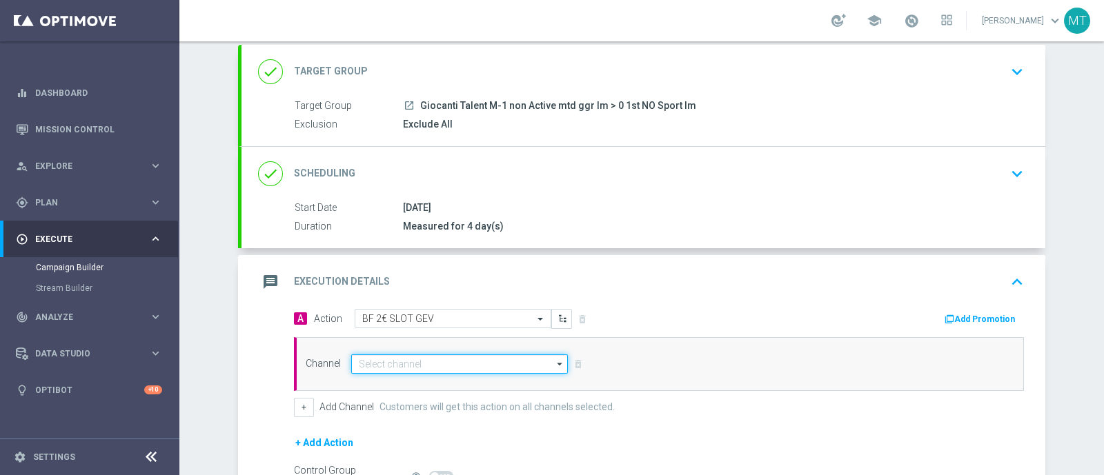
click at [511, 355] on input at bounding box center [459, 364] width 217 height 19
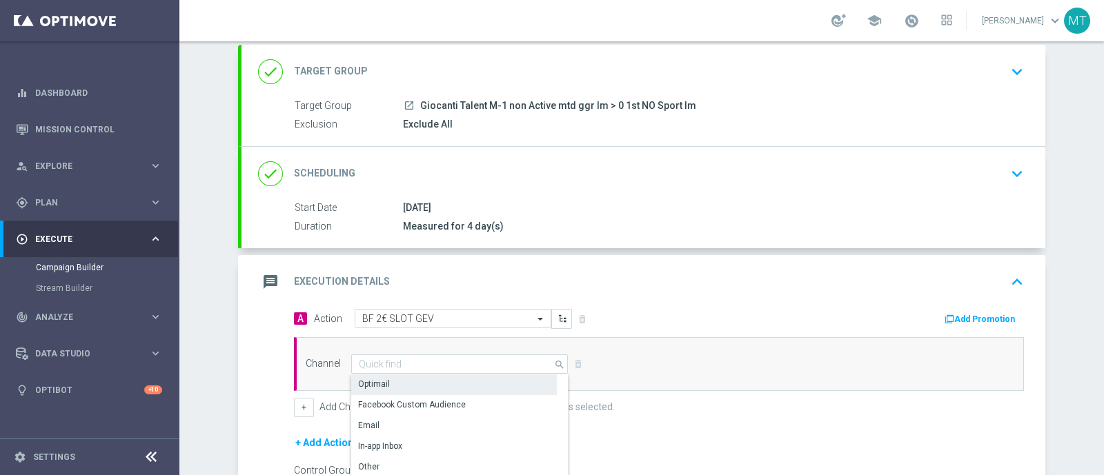
click at [513, 383] on div "Optimail" at bounding box center [454, 384] width 206 height 19
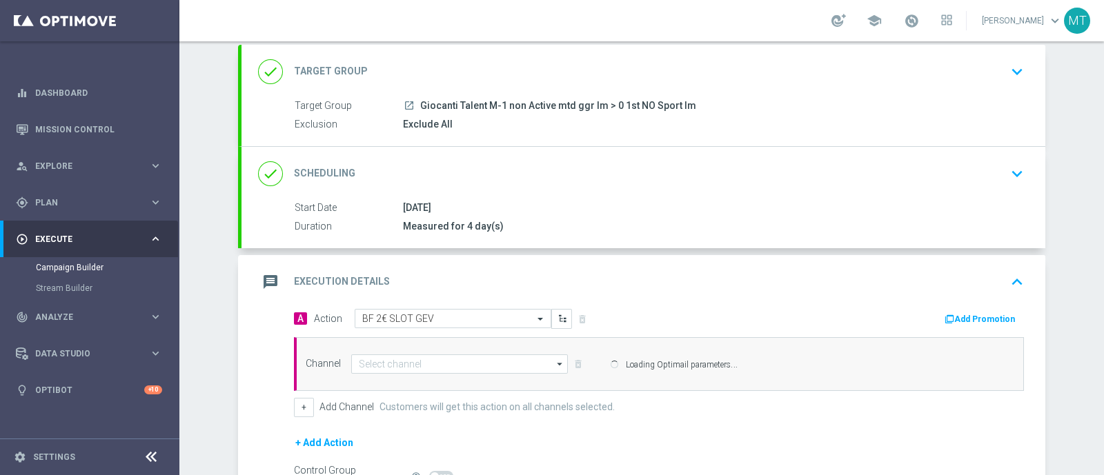
type input "Optimail"
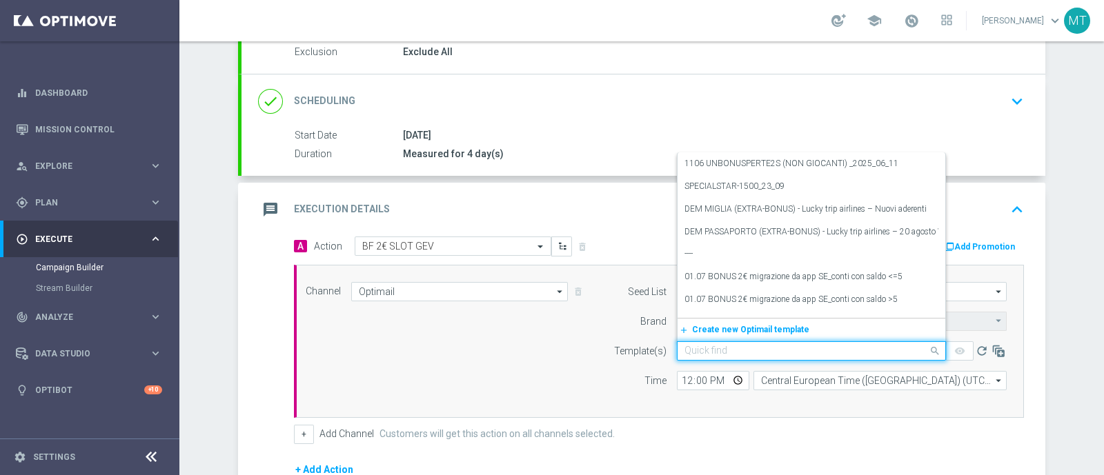
click at [711, 353] on input "text" at bounding box center [797, 352] width 226 height 12
paste input "2BFSLOTGV0810 - [DATE]"
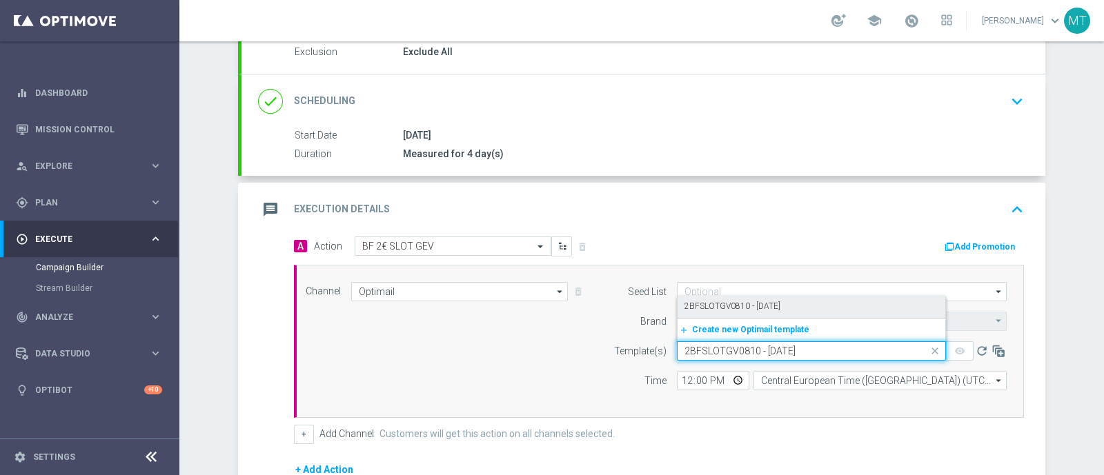
click at [707, 295] on div "2BFSLOTGV0810 - [DATE]" at bounding box center [811, 306] width 254 height 23
type input "2BFSLOTGV0810 - [DATE]"
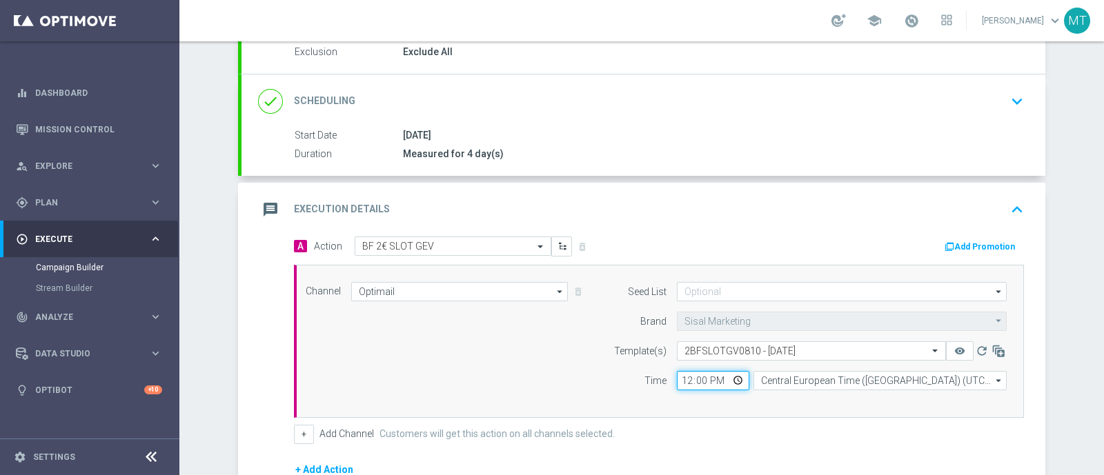
click at [677, 381] on input "12:00" at bounding box center [713, 380] width 72 height 19
type input "19:30"
click at [952, 244] on button "Add Promotion" at bounding box center [981, 246] width 77 height 15
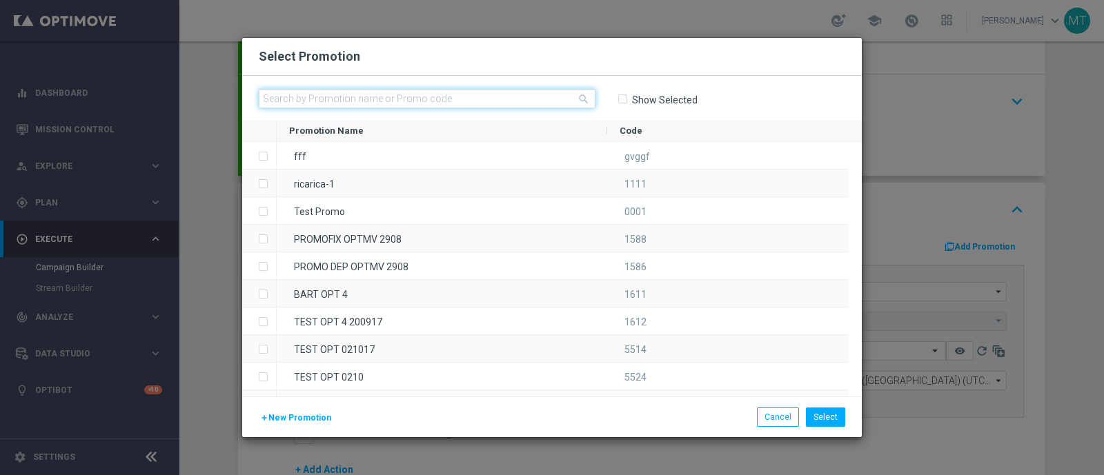
click at [486, 98] on input "text" at bounding box center [427, 98] width 337 height 19
paste input "240396"
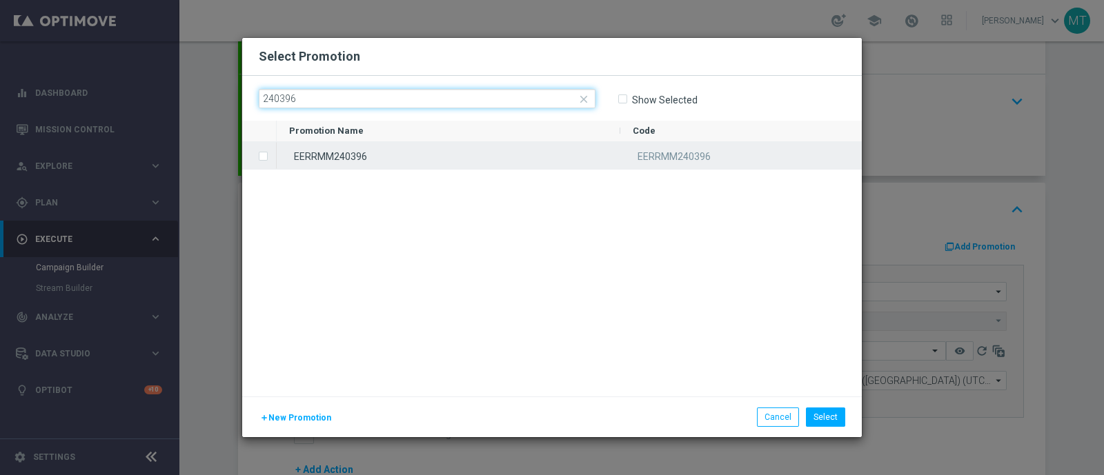
type input "240396"
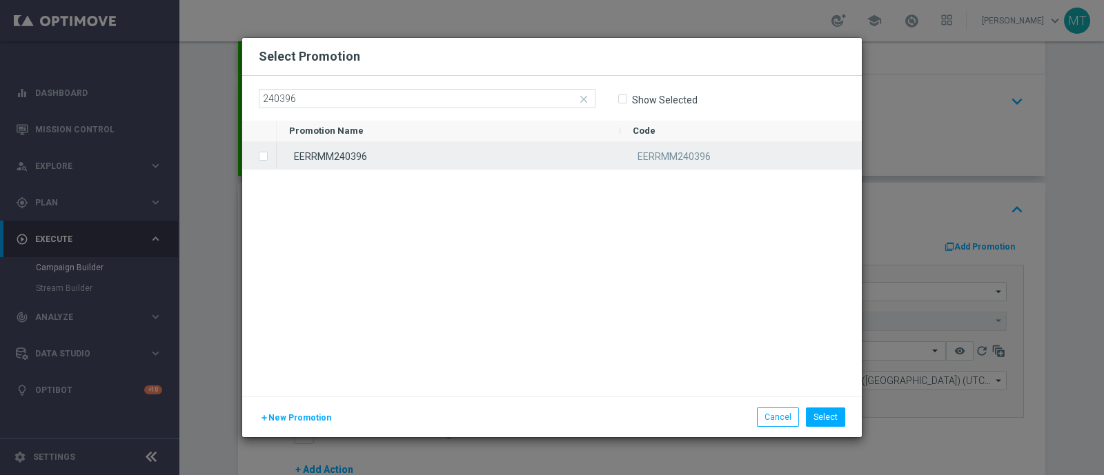
click at [260, 150] on input "Press SPACE to select this row." at bounding box center [262, 150] width 8 height 8
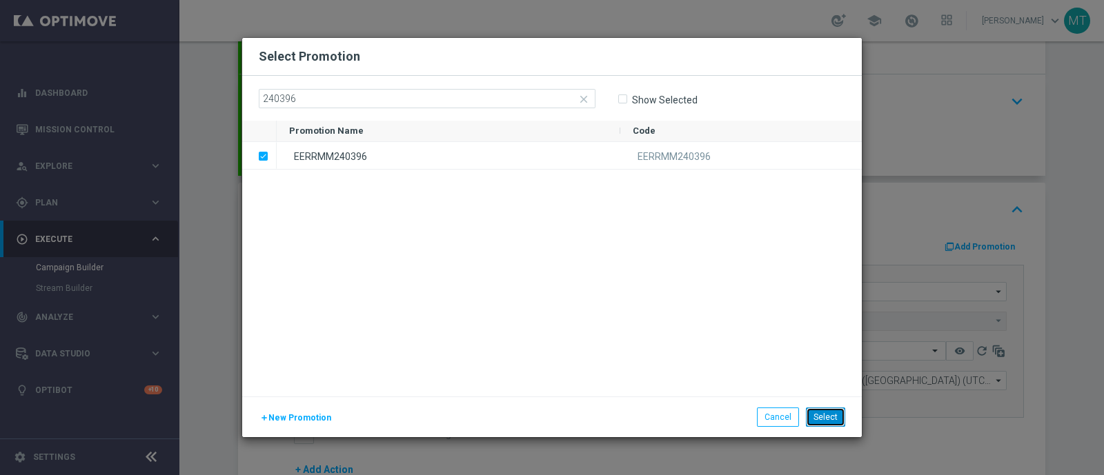
click at [824, 416] on button "Select" at bounding box center [825, 417] width 39 height 19
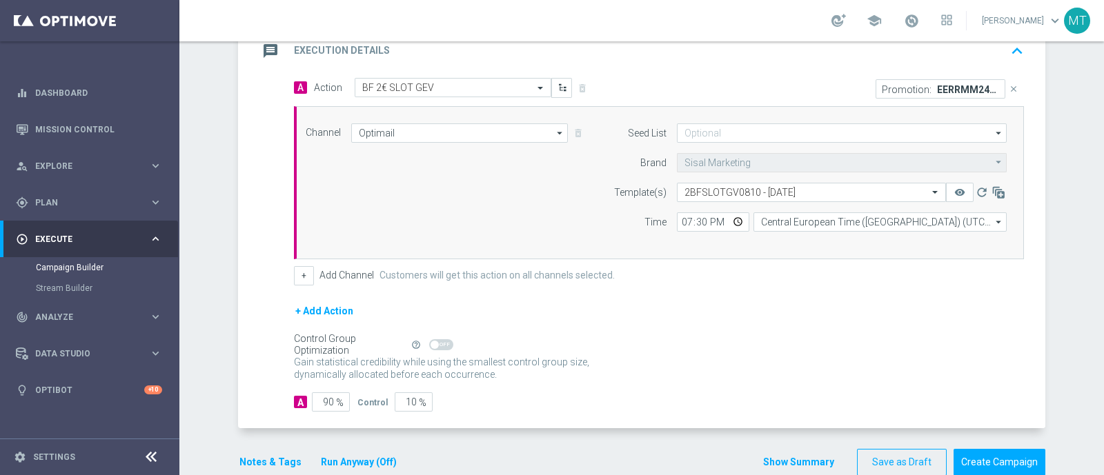
scroll to position [311, 0]
click at [259, 460] on button "Notes & Tags" at bounding box center [270, 461] width 65 height 17
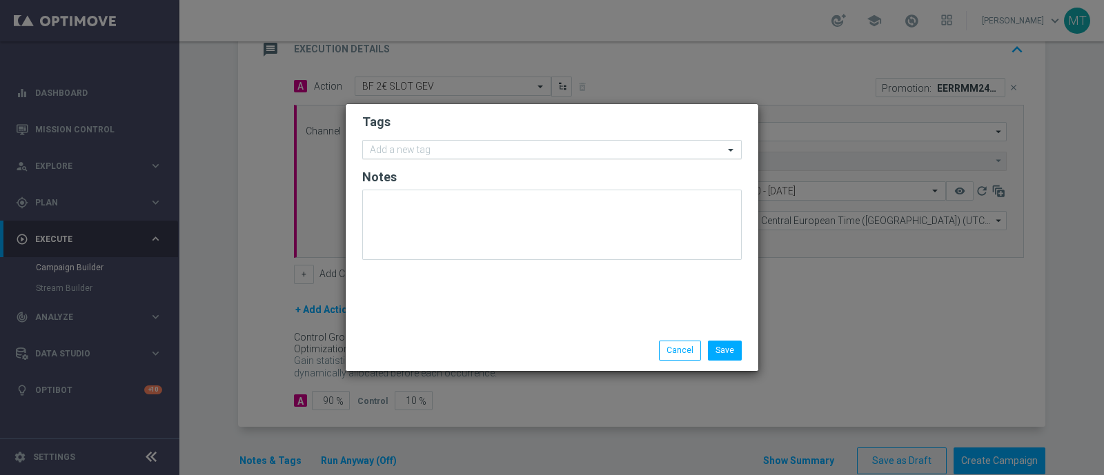
click at [424, 153] on input "text" at bounding box center [547, 151] width 354 height 12
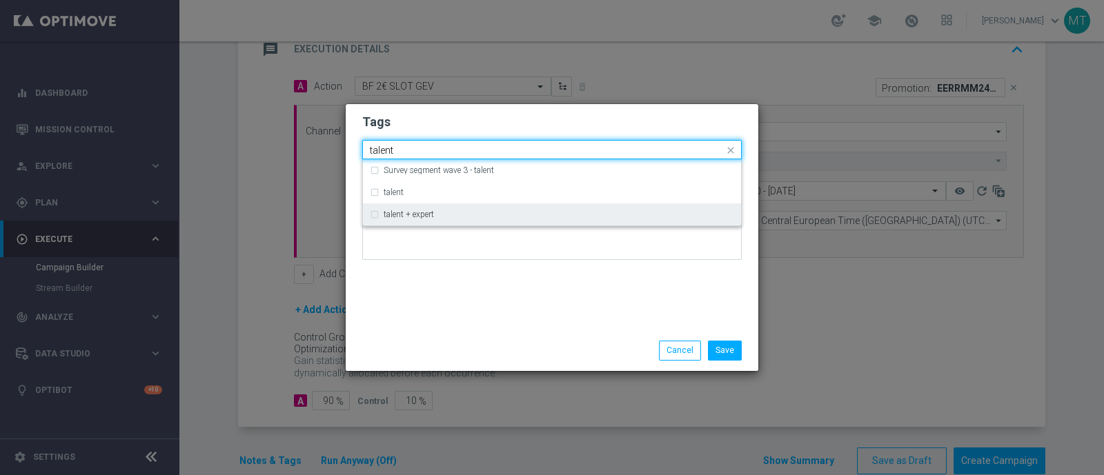
click at [423, 219] on label "talent + expert" at bounding box center [409, 214] width 50 height 8
type input "talent"
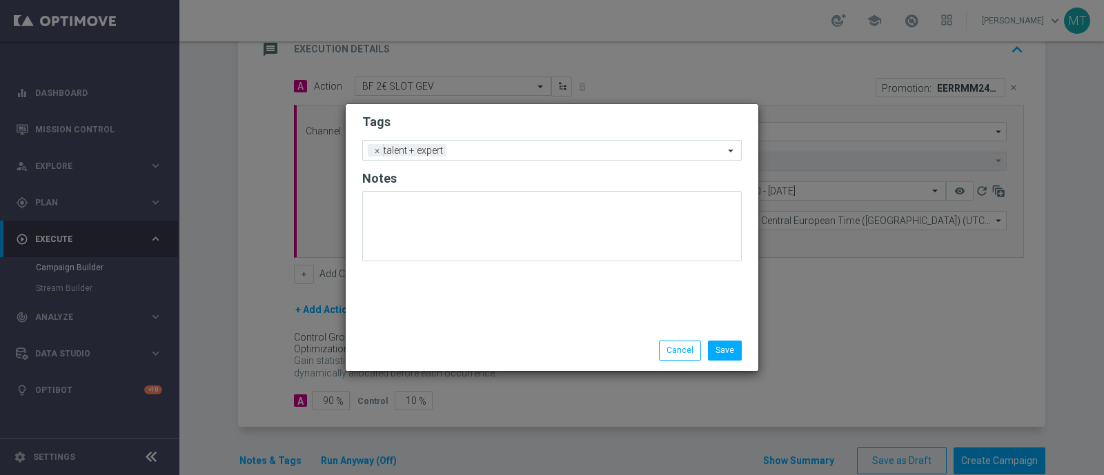
click at [439, 291] on div "Tags Add a new tag × talent + expert Notes" at bounding box center [552, 217] width 413 height 226
click at [457, 148] on input "text" at bounding box center [588, 152] width 272 height 12
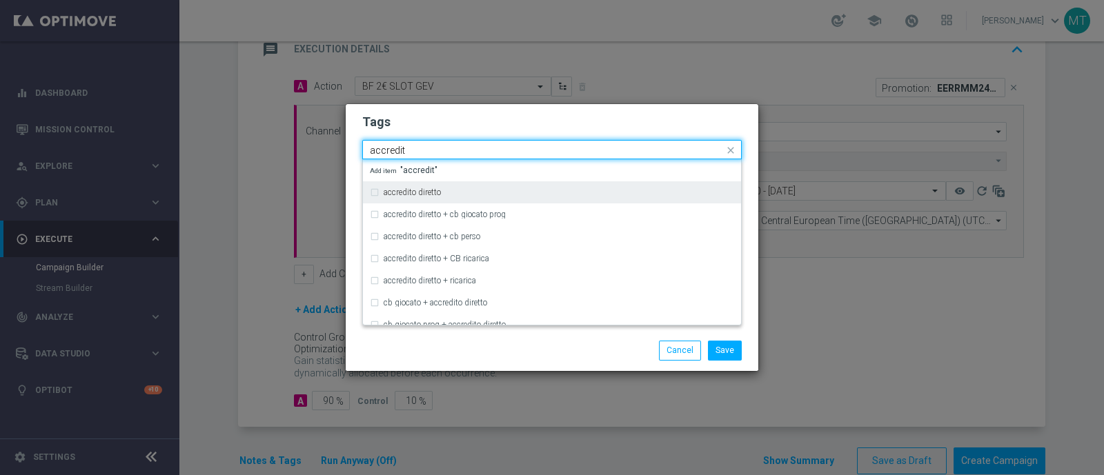
click at [459, 195] on div "accredito diretto" at bounding box center [559, 192] width 350 height 8
type input "accredit"
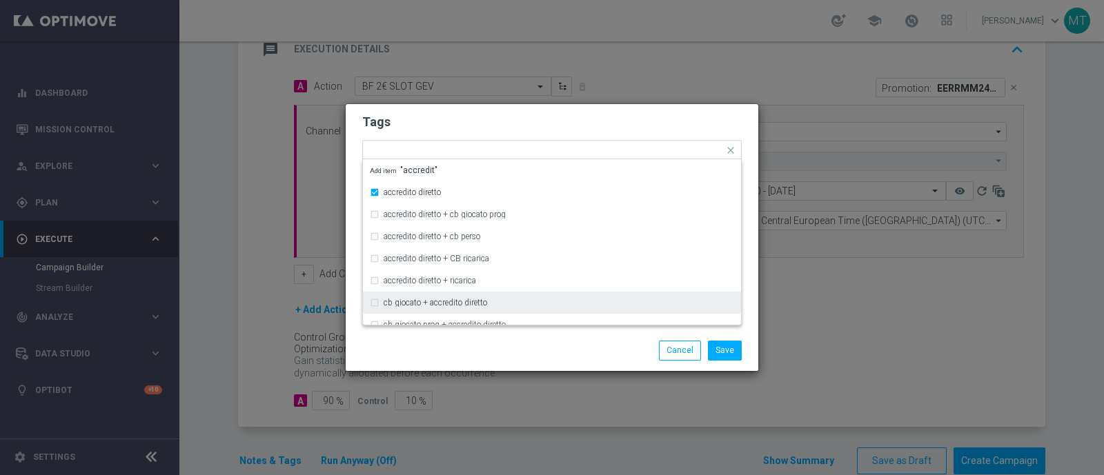
click at [481, 357] on div "Save Cancel" at bounding box center [552, 350] width 400 height 19
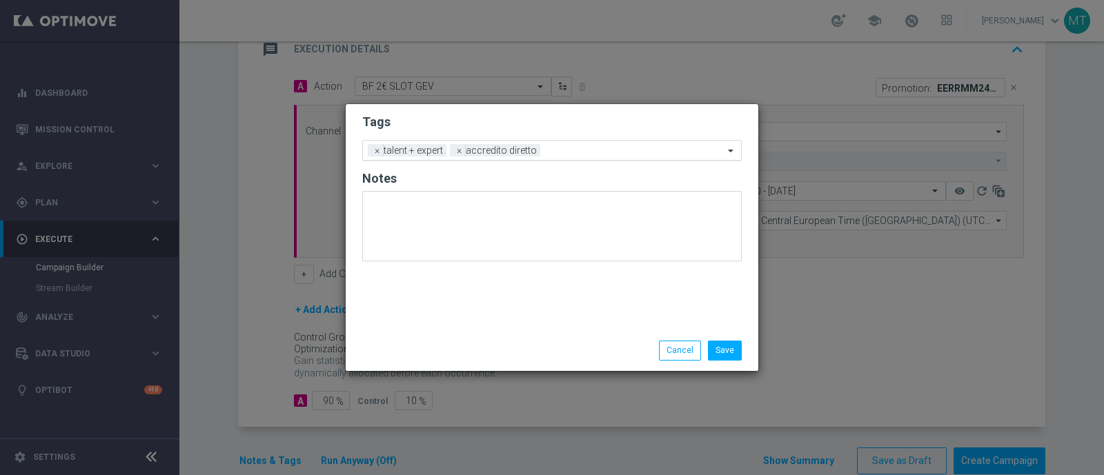
click at [562, 155] on input "text" at bounding box center [635, 152] width 178 height 12
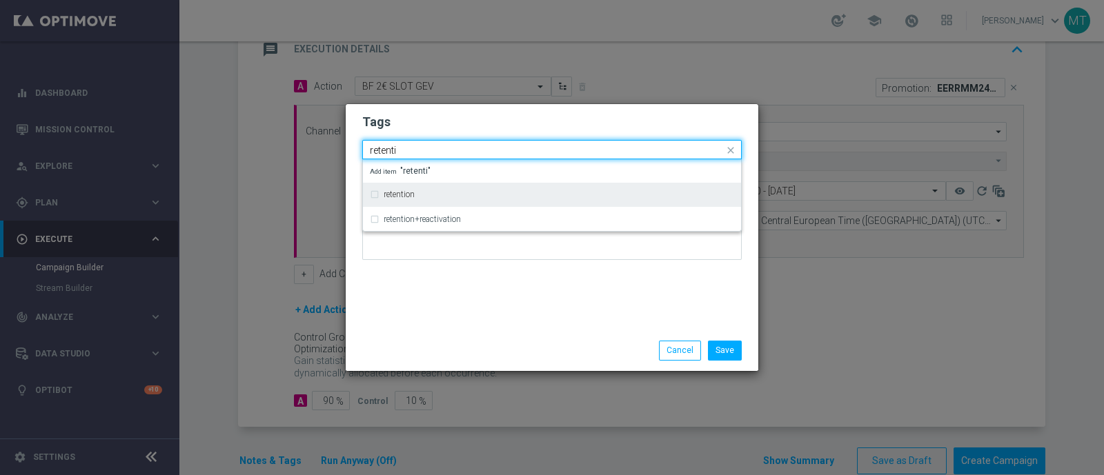
click at [467, 191] on div "retention" at bounding box center [559, 194] width 350 height 8
type input "retenti"
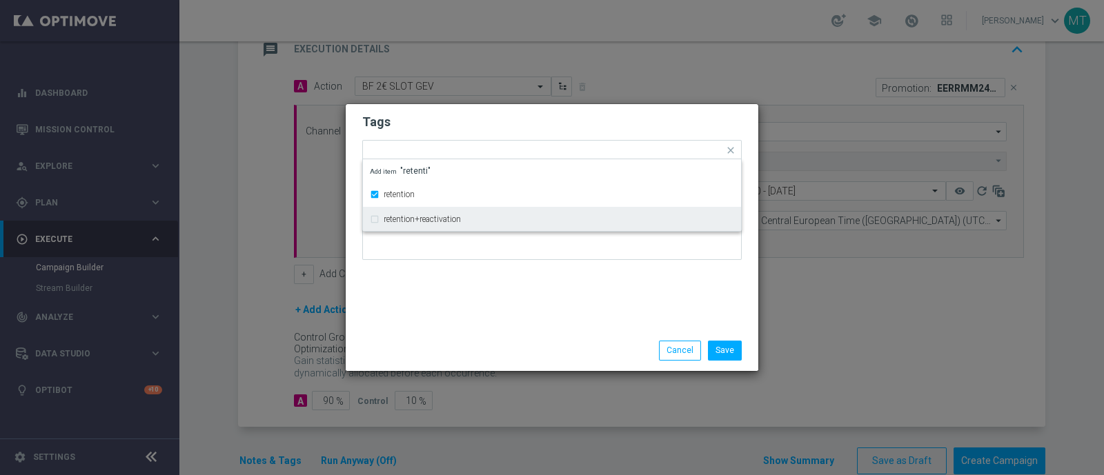
click at [497, 299] on div "Tags Quick find × talent + expert × accredito diretto × retention retention ret…" at bounding box center [552, 217] width 413 height 226
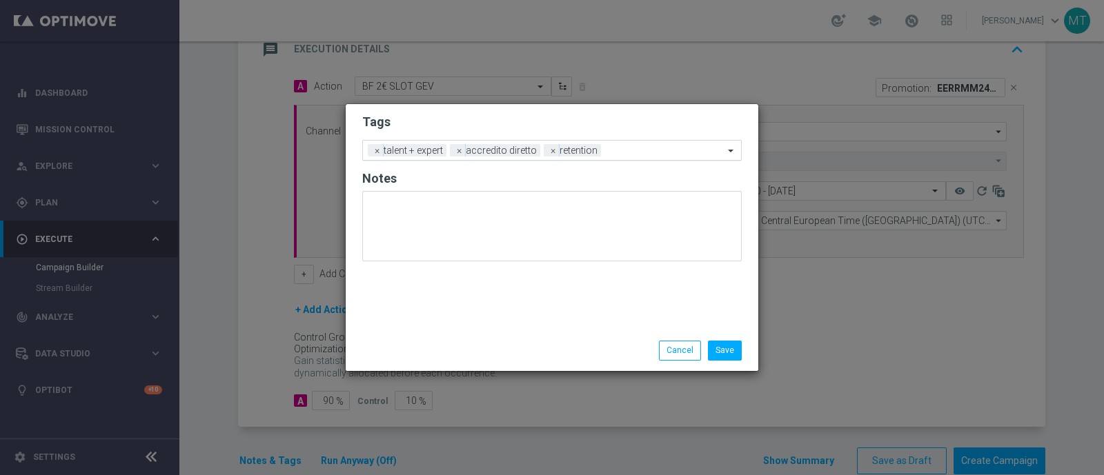
click at [626, 155] on input "text" at bounding box center [664, 152] width 117 height 12
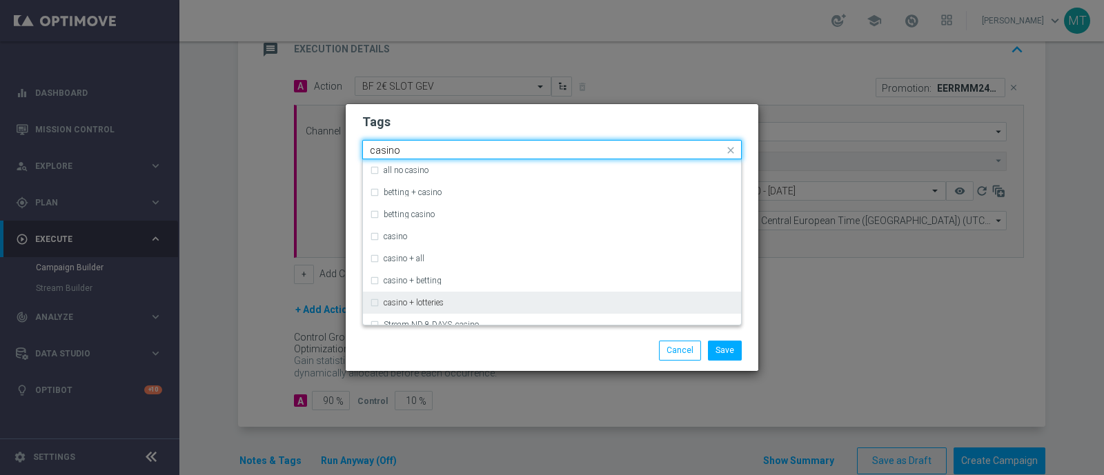
click at [590, 305] on div "casino + lotteries" at bounding box center [559, 303] width 350 height 8
type input "casino"
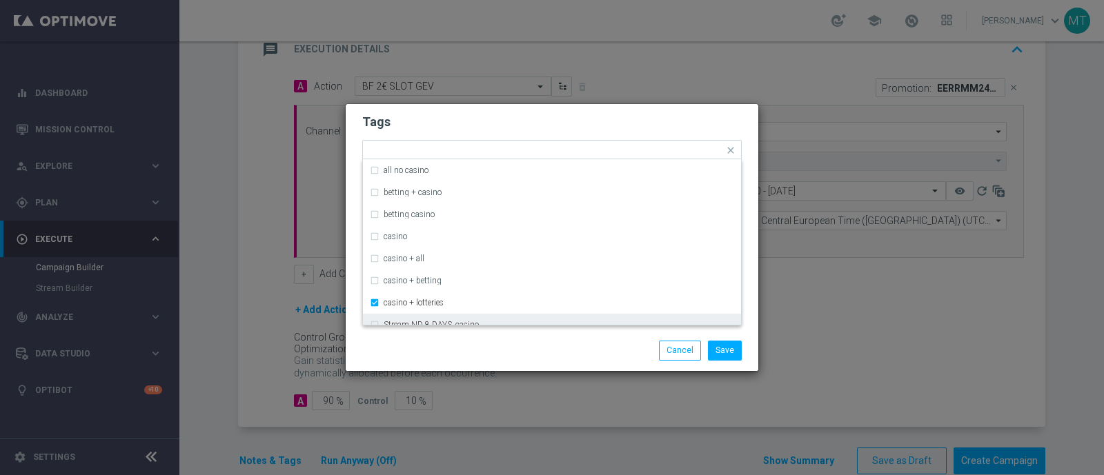
click at [597, 345] on div "Save Cancel" at bounding box center [618, 350] width 267 height 19
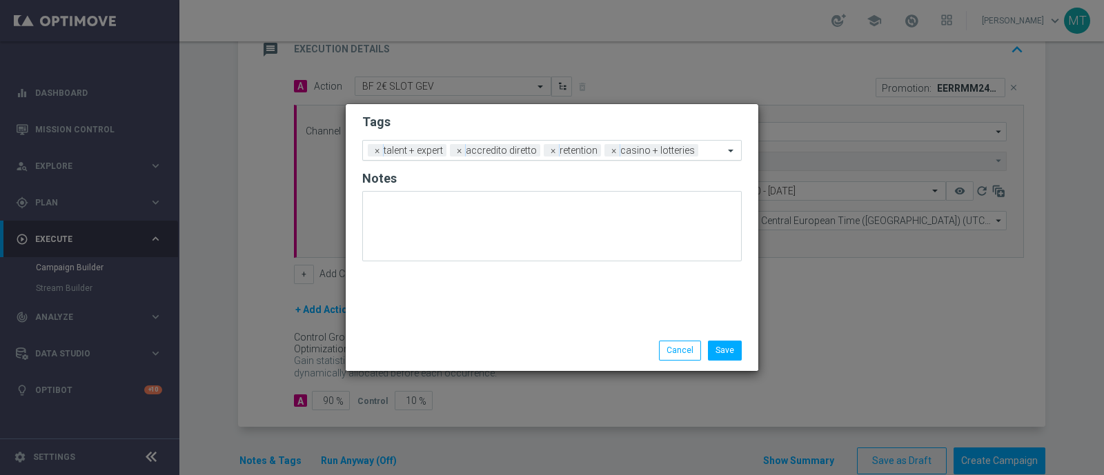
click at [710, 152] on input "text" at bounding box center [714, 152] width 20 height 12
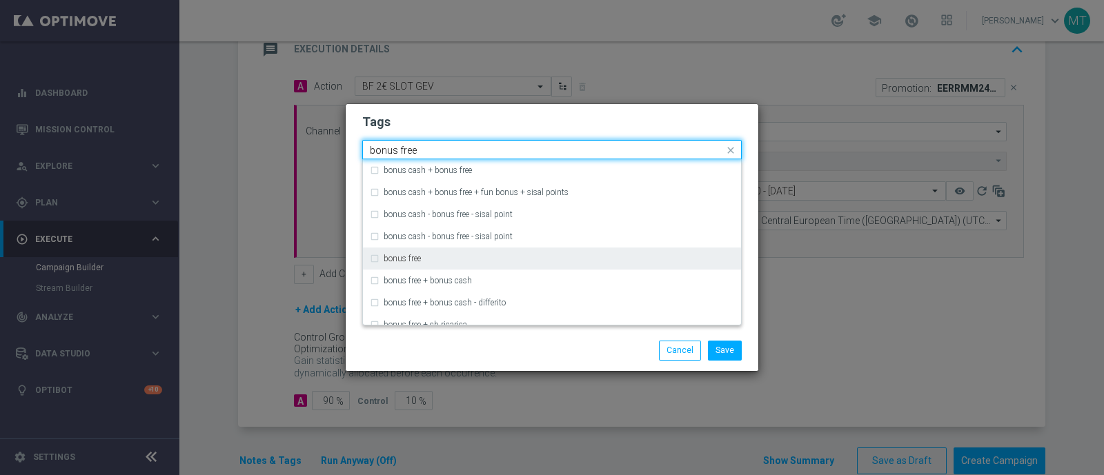
click at [581, 254] on div "bonus free" at bounding box center [552, 259] width 364 height 22
type input "bonus free"
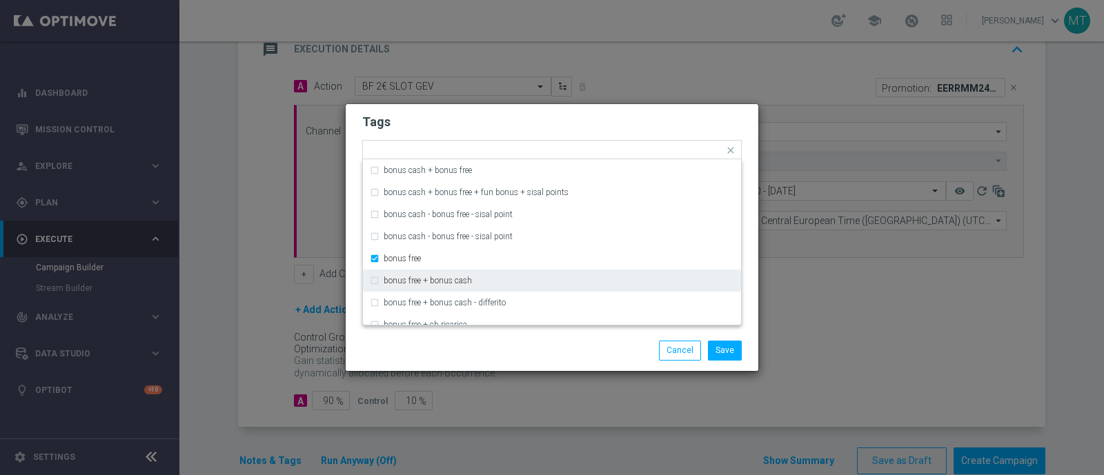
click at [597, 353] on div "Save Cancel" at bounding box center [618, 350] width 267 height 19
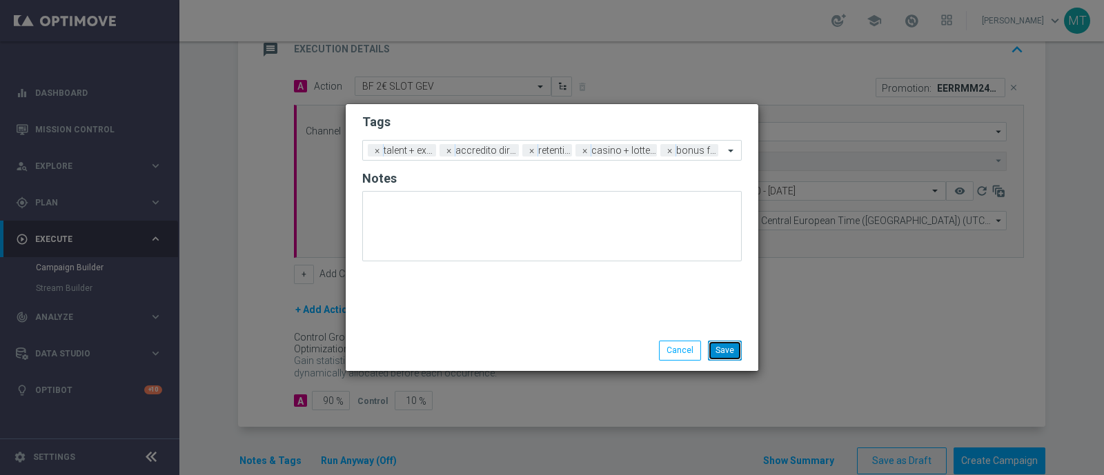
click at [740, 350] on button "Save" at bounding box center [725, 350] width 34 height 19
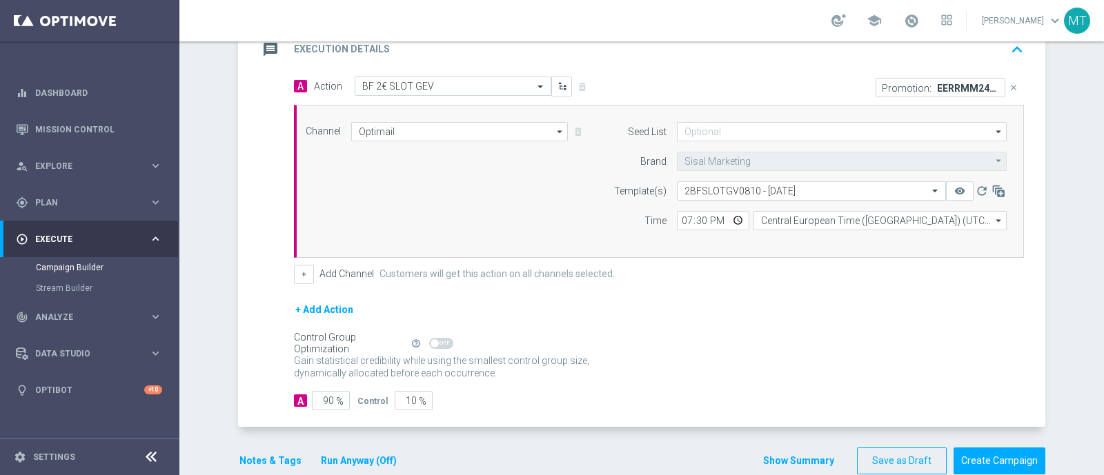
scroll to position [0, 0]
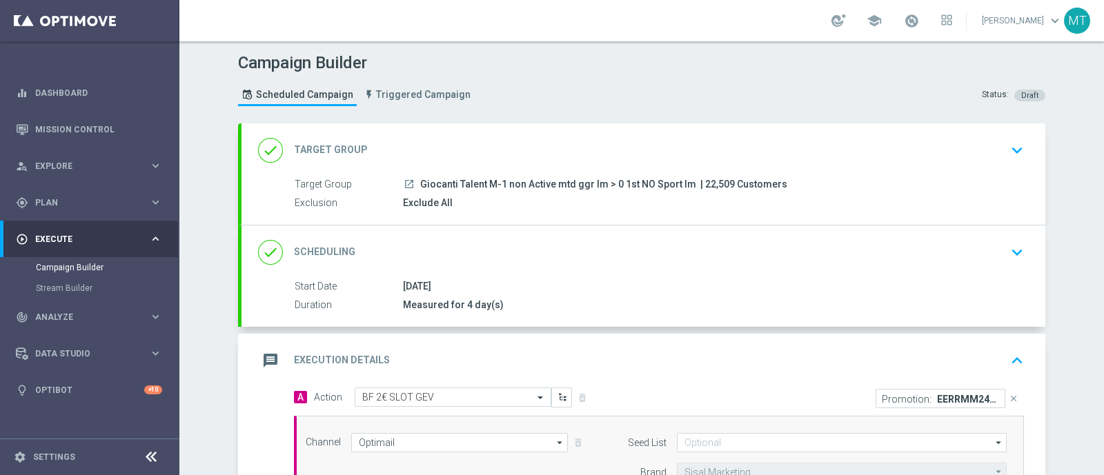
click at [732, 162] on div "done Target Group keyboard_arrow_down" at bounding box center [643, 151] width 804 height 54
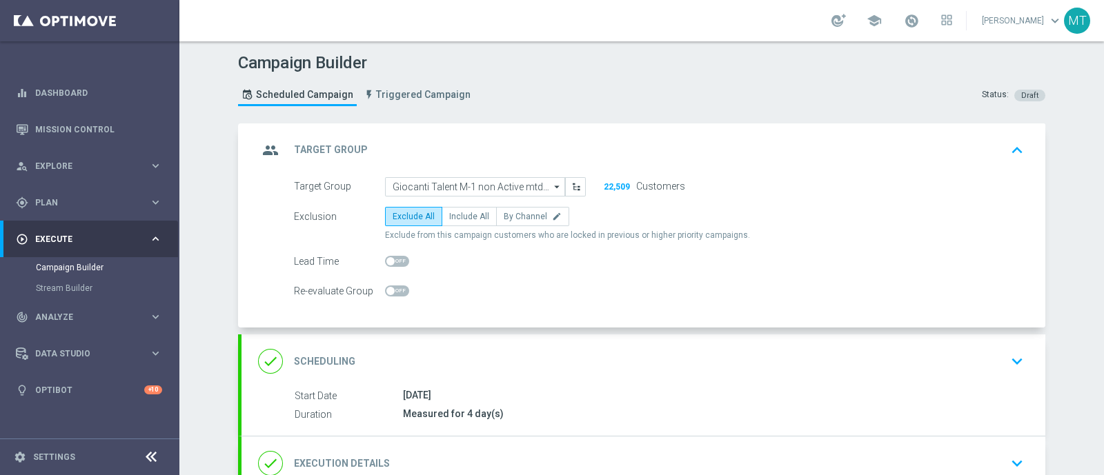
click at [521, 370] on div "done Scheduling keyboard_arrow_down" at bounding box center [643, 361] width 771 height 26
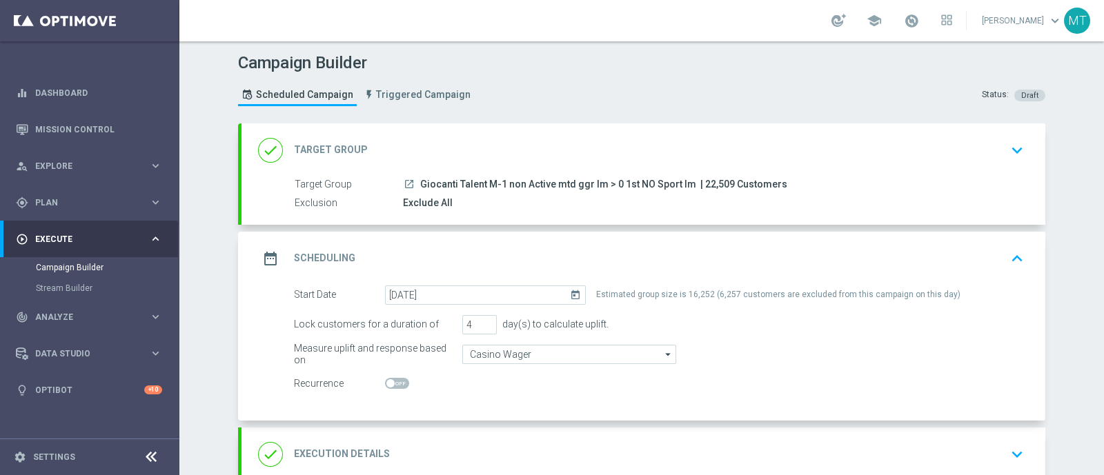
click at [424, 246] on div "date_range Scheduling keyboard_arrow_up" at bounding box center [643, 259] width 771 height 26
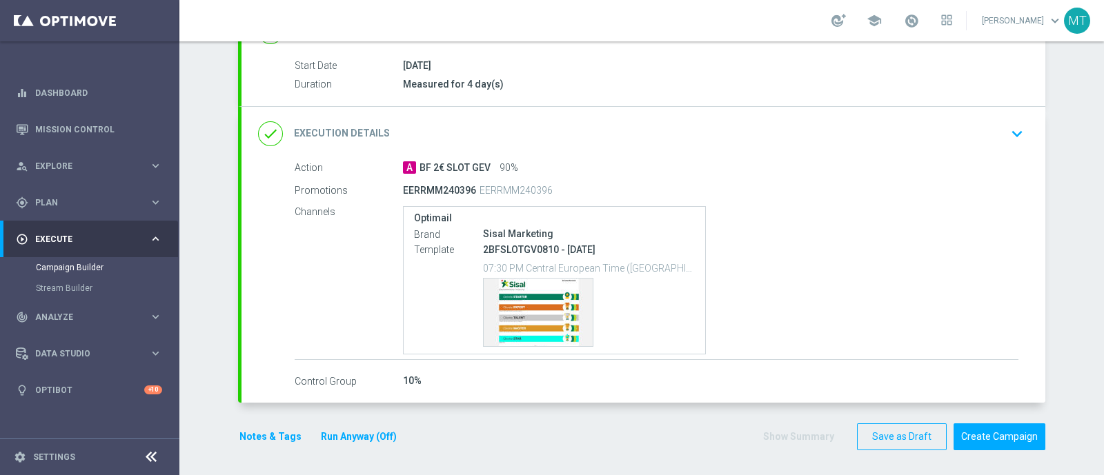
scroll to position [221, 0]
click at [424, 155] on div "done Execution Details keyboard_arrow_down" at bounding box center [643, 134] width 804 height 54
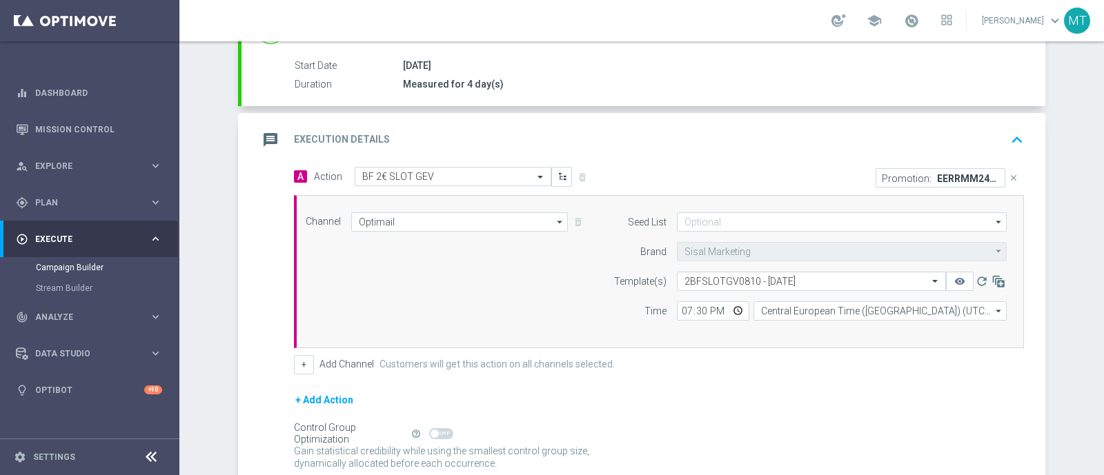
click at [604, 127] on div "message Execution Details keyboard_arrow_up" at bounding box center [643, 140] width 771 height 26
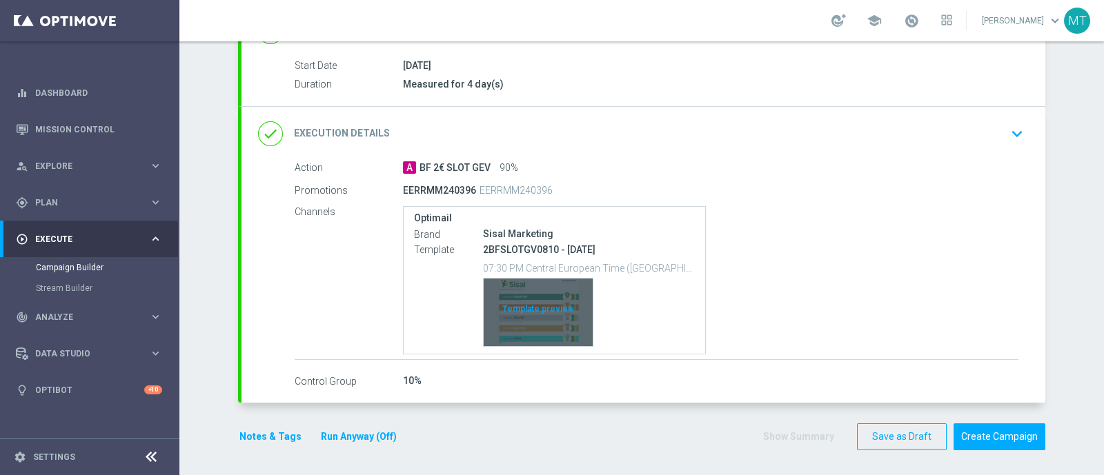
click at [511, 306] on div "Template preview" at bounding box center [538, 313] width 109 height 68
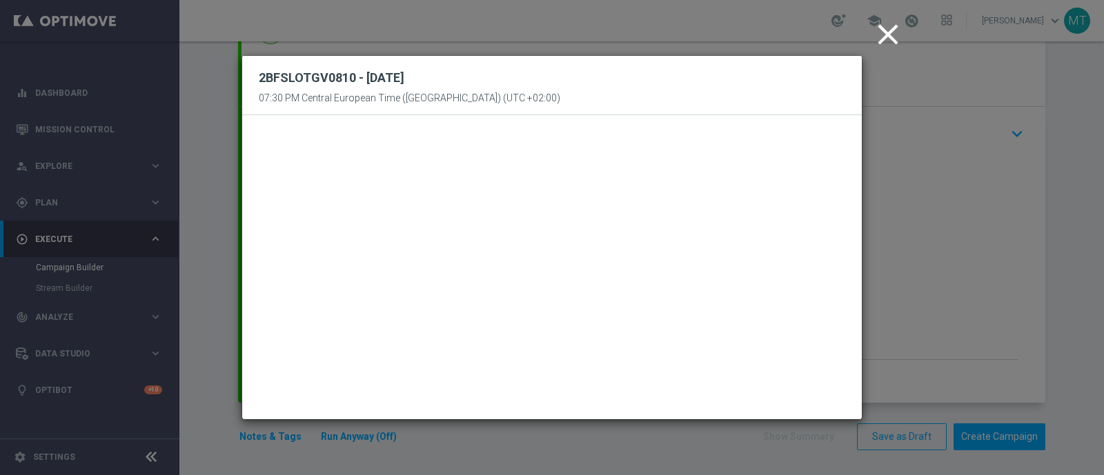
click at [869, 39] on button "close" at bounding box center [890, 35] width 42 height 43
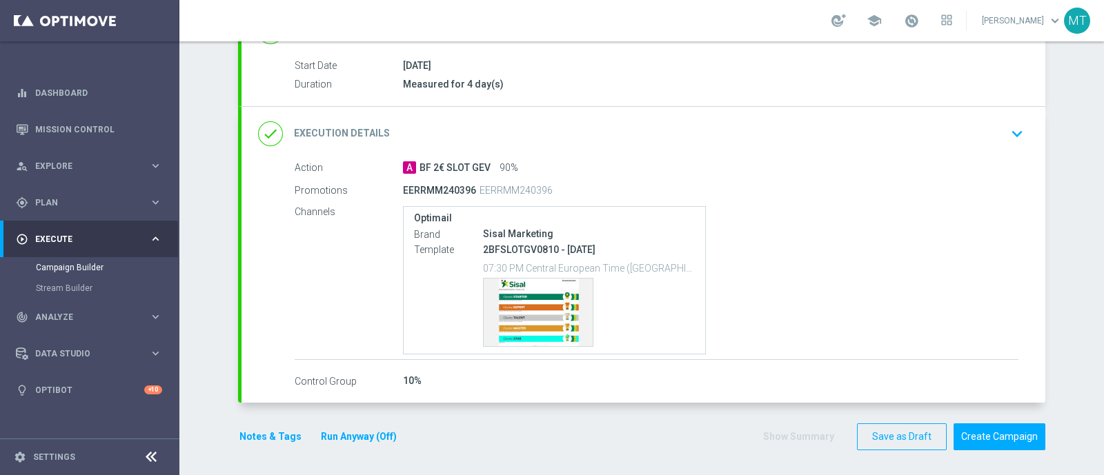
click at [887, 137] on div "done Execution Details keyboard_arrow_down" at bounding box center [643, 134] width 771 height 26
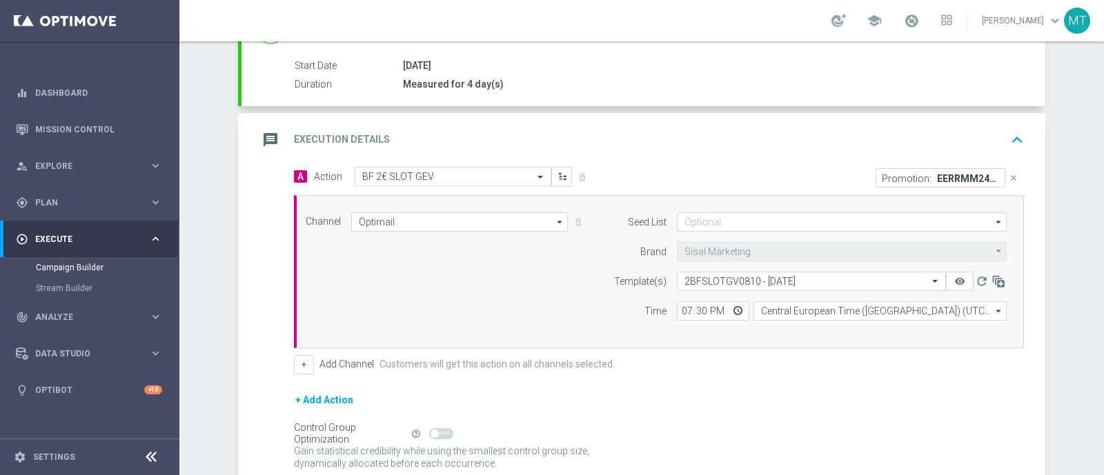
click at [733, 127] on div "message Execution Details keyboard_arrow_up" at bounding box center [643, 140] width 771 height 26
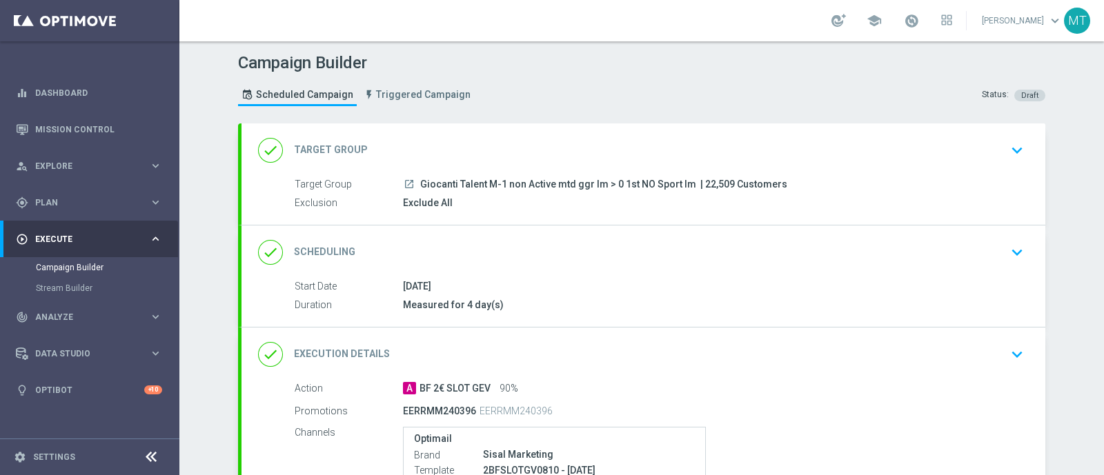
scroll to position [1, 0]
click at [494, 162] on div "done Target Group keyboard_arrow_down" at bounding box center [643, 150] width 804 height 54
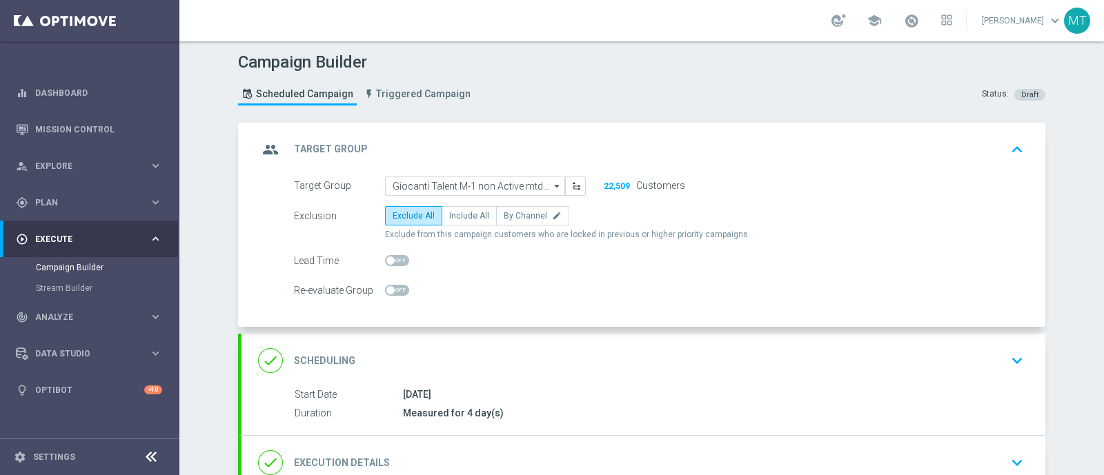
click at [453, 226] on div "Exclusion Exclude All Include All By Channel edit Exclude from this campaign cu…" at bounding box center [659, 223] width 730 height 34
click at [448, 206] on label "Include All" at bounding box center [469, 215] width 55 height 19
click at [449, 214] on input "Include All" at bounding box center [453, 218] width 9 height 9
radio input "true"
click at [483, 350] on div "done Scheduling keyboard_arrow_down" at bounding box center [643, 361] width 771 height 26
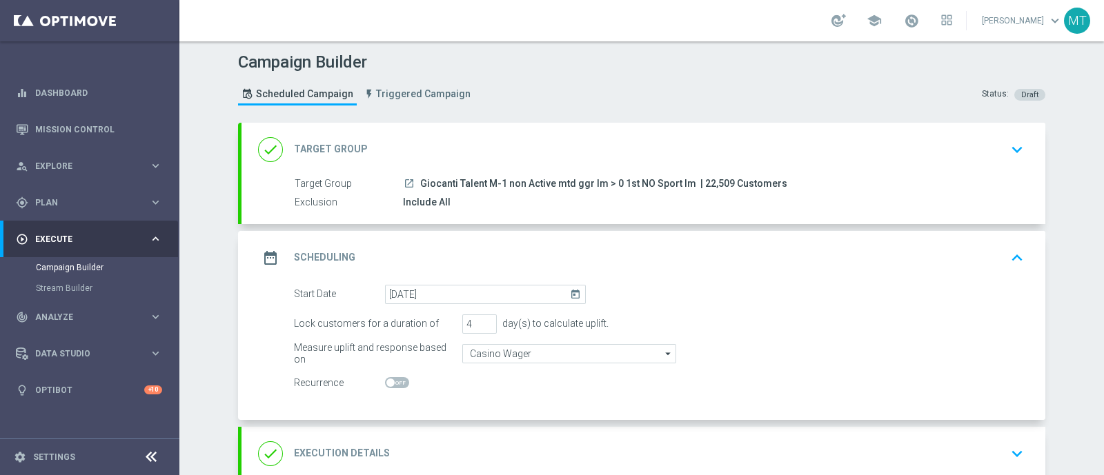
scroll to position [321, 0]
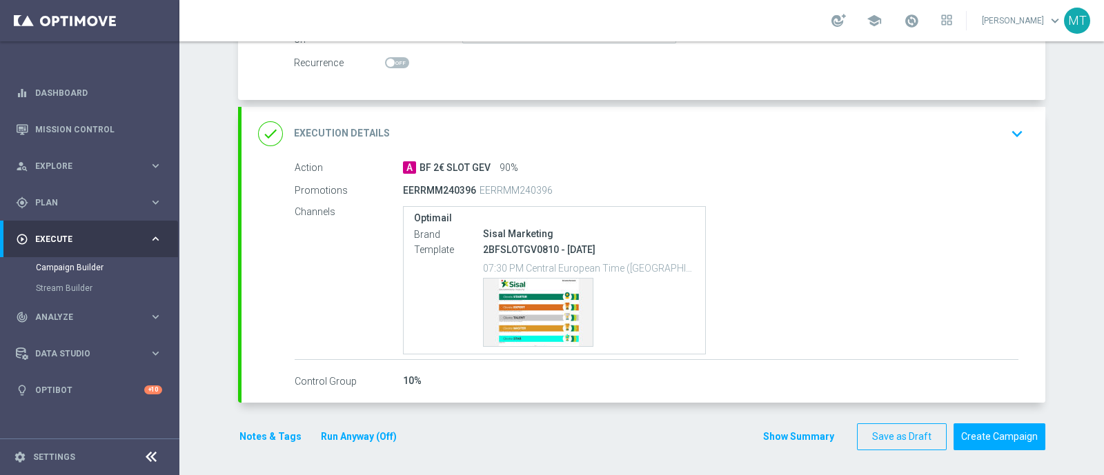
click at [507, 107] on div "done Execution Details keyboard_arrow_down" at bounding box center [643, 134] width 804 height 54
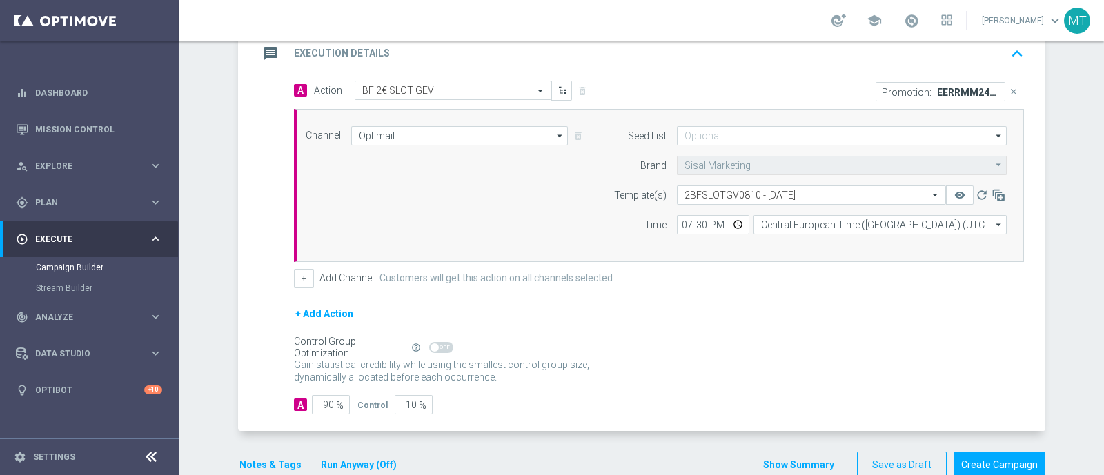
click at [675, 72] on div "message Execution Details keyboard_arrow_up" at bounding box center [643, 54] width 804 height 54
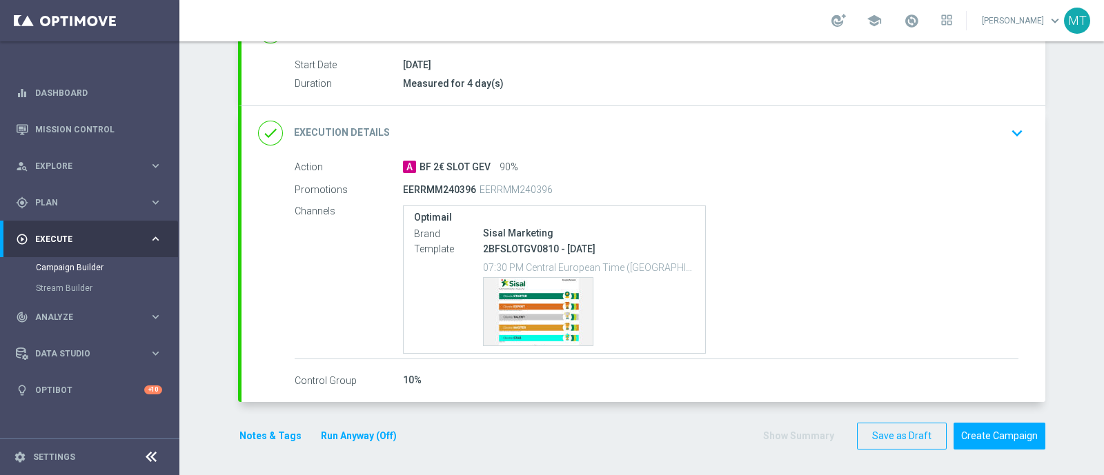
scroll to position [221, 0]
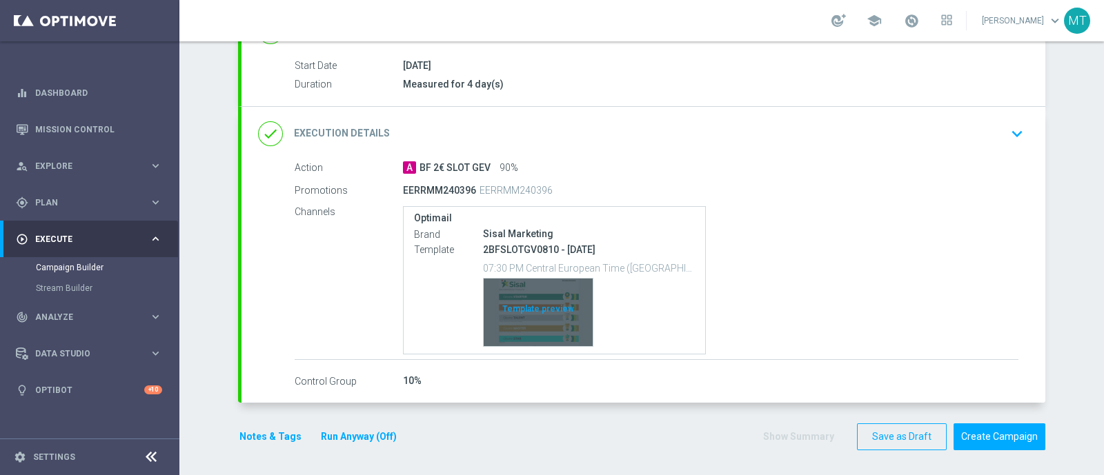
click at [526, 280] on div "Template preview" at bounding box center [538, 313] width 109 height 68
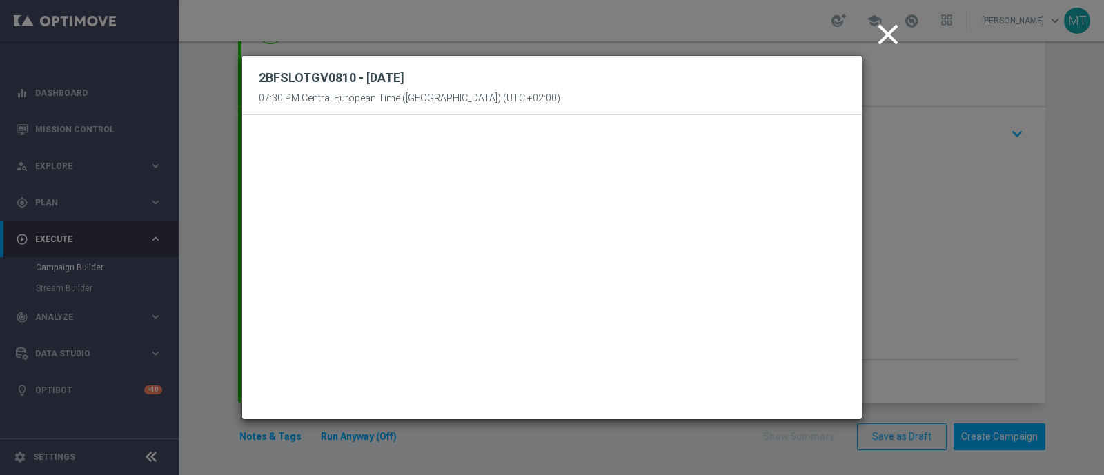
click at [878, 44] on icon "close" at bounding box center [888, 34] width 34 height 34
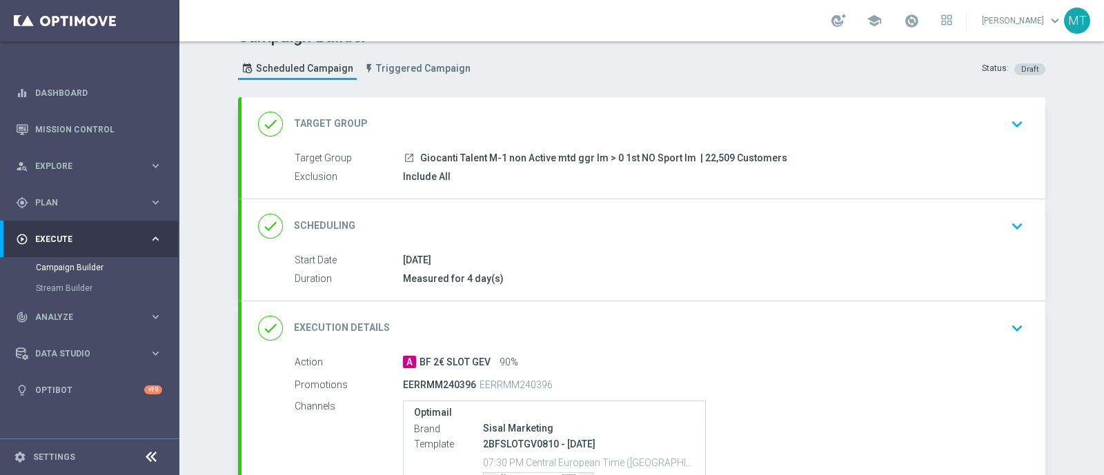
scroll to position [24, 0]
click at [715, 157] on span "| 22,509 Customers" at bounding box center [743, 161] width 87 height 12
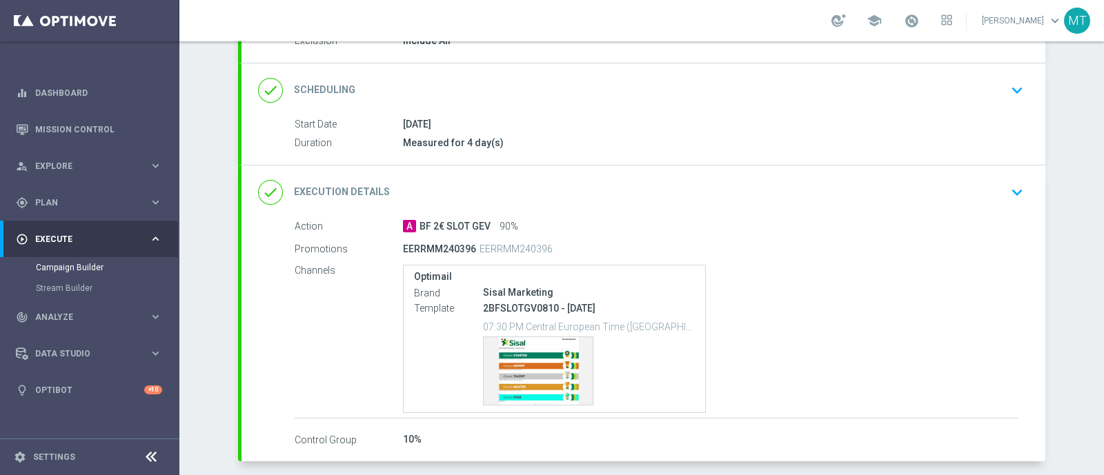
scroll to position [221, 0]
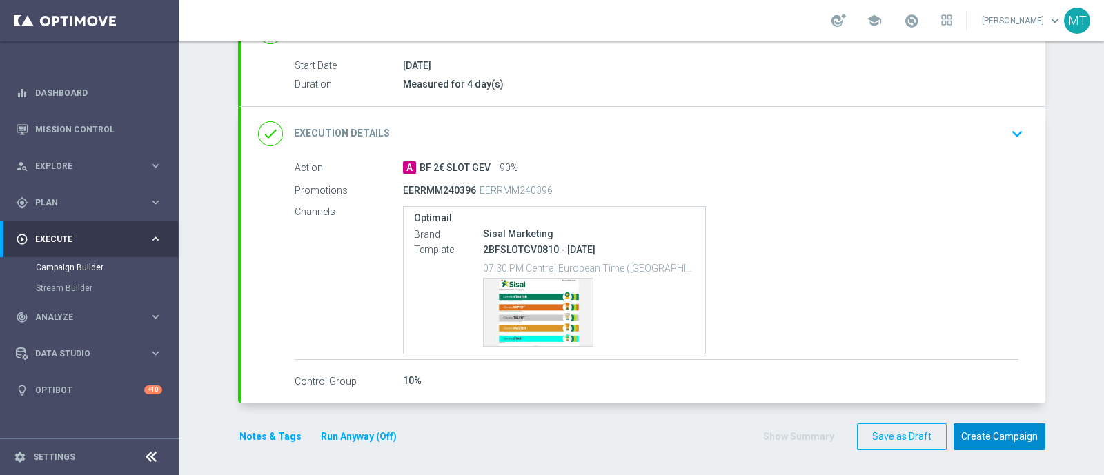
click at [991, 431] on button "Create Campaign" at bounding box center [1000, 437] width 92 height 27
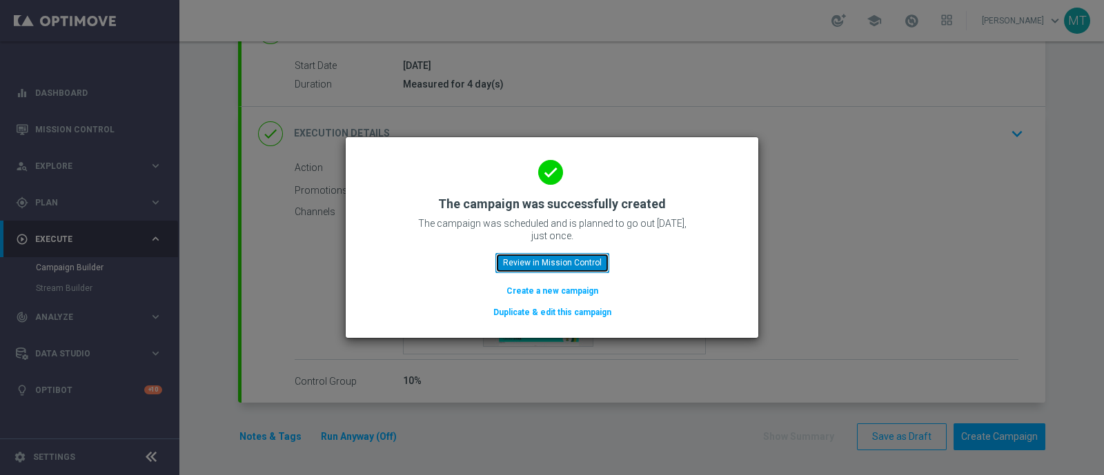
click at [564, 262] on button "Review in Mission Control" at bounding box center [552, 262] width 114 height 19
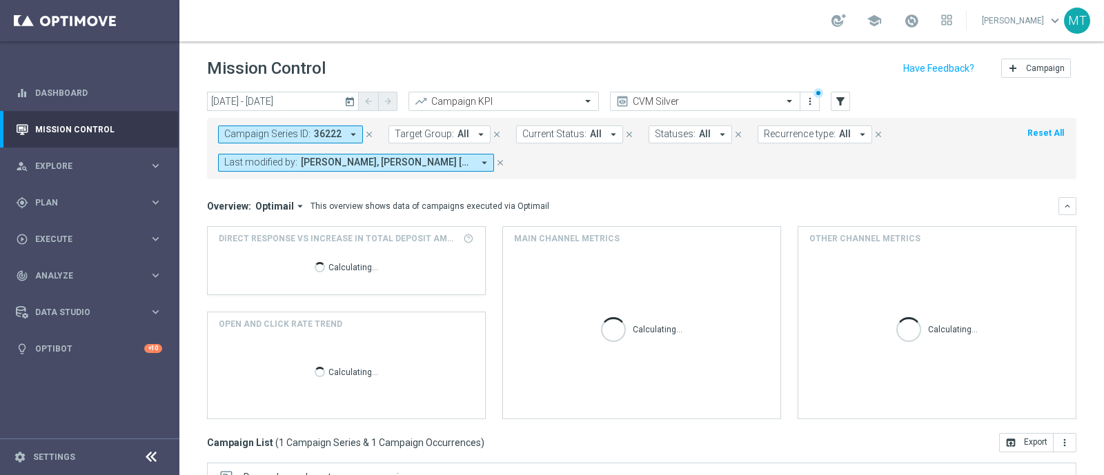
click at [368, 131] on icon "close" at bounding box center [369, 135] width 10 height 10
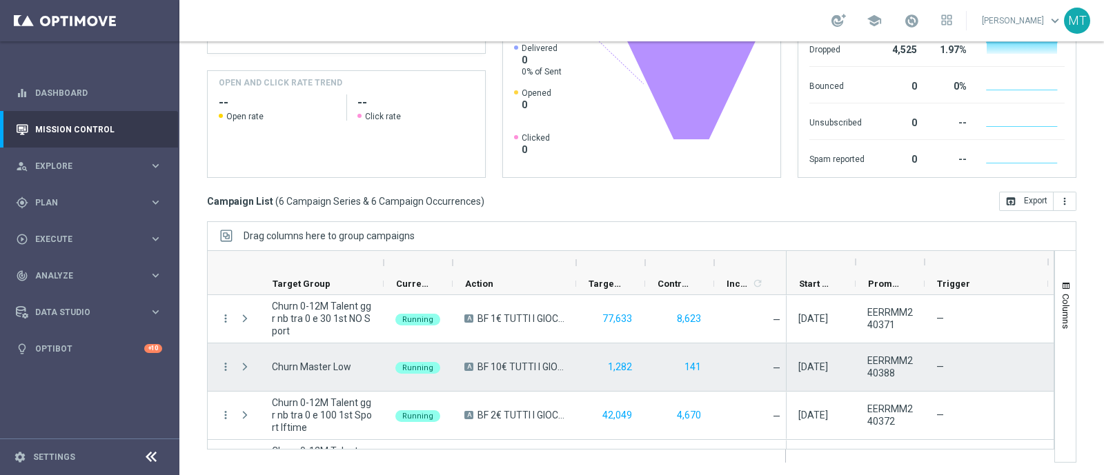
scroll to position [135, 0]
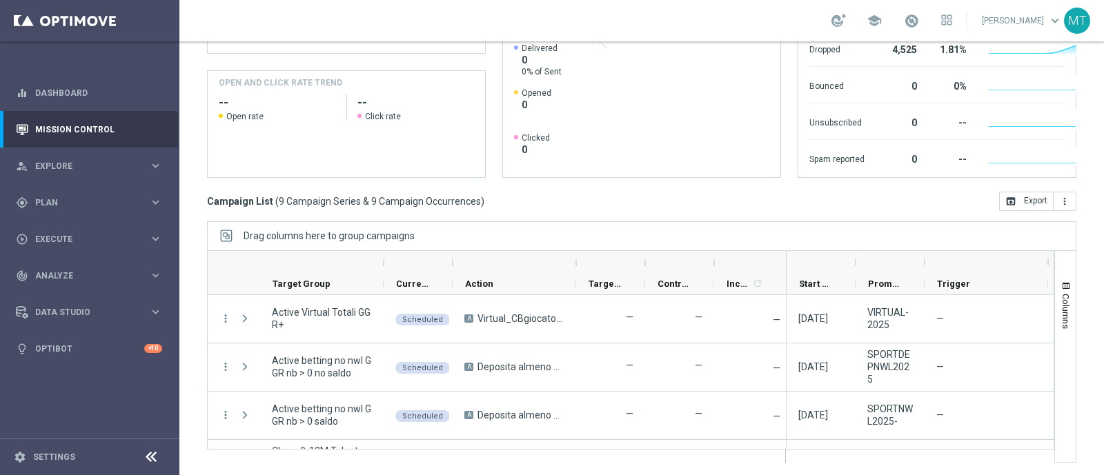
scroll to position [280, 0]
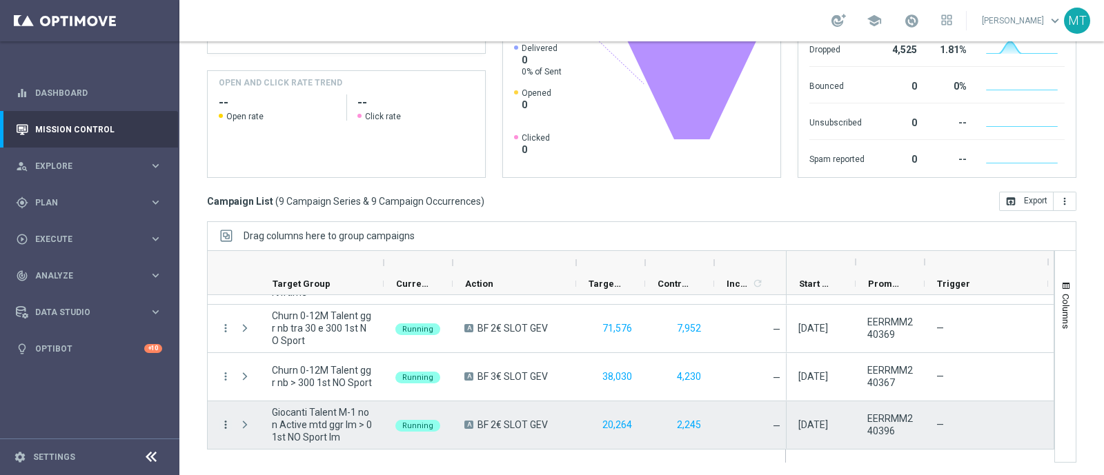
click at [227, 426] on icon "more_vert" at bounding box center [225, 425] width 12 height 12
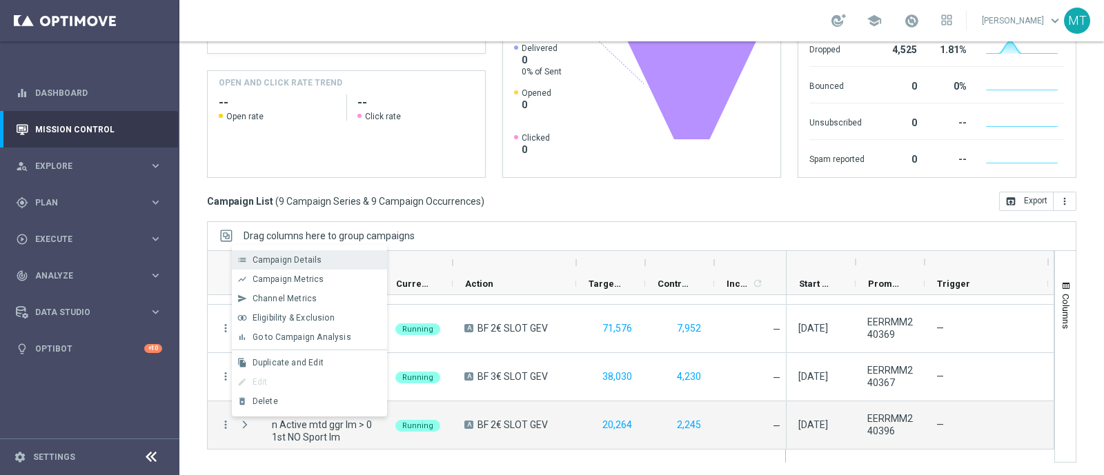
click at [352, 264] on div "Campaign Details" at bounding box center [317, 260] width 128 height 10
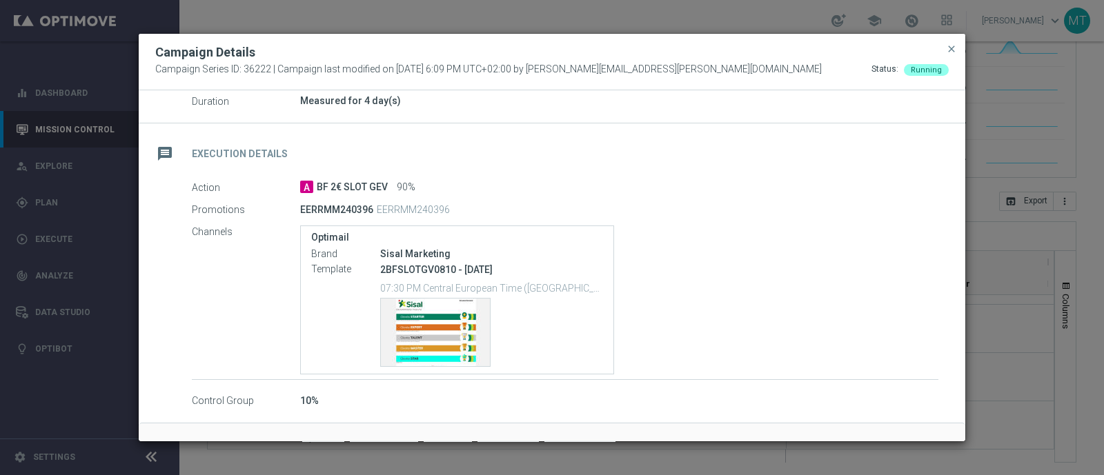
scroll to position [217, 0]
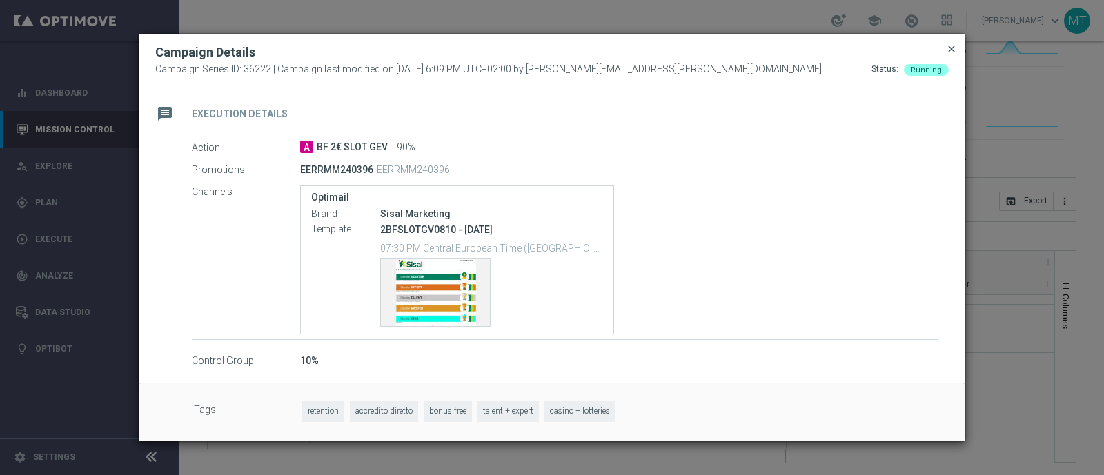
click at [954, 43] on span "close" at bounding box center [951, 48] width 11 height 11
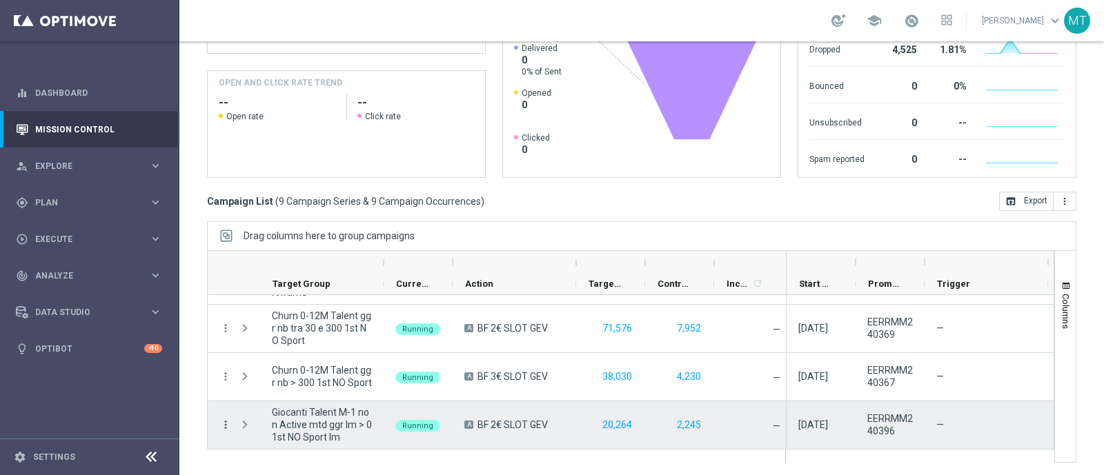
click at [228, 429] on icon "more_vert" at bounding box center [225, 425] width 12 height 12
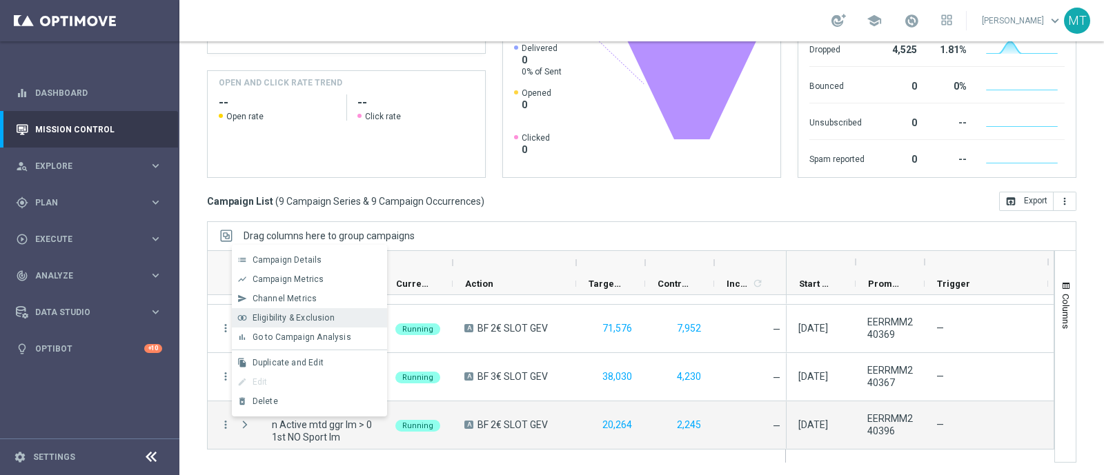
click at [304, 317] on span "Eligibility & Exclusion" at bounding box center [294, 318] width 82 height 10
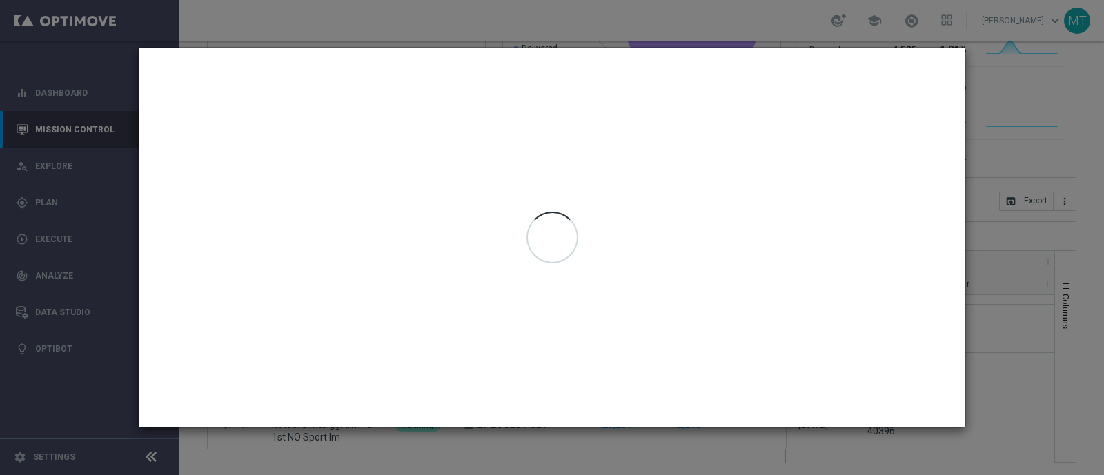
type input "[DATE] - [DATE]"
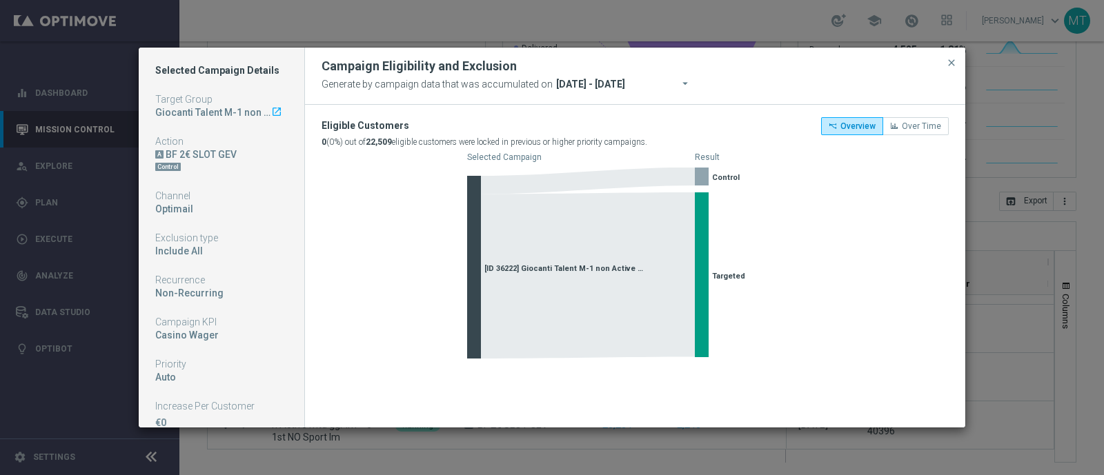
click at [951, 68] on button "close" at bounding box center [952, 63] width 14 height 17
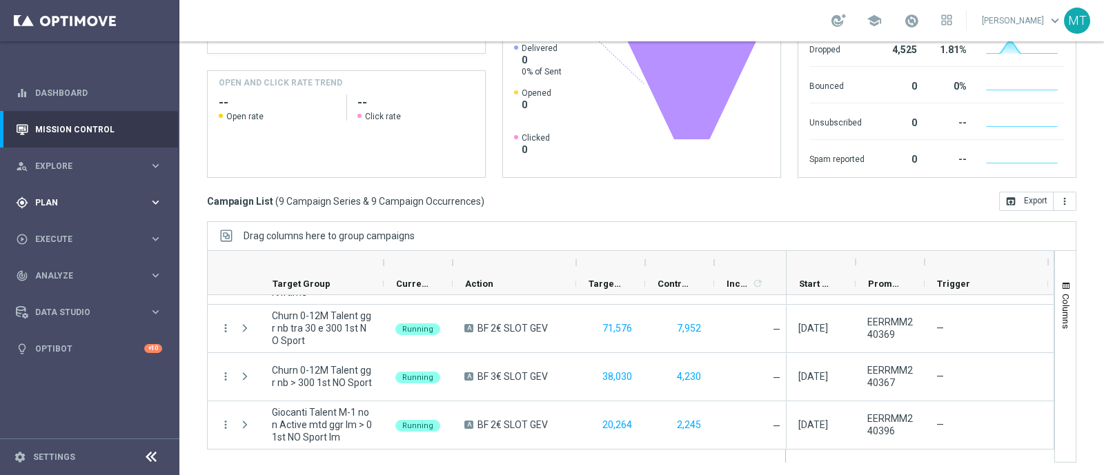
click at [141, 206] on div "gps_fixed Plan" at bounding box center [82, 203] width 133 height 12
click at [70, 224] on div "Target Groups" at bounding box center [107, 231] width 142 height 21
click at [72, 226] on link "Target Groups" at bounding box center [90, 231] width 108 height 11
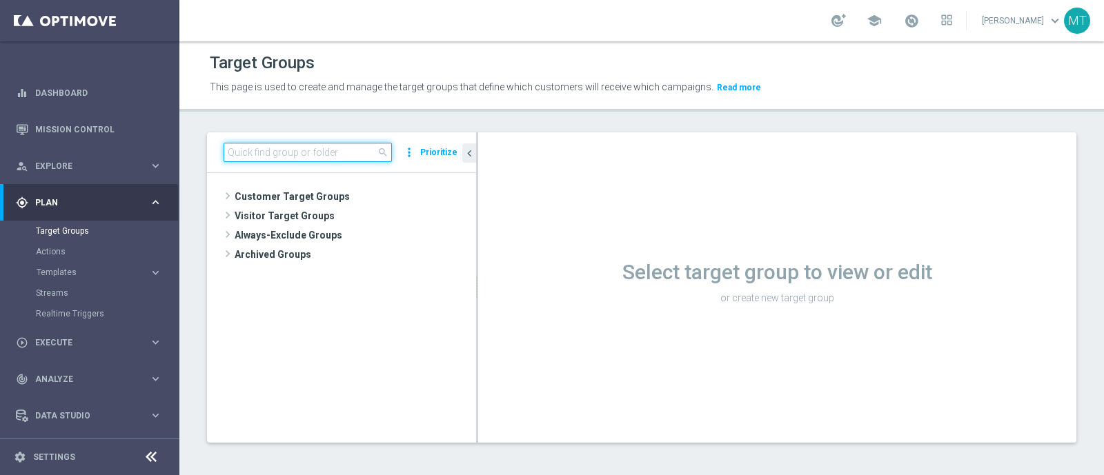
click at [308, 143] on input at bounding box center [308, 152] width 168 height 19
paste input "Giocanti Talent M-1 non Active mtd ggr lm > 0 1st NO Sport lm"
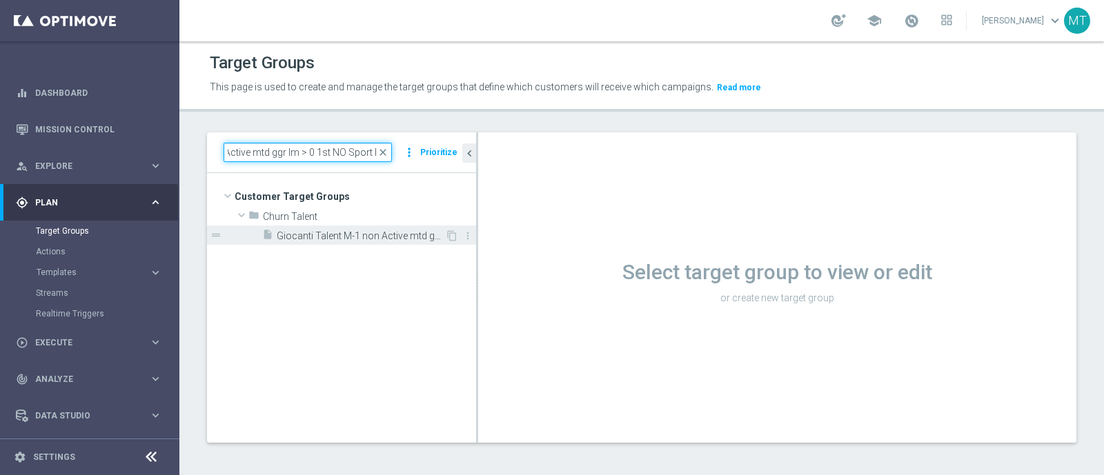
type input "Giocanti Talent M-1 non Active mtd ggr lm > 0 1st NO Sport lm"
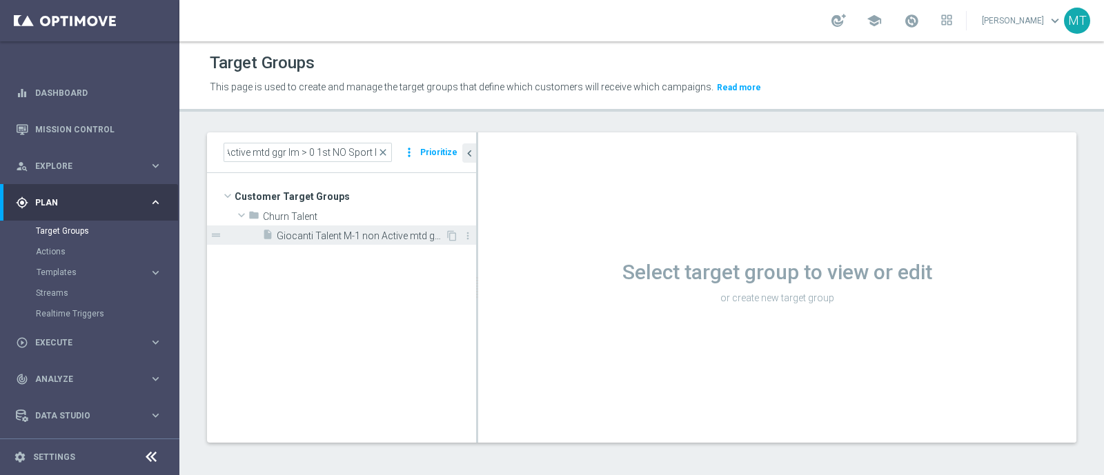
click at [328, 237] on span "Giocanti Talent M-1 non Active mtd ggr lm > 0 1st NO Sport lm" at bounding box center [361, 236] width 168 height 12
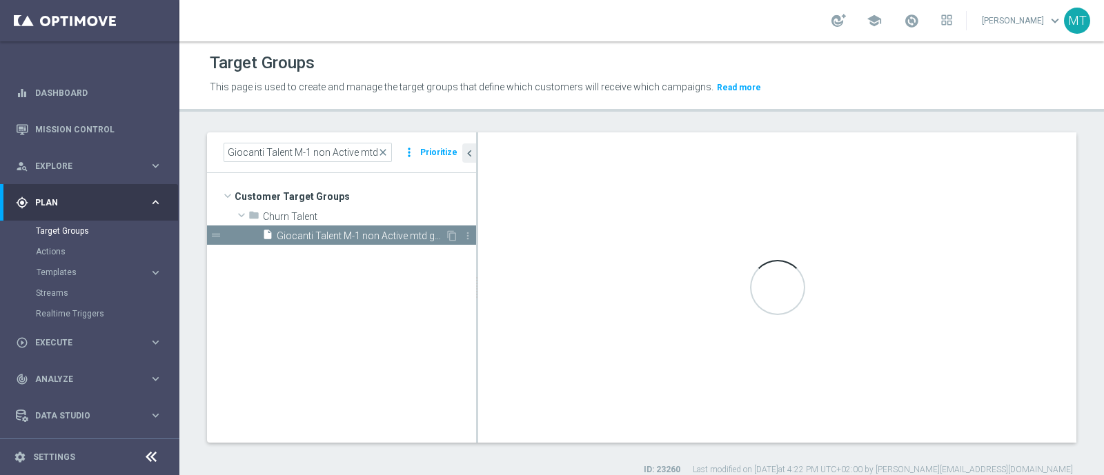
click at [214, 235] on icon "drag_handle" at bounding box center [216, 235] width 12 height 12
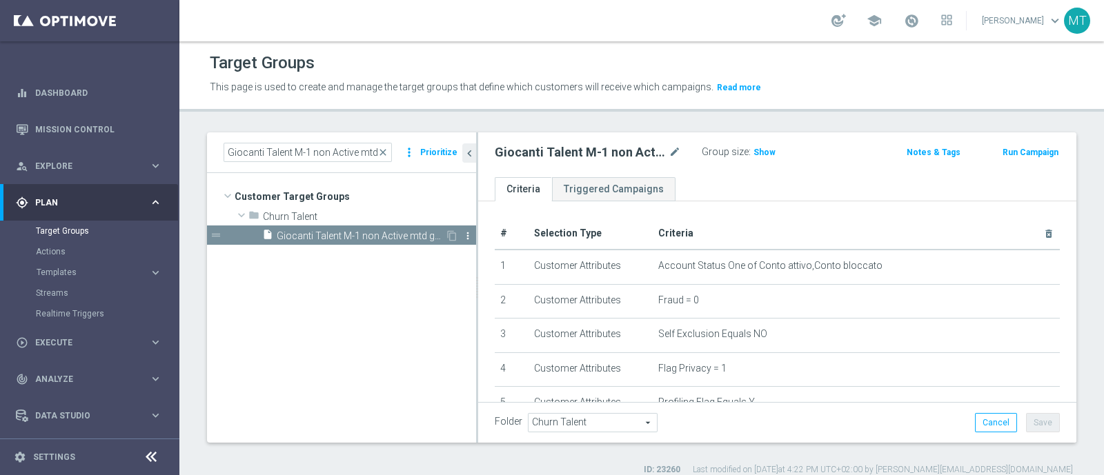
click at [464, 234] on icon "more_vert" at bounding box center [467, 235] width 11 height 11
click at [408, 148] on icon "more_vert" at bounding box center [409, 152] width 14 height 19
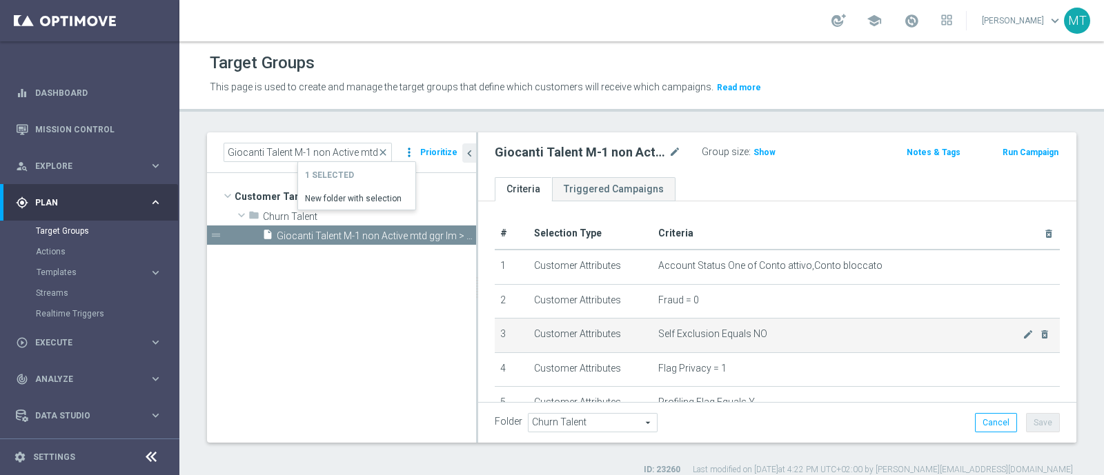
scroll to position [500, 0]
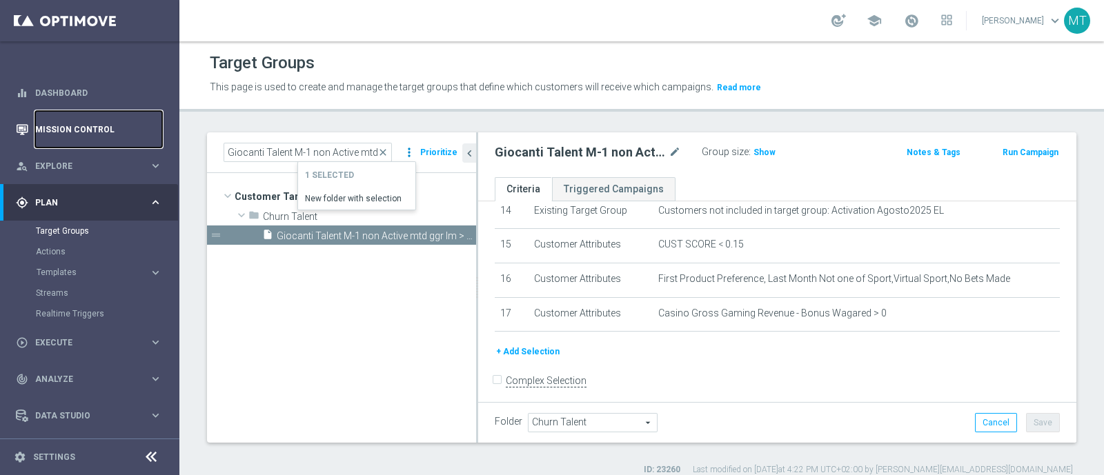
click at [92, 121] on link "Mission Control" at bounding box center [98, 129] width 127 height 37
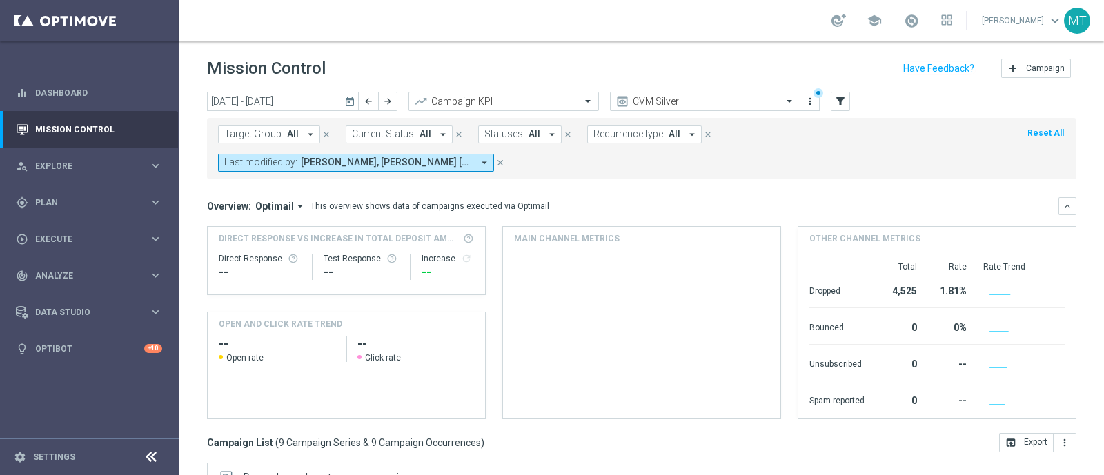
click at [288, 137] on span "All" at bounding box center [293, 134] width 12 height 12
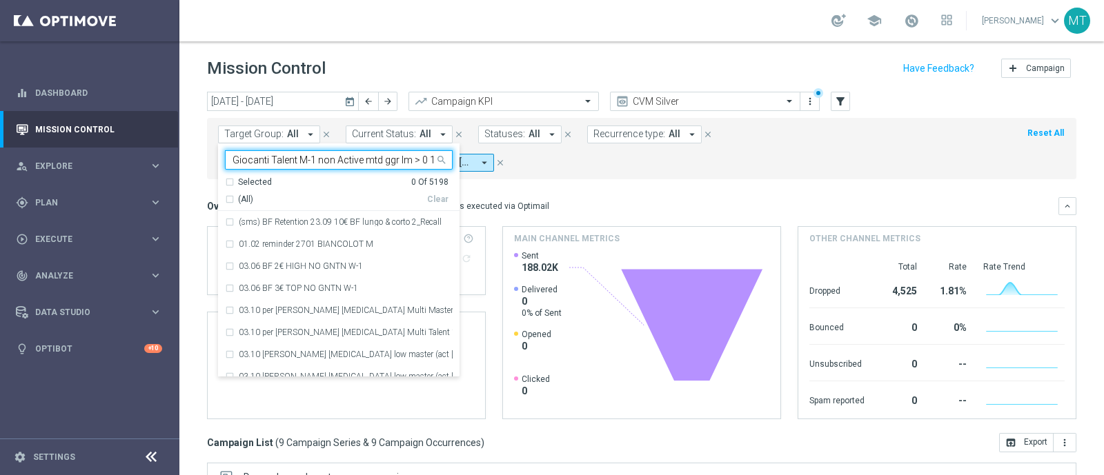
scroll to position [0, 59]
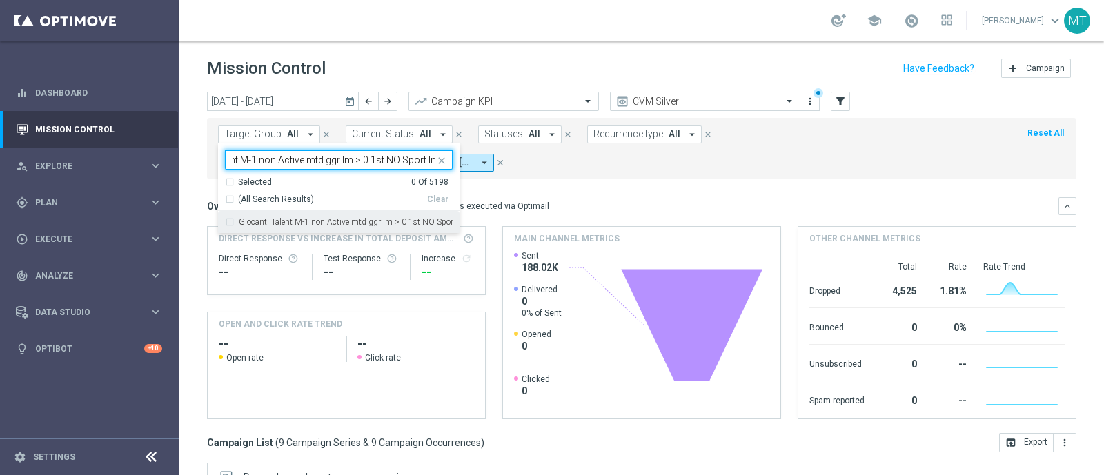
click at [319, 226] on div "Giocanti Talent M-1 non Active mtd ggr lm > 0 1st NO Sport lm" at bounding box center [339, 222] width 228 height 22
type input "Giocanti Talent M-1 non Active mtd ggr lm > 0 1st NO Sport lm"
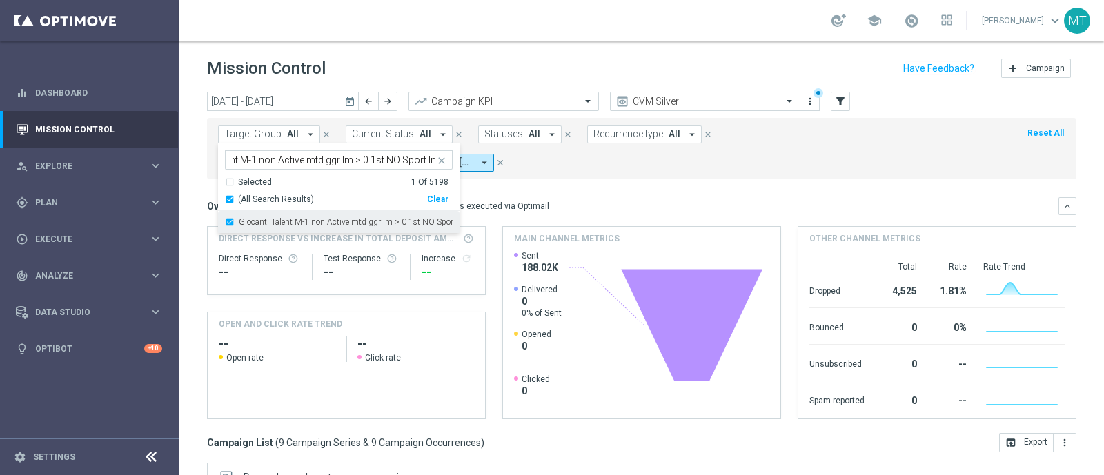
scroll to position [0, 0]
drag, startPoint x: 595, startPoint y: 213, endPoint x: 543, endPoint y: 188, distance: 58.3
click at [543, 188] on mini-dashboard "Overview: Optimail arrow_drop_down This overview shows data of campaigns execut…" at bounding box center [641, 306] width 869 height 254
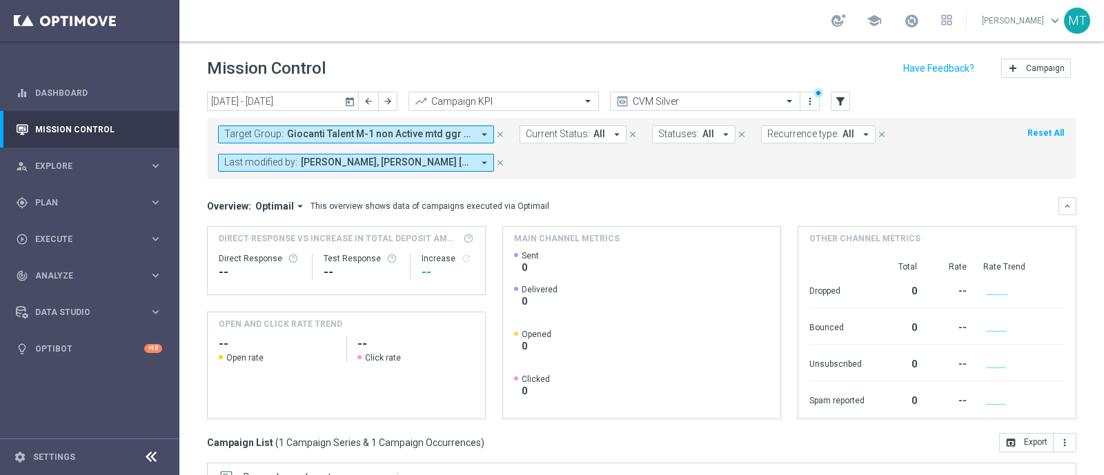
scroll to position [241, 0]
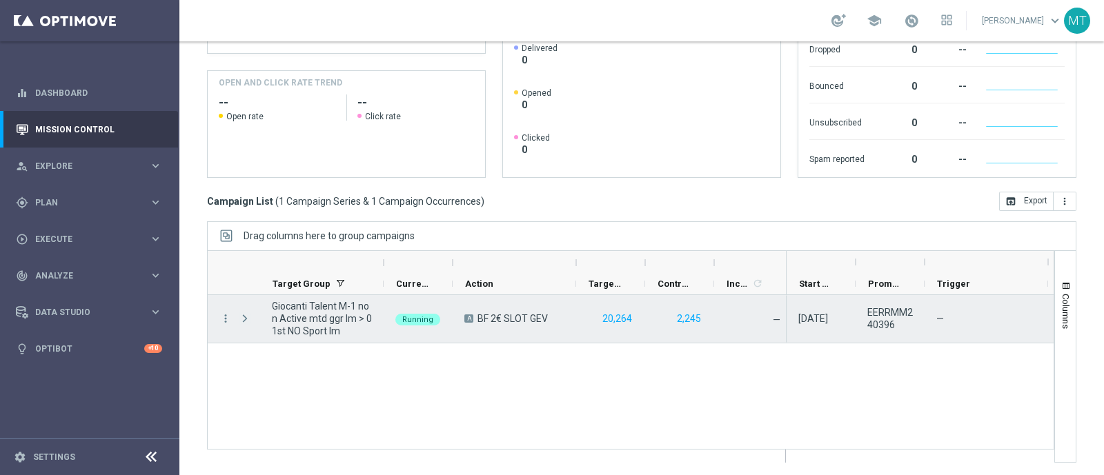
click at [241, 320] on span "Press SPACE to select this row." at bounding box center [245, 318] width 12 height 11
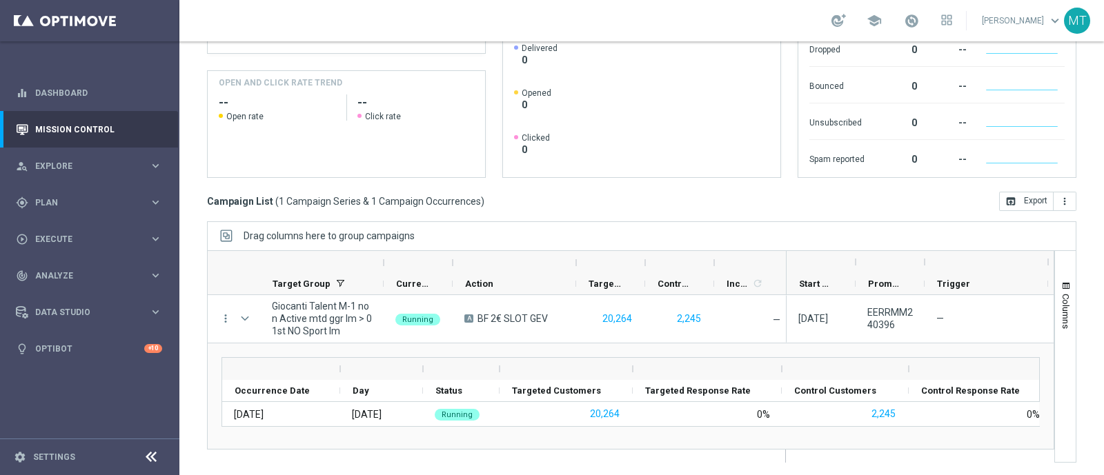
scroll to position [5, 0]
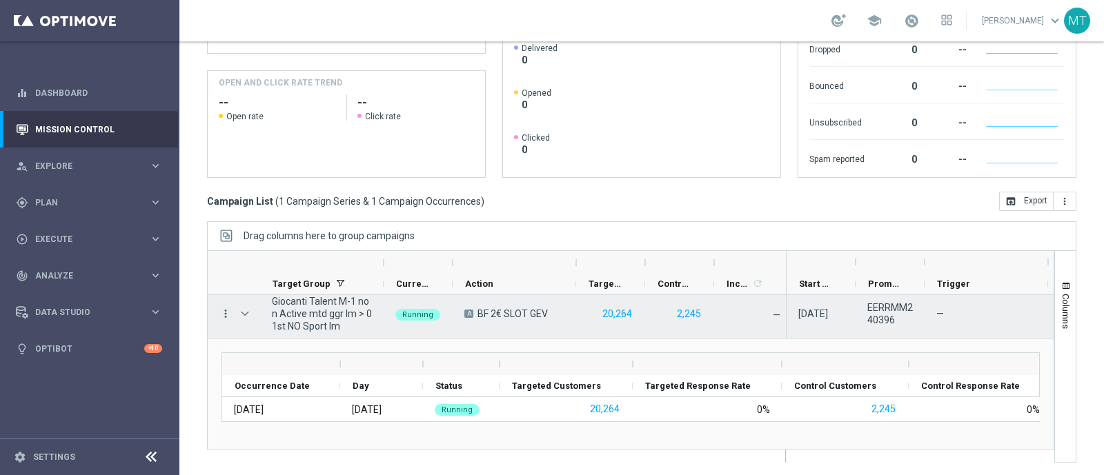
click at [228, 319] on icon "more_vert" at bounding box center [225, 314] width 12 height 12
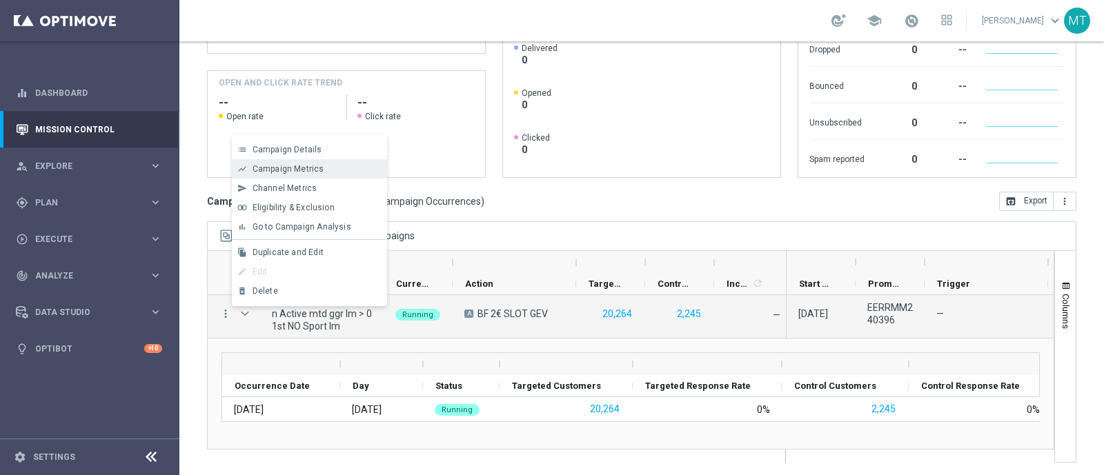
click at [279, 169] on span "Campaign Metrics" at bounding box center [289, 169] width 72 height 10
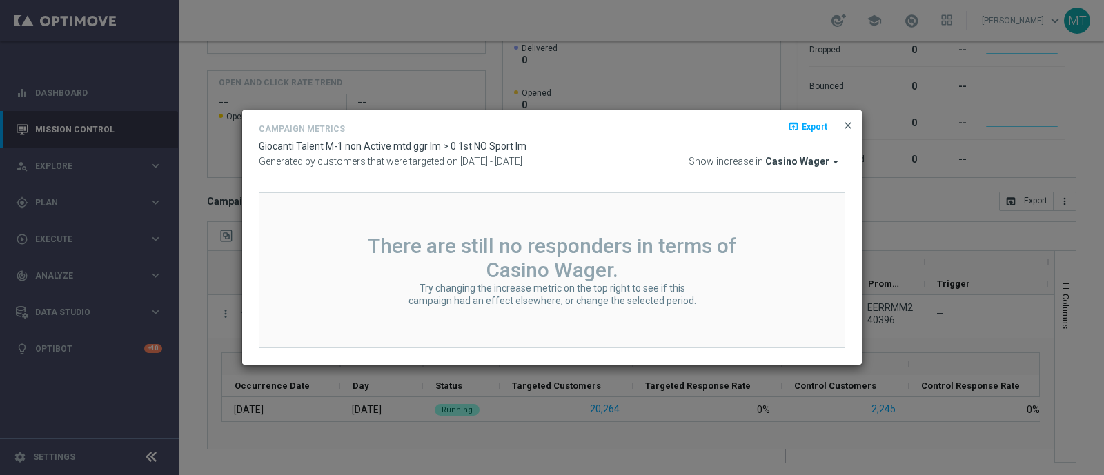
click at [847, 120] on span "close" at bounding box center [847, 125] width 11 height 11
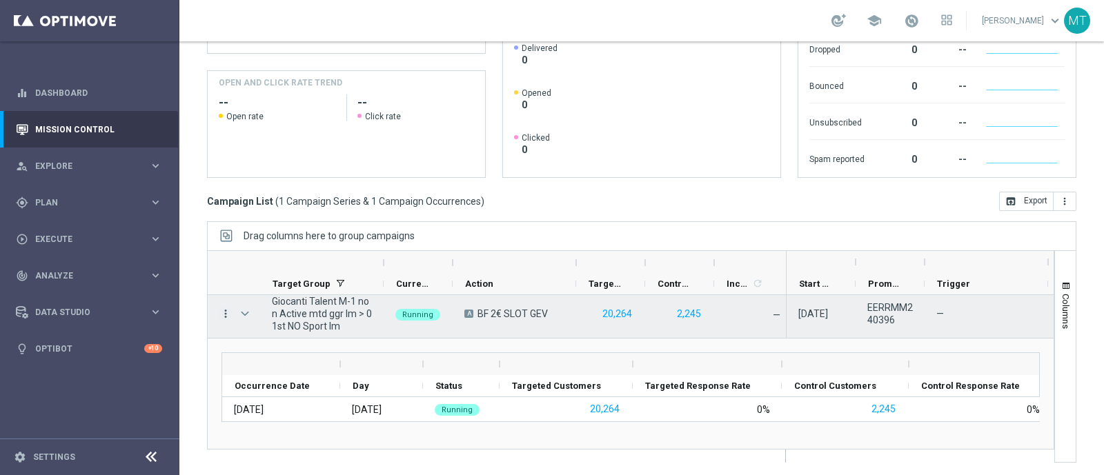
click at [221, 311] on icon "more_vert" at bounding box center [225, 314] width 12 height 12
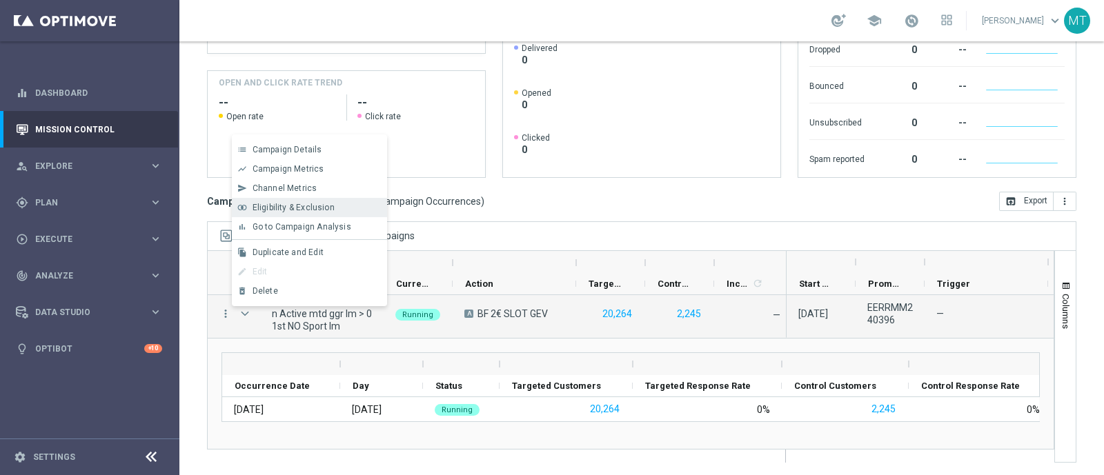
click at [282, 206] on span "Eligibility & Exclusion" at bounding box center [294, 208] width 82 height 10
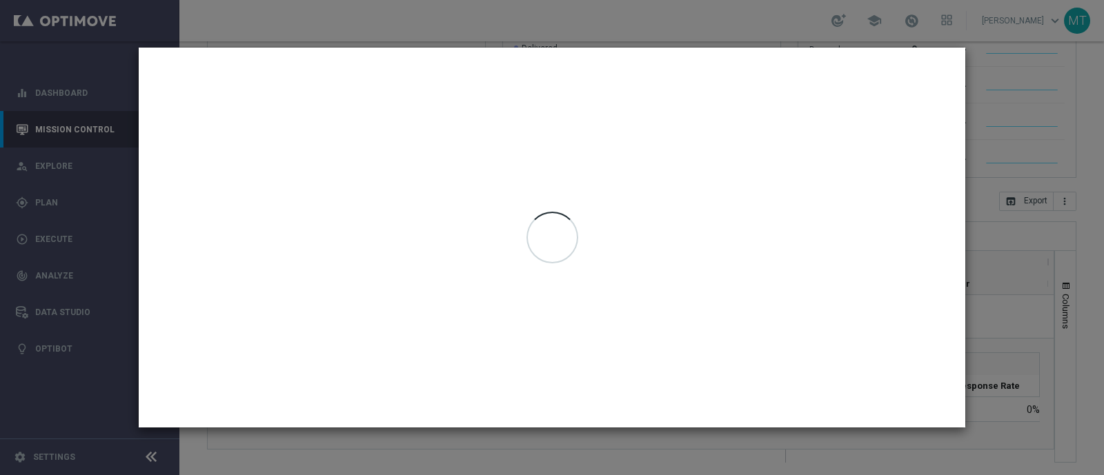
type input "08 Oct 2025 - 08 Oct 2025"
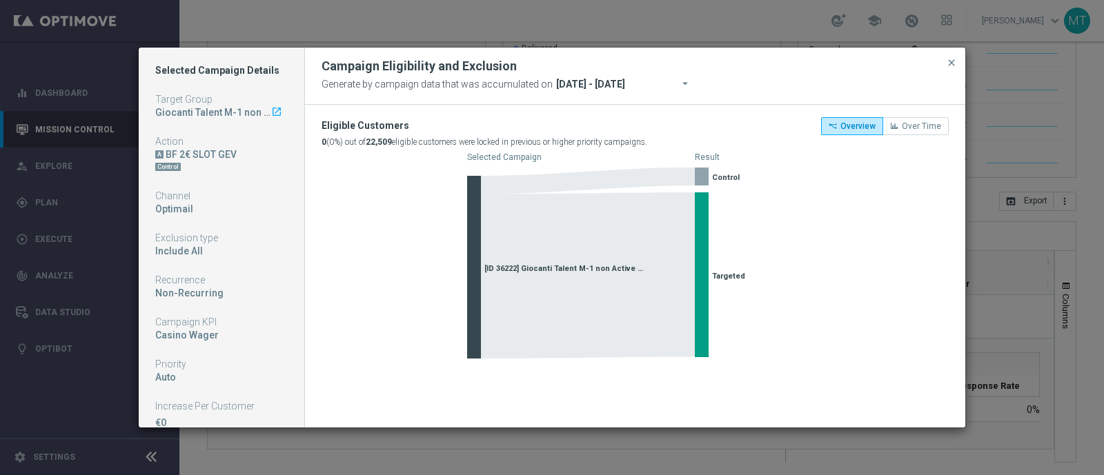
click at [271, 111] on icon "launch" at bounding box center [276, 111] width 11 height 11
click at [930, 112] on div "Eligible Customers 0 (0%) out of 22,509 eligible customers were locked in previ…" at bounding box center [635, 236] width 660 height 263
click at [928, 115] on div "Eligible Customers 0 (0%) out of 22,509 eligible customers were locked in previ…" at bounding box center [635, 236] width 660 height 263
click at [924, 123] on span "Over Time" at bounding box center [921, 126] width 39 height 10
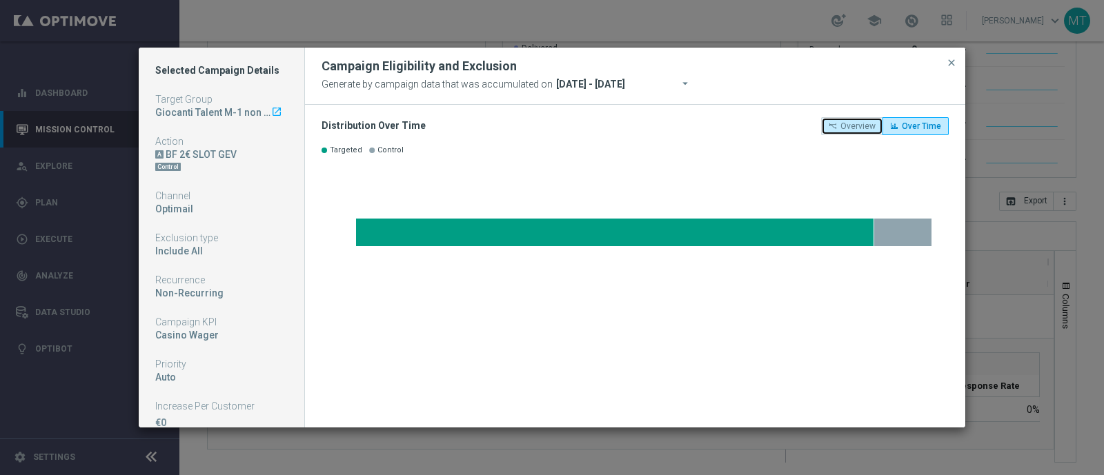
click at [828, 125] on button "Overview" at bounding box center [852, 126] width 62 height 18
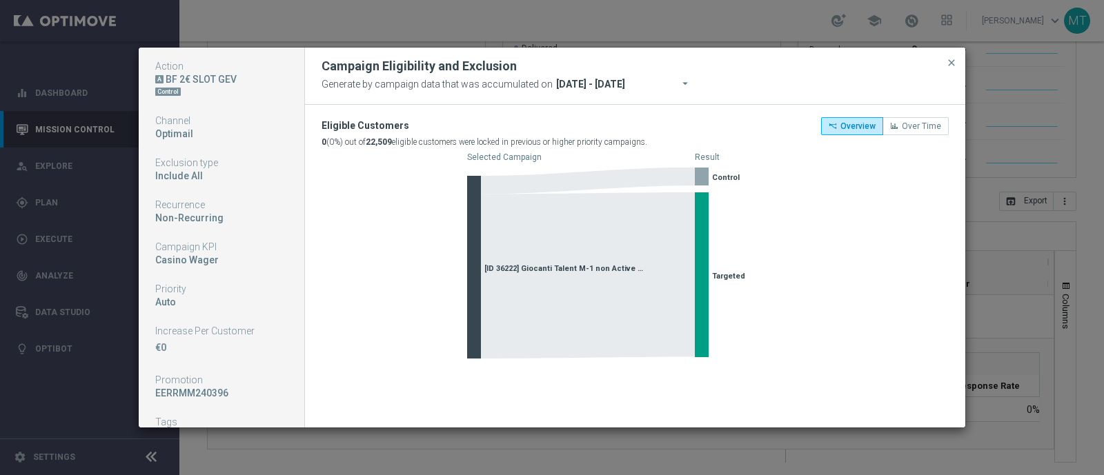
scroll to position [0, 0]
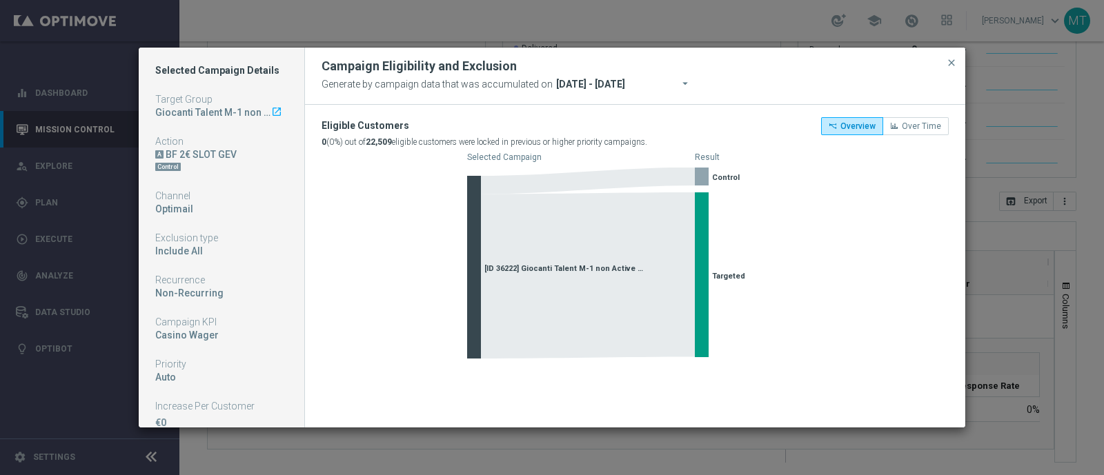
click at [225, 162] on div "Control" at bounding box center [221, 167] width 132 height 12
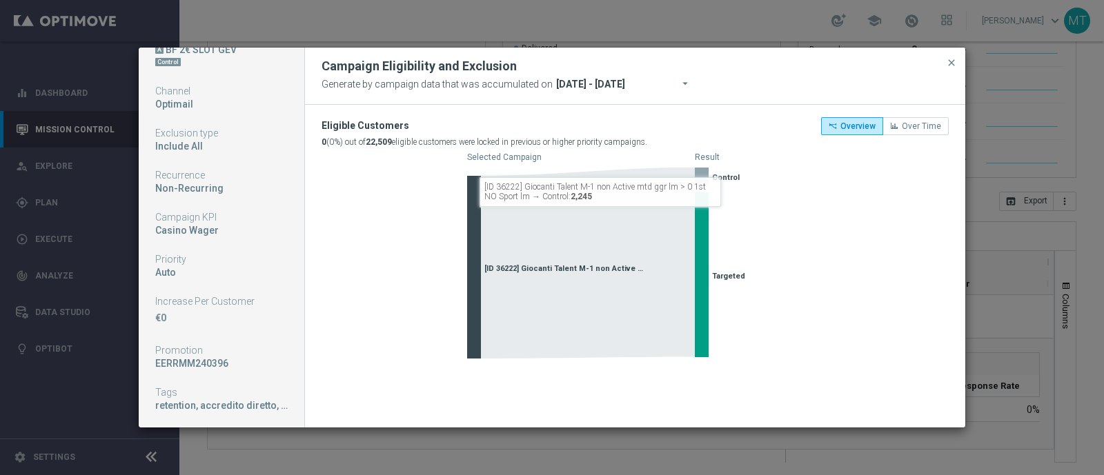
click at [679, 85] on icon "arrow_drop_down" at bounding box center [686, 83] width 14 height 14
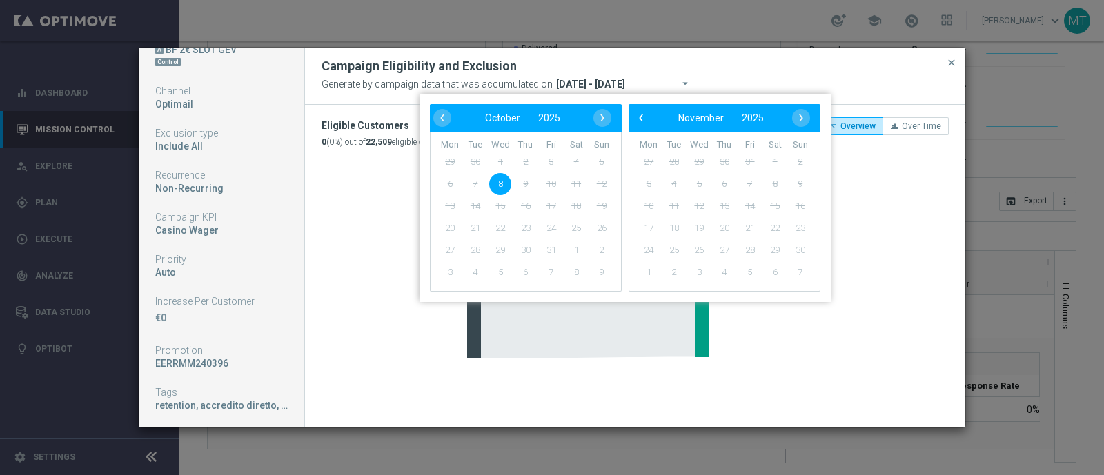
click at [823, 79] on div "Generate by campaign data that was accumulated on arrow_drop_down 08 Oct 2025 -…" at bounding box center [635, 84] width 627 height 19
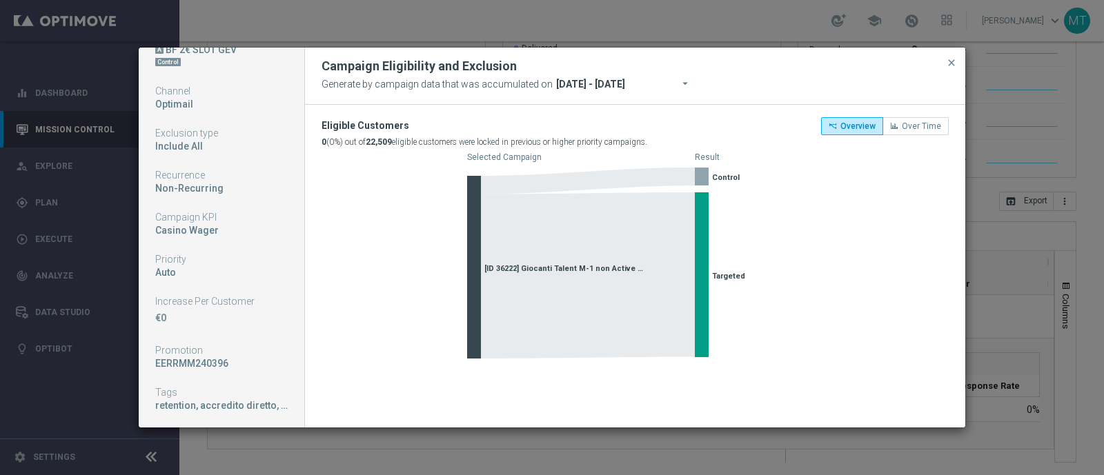
scroll to position [0, 0]
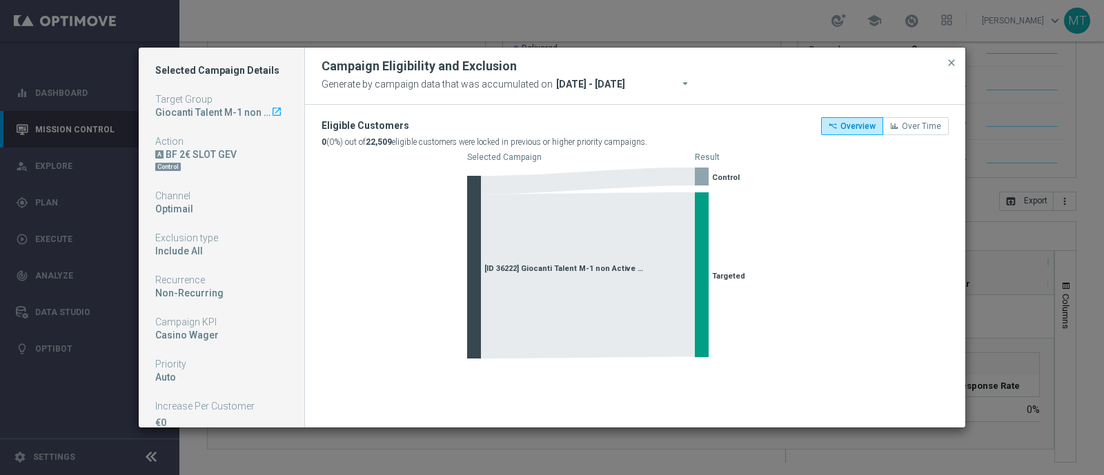
click at [271, 112] on icon "launch" at bounding box center [276, 111] width 11 height 11
click at [670, 86] on input "08 Oct 2025 - 08 Oct 2025" at bounding box center [631, 84] width 156 height 19
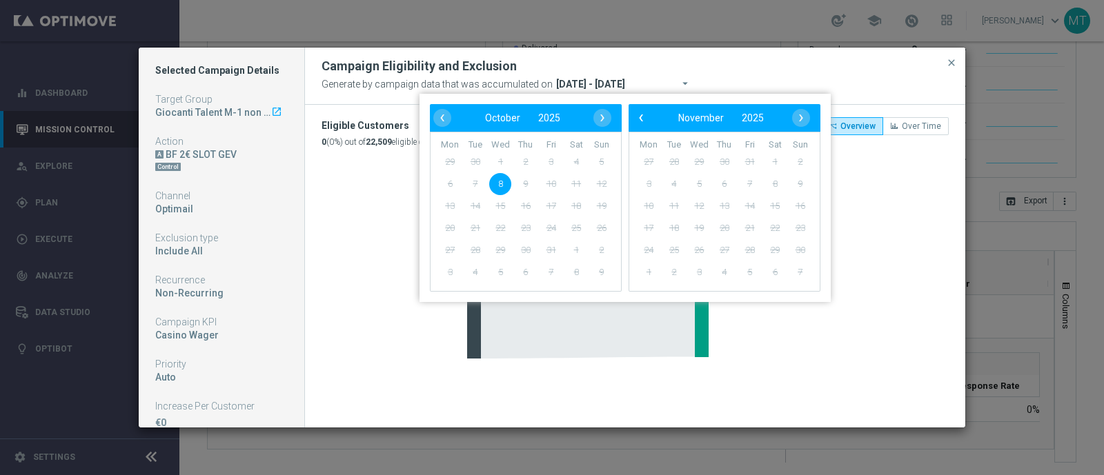
click at [730, 63] on div "Campaign Eligibility and Exclusion" at bounding box center [635, 66] width 648 height 17
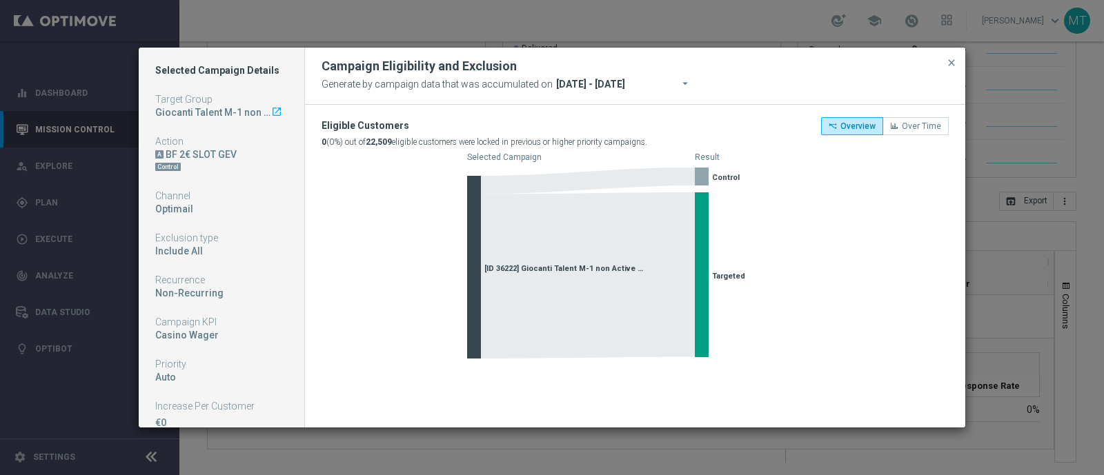
click at [940, 63] on div "Campaign Eligibility and Exclusion" at bounding box center [635, 66] width 648 height 17
click at [948, 63] on span "close" at bounding box center [951, 62] width 11 height 11
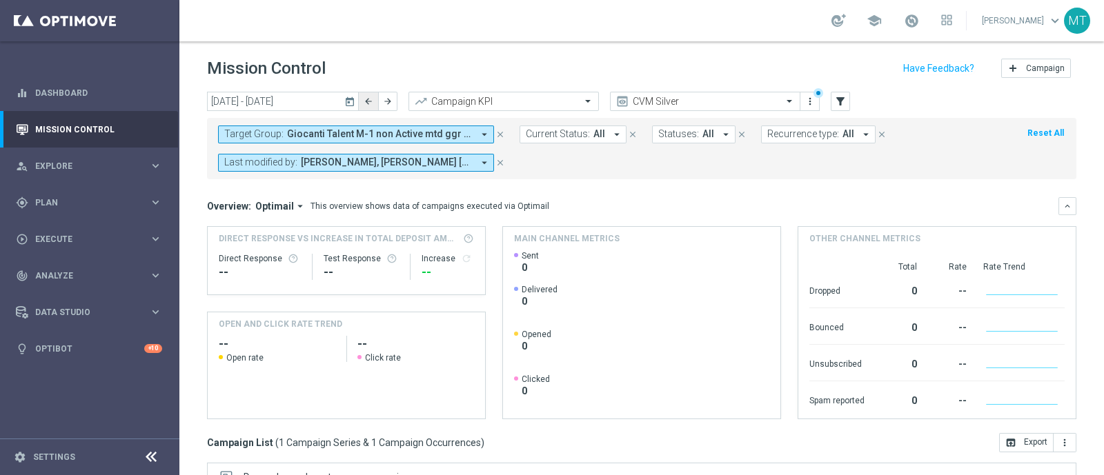
click at [359, 107] on button "arrow_back" at bounding box center [368, 101] width 19 height 19
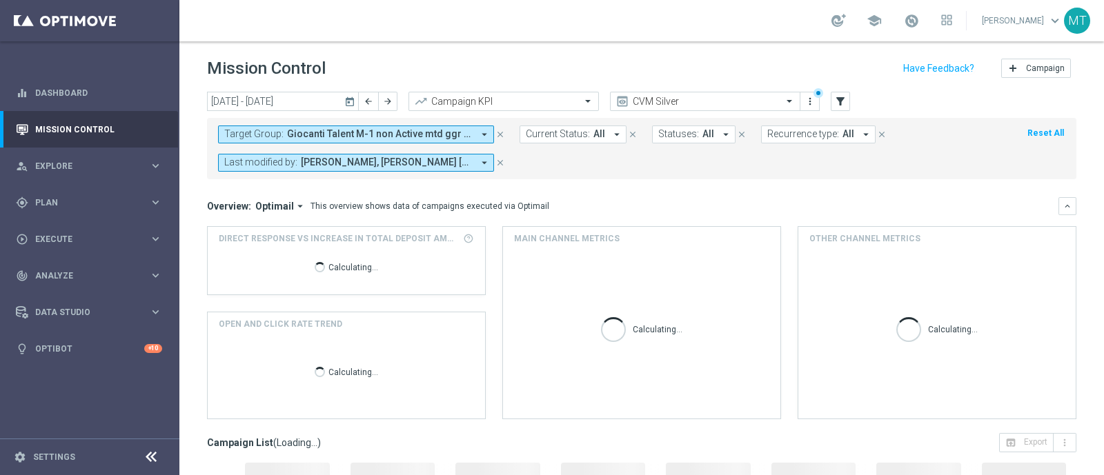
click at [348, 101] on icon "today" at bounding box center [350, 101] width 12 height 12
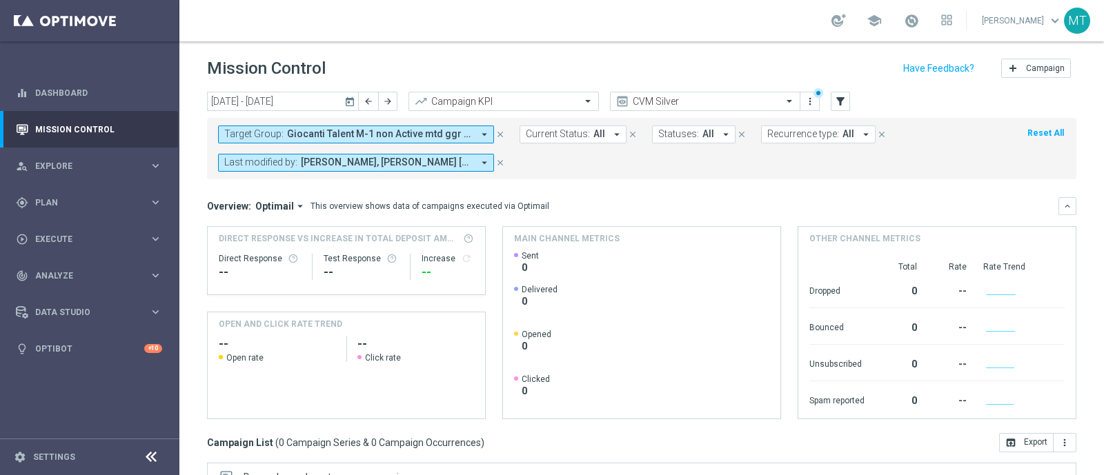
click at [355, 98] on icon "today" at bounding box center [350, 101] width 12 height 12
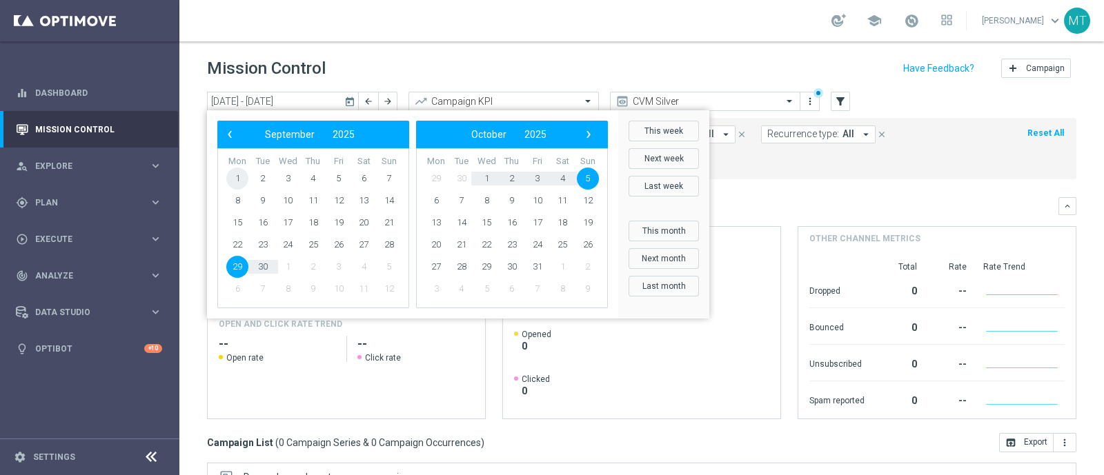
click at [241, 166] on th "Mon" at bounding box center [238, 162] width 26 height 12
click at [239, 177] on span "1" at bounding box center [237, 179] width 22 height 22
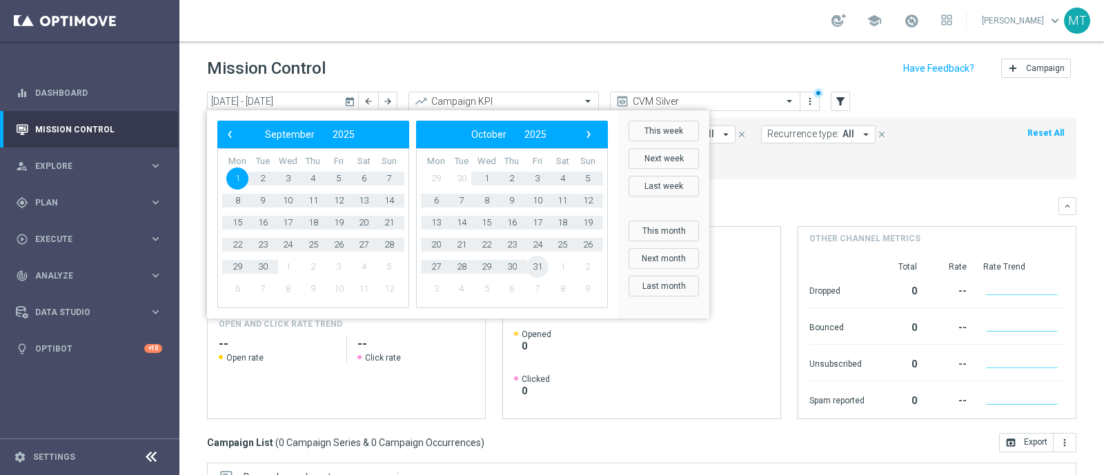
click at [540, 264] on span "31" at bounding box center [537, 267] width 22 height 22
type input "01 Sep 2025 - 31 Oct 2025"
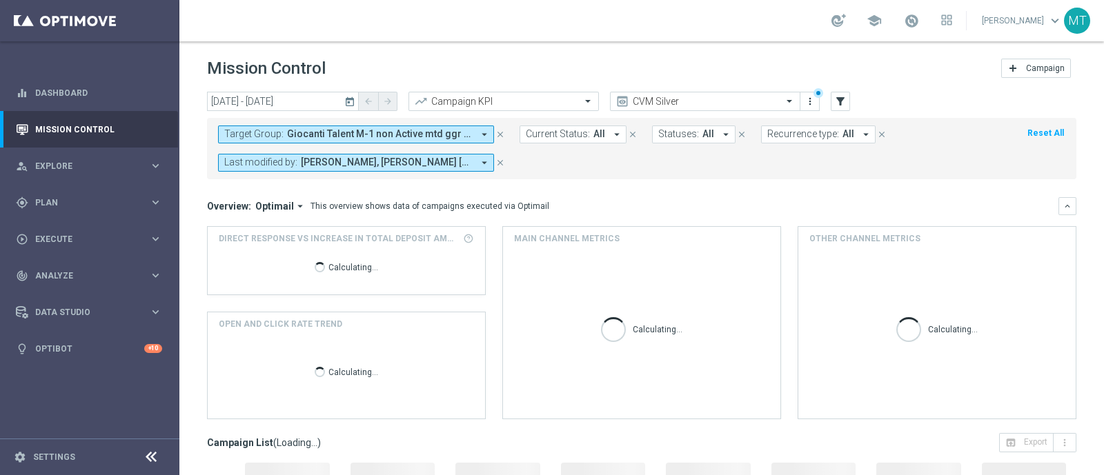
scroll to position [241, 0]
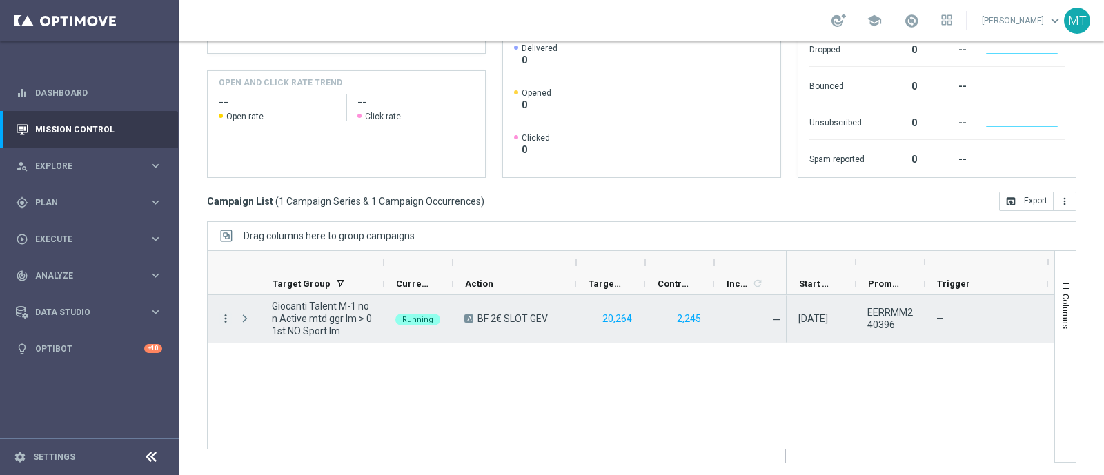
click at [220, 320] on icon "more_vert" at bounding box center [225, 319] width 12 height 12
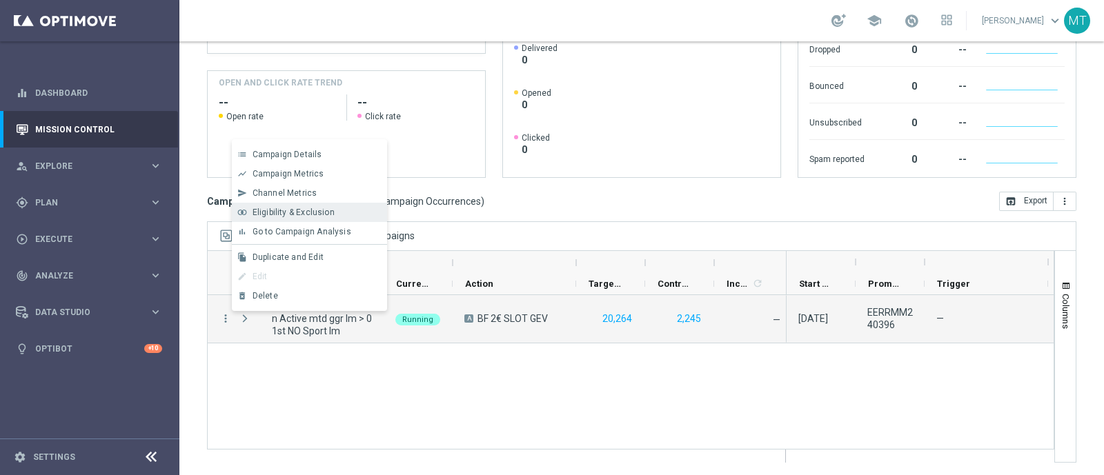
click at [324, 213] on span "Eligibility & Exclusion" at bounding box center [294, 213] width 82 height 10
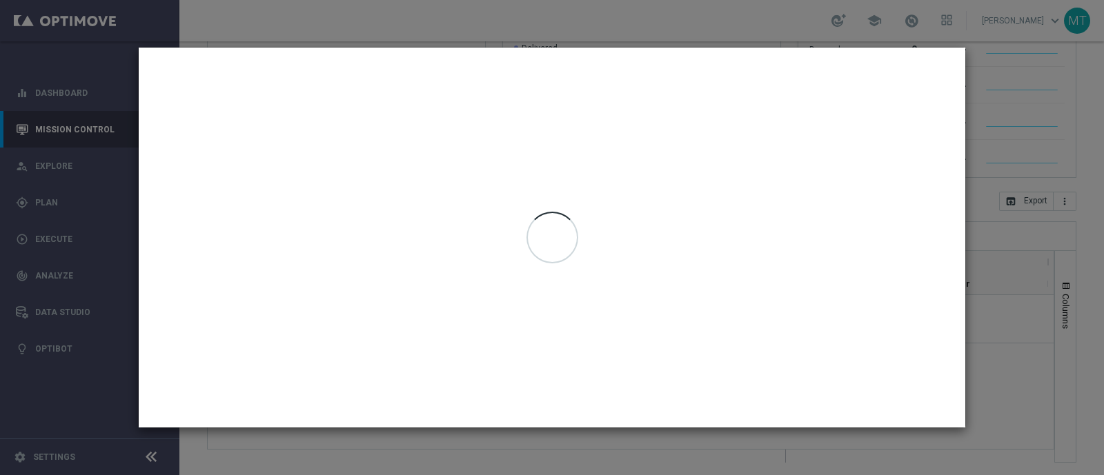
type input "08 Oct 2025 - 08 Oct 2025"
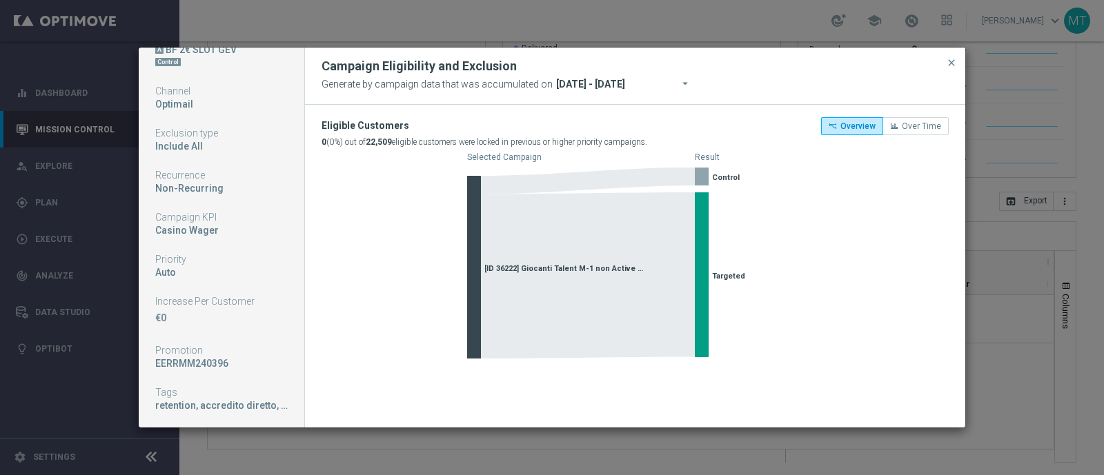
scroll to position [0, 0]
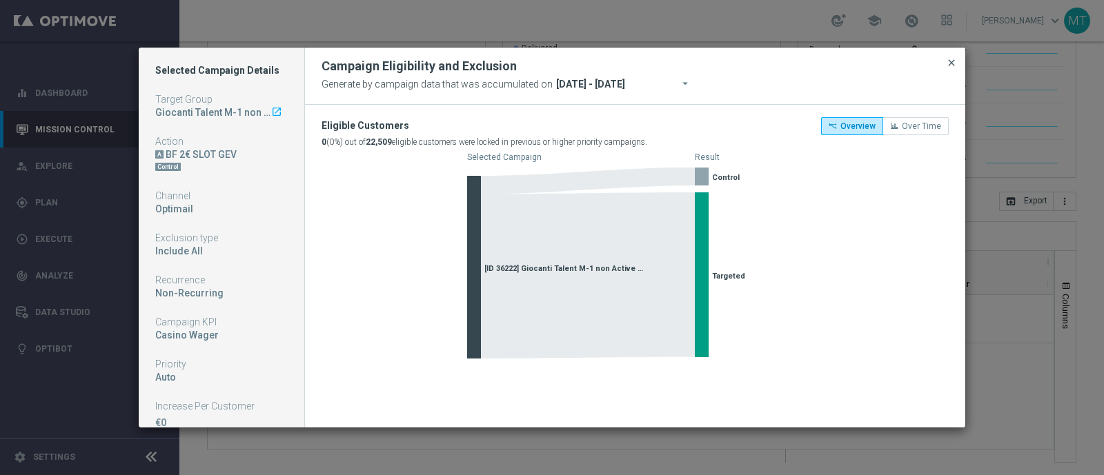
click at [946, 65] on span "close" at bounding box center [951, 62] width 11 height 11
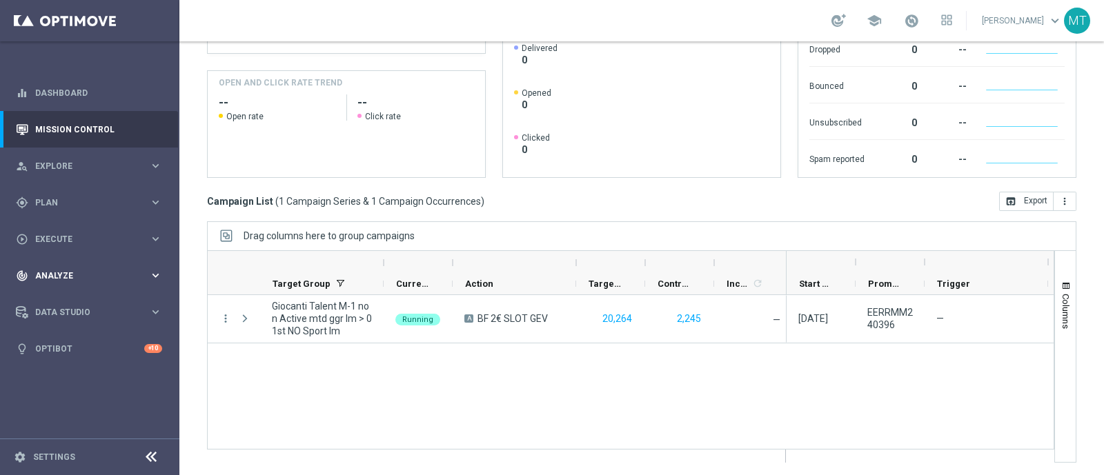
click at [92, 265] on div "track_changes Analyze keyboard_arrow_right" at bounding box center [89, 275] width 178 height 37
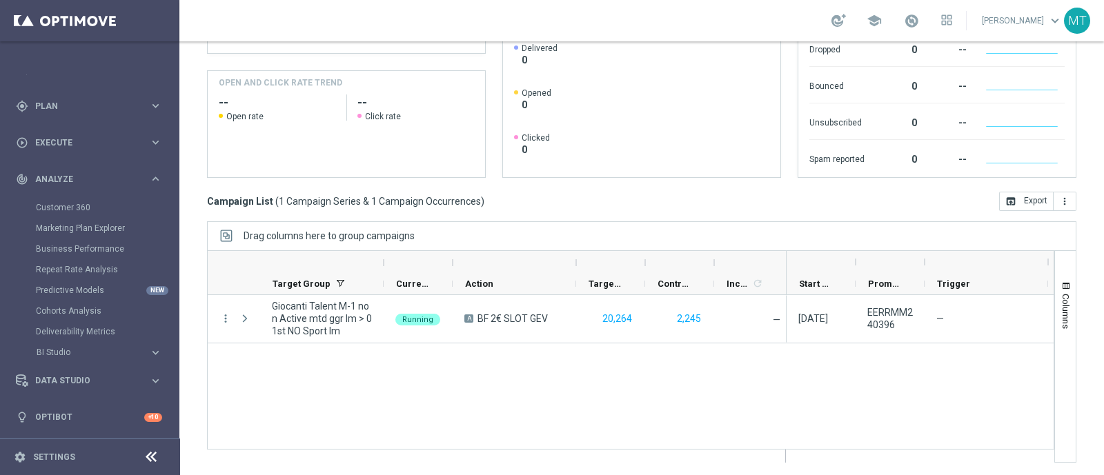
scroll to position [97, 0]
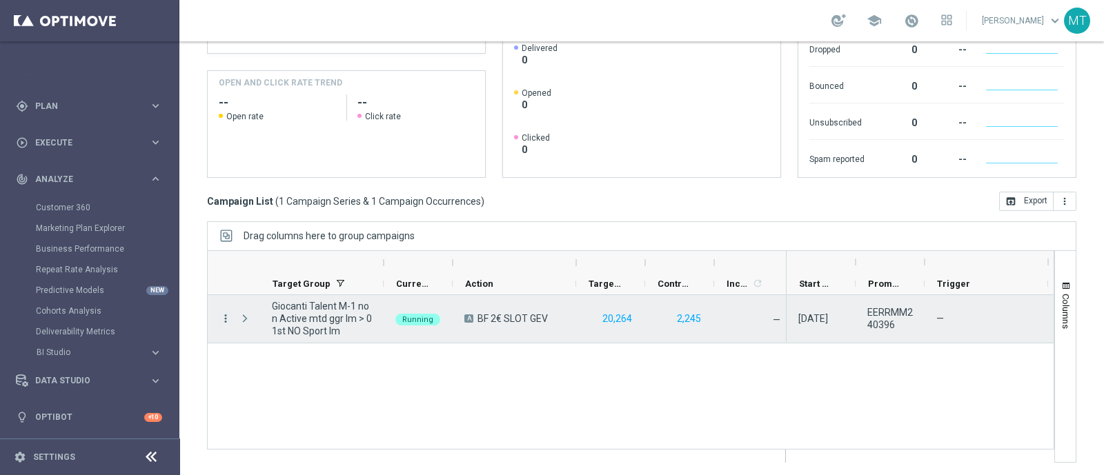
click at [224, 320] on icon "more_vert" at bounding box center [225, 319] width 12 height 12
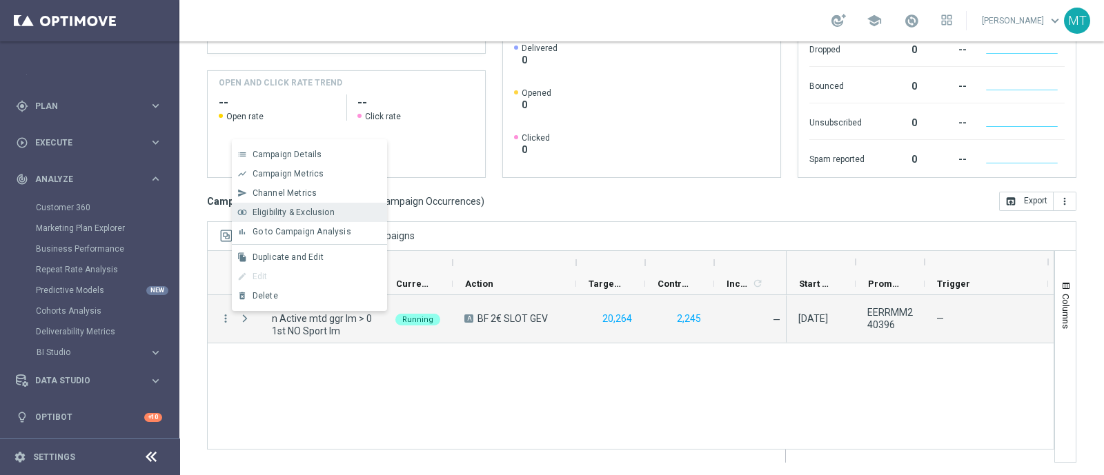
click at [289, 213] on span "Eligibility & Exclusion" at bounding box center [294, 213] width 82 height 10
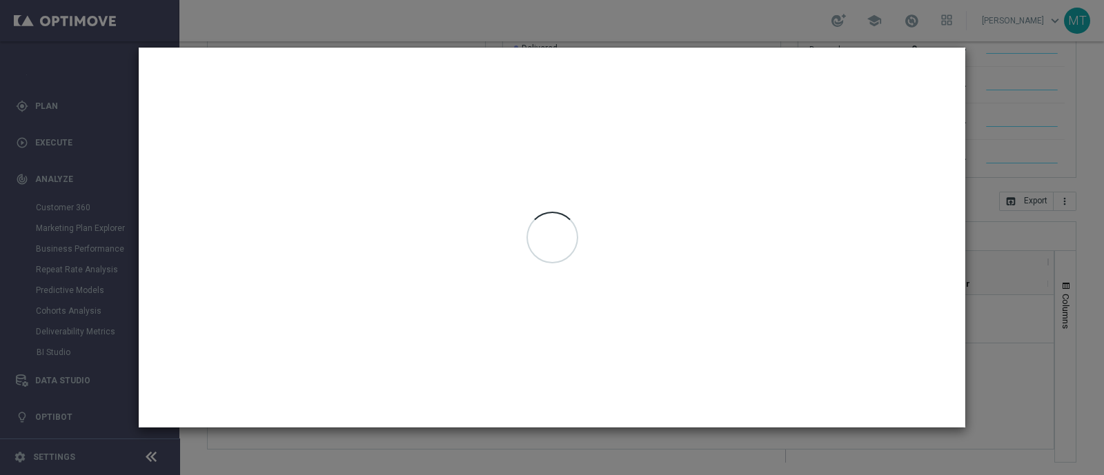
type input "08 Oct 2025 - 08 Oct 2025"
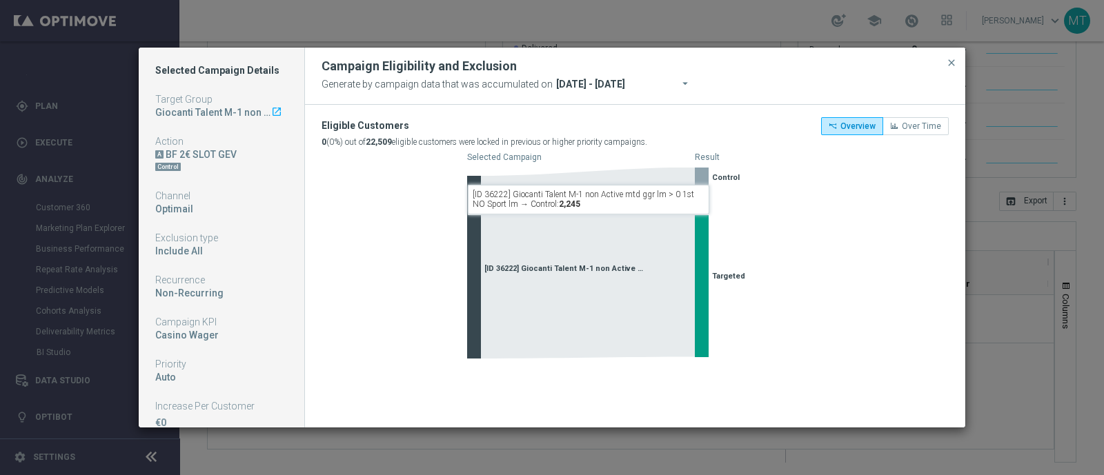
click at [480, 135] on div "0 (0%) out of 22,509 eligible customers were locked in previous or higher prior…" at bounding box center [485, 142] width 326 height 17
click at [376, 337] on highcharts-chart "Created with Highcharts 9.3.3 Selected Campaign Result [ID 36222] Giocanti Tale…" at bounding box center [635, 258] width 627 height 217
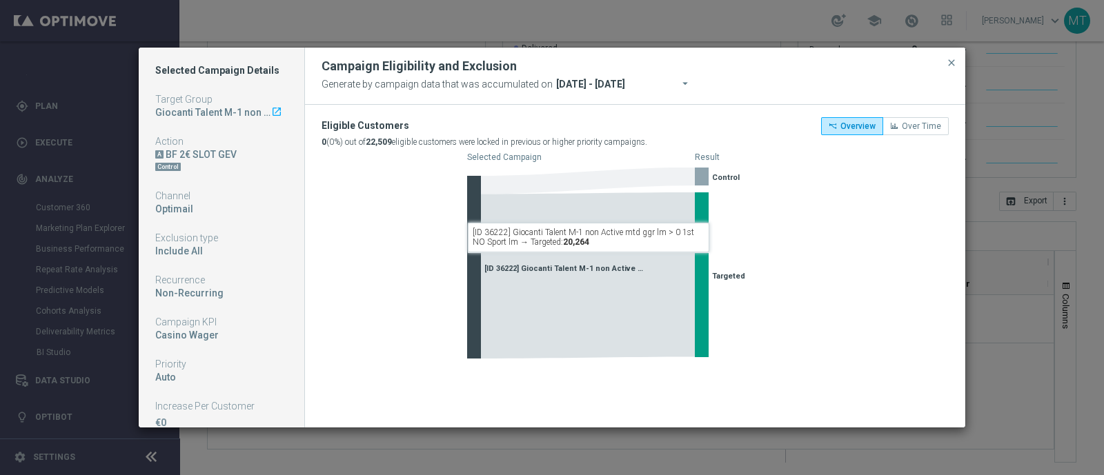
click at [382, 254] on highcharts-chart "Created with Highcharts 9.3.3 Selected Campaign Result [ID 36222] Giocanti Tale…" at bounding box center [635, 258] width 627 height 217
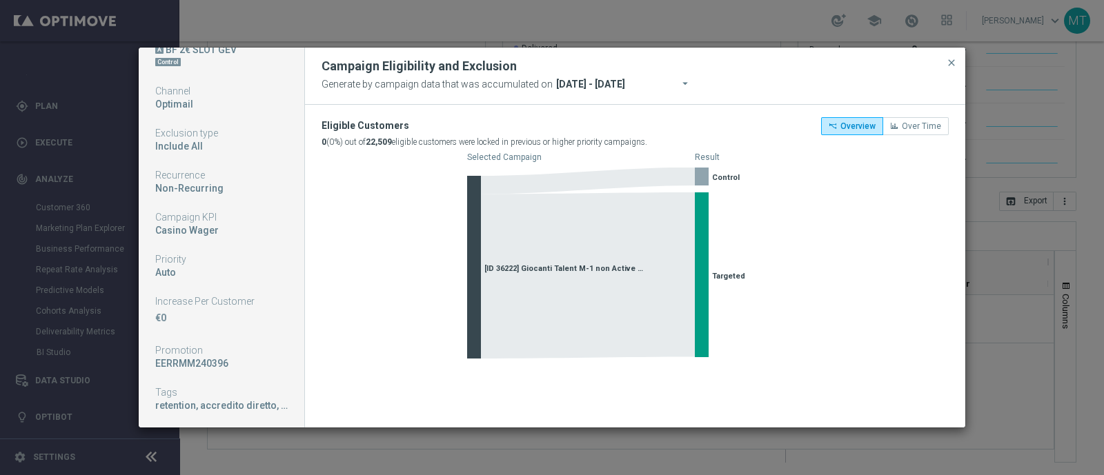
scroll to position [0, 0]
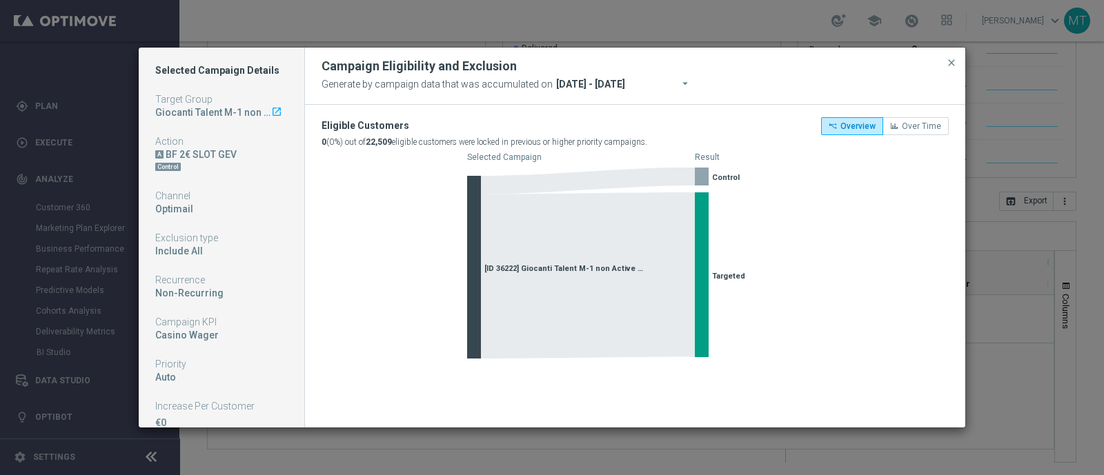
click at [704, 164] on rect at bounding box center [594, 257] width 241 height 200
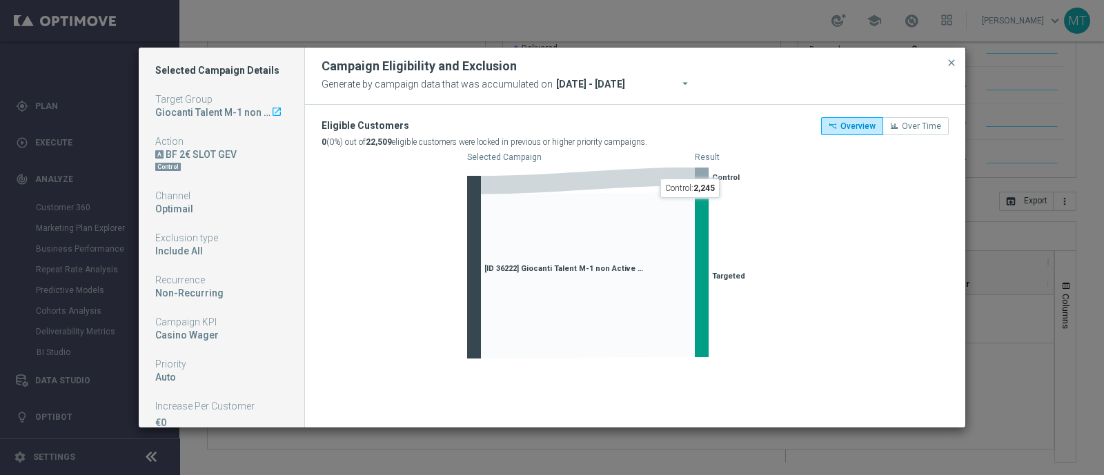
click at [703, 175] on rect at bounding box center [702, 177] width 14 height 18
